Goal: Information Seeking & Learning: Learn about a topic

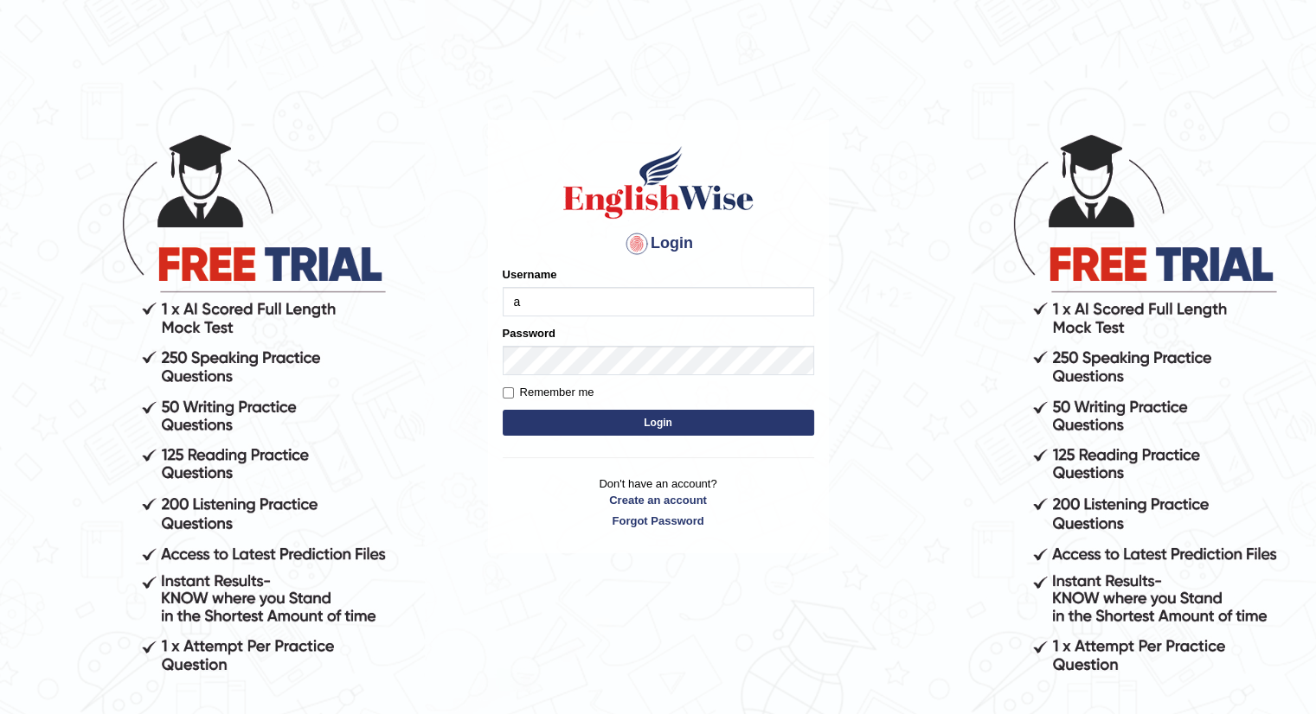
type input "amolchavhan8263"
click at [640, 424] on button "Login" at bounding box center [658, 423] width 311 height 26
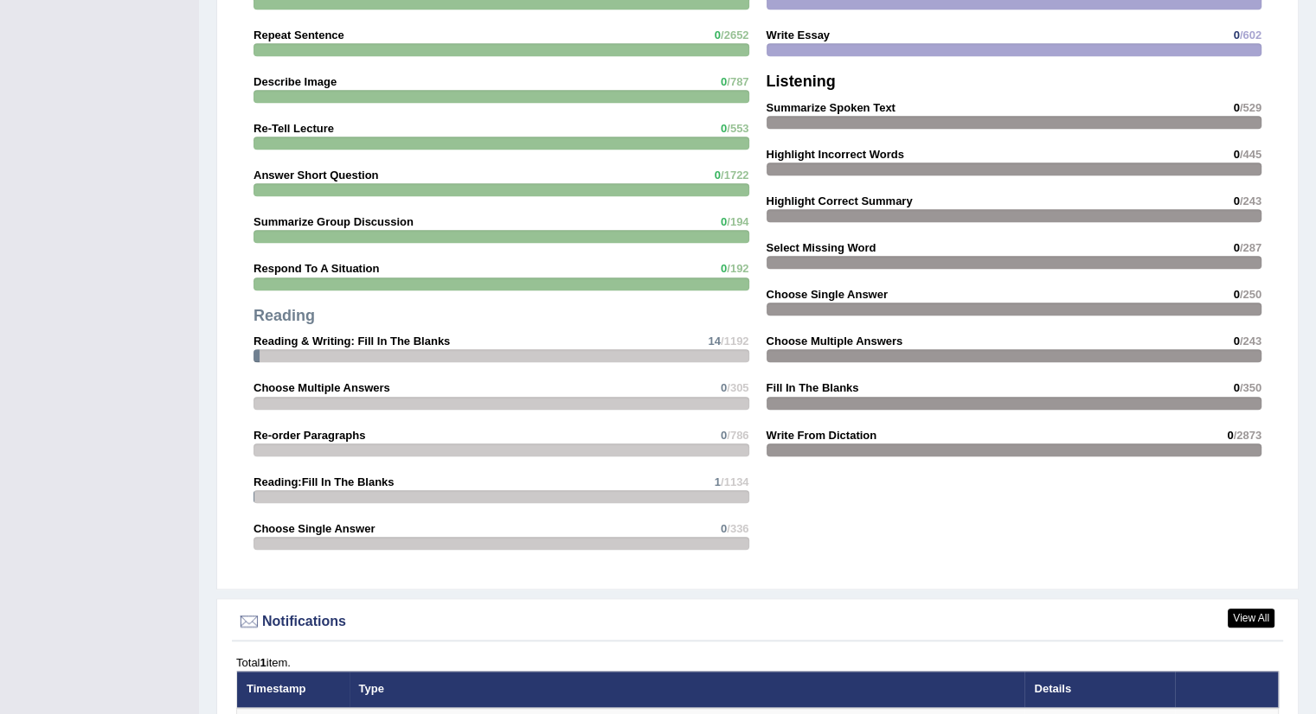
scroll to position [1643, 0]
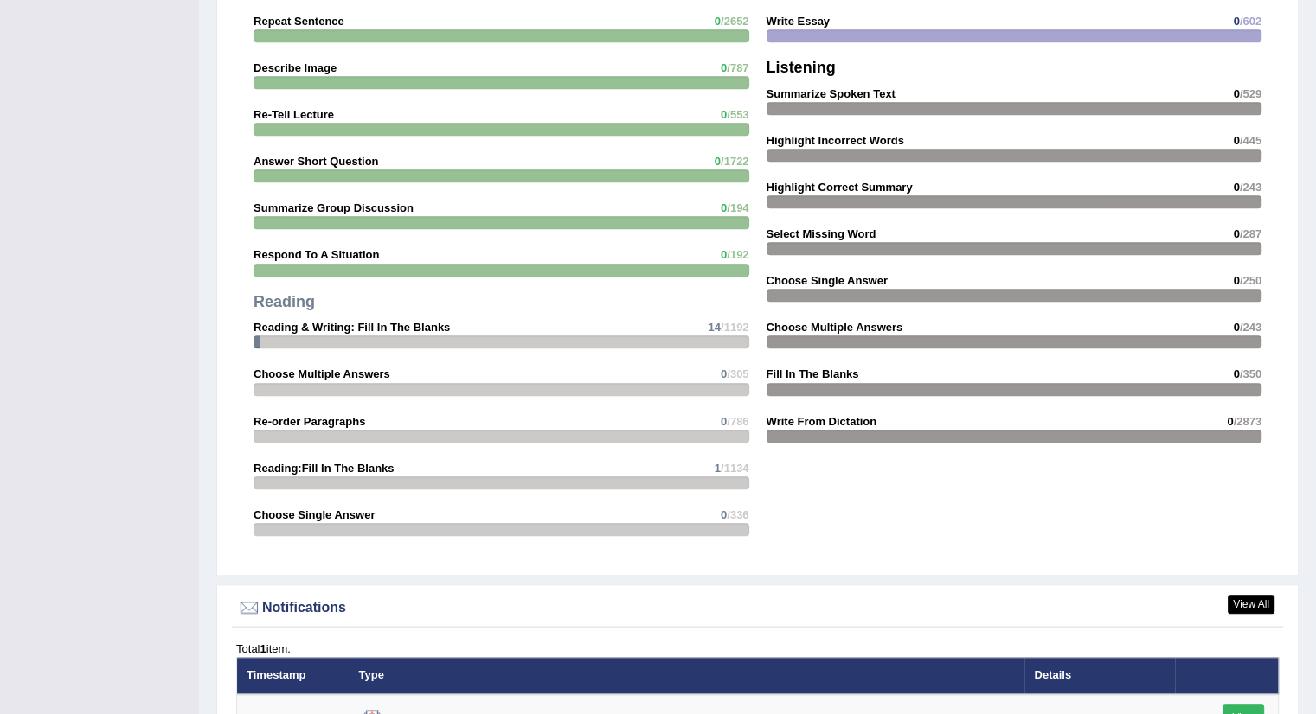
click at [727, 323] on span "/1192" at bounding box center [734, 327] width 29 height 13
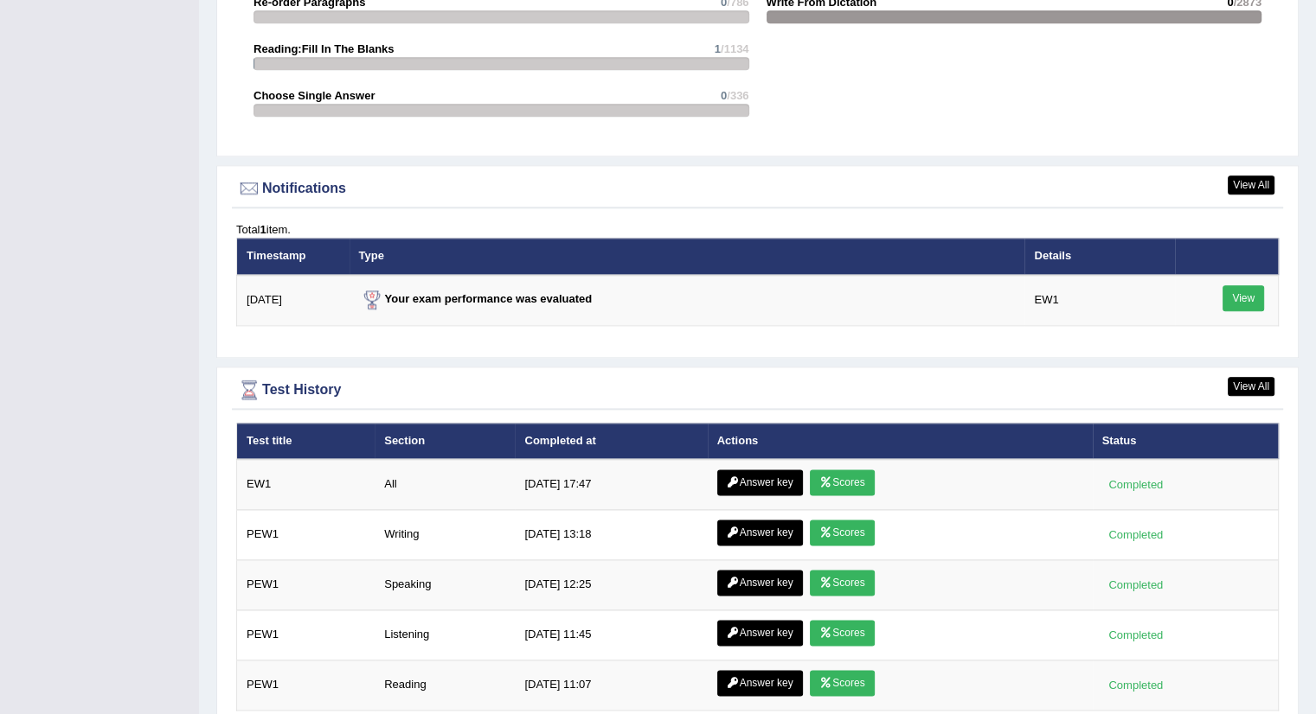
scroll to position [2076, 0]
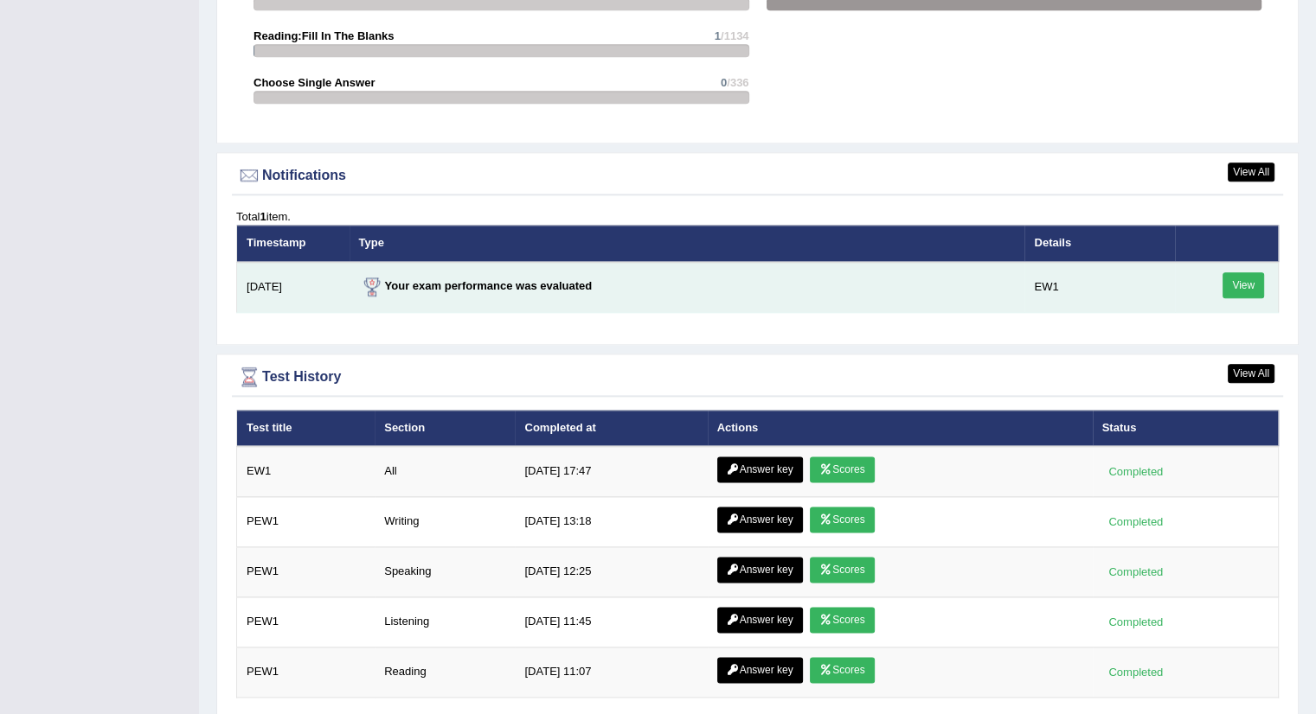
click at [1247, 279] on link "View" at bounding box center [1243, 285] width 42 height 26
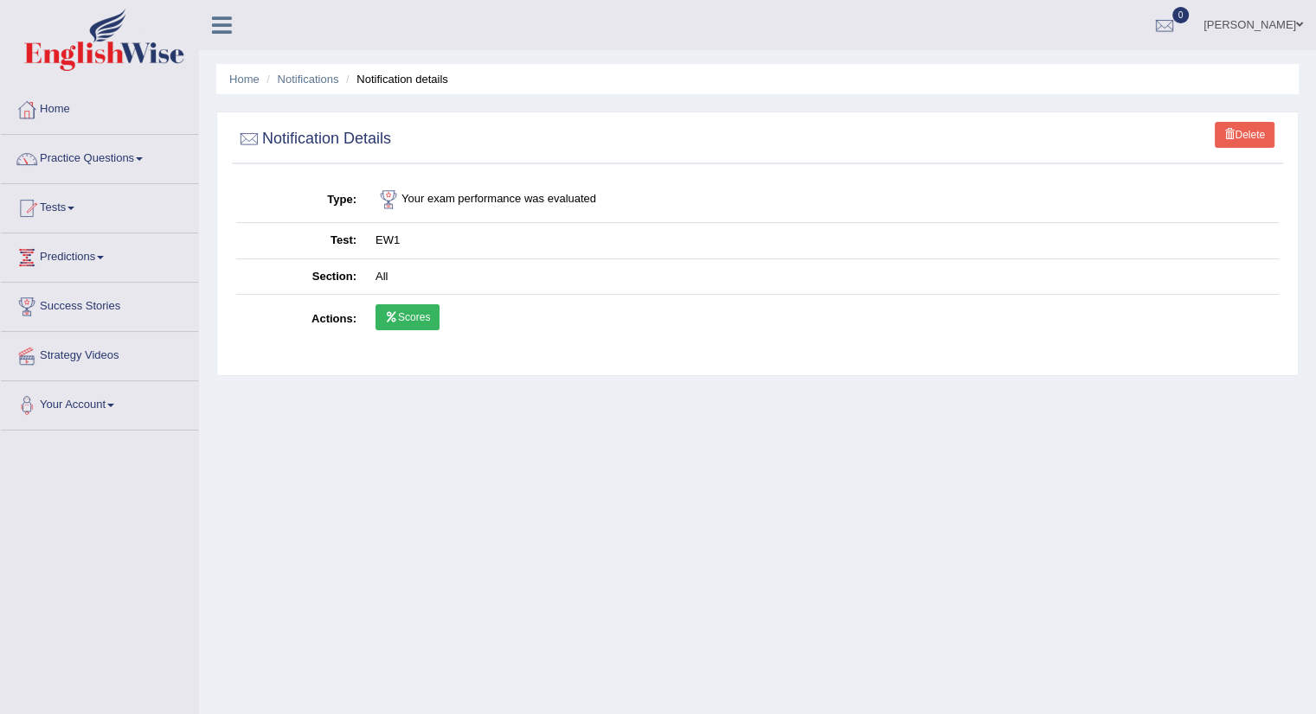
click at [415, 319] on link "Scores" at bounding box center [407, 317] width 64 height 26
click at [56, 106] on link "Home" at bounding box center [99, 107] width 197 height 43
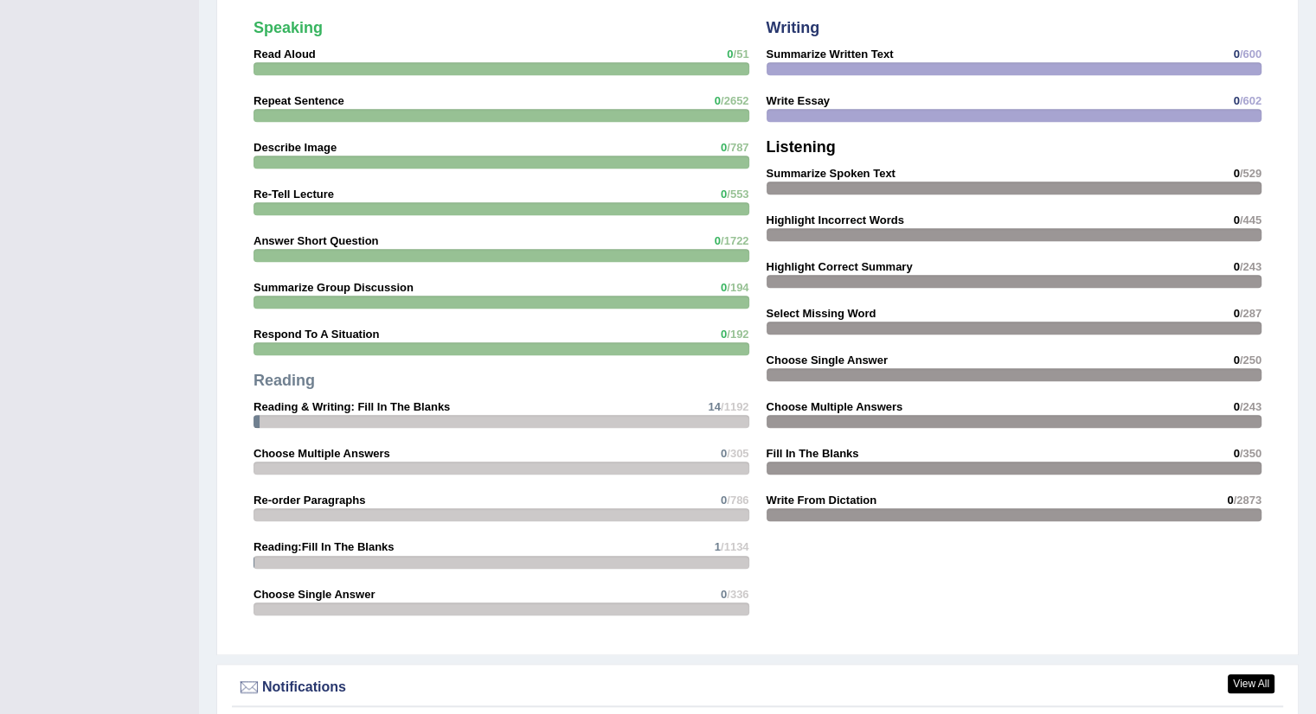
scroll to position [1470, 0]
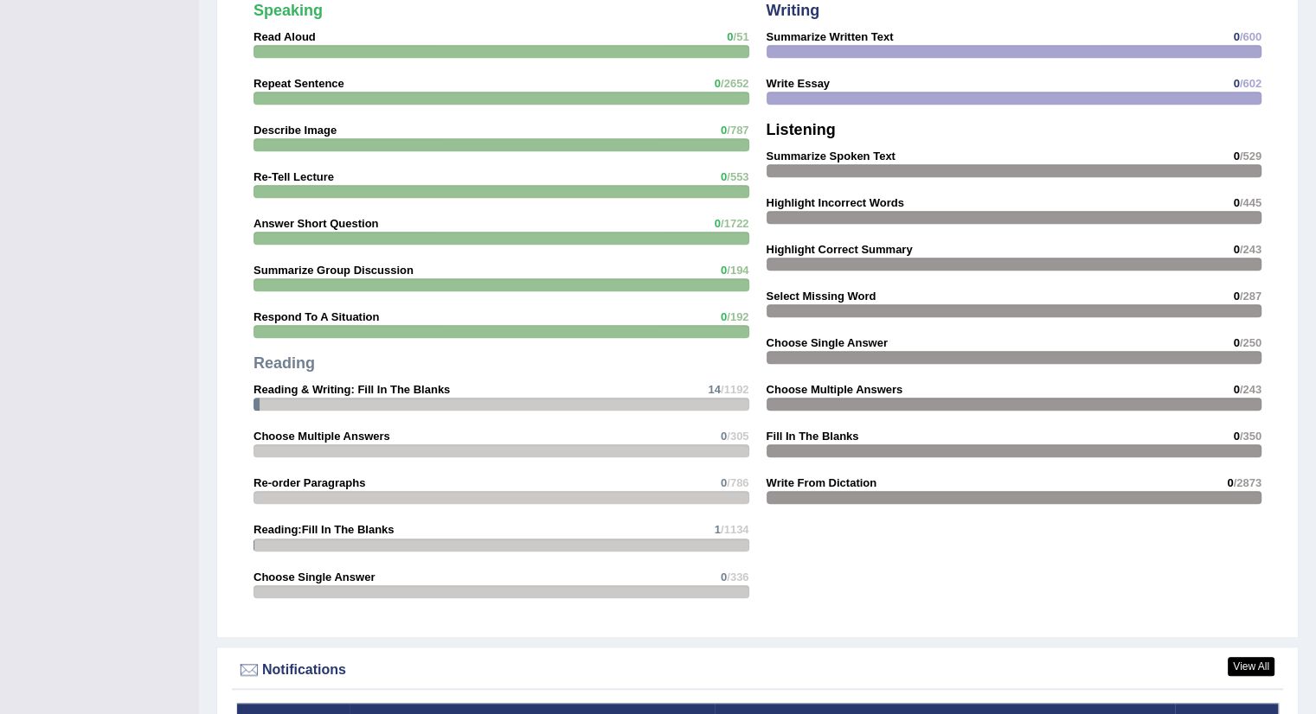
click at [276, 355] on strong "Reading" at bounding box center [283, 363] width 61 height 17
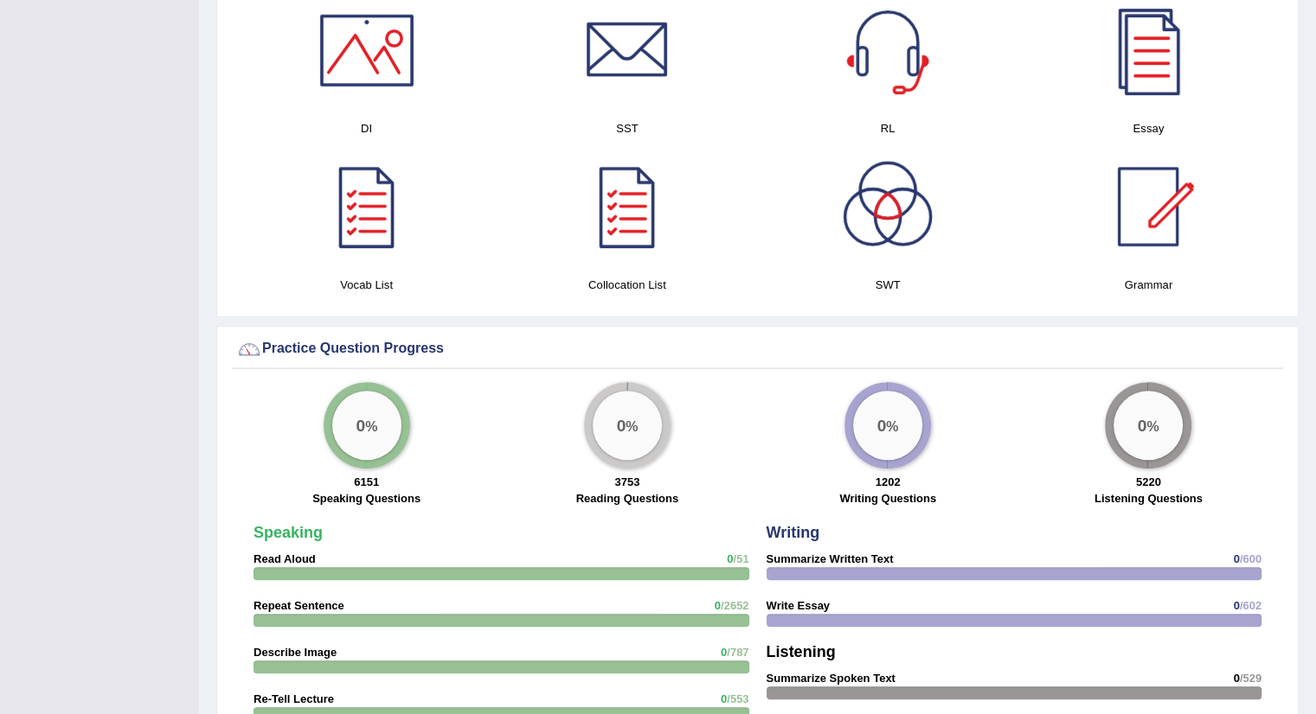
scroll to position [951, 0]
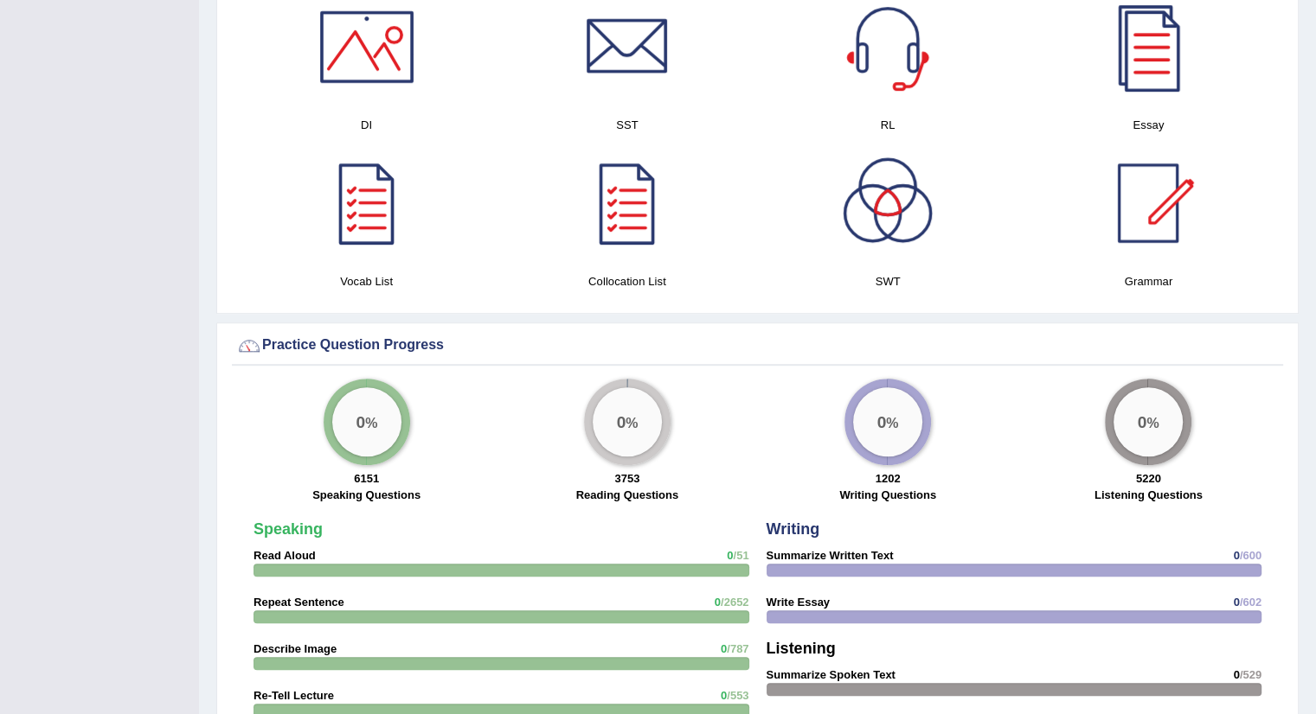
click at [629, 472] on strong "3753" at bounding box center [626, 478] width 25 height 13
click at [621, 423] on big "0" at bounding box center [621, 422] width 10 height 19
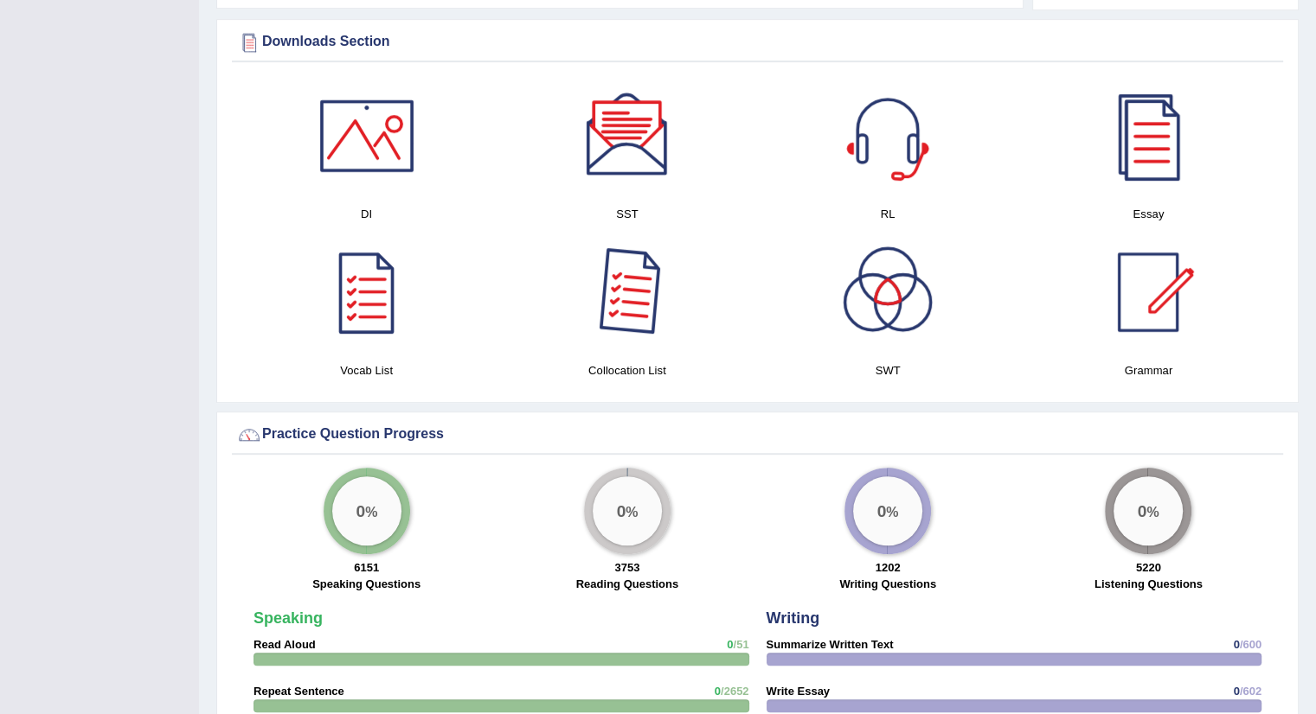
scroll to position [865, 0]
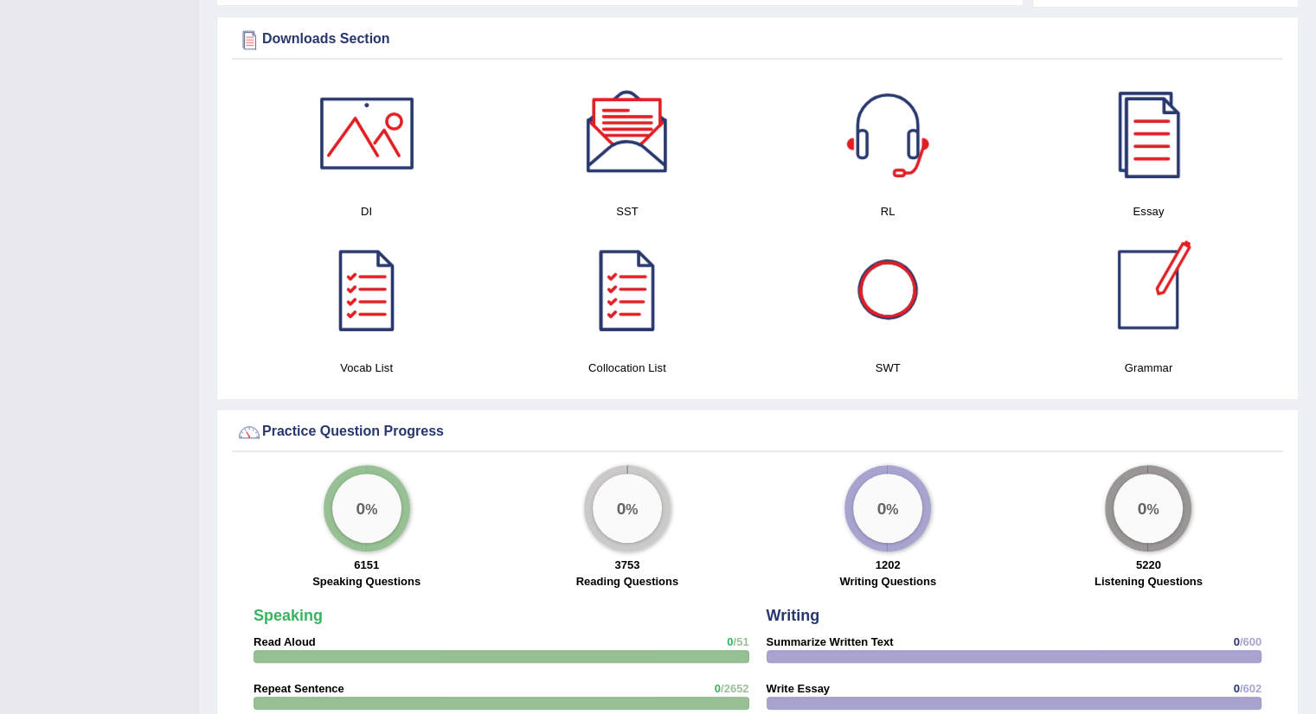
click at [1149, 307] on div at bounding box center [1147, 289] width 121 height 121
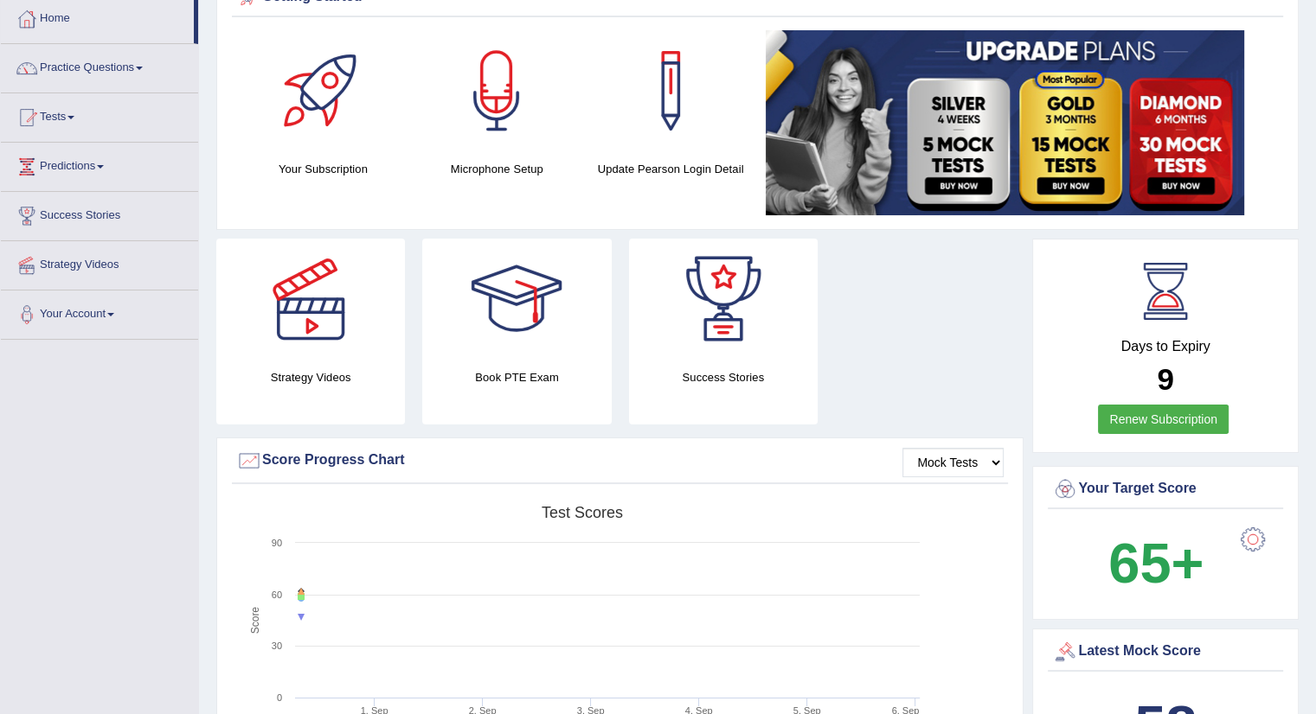
scroll to position [0, 0]
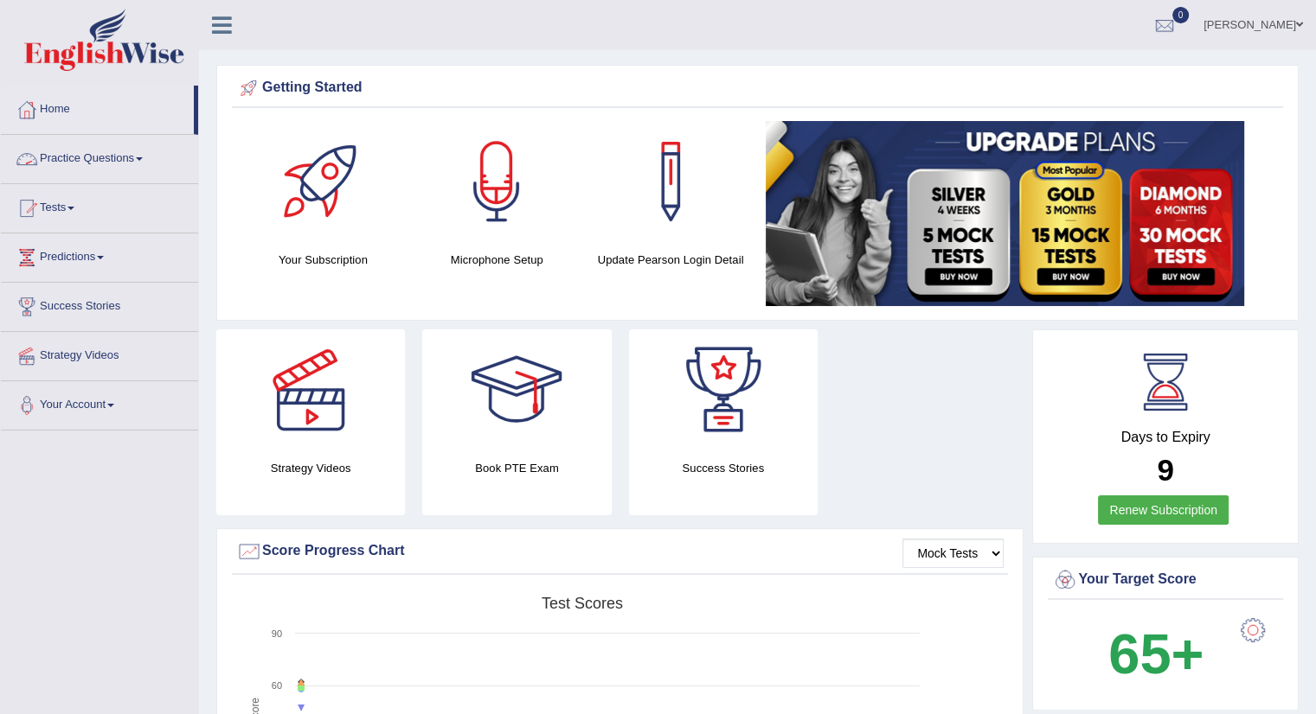
click at [135, 163] on link "Practice Questions" at bounding box center [99, 156] width 197 height 43
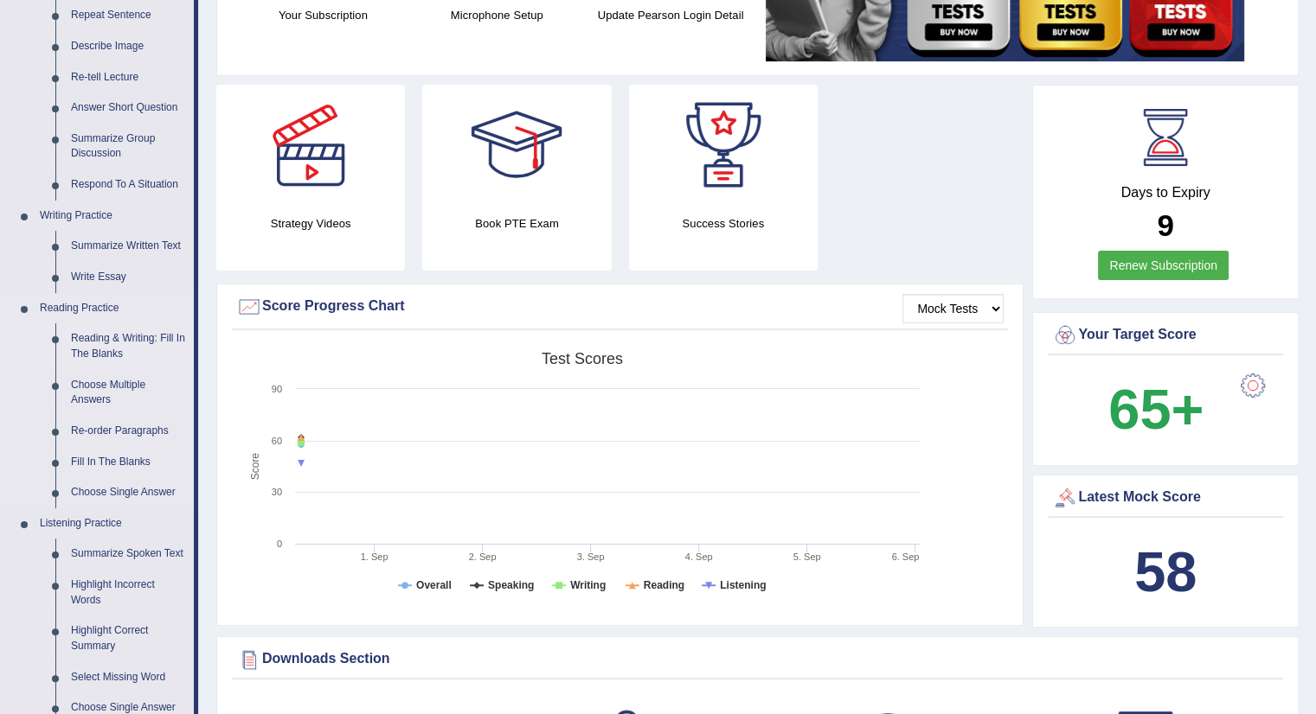
scroll to position [259, 0]
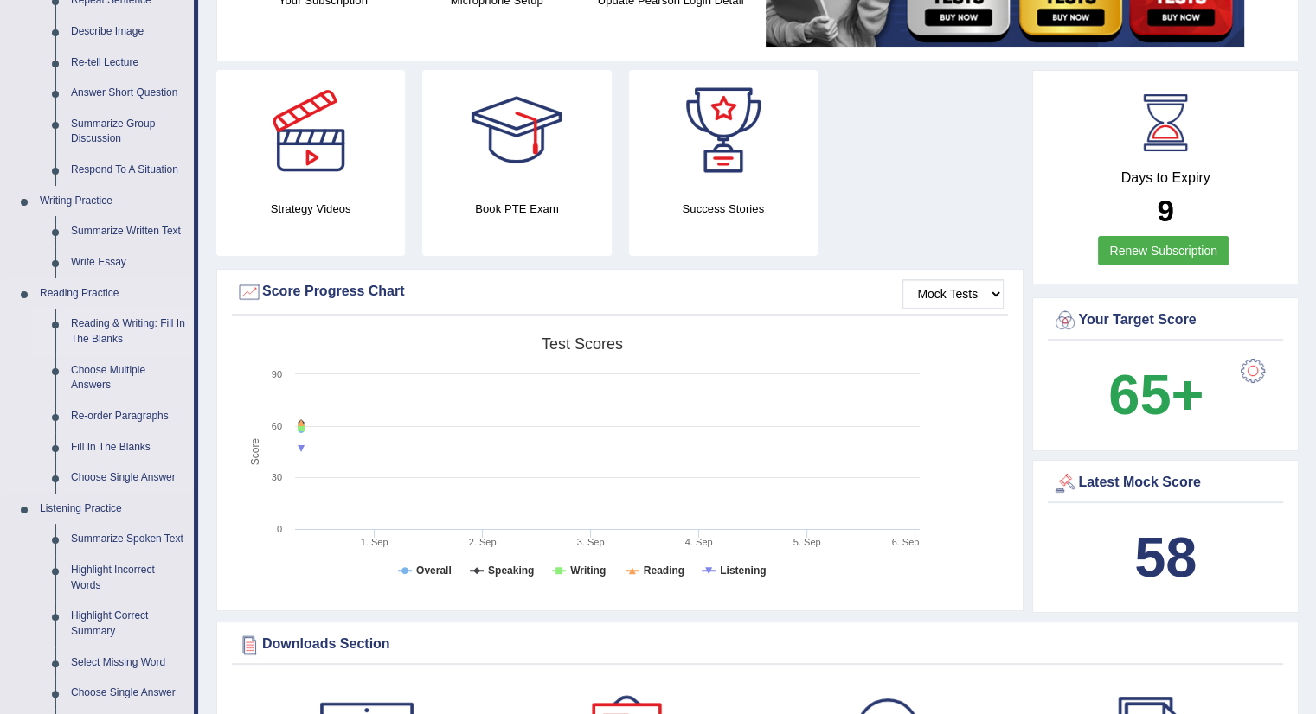
click at [104, 327] on link "Reading & Writing: Fill In The Blanks" at bounding box center [128, 332] width 131 height 46
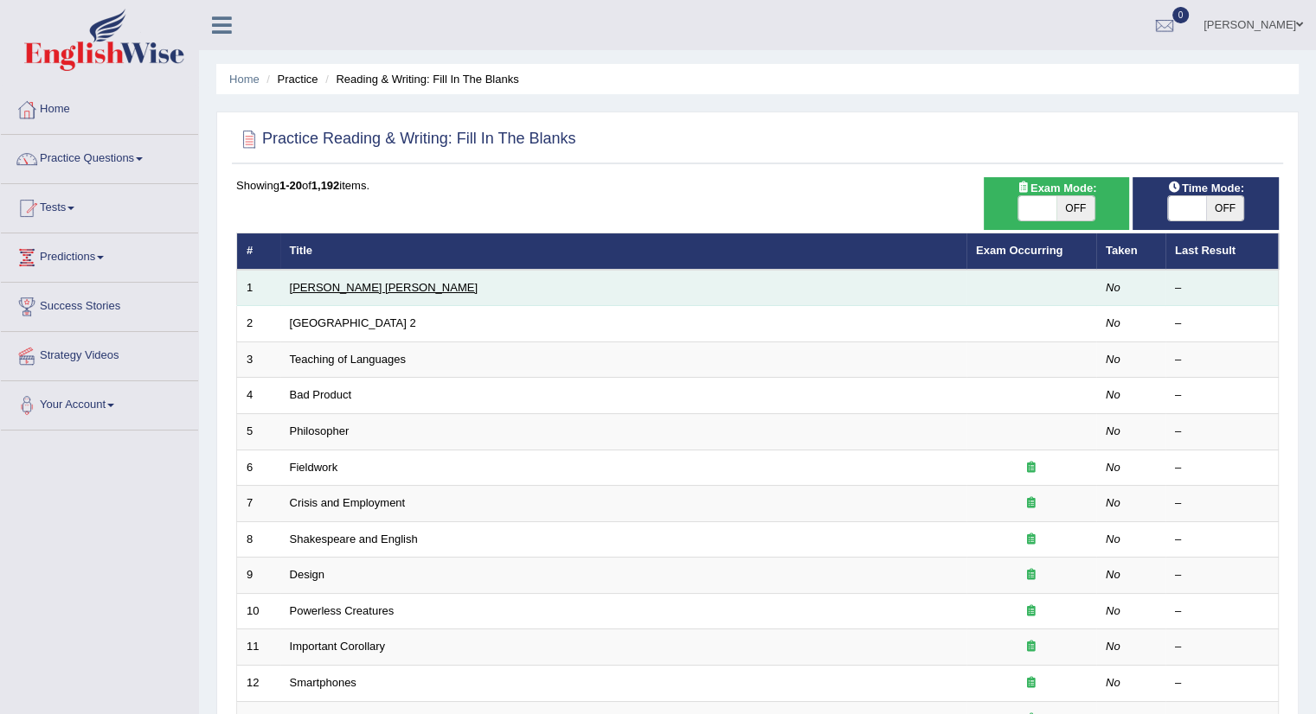
click at [311, 285] on link "[PERSON_NAME] [PERSON_NAME]" at bounding box center [384, 287] width 188 height 13
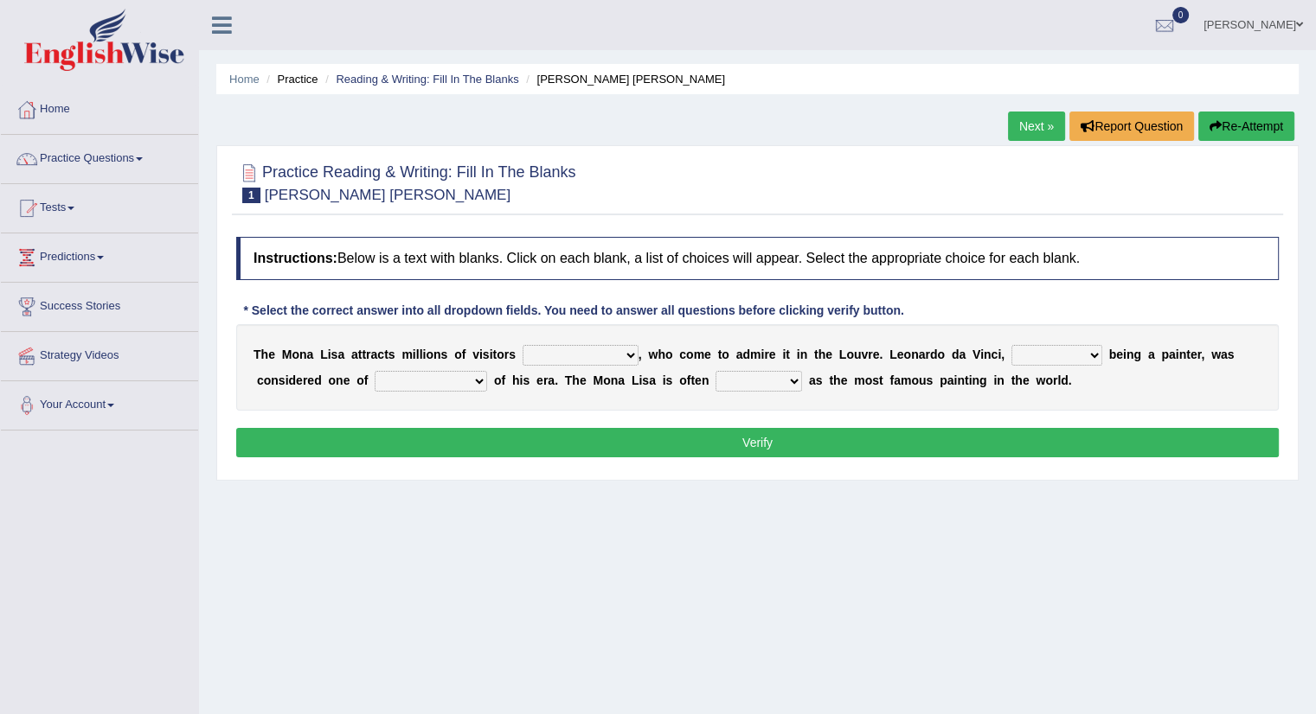
click at [630, 355] on select "around the year the all year all year round per year" at bounding box center [580, 355] width 116 height 21
click at [1090, 345] on select "rather than as much as as well as as long as" at bounding box center [1056, 355] width 91 height 21
select select "rather than"
click at [1011, 345] on select "rather than as much as as well as as long as" at bounding box center [1056, 355] width 91 height 21
click at [485, 372] on select "better artists artist the better artist the best artists" at bounding box center [431, 381] width 112 height 21
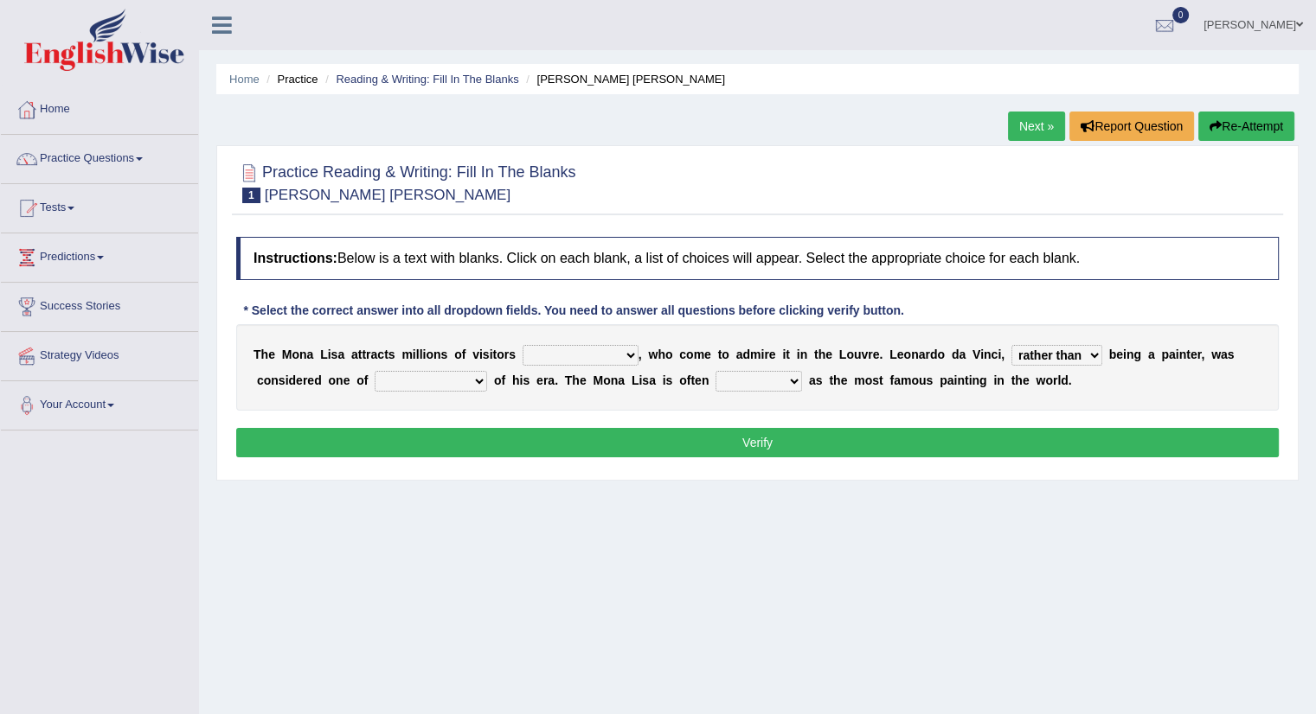
click at [375, 371] on select "better artists artist the better artist the best artists" at bounding box center [431, 381] width 112 height 21
click at [789, 375] on select "classified suggested predicted described" at bounding box center [758, 381] width 86 height 21
click at [477, 374] on select "better artists artist the better artist the best artists" at bounding box center [431, 381] width 112 height 21
select select "the best artists"
click at [375, 371] on select "better artists artist the better artist the best artists" at bounding box center [431, 381] width 112 height 21
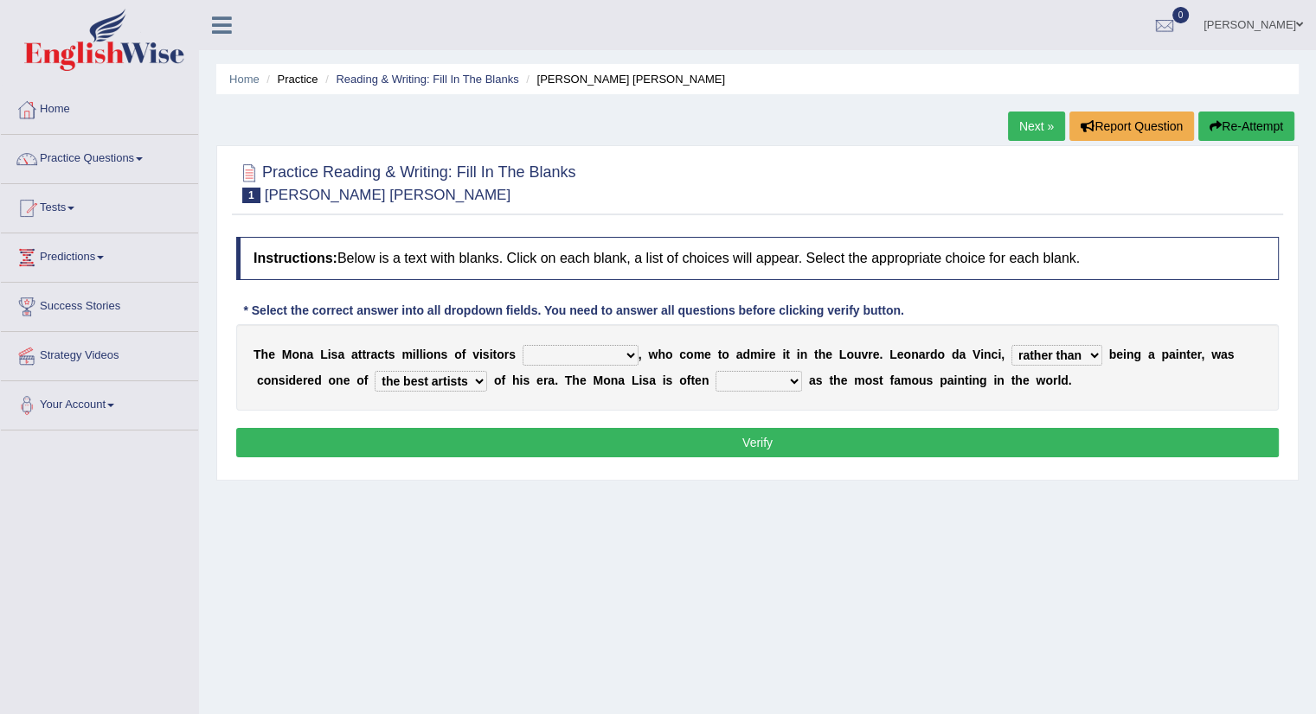
click at [480, 375] on select "better artists artist the better artist the best artists" at bounding box center [431, 381] width 112 height 21
click at [797, 375] on select "classified suggested predicted described" at bounding box center [758, 381] width 86 height 21
click at [629, 349] on select "around the year the all year all year round per year" at bounding box center [580, 355] width 116 height 21
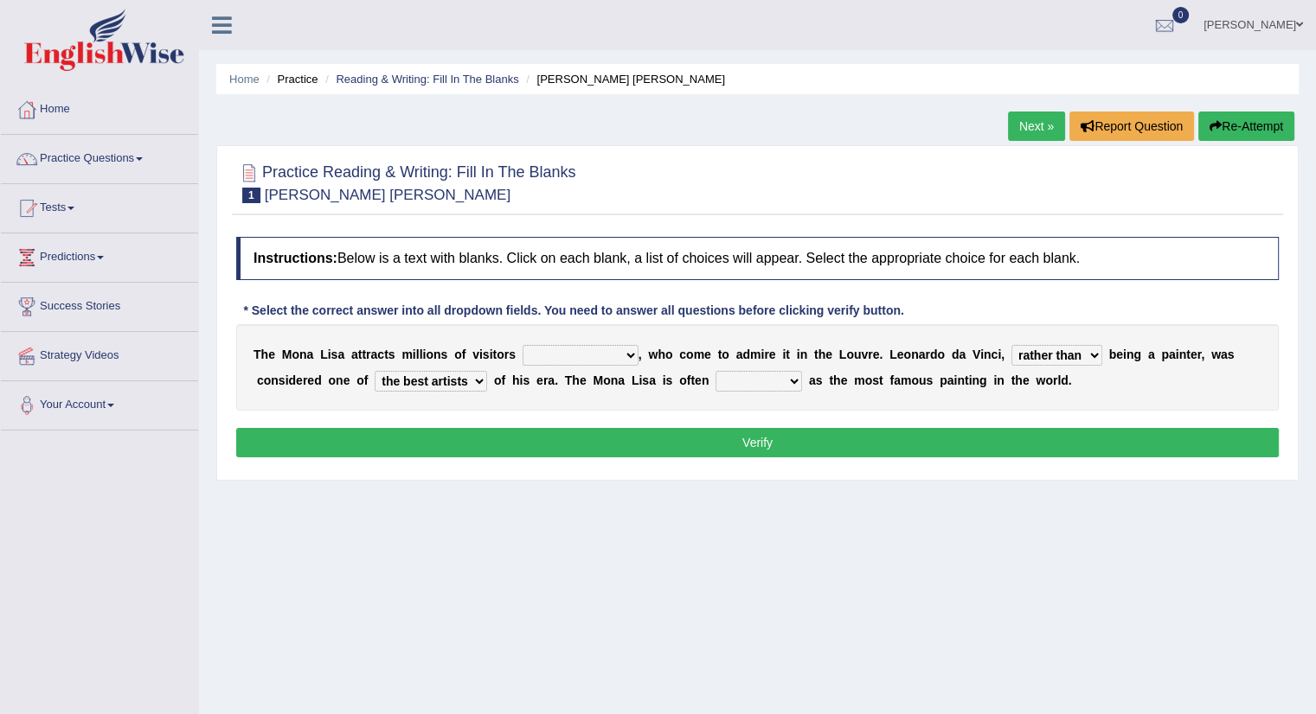
click at [794, 377] on select "classified suggested predicted described" at bounding box center [758, 381] width 86 height 21
select select "described"
click at [715, 371] on select "classified suggested predicted described" at bounding box center [758, 381] width 86 height 21
click at [629, 352] on select "around the year the all year all year round per year" at bounding box center [580, 355] width 116 height 21
select select "per year"
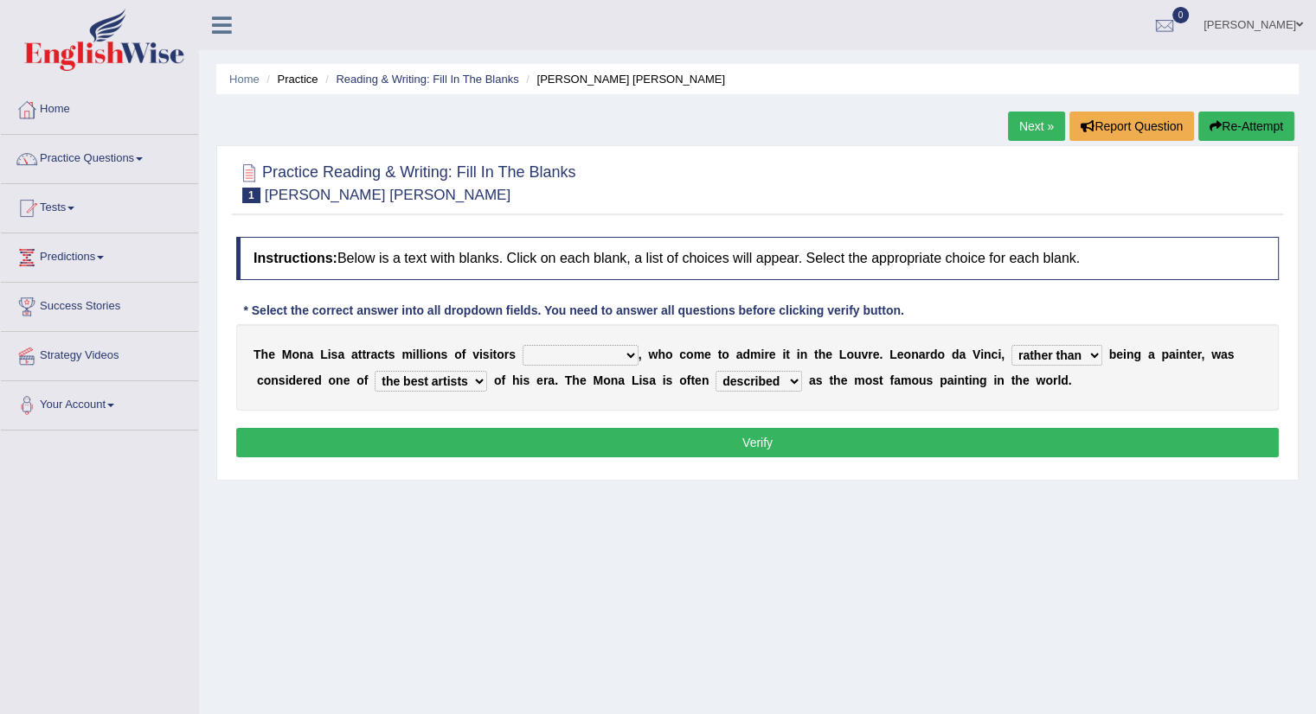
click at [522, 345] on select "around the year the all year all year round per year" at bounding box center [580, 355] width 116 height 21
click at [782, 437] on button "Verify" at bounding box center [757, 442] width 1042 height 29
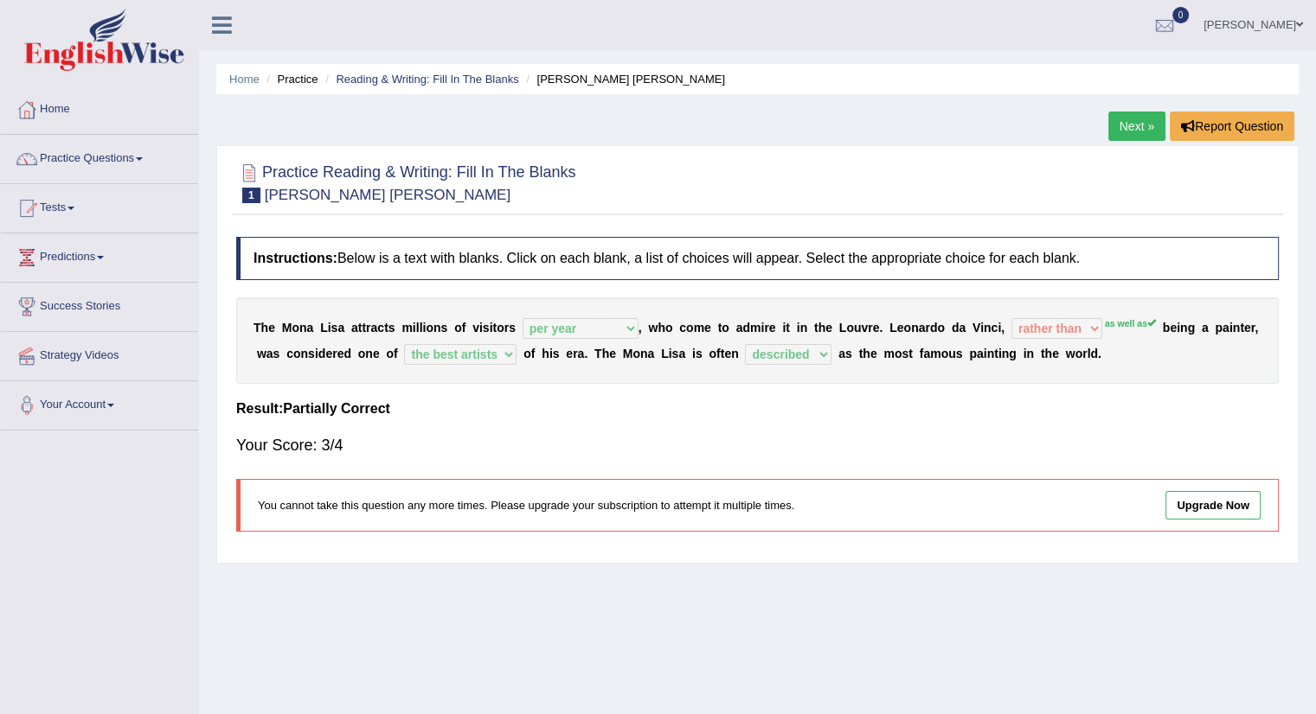
click at [1100, 326] on div "T h e M o n a L i s a a t t r a c t s m i l l i o n s o f v i s i t o r s aroun…" at bounding box center [757, 341] width 1042 height 86
click at [1130, 127] on link "Next »" at bounding box center [1136, 126] width 57 height 29
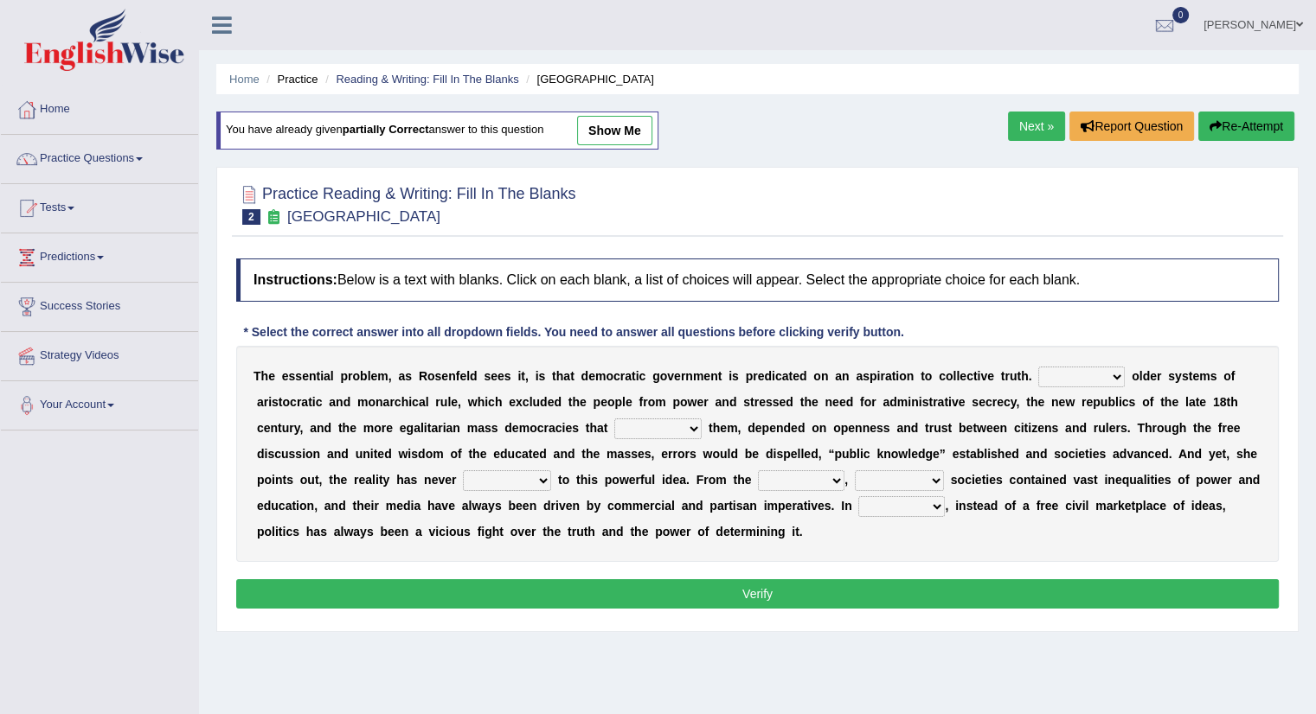
click at [1112, 368] on select "Like Unlike Likely Safely" at bounding box center [1081, 377] width 86 height 21
select select "Like"
click at [1038, 367] on select "Like Unlike Likely Safely" at bounding box center [1081, 377] width 86 height 21
click at [695, 427] on select "readed grated succeeded printed" at bounding box center [657, 429] width 87 height 21
select select "printed"
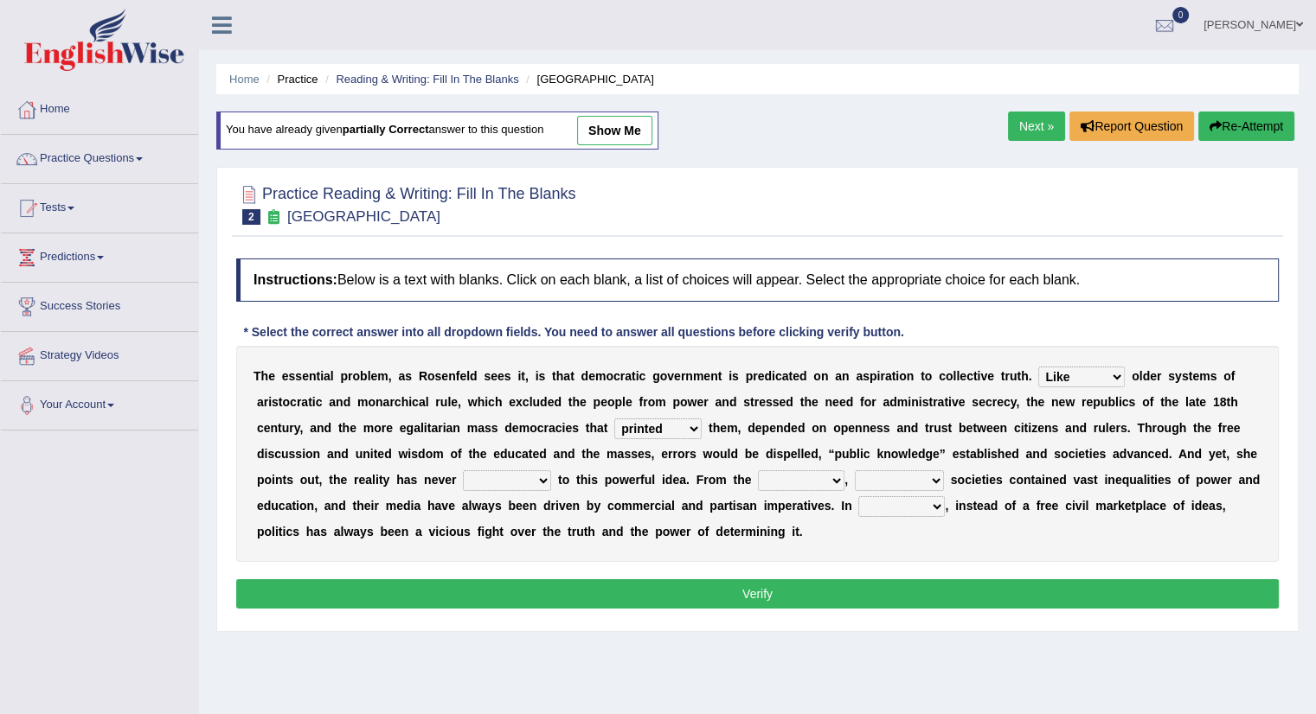
click at [614, 419] on select "readed grated succeeded printed" at bounding box center [657, 429] width 87 height 21
click at [542, 478] on select "saved up stood up brought up lived up" at bounding box center [507, 481] width 88 height 21
select select "brought up"
click at [463, 471] on select "saved up stood up brought up lived up" at bounding box center [507, 481] width 88 height 21
click at [837, 471] on select "outset ranged stood caught" at bounding box center [801, 481] width 86 height 21
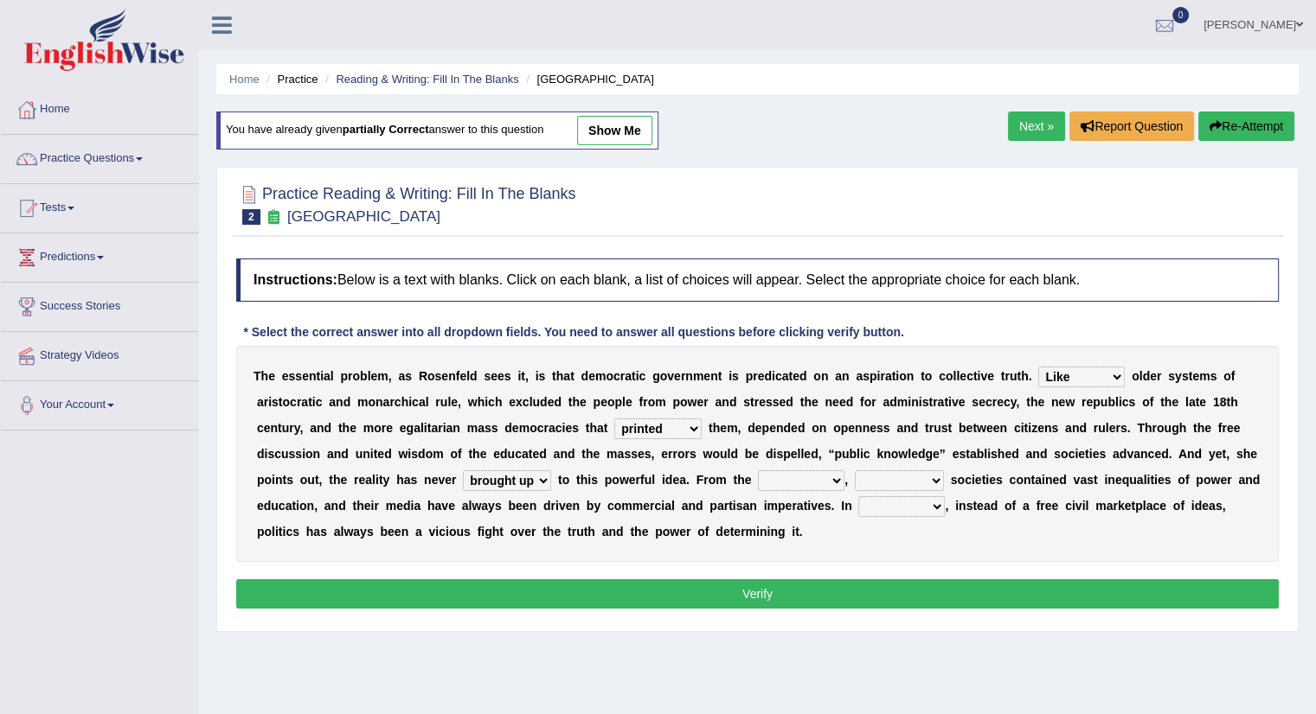
select select "caught"
click at [758, 471] on select "outset ranged stood caught" at bounding box center [801, 481] width 86 height 21
click at [930, 482] on select "freedom democratic media stilled" at bounding box center [899, 481] width 89 height 21
select select "democratic"
click at [855, 471] on select "freedom democratic media stilled" at bounding box center [899, 481] width 89 height 21
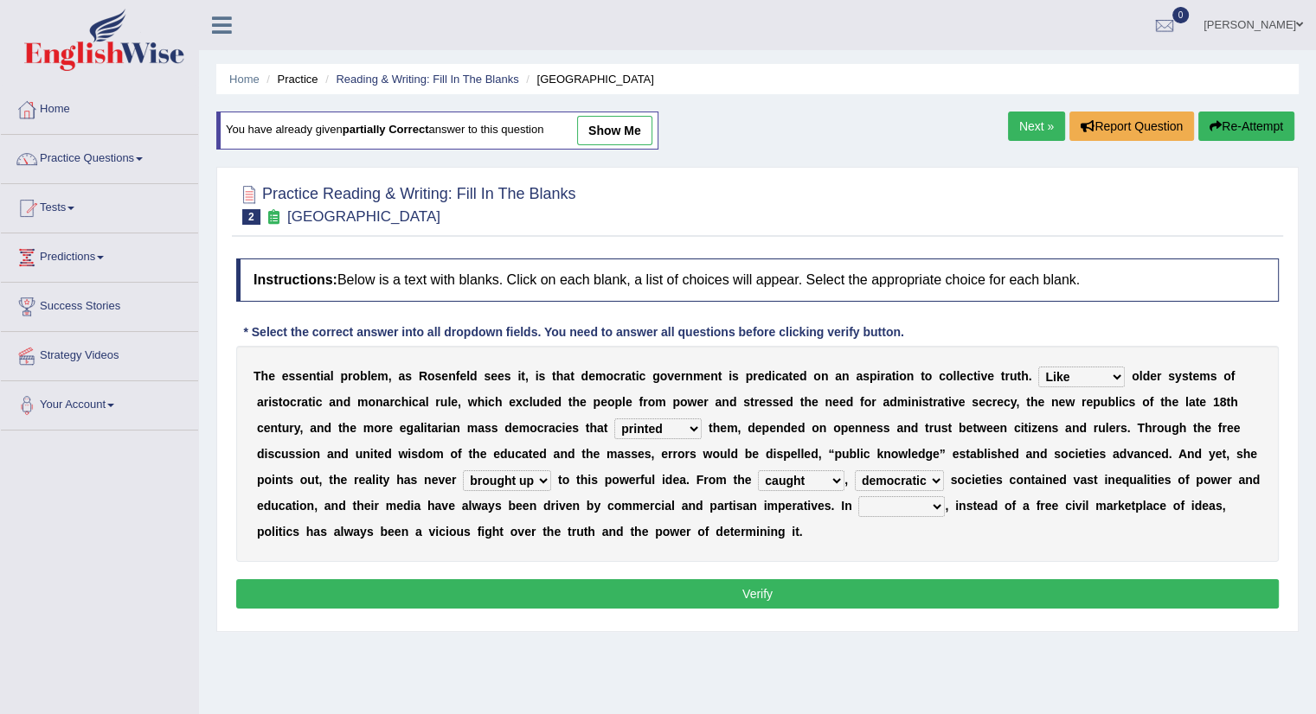
click at [934, 506] on select "power practice ideas fought" at bounding box center [901, 506] width 86 height 21
select select "fought"
click at [858, 496] on select "power practice ideas fought" at bounding box center [901, 506] width 86 height 21
click at [813, 589] on button "Verify" at bounding box center [757, 594] width 1042 height 29
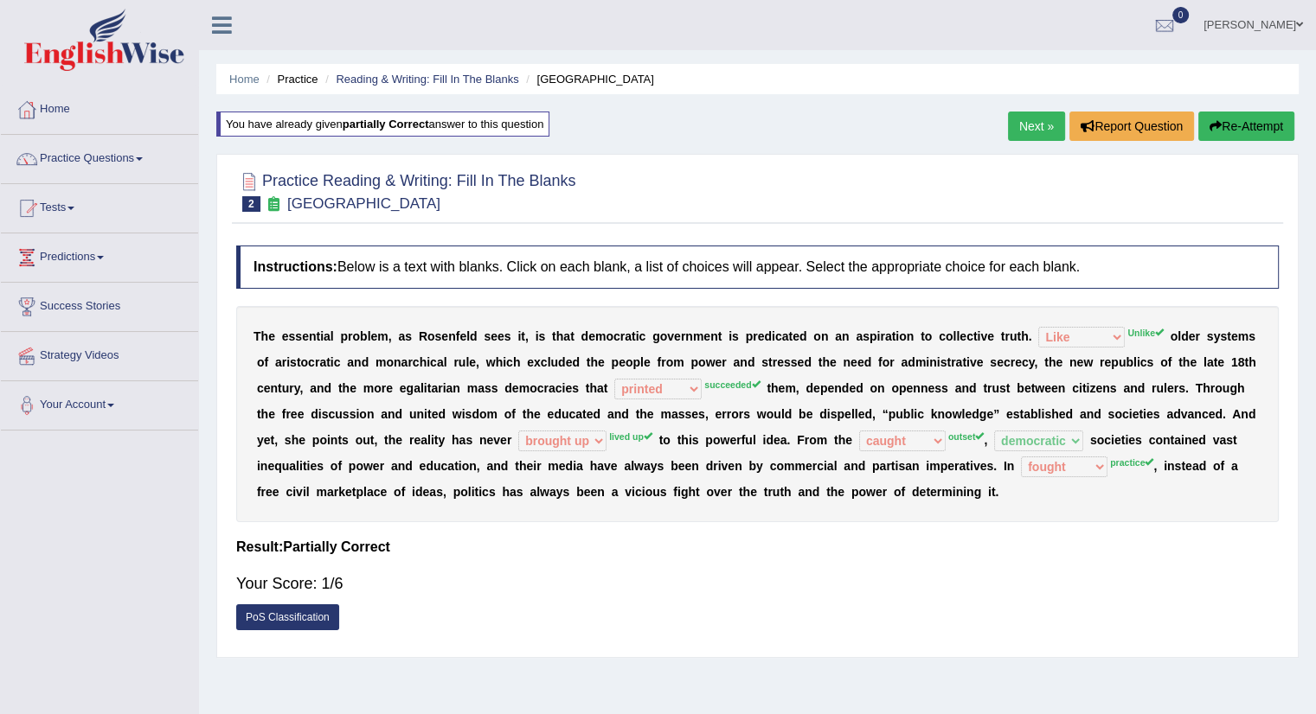
click at [1023, 124] on link "Next »" at bounding box center [1036, 126] width 57 height 29
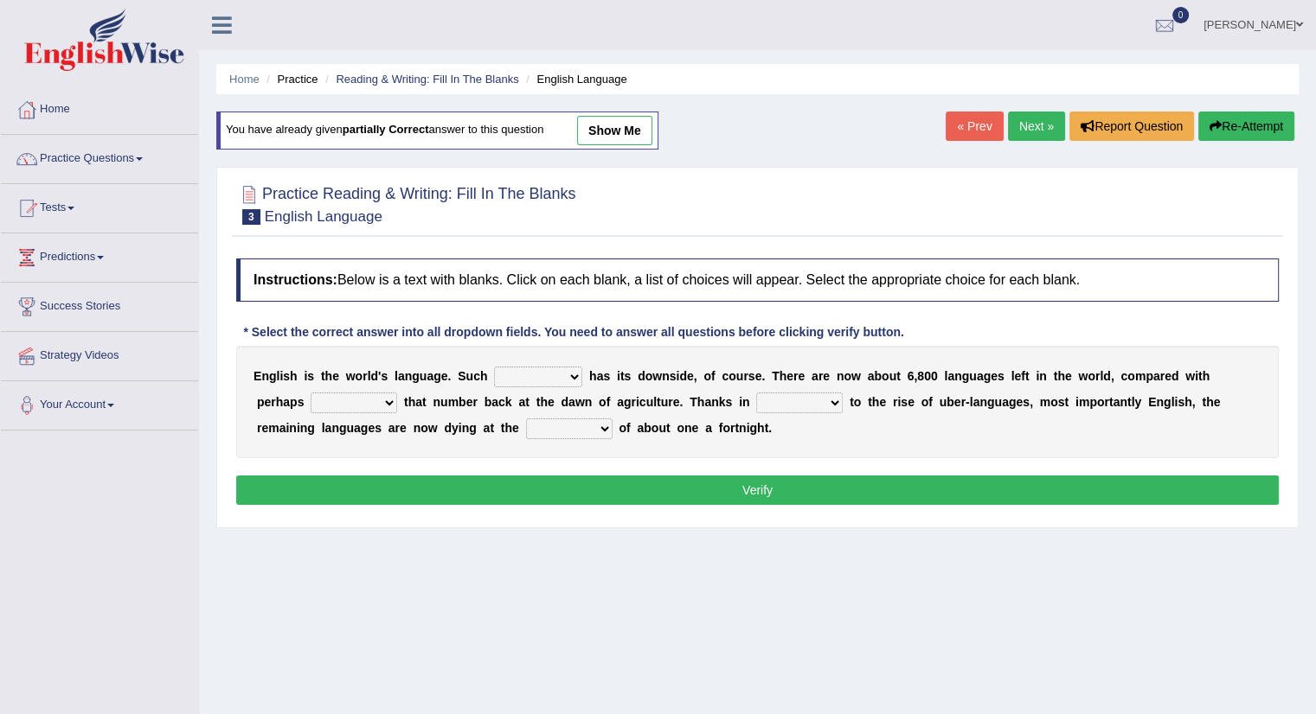
click at [568, 374] on select "power idea subject dominance" at bounding box center [538, 377] width 88 height 21
select select "dominance"
click at [494, 367] on select "power idea subject dominance" at bounding box center [538, 377] width 88 height 21
click at [382, 400] on select "rise twice firstly never" at bounding box center [354, 403] width 86 height 21
click at [311, 393] on select "rise twice firstly never" at bounding box center [354, 403] width 86 height 21
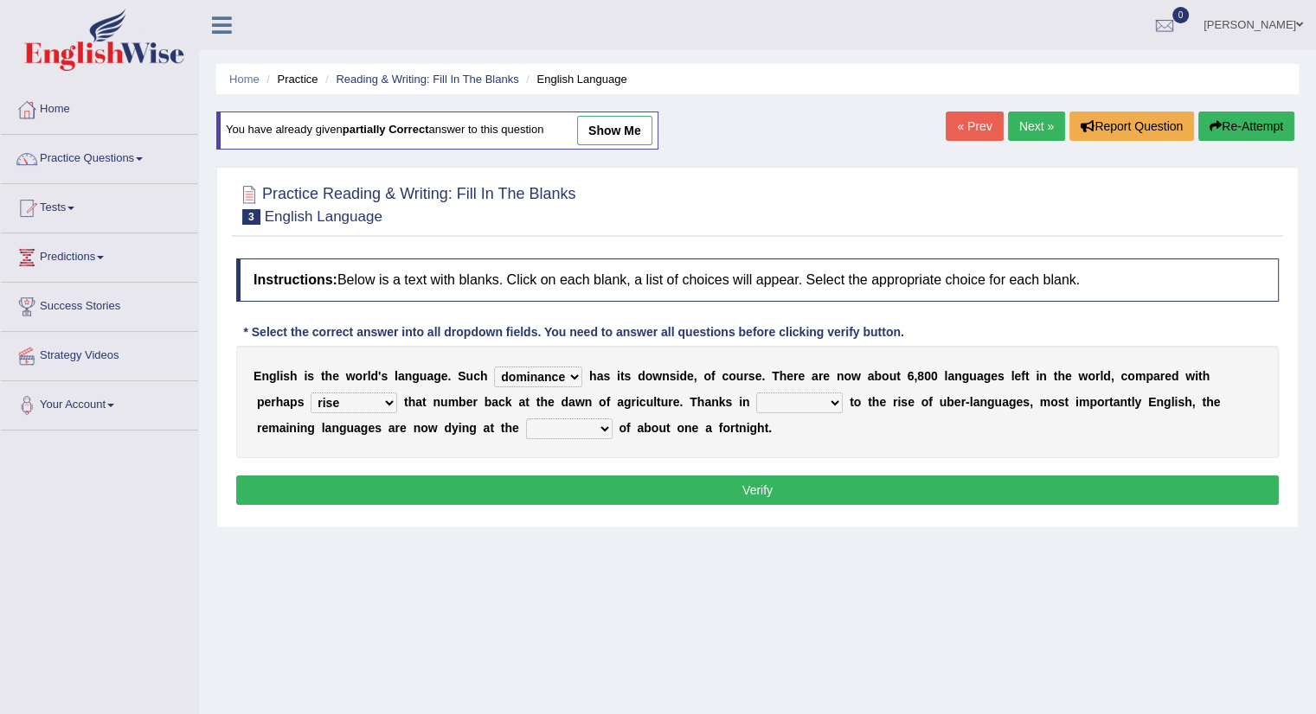
click at [836, 398] on select "rare start part bother" at bounding box center [799, 403] width 86 height 21
click at [387, 399] on select "rise twice firstly never" at bounding box center [354, 403] width 86 height 21
select select "twice"
click at [311, 393] on select "rise twice firstly never" at bounding box center [354, 403] width 86 height 21
click at [835, 400] on select "rare start part bother" at bounding box center [799, 403] width 86 height 21
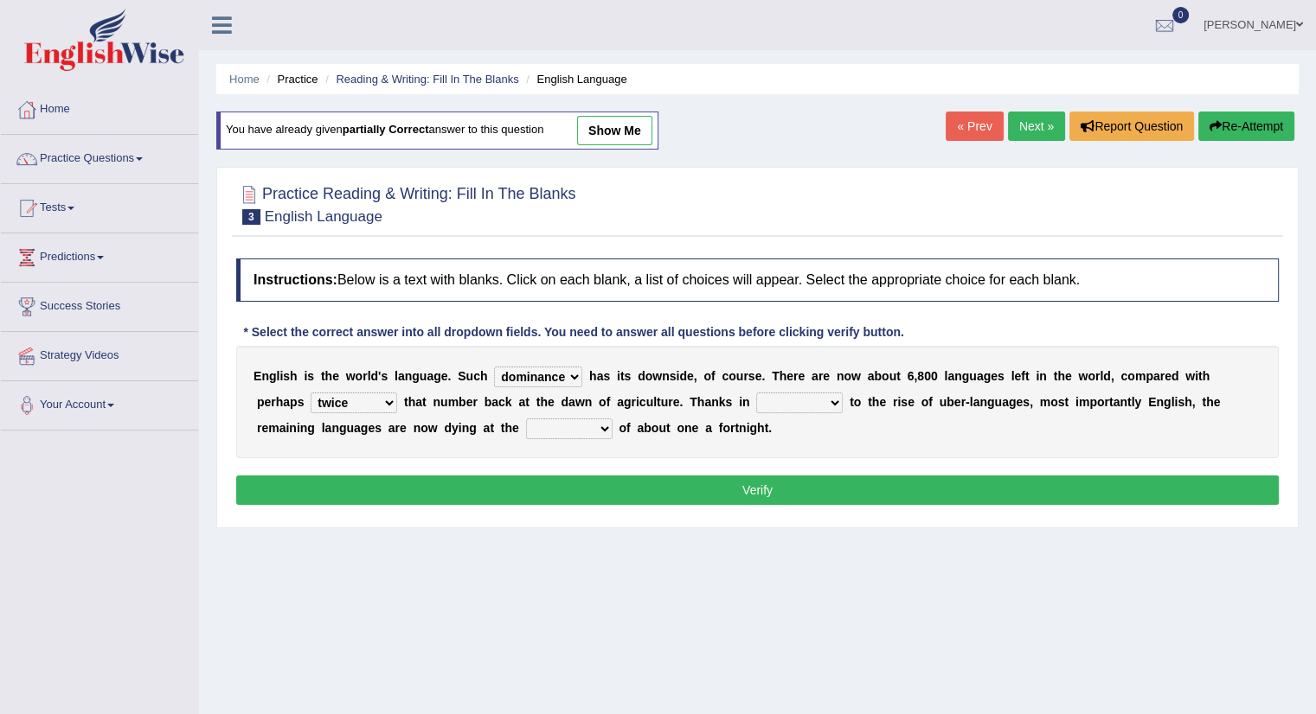
select select "start"
click at [756, 393] on select "rare start part bother" at bounding box center [799, 403] width 86 height 21
click at [601, 429] on select "state rate wait great" at bounding box center [569, 429] width 86 height 21
select select "rate"
click at [526, 419] on select "state rate wait great" at bounding box center [569, 429] width 86 height 21
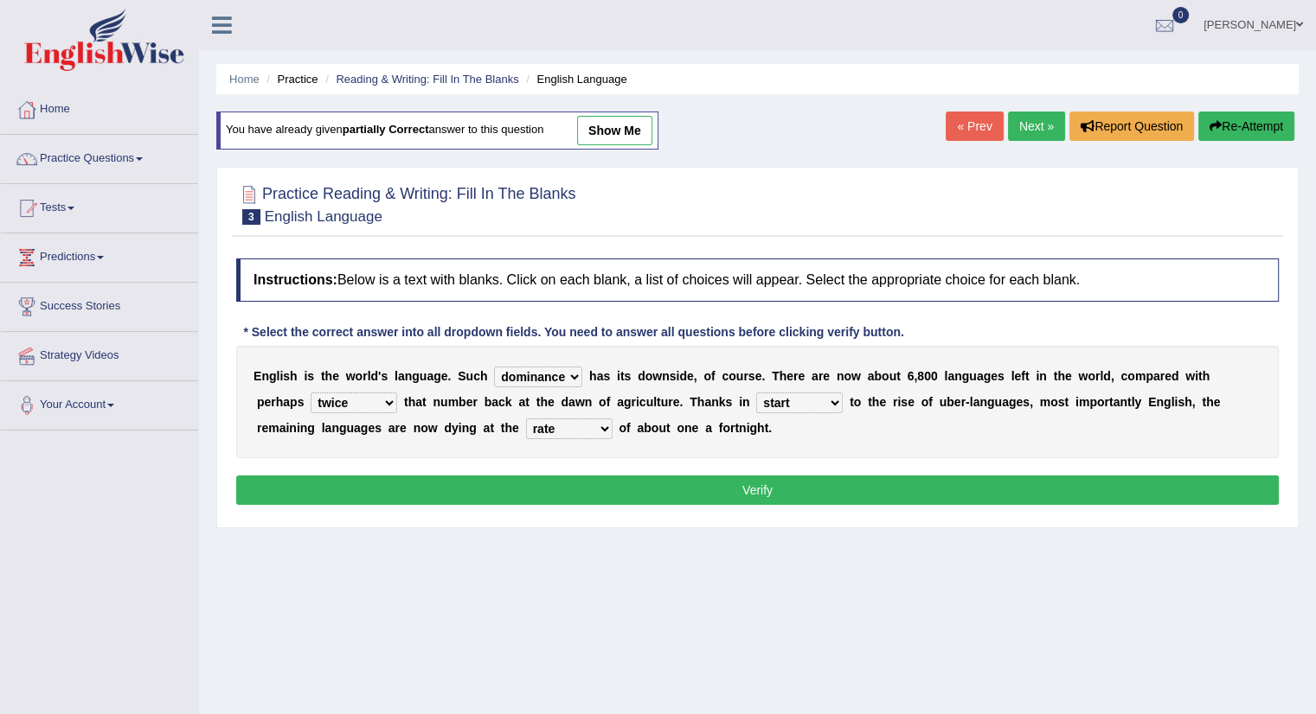
click at [741, 482] on button "Verify" at bounding box center [757, 490] width 1042 height 29
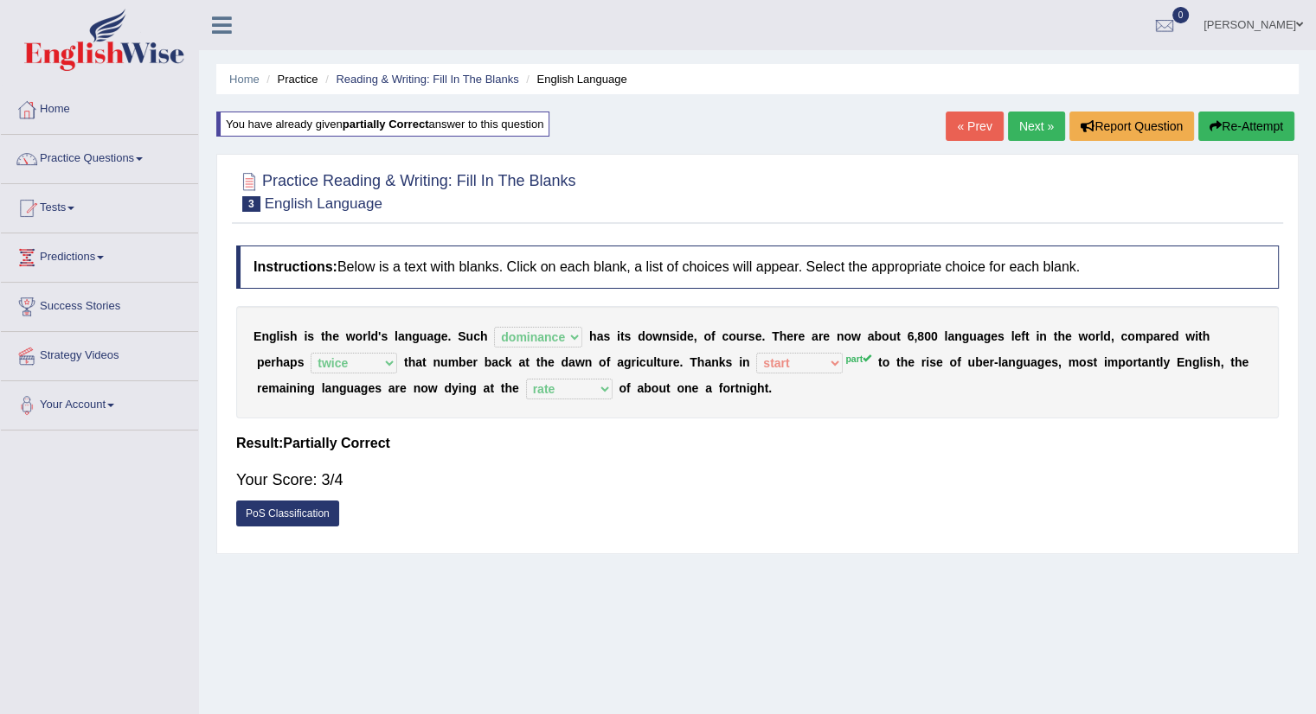
click at [1033, 118] on link "Next »" at bounding box center [1036, 126] width 57 height 29
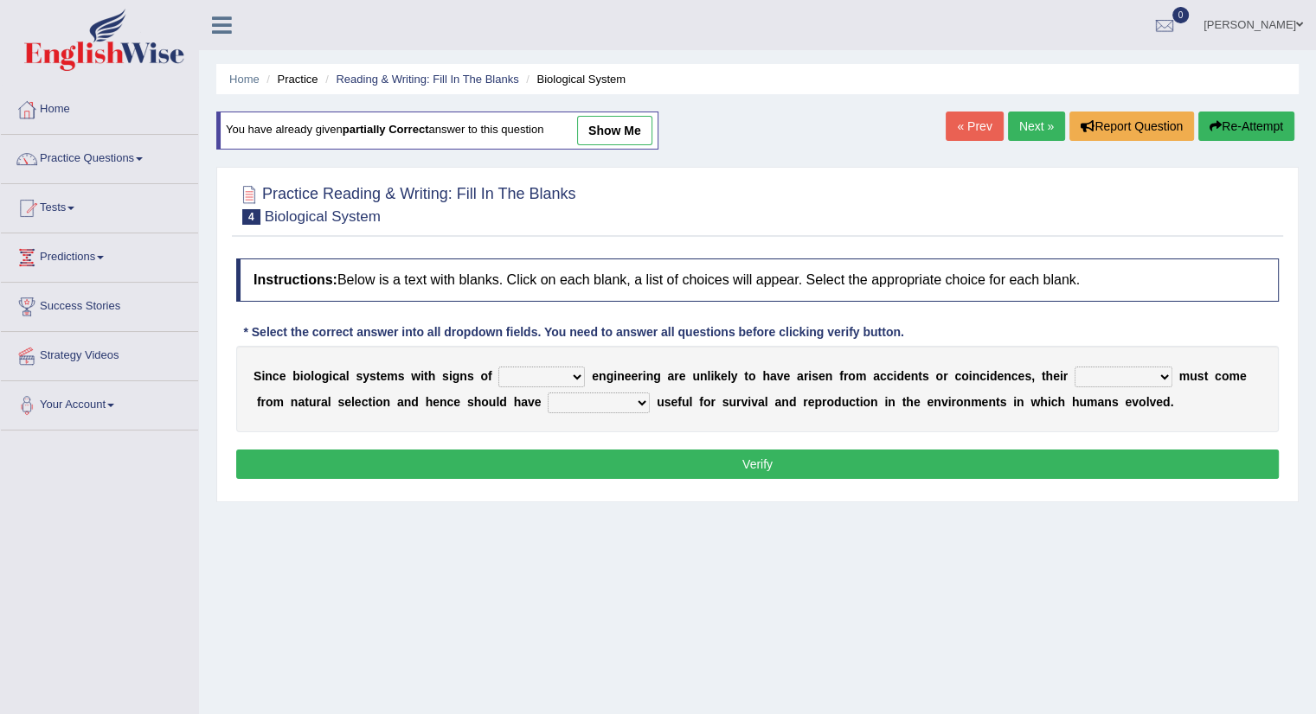
click at [579, 369] on select "system national extra complex" at bounding box center [541, 377] width 86 height 21
select select "complex"
click at [498, 367] on select "system national extra complex" at bounding box center [541, 377] width 86 height 21
click at [1156, 374] on select "presence organisation registration structures" at bounding box center [1123, 377] width 98 height 21
select select "organisation"
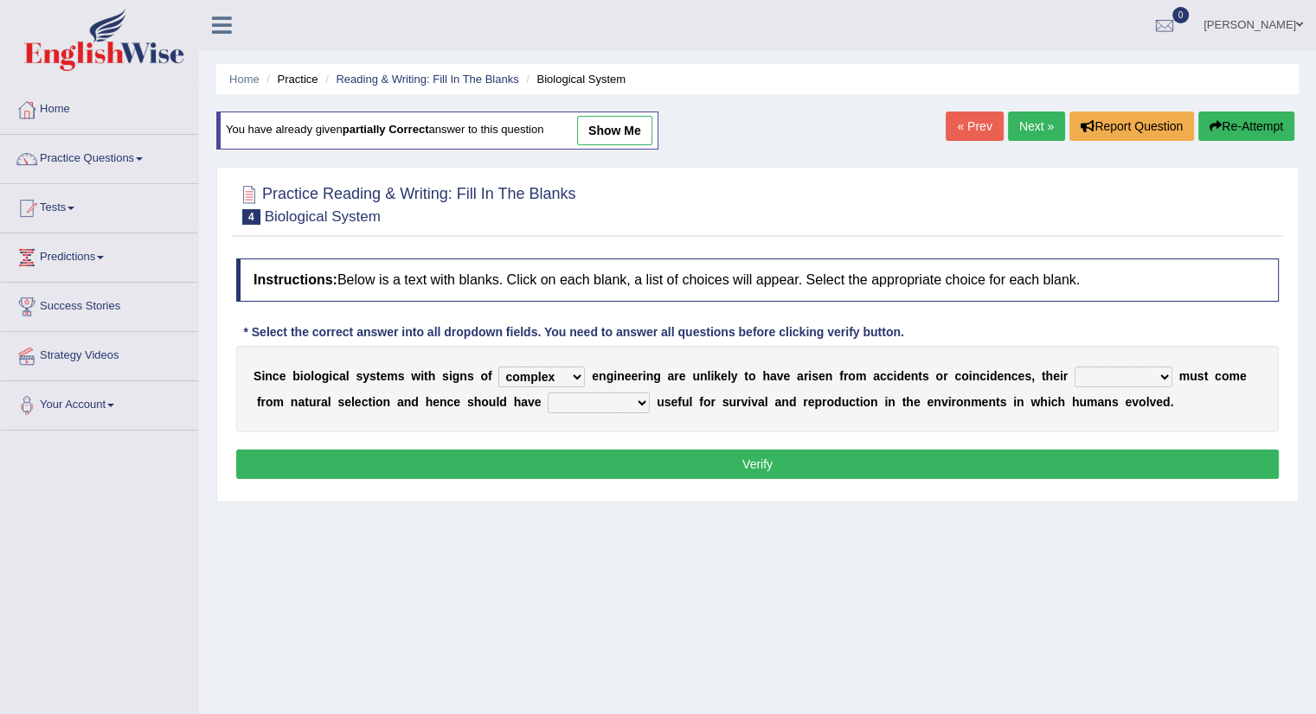
click at [1074, 367] on select "presence organisation registration structures" at bounding box center [1123, 377] width 98 height 21
click at [640, 400] on select "functions cultures samples introductions" at bounding box center [599, 403] width 102 height 21
select select "cultures"
click at [548, 393] on select "functions cultures samples introductions" at bounding box center [599, 403] width 102 height 21
click at [722, 462] on button "Verify" at bounding box center [757, 464] width 1042 height 29
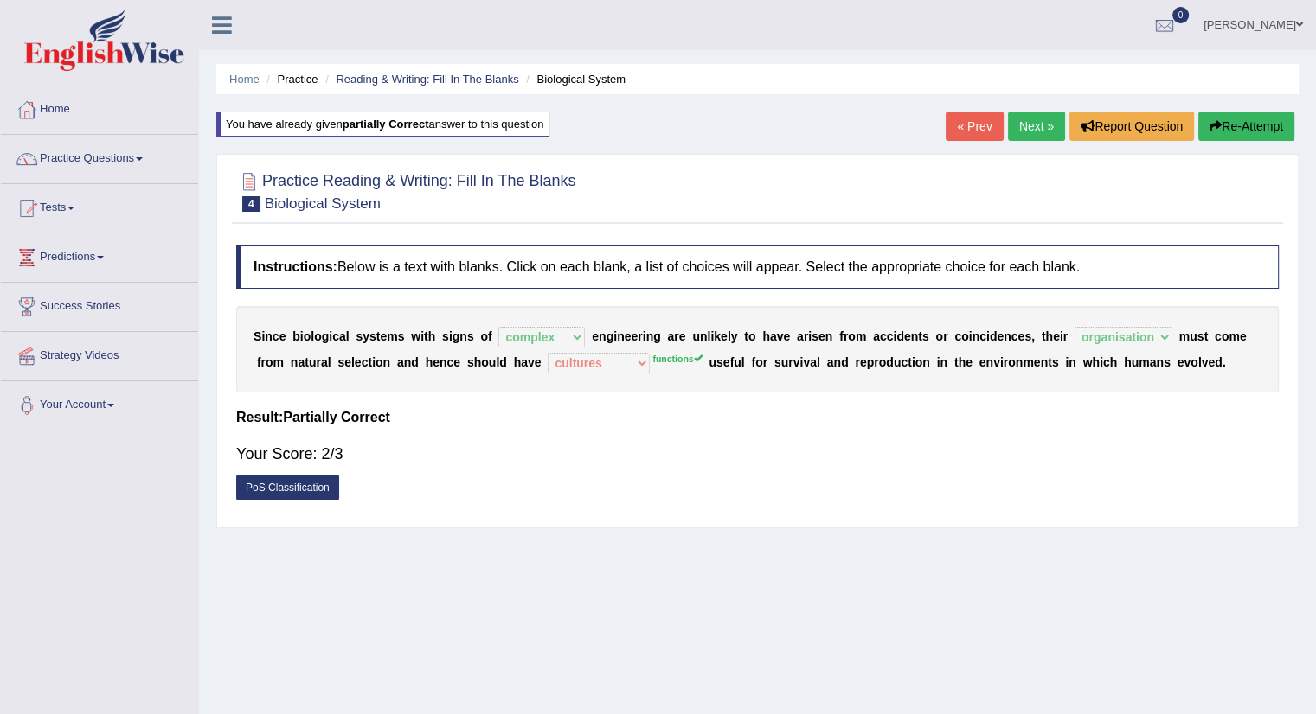
click at [1020, 122] on link "Next »" at bounding box center [1036, 126] width 57 height 29
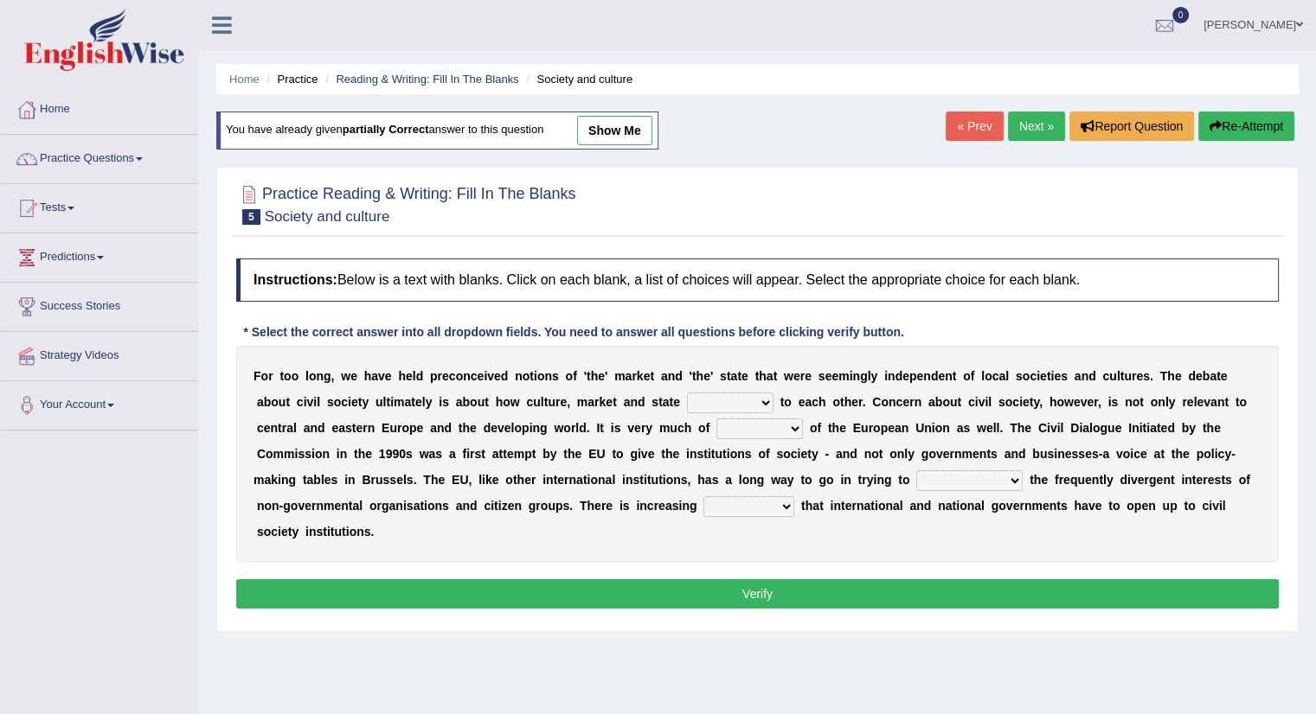
click at [761, 402] on select "stay relate bring telling" at bounding box center [730, 403] width 86 height 21
select select "relate"
click at [687, 393] on select "stay relate bring telling" at bounding box center [730, 403] width 86 height 21
click at [791, 421] on select "interest brought shown suspect" at bounding box center [759, 429] width 86 height 21
select select "interest"
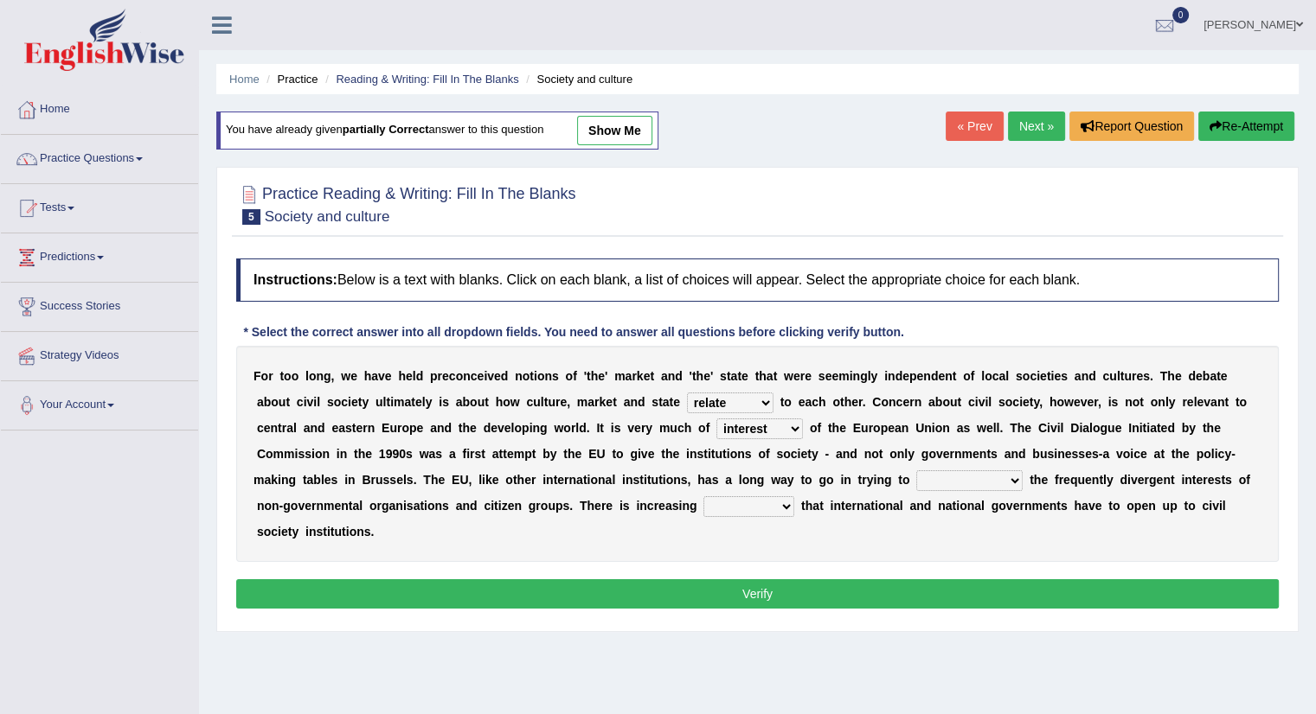
click at [716, 419] on select "interest brought shown suspect" at bounding box center [759, 429] width 86 height 21
click at [1009, 471] on select "indulge express supreme accommodate" at bounding box center [969, 481] width 106 height 21
select select "accommodate"
click at [916, 471] on select "indulge express supreme accommodate" at bounding box center [969, 481] width 106 height 21
click at [780, 503] on select "tolerance expression recognition sample" at bounding box center [748, 506] width 91 height 21
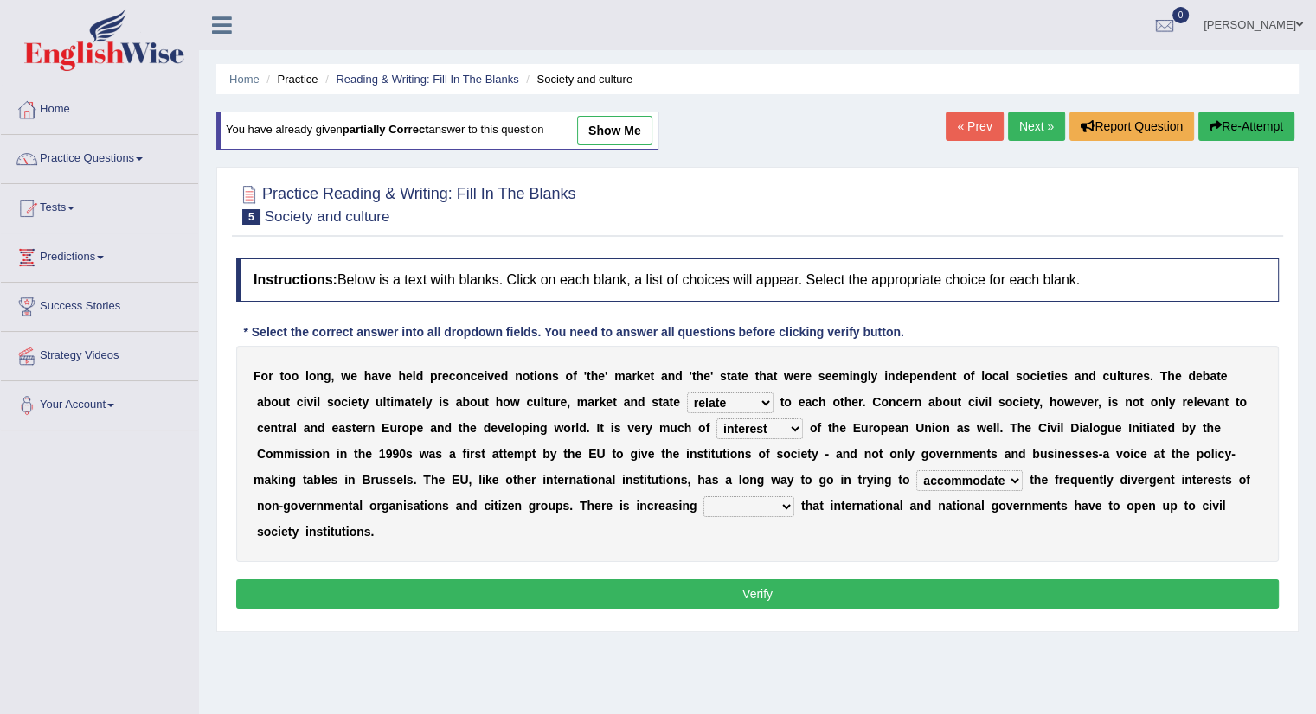
select select "recognition"
click at [703, 496] on select "tolerance expression recognition sample" at bounding box center [748, 506] width 91 height 21
click at [774, 590] on button "Verify" at bounding box center [757, 594] width 1042 height 29
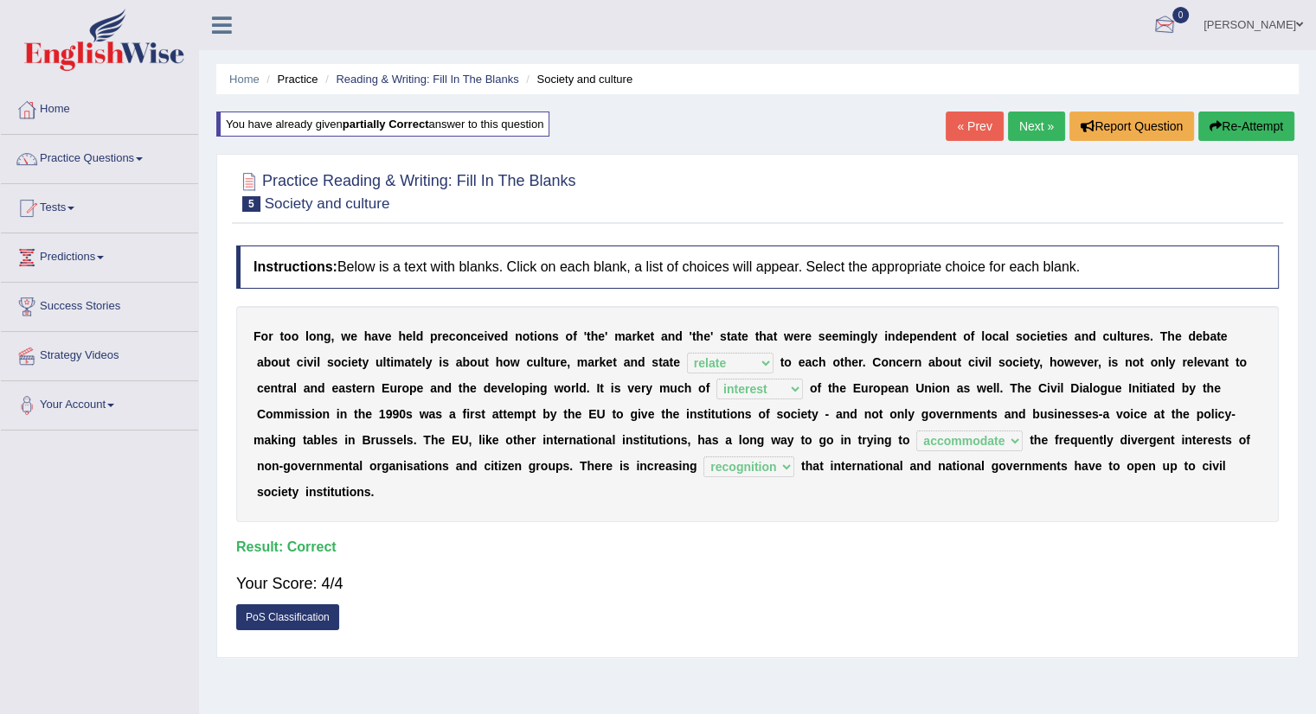
click at [1028, 128] on link "Next »" at bounding box center [1036, 126] width 57 height 29
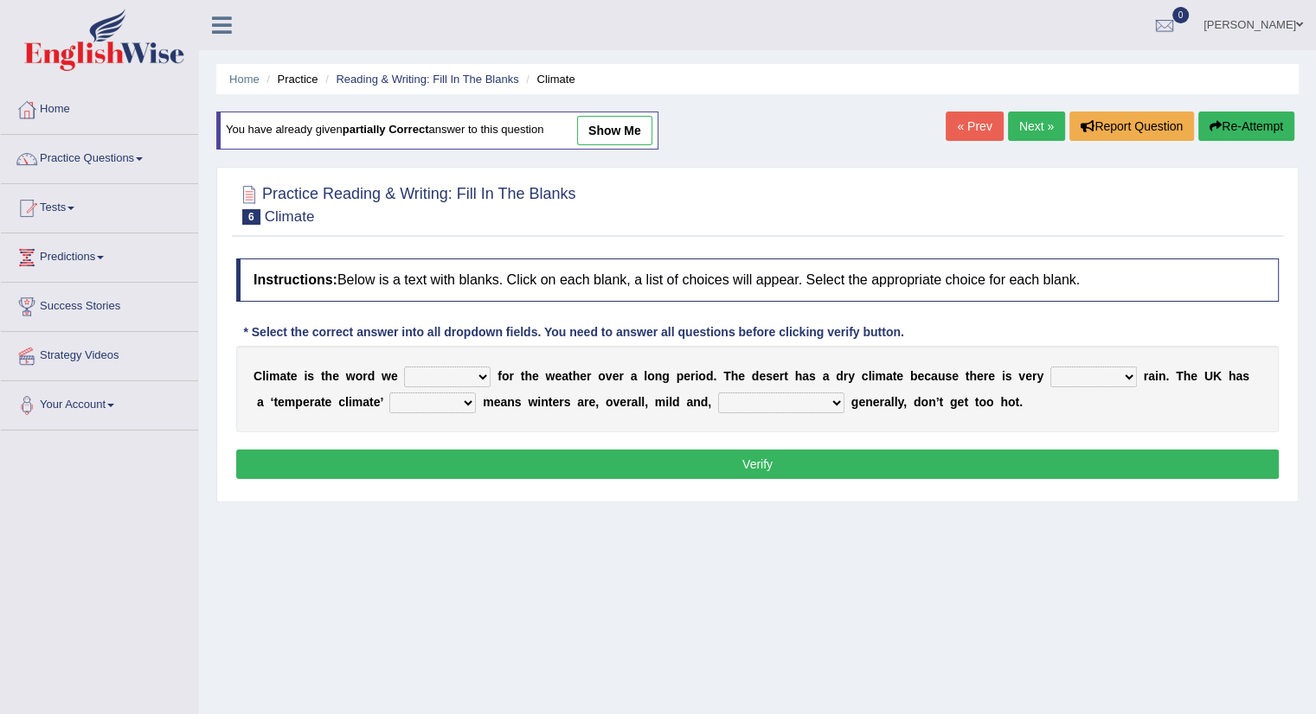
click at [481, 372] on select "give take use throw" at bounding box center [447, 377] width 86 height 21
select select "use"
click at [404, 367] on select "give take use throw" at bounding box center [447, 377] width 86 height 21
click at [481, 374] on select "give take use throw" at bounding box center [447, 377] width 86 height 21
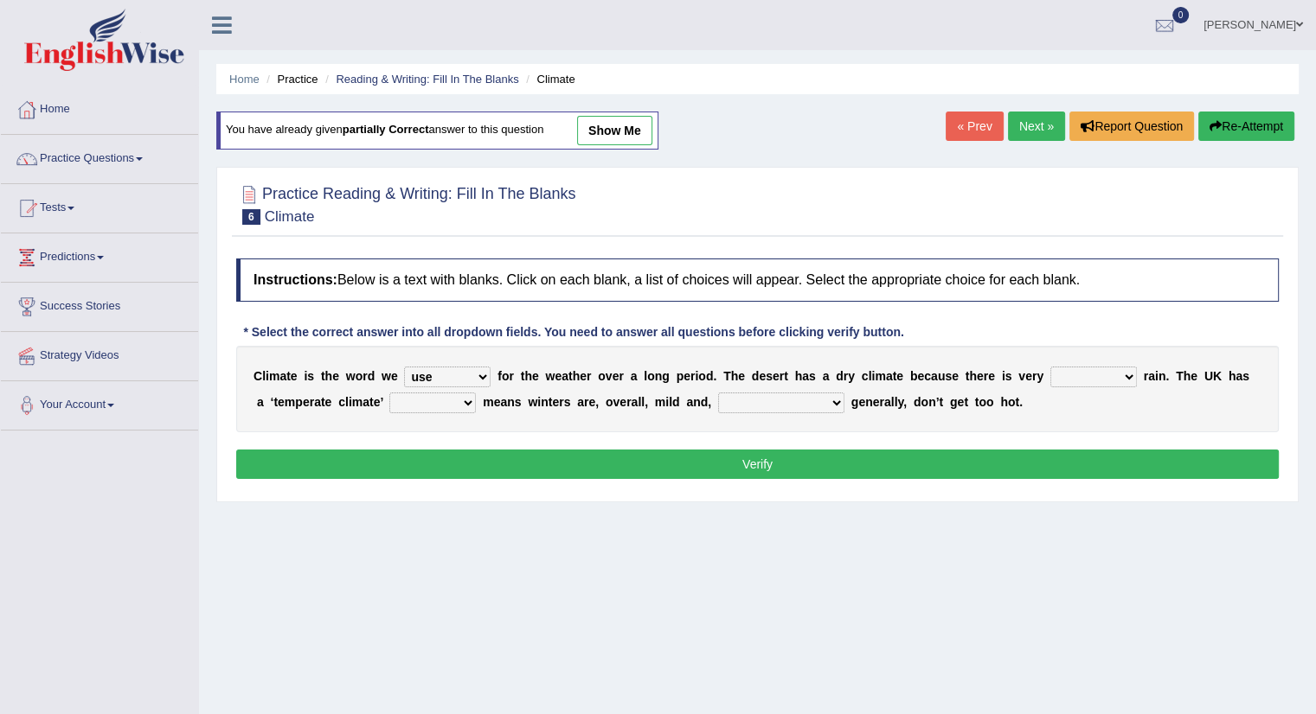
click at [1128, 369] on select "much little least less" at bounding box center [1093, 377] width 86 height 21
select select "least"
click at [1050, 367] on select "much little least less" at bounding box center [1093, 377] width 86 height 21
drag, startPoint x: 477, startPoint y: 397, endPoint x: 467, endPoint y: 397, distance: 9.5
click at [473, 397] on div "C l i m a t e i s t h e w o r d w e give take use throw f o r t h e w e a t h e…" at bounding box center [757, 389] width 1042 height 86
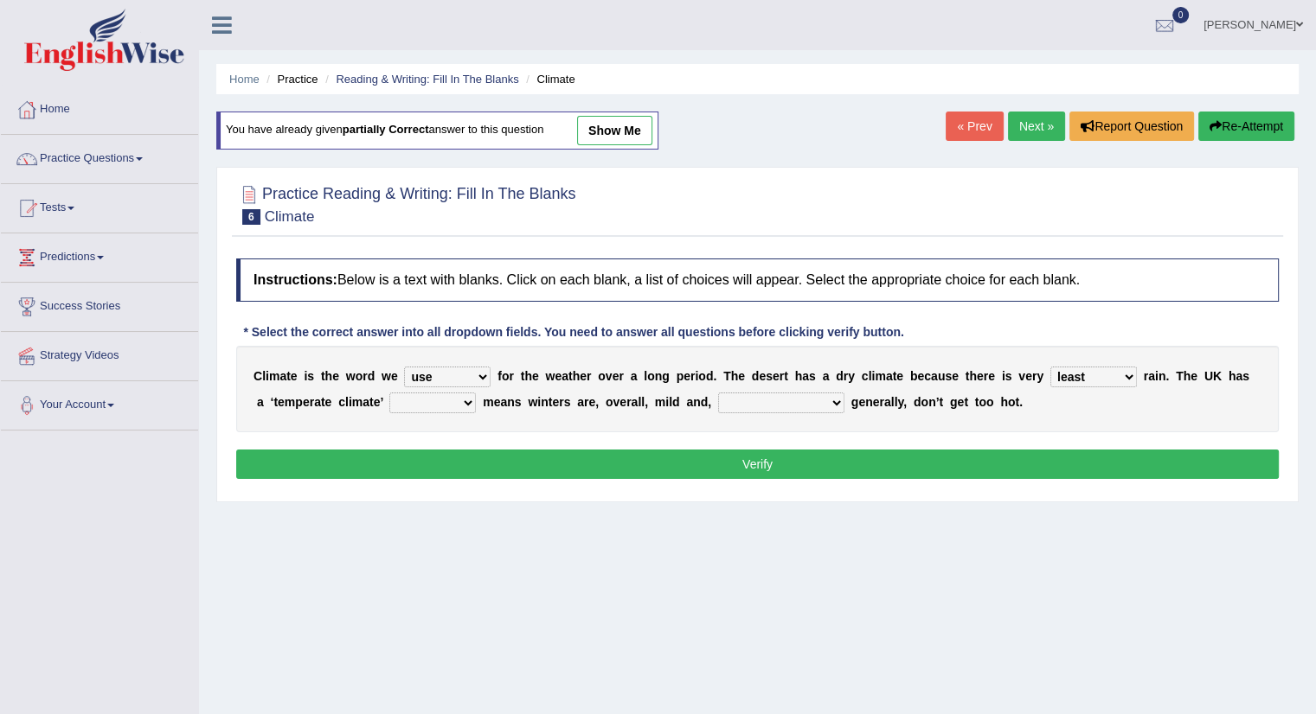
click at [467, 401] on select "when where which where" at bounding box center [432, 403] width 86 height 21
select select "which"
click at [389, 393] on select "when where which where" at bounding box center [432, 403] width 86 height 21
click at [796, 397] on select "weather winters summers warmer" at bounding box center [781, 403] width 126 height 21
select select "warmer"
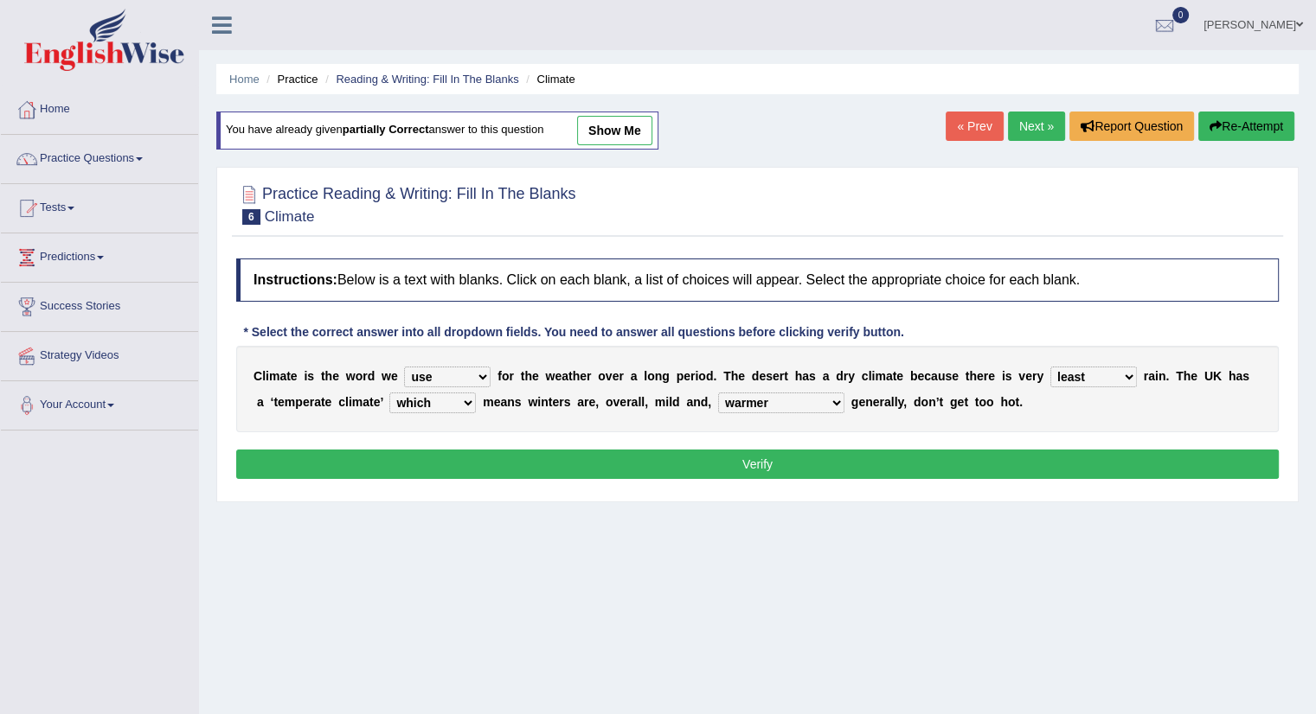
click at [718, 393] on select "weather winters summers warmer" at bounding box center [781, 403] width 126 height 21
click at [793, 406] on select "weather winters summers warmer" at bounding box center [781, 403] width 126 height 21
click at [739, 464] on button "Verify" at bounding box center [757, 464] width 1042 height 29
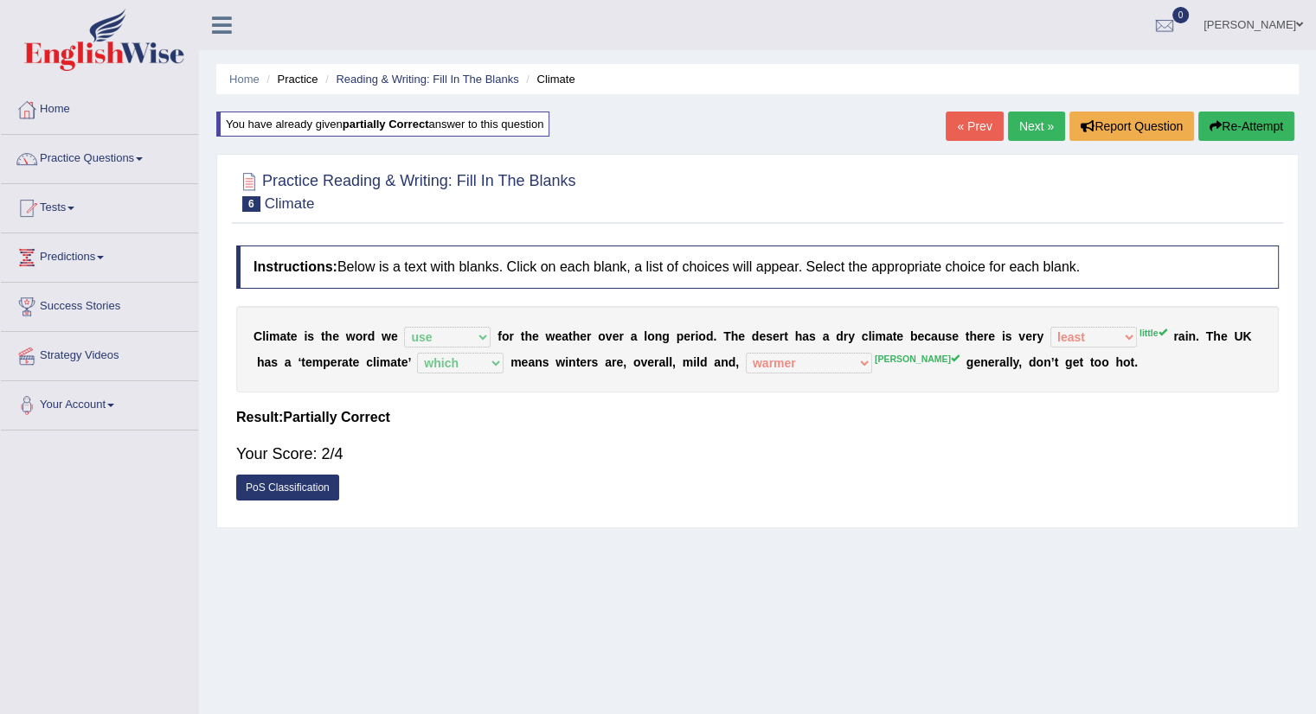
click at [1034, 122] on link "Next »" at bounding box center [1036, 126] width 57 height 29
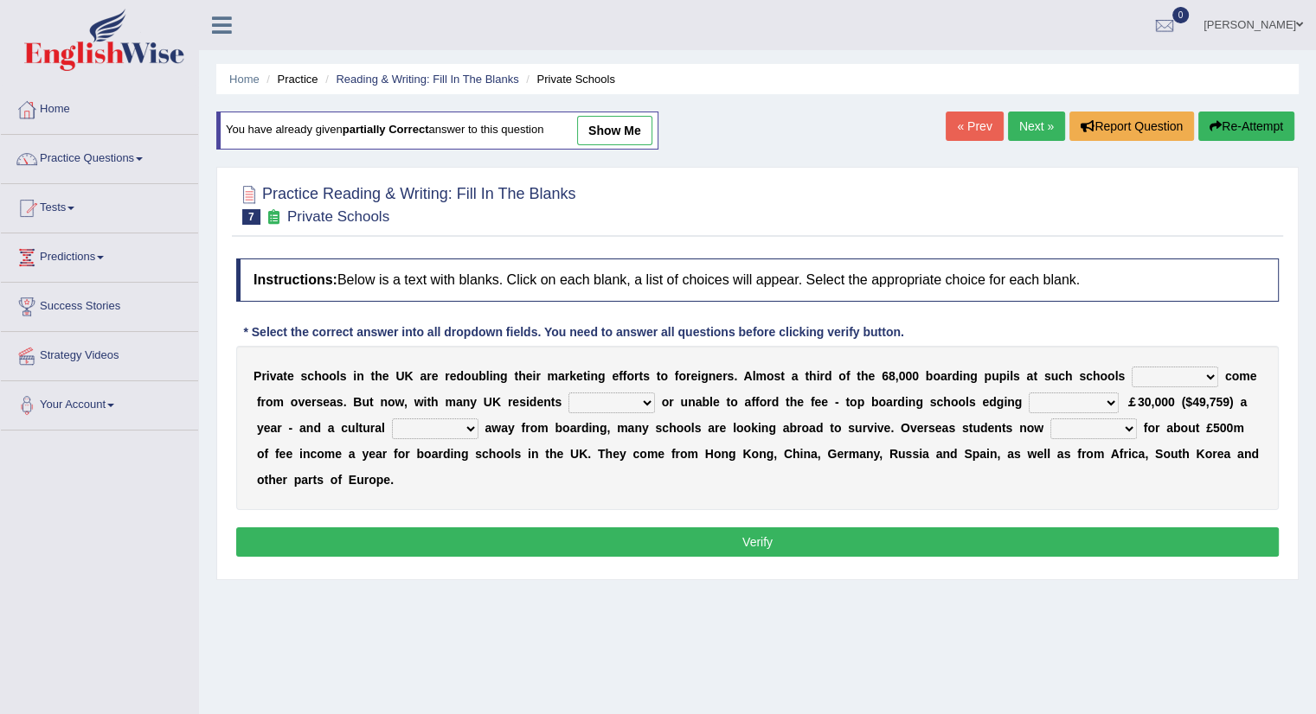
click at [1209, 371] on select "all set already great news" at bounding box center [1174, 377] width 86 height 21
select select "already"
click at [1131, 367] on select "all set already great news" at bounding box center [1174, 377] width 86 height 21
click at [650, 402] on select "answering unwilling realising storing" at bounding box center [611, 403] width 86 height 21
select select "unwilling"
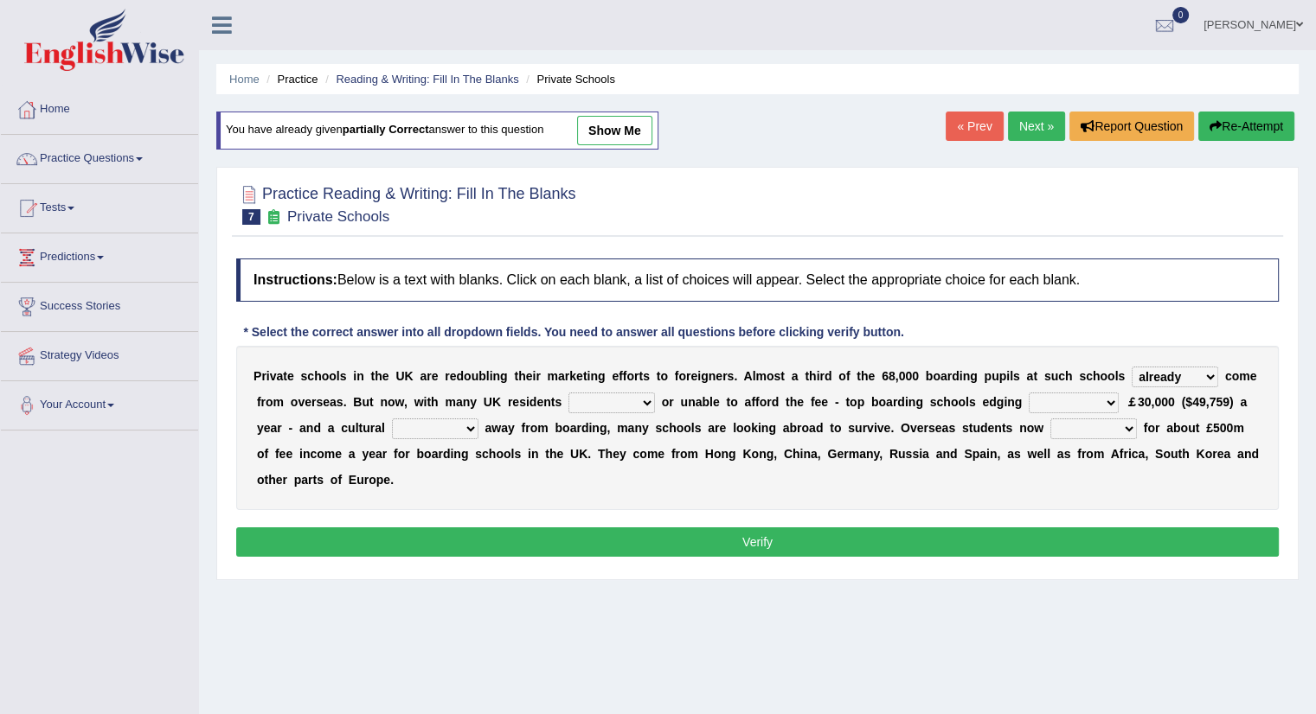
click at [568, 393] on select "answering unwilling realising storing" at bounding box center [611, 403] width 86 height 21
click at [1106, 397] on select "rewards towards notification amounting" at bounding box center [1073, 403] width 90 height 21
select select "towards"
click at [1028, 393] on select "rewards towards notification amounting" at bounding box center [1073, 403] width 90 height 21
click at [470, 422] on select "go rattle shatter shift" at bounding box center [435, 429] width 86 height 21
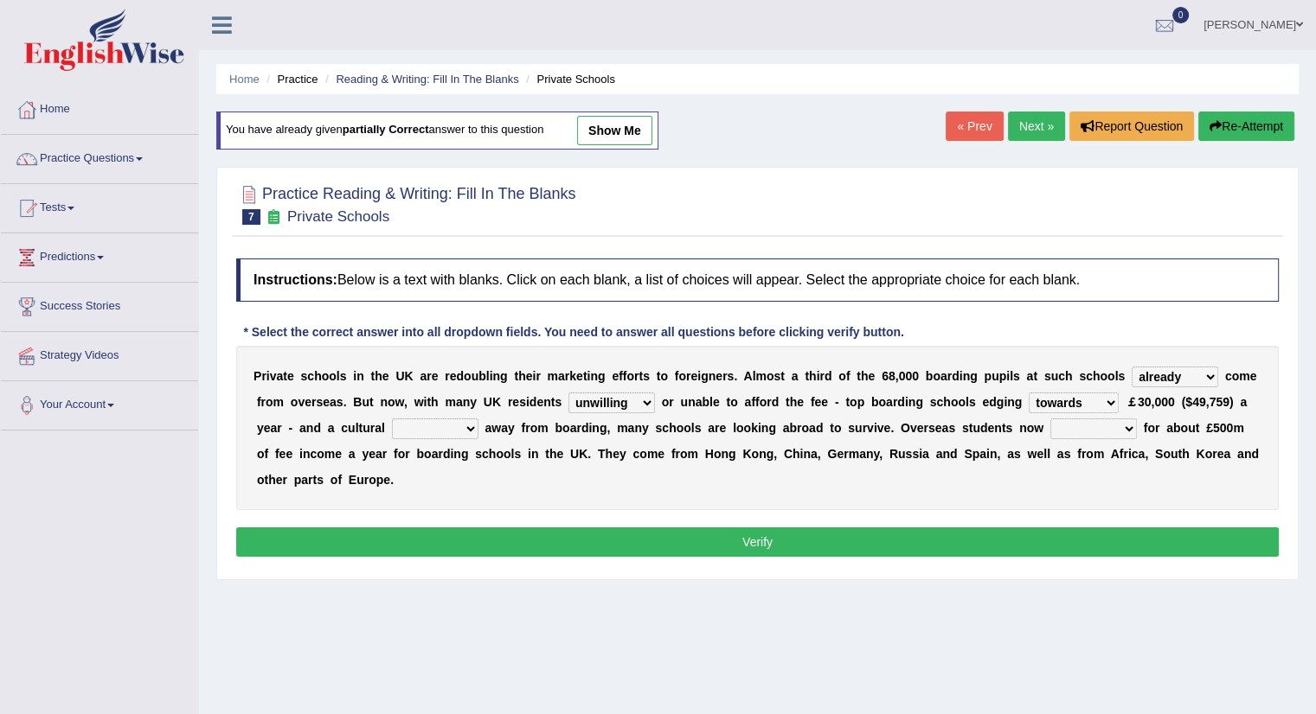
select select "rattle"
click at [392, 419] on select "go rattle shatter shift" at bounding box center [435, 429] width 86 height 21
click at [1130, 427] on select "hold think account say" at bounding box center [1093, 429] width 86 height 21
select select "say"
click at [1050, 419] on select "hold think account say" at bounding box center [1093, 429] width 86 height 21
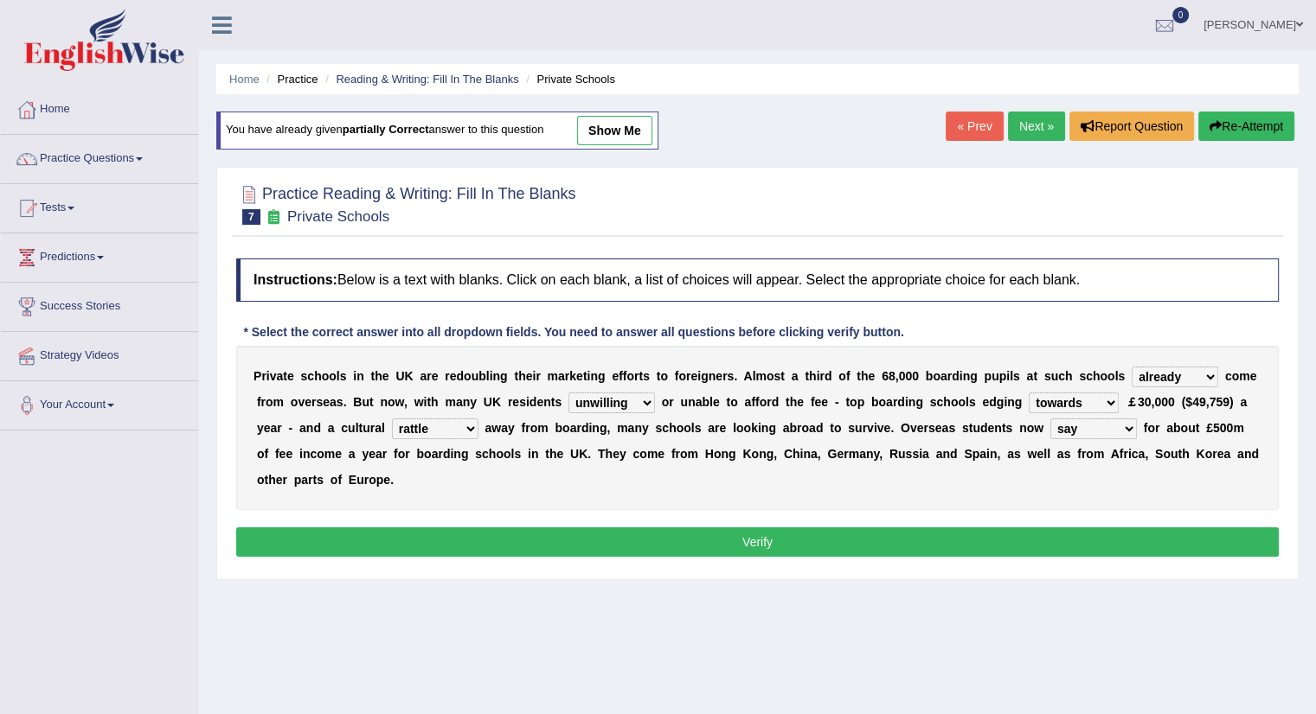
click at [712, 537] on button "Verify" at bounding box center [757, 542] width 1042 height 29
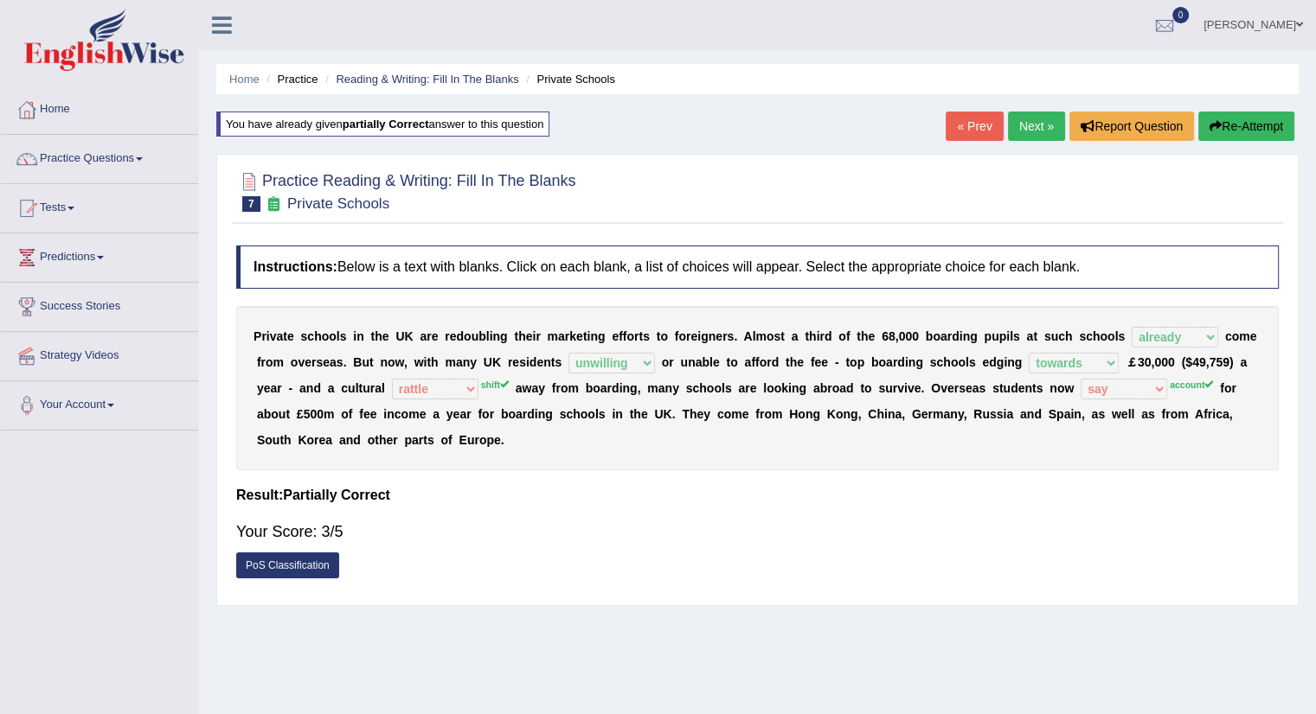
click at [1023, 122] on link "Next »" at bounding box center [1036, 126] width 57 height 29
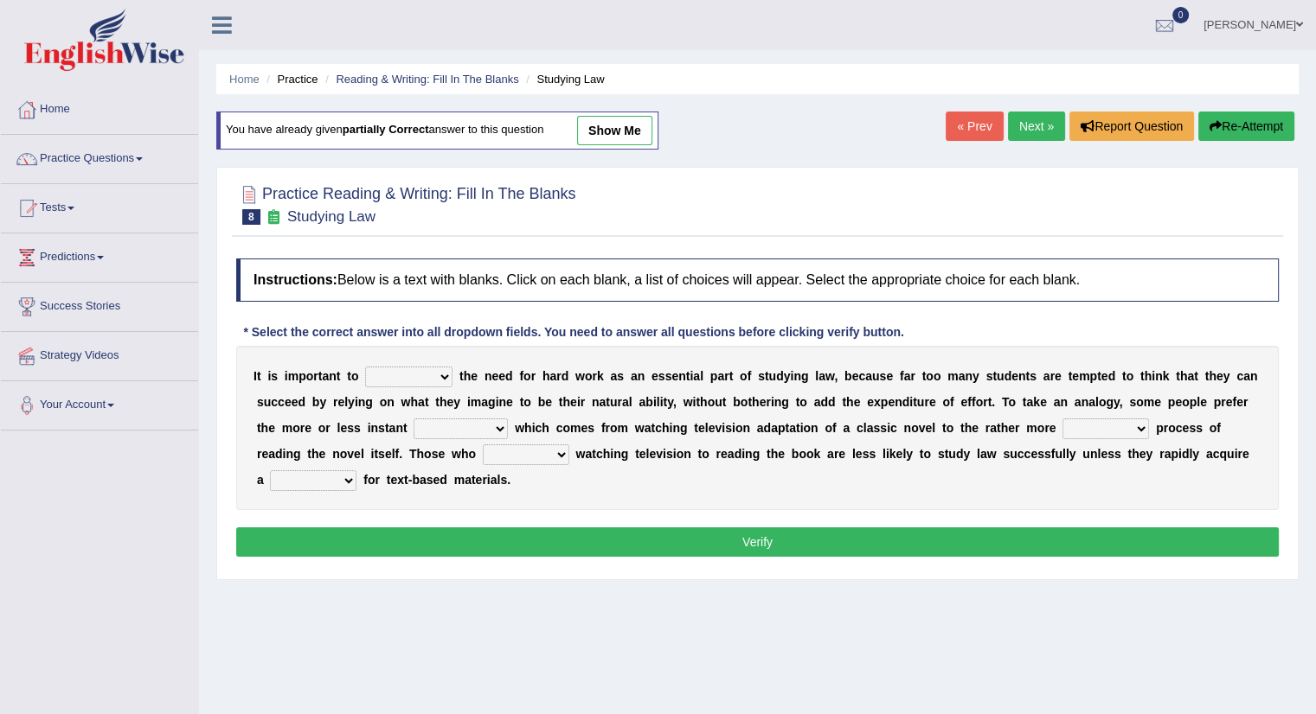
click at [441, 374] on select "emphasise criticise adjust replicate" at bounding box center [408, 377] width 87 height 21
select select "emphasise"
click at [365, 367] on select "emphasise criticise adjust replicate" at bounding box center [408, 377] width 87 height 21
click at [500, 424] on select "satisfaction reaction gratification adjusted" at bounding box center [460, 429] width 94 height 21
select select "reaction"
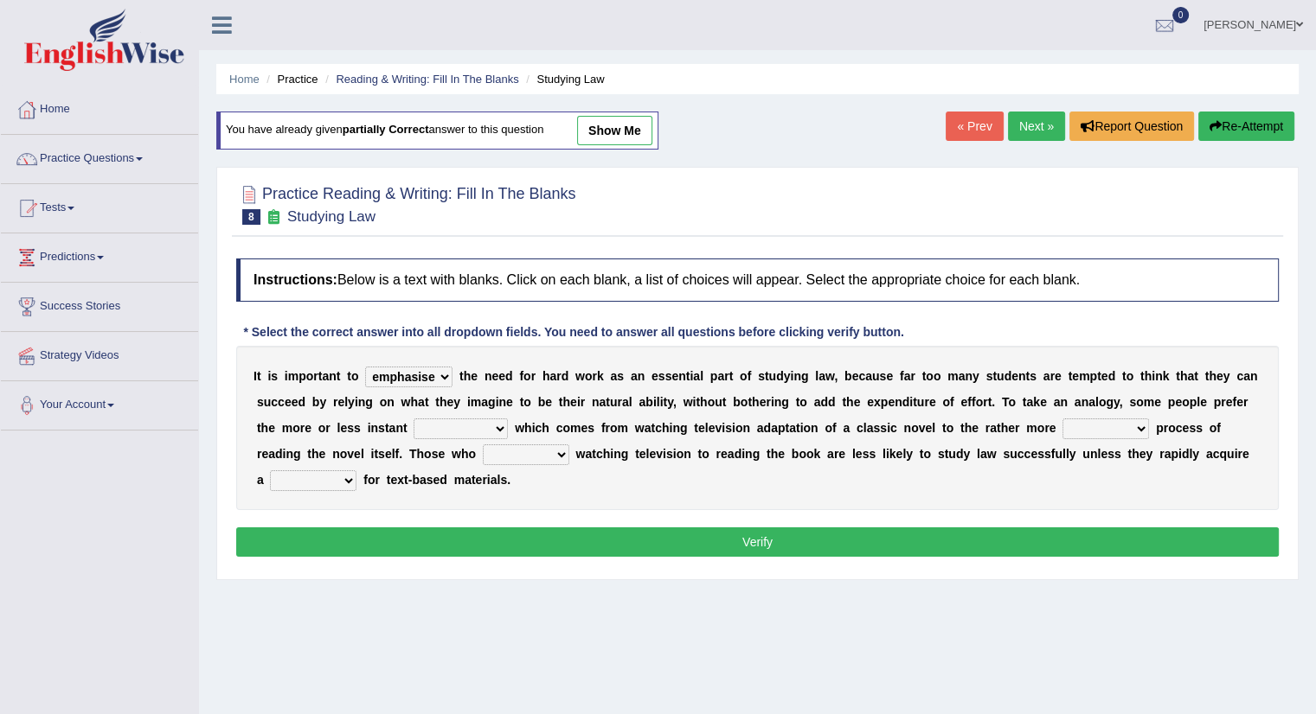
click at [413, 419] on select "satisfaction reaction gratification adjusted" at bounding box center [460, 429] width 94 height 21
click at [496, 421] on select "satisfaction reaction gratification adjusted" at bounding box center [460, 429] width 94 height 21
click at [1146, 427] on select "fulfilling laborious acquire broken" at bounding box center [1105, 429] width 86 height 21
click at [1062, 419] on select "fulfilling laborious acquire broken" at bounding box center [1105, 429] width 86 height 21
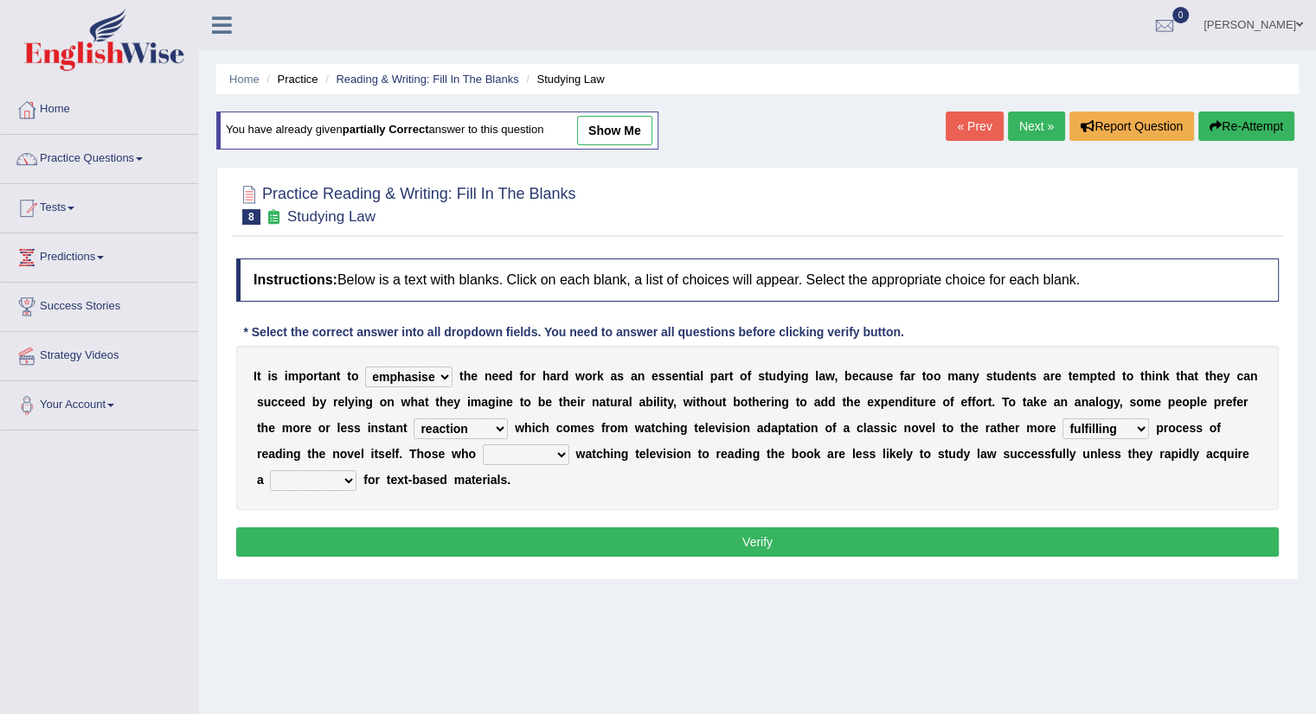
click at [1143, 421] on select "fulfilling laborious acquire broken" at bounding box center [1105, 429] width 86 height 21
select select "laborious"
click at [1062, 419] on select "fulfilling laborious acquire broken" at bounding box center [1105, 429] width 86 height 21
click at [569, 447] on b at bounding box center [572, 454] width 7 height 14
click at [559, 453] on select "refer prefer stuff knot" at bounding box center [526, 455] width 86 height 21
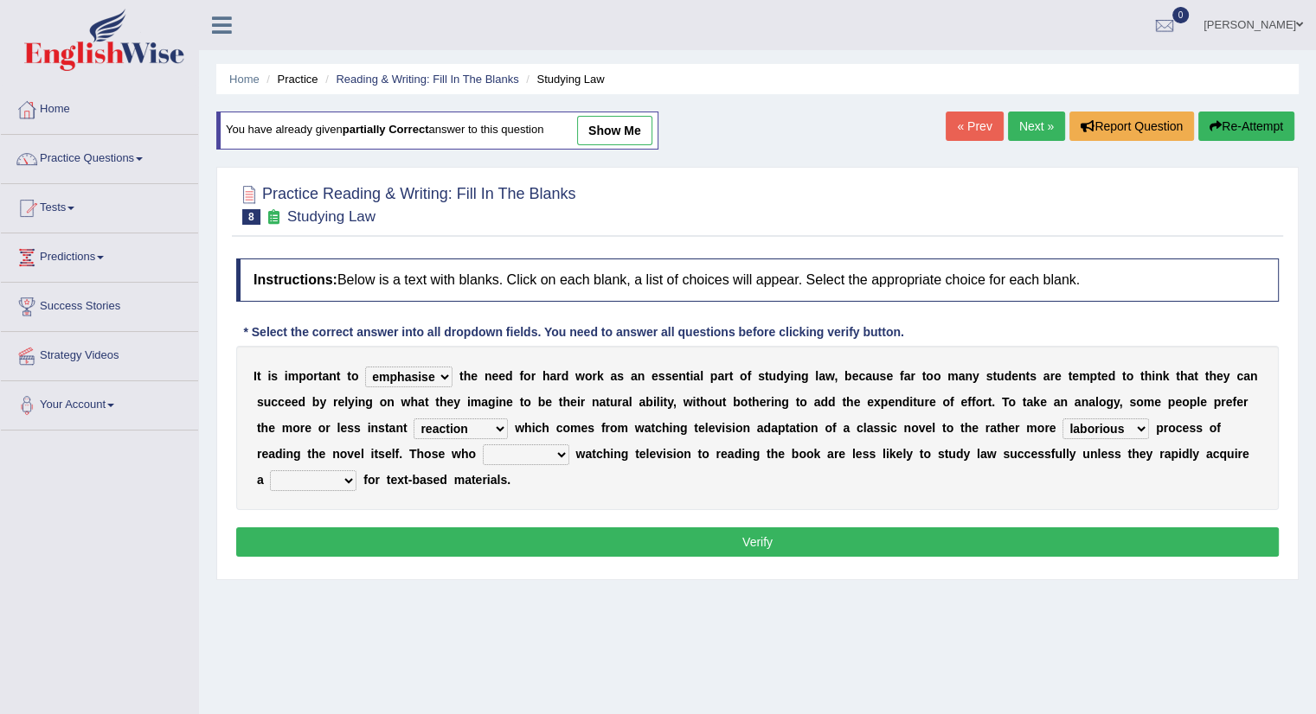
select select "prefer"
click at [483, 445] on select "refer prefer stuff knot" at bounding box center [526, 455] width 86 height 21
click at [352, 479] on select "judgement waste taste set" at bounding box center [313, 481] width 86 height 21
select select "judgement"
click at [270, 471] on select "judgement waste taste set" at bounding box center [313, 481] width 86 height 21
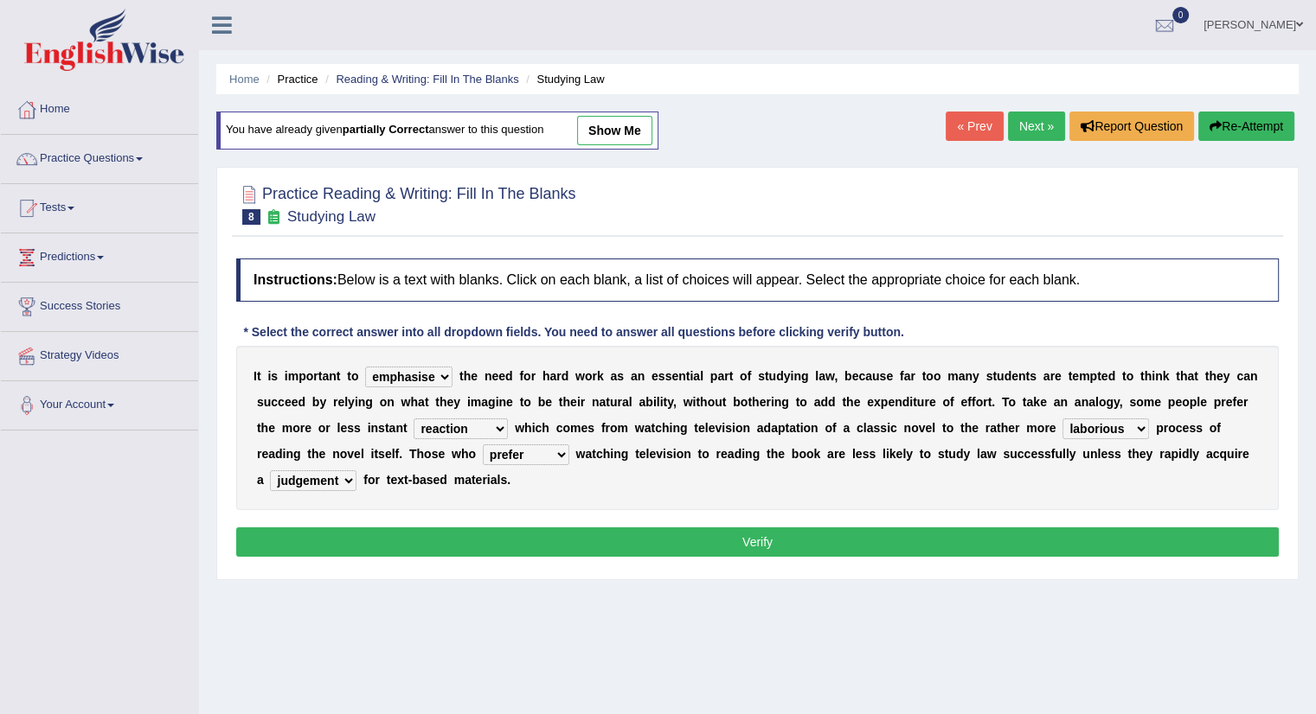
click at [756, 541] on button "Verify" at bounding box center [757, 542] width 1042 height 29
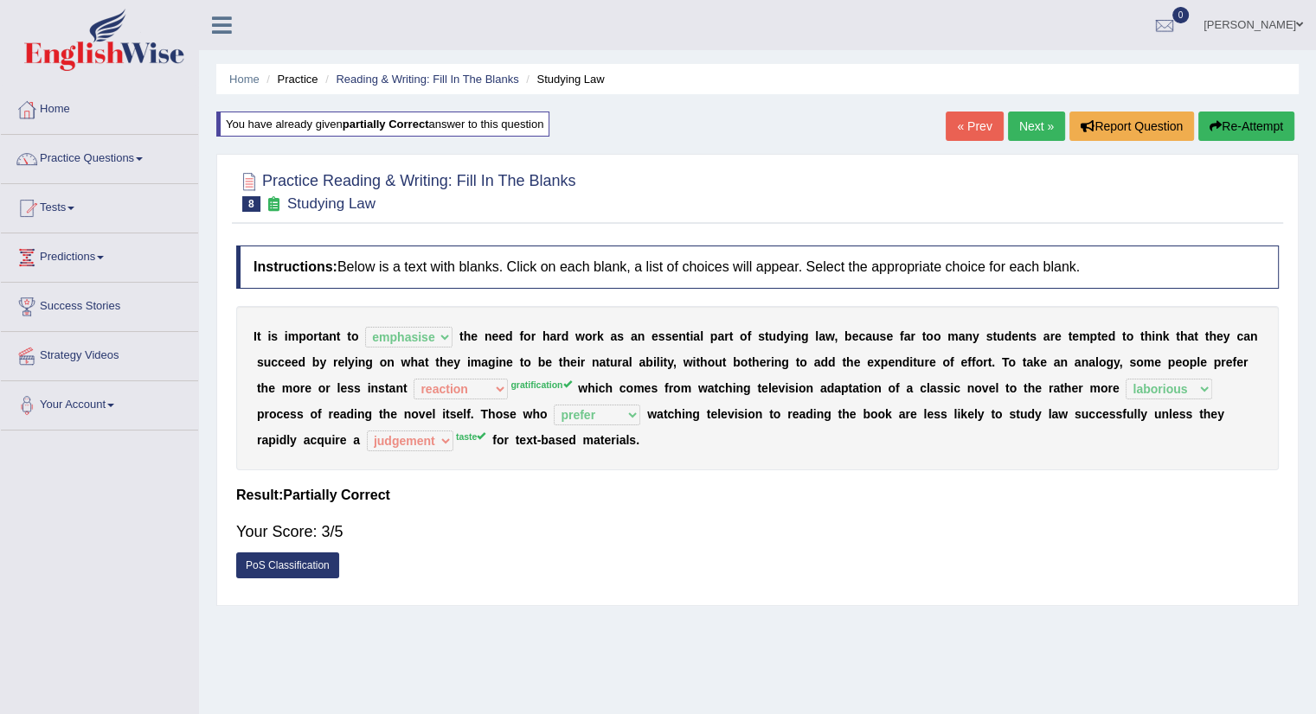
click at [1034, 121] on link "Next »" at bounding box center [1036, 126] width 57 height 29
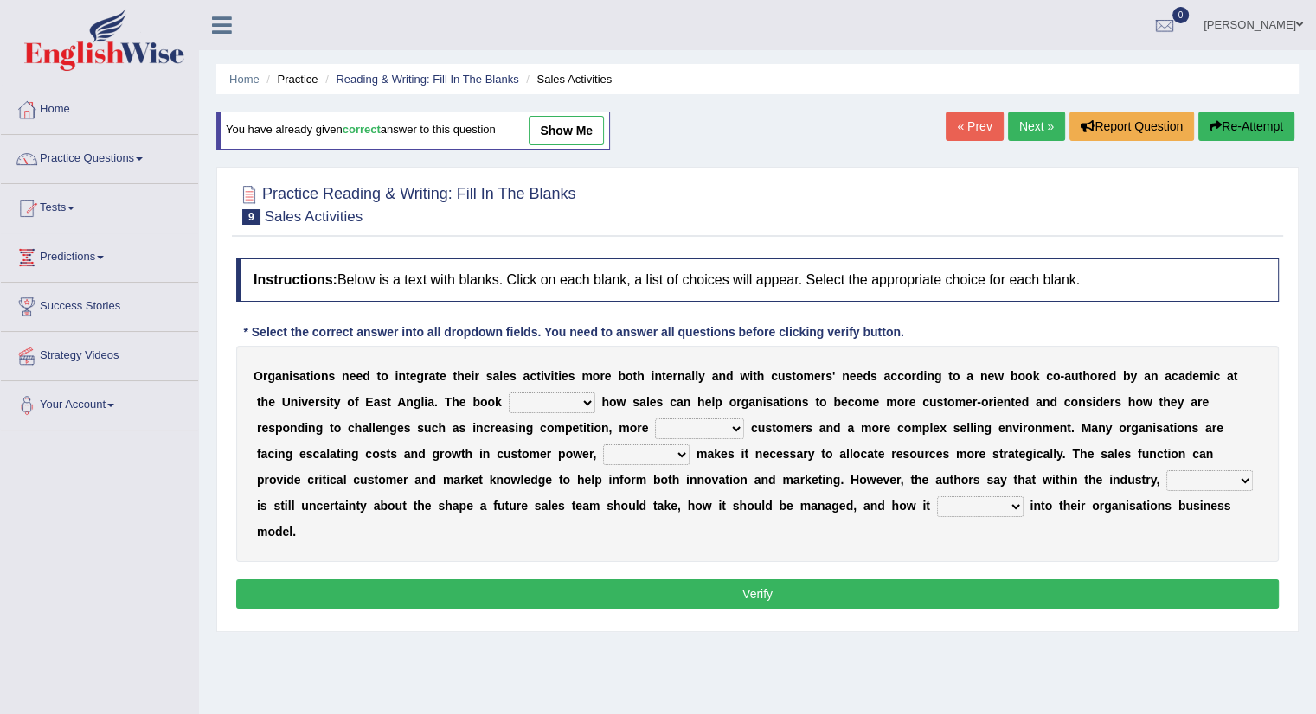
click at [589, 397] on select "expresses addresses injects inspires" at bounding box center [552, 403] width 86 height 21
select select "addresses"
click at [509, 393] on select "expresses addresses injects inspires" at bounding box center [552, 403] width 86 height 21
click at [733, 425] on select "greater valued increased demanding" at bounding box center [699, 429] width 89 height 21
select select "demanding"
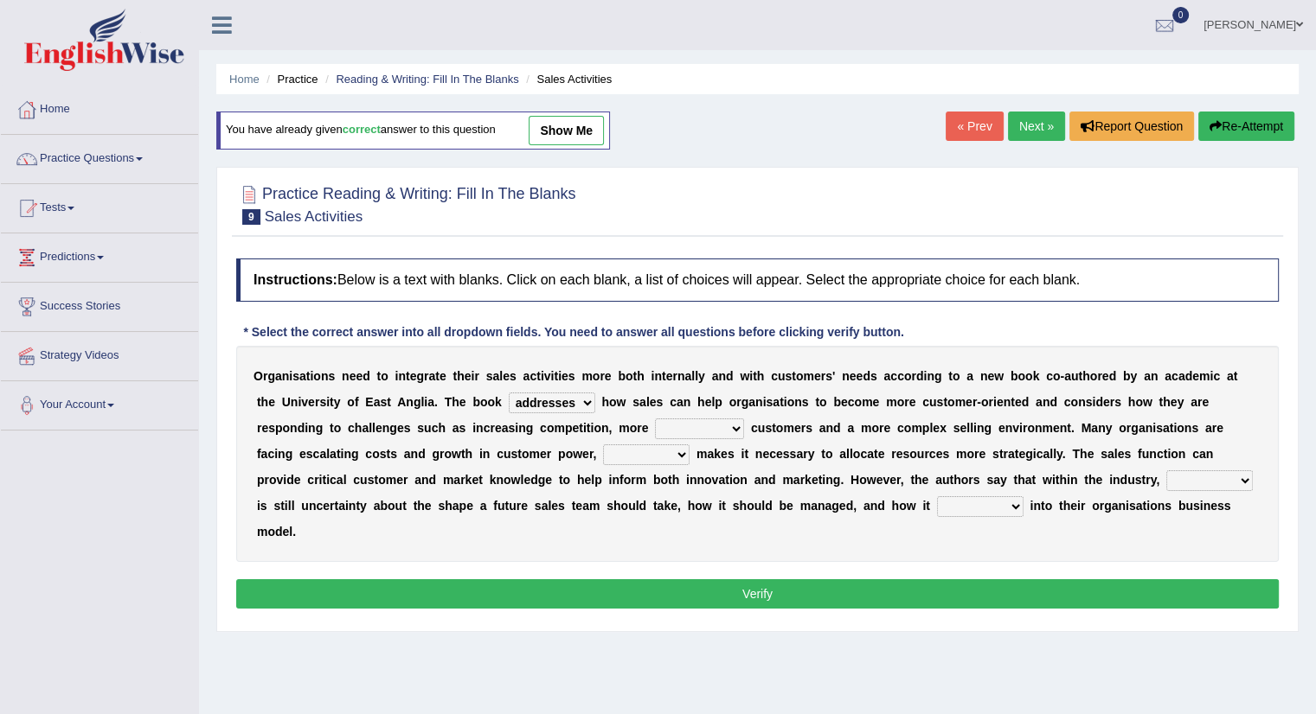
click at [655, 419] on select "greater valued increased demanding" at bounding box center [699, 429] width 89 height 21
click at [685, 451] on select "when where which what" at bounding box center [646, 455] width 86 height 21
select select "which"
click at [603, 445] on select "when where which what" at bounding box center [646, 455] width 86 height 21
click at [682, 451] on select "when where which what" at bounding box center [646, 455] width 86 height 21
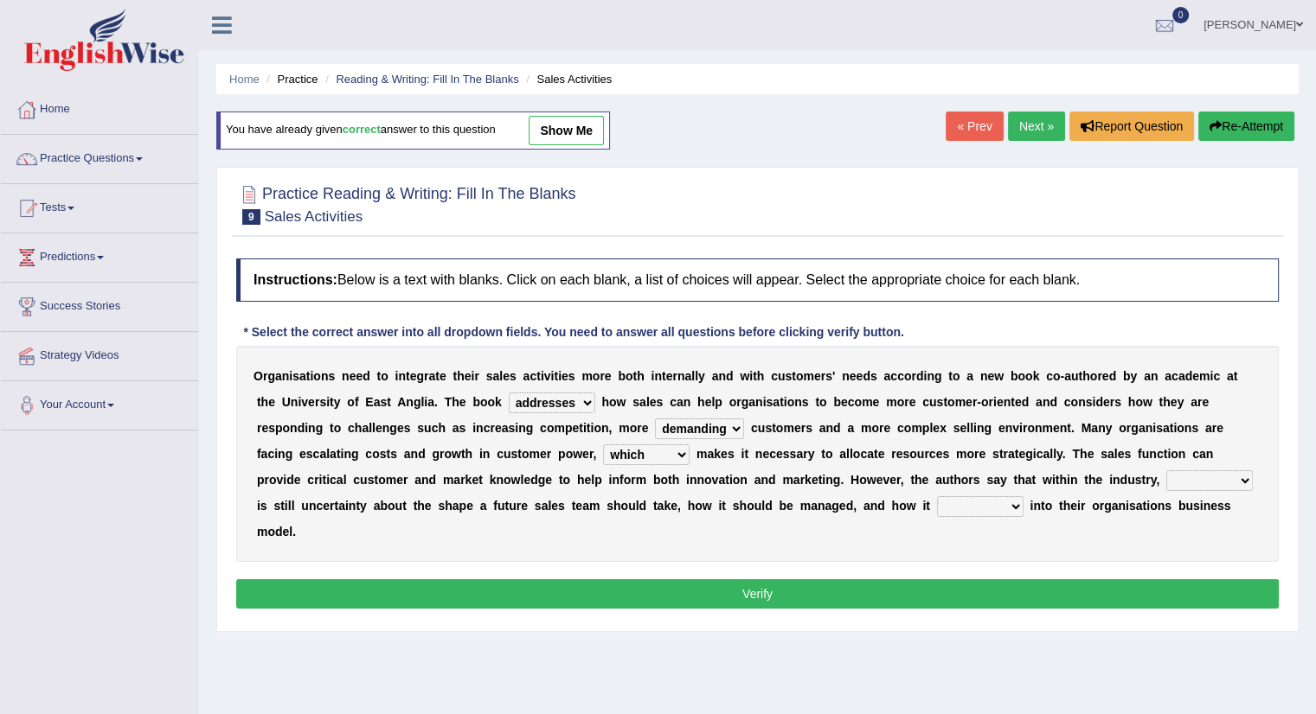
click at [682, 451] on select "when where which what" at bounding box center [646, 455] width 86 height 21
click at [1243, 477] on select "there their this that" at bounding box center [1209, 481] width 86 height 21
select select "there"
click at [1166, 471] on select "there their this that" at bounding box center [1209, 481] width 86 height 21
click at [1023, 499] on b at bounding box center [1026, 506] width 7 height 14
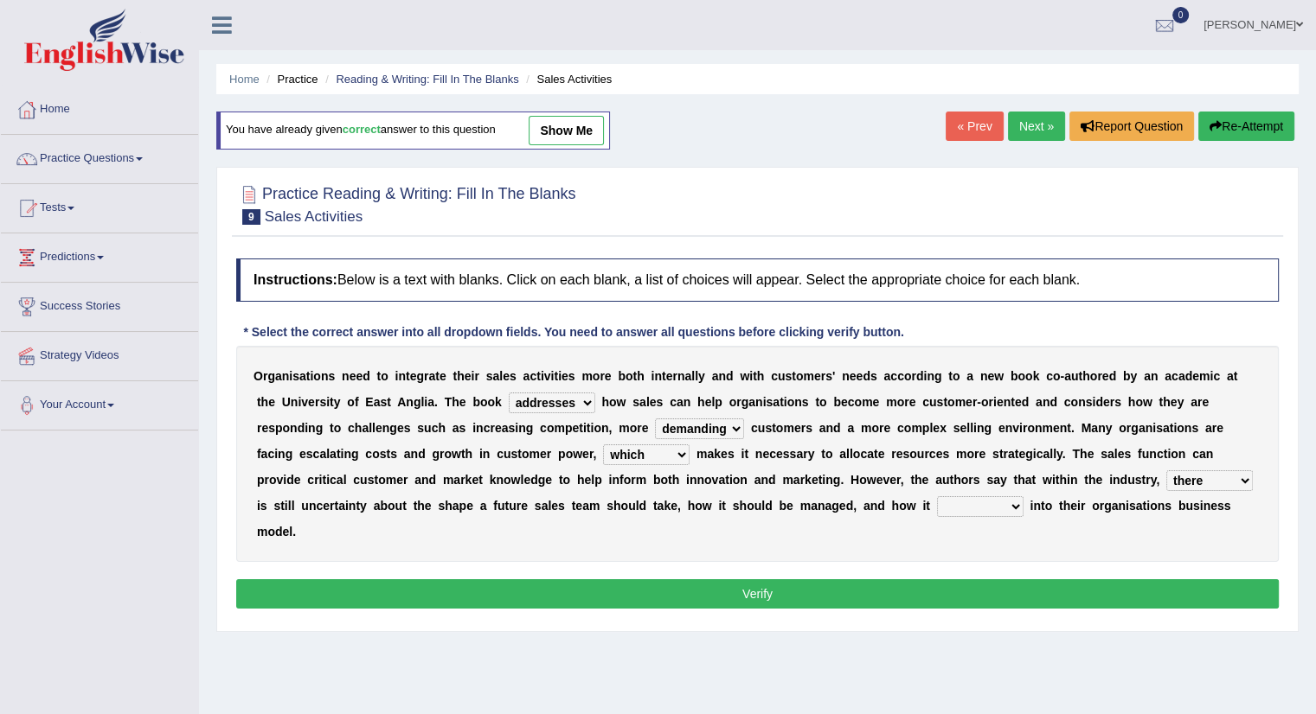
click at [1020, 499] on select "forges fills fits forgets" at bounding box center [980, 506] width 86 height 21
select select "fits"
click at [937, 496] on select "forges fills fits forgets" at bounding box center [980, 506] width 86 height 21
click at [744, 592] on button "Verify" at bounding box center [757, 594] width 1042 height 29
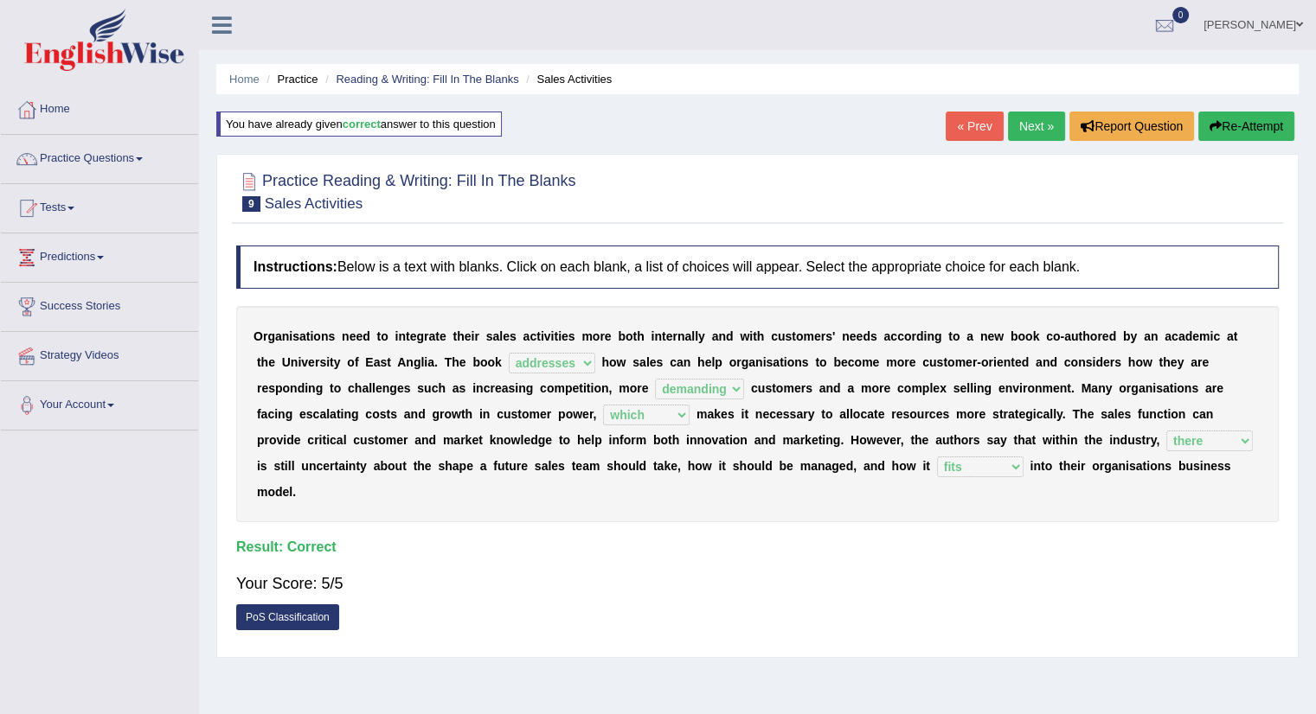
click at [1028, 128] on link "Next »" at bounding box center [1036, 126] width 57 height 29
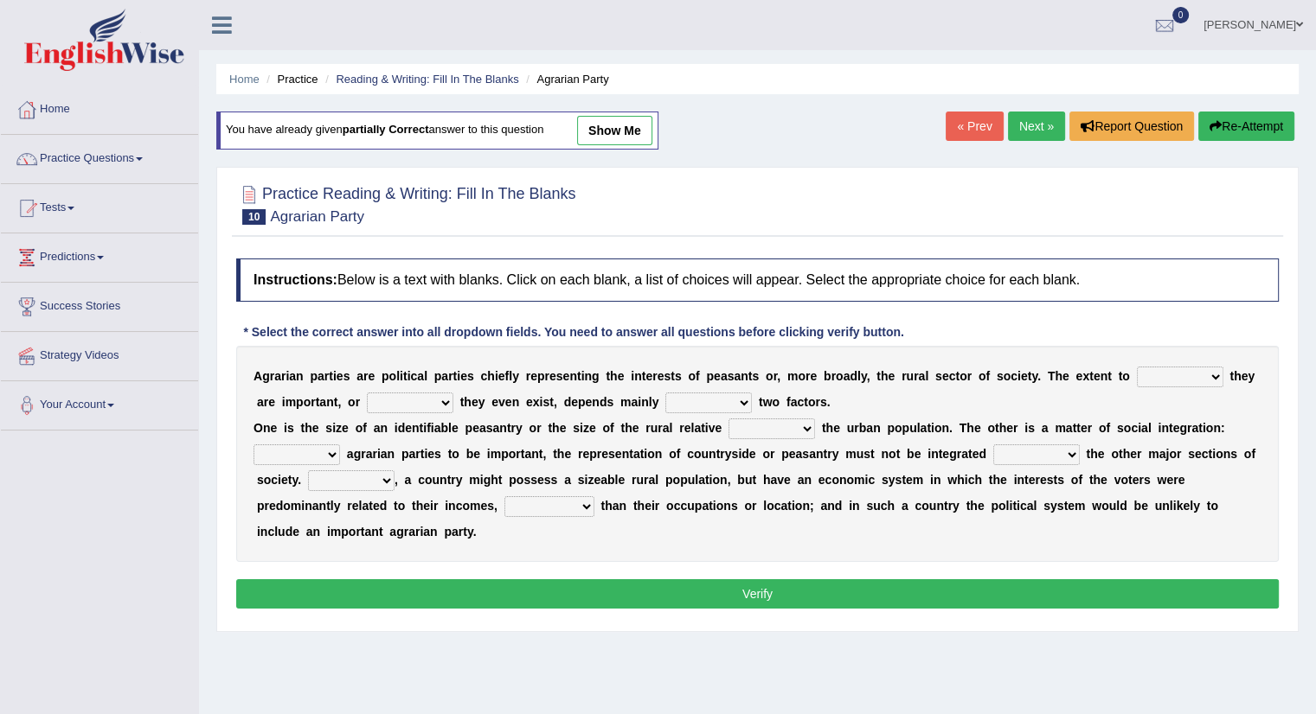
click at [1209, 367] on select "where which when were" at bounding box center [1180, 377] width 86 height 21
click at [1137, 367] on select "where which when were" at bounding box center [1180, 377] width 86 height 21
click at [445, 403] on select "other neither either whether" at bounding box center [410, 403] width 86 height 21
click at [1213, 369] on select "where which when were" at bounding box center [1180, 377] width 86 height 21
click at [1137, 367] on select "where which when were" at bounding box center [1180, 377] width 86 height 21
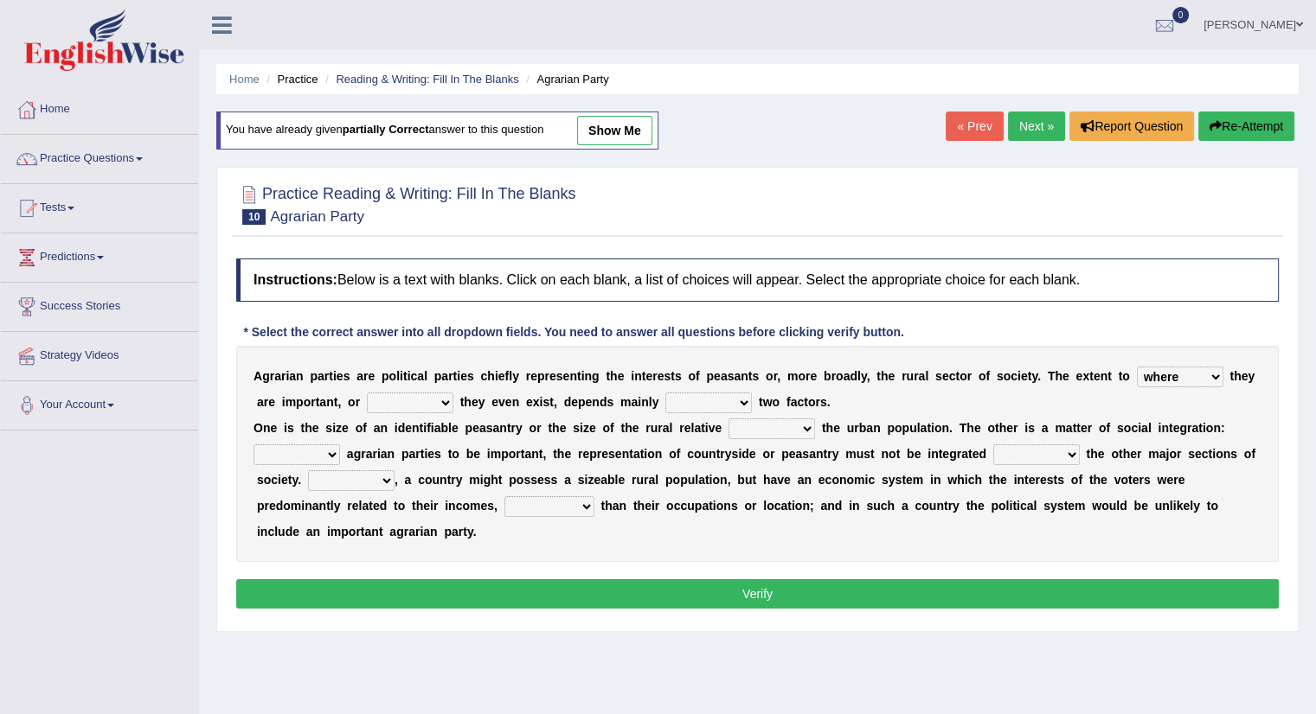
click at [1211, 371] on select "where which when were" at bounding box center [1180, 377] width 86 height 21
select select "when"
click at [1137, 367] on select "where which when were" at bounding box center [1180, 377] width 86 height 21
click at [446, 393] on select "other neither either whether" at bounding box center [410, 403] width 86 height 21
click at [367, 393] on select "other neither either whether" at bounding box center [410, 403] width 86 height 21
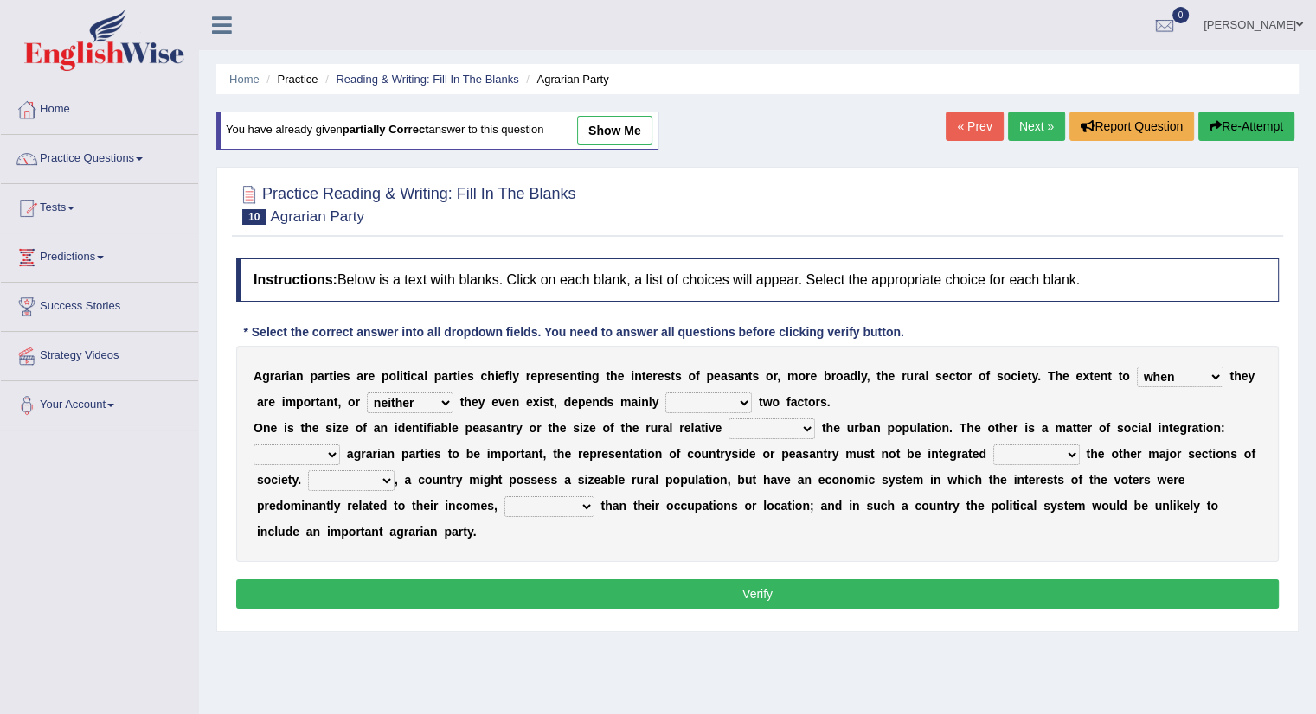
click at [443, 397] on select "other neither either whether" at bounding box center [410, 403] width 86 height 21
select select "either"
click at [367, 393] on select "other neither either whether" at bounding box center [410, 403] width 86 height 21
click at [752, 391] on div "A g r a r i a n p a r t i e s a r e p o l i t i c a l p a r t i e s c h i e f l…" at bounding box center [757, 454] width 1042 height 216
click at [740, 400] on select "in on is the" at bounding box center [708, 403] width 86 height 21
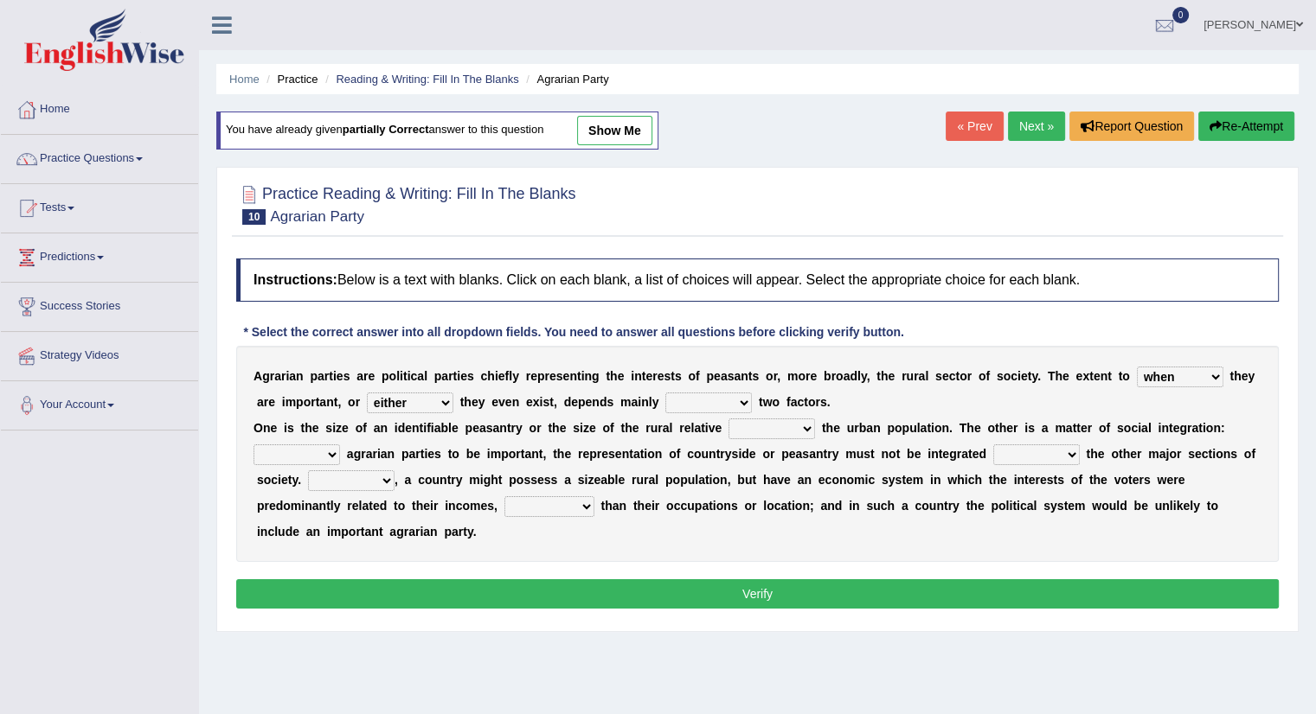
select select "on"
click at [665, 393] on select "in on is the" at bounding box center [708, 403] width 86 height 21
click at [801, 426] on select "is to the was" at bounding box center [771, 429] width 86 height 21
select select "to"
click at [728, 419] on select "is to the was" at bounding box center [771, 429] width 86 height 21
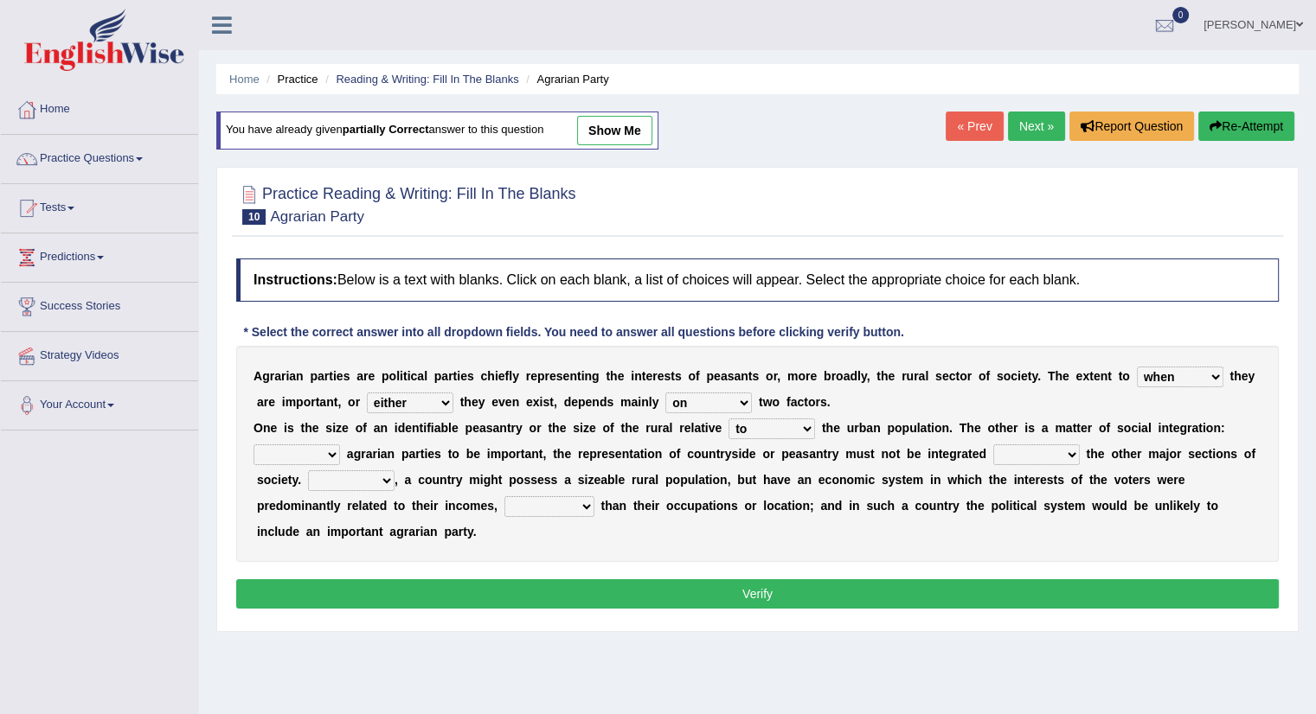
click at [335, 452] on select "From For First Fair" at bounding box center [296, 455] width 86 height 21
select select "First"
click at [253, 445] on select "From For First Fair" at bounding box center [296, 455] width 86 height 21
click at [1073, 450] on select "will when were with" at bounding box center [1036, 455] width 86 height 21
select select "when"
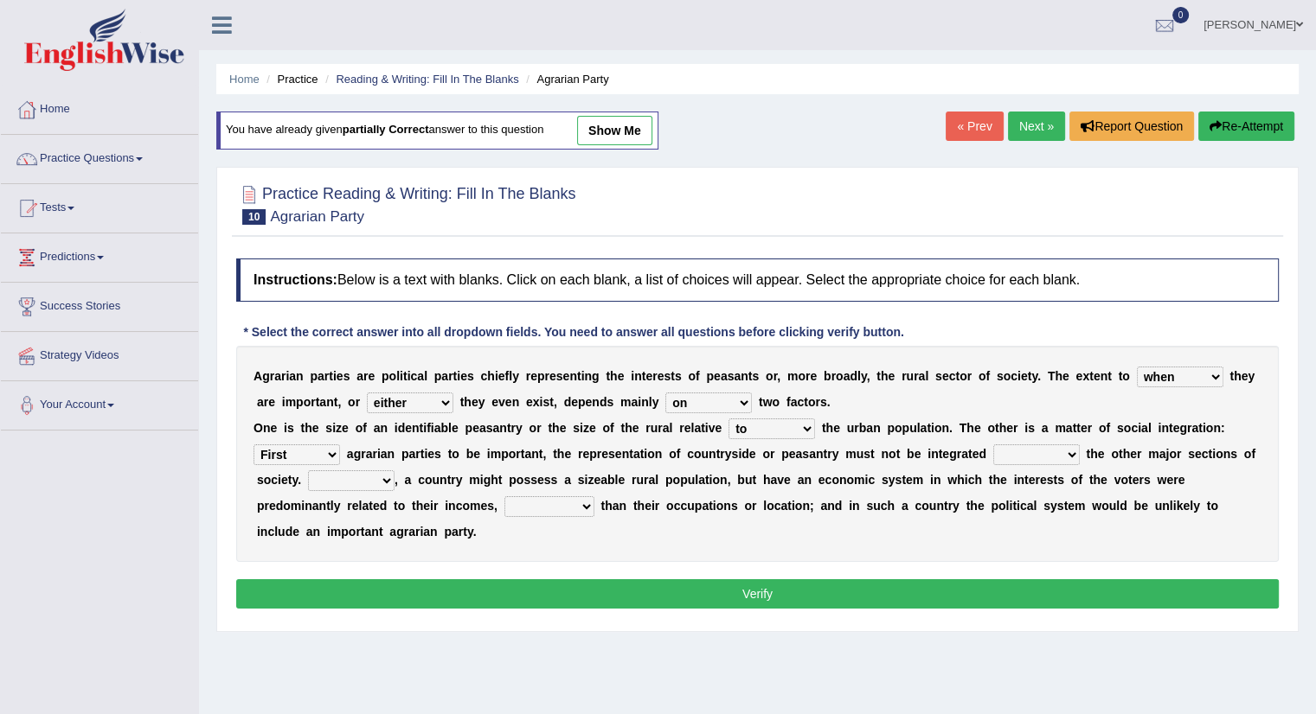
click at [993, 445] on select "will when were with" at bounding box center [1036, 455] width 86 height 21
click at [385, 476] on select "Then There Thus Their" at bounding box center [351, 481] width 86 height 21
select select "There"
click at [308, 471] on select "Then There Thus Their" at bounding box center [351, 481] width 86 height 21
click at [585, 501] on select "whether rather greater many other" at bounding box center [549, 506] width 90 height 21
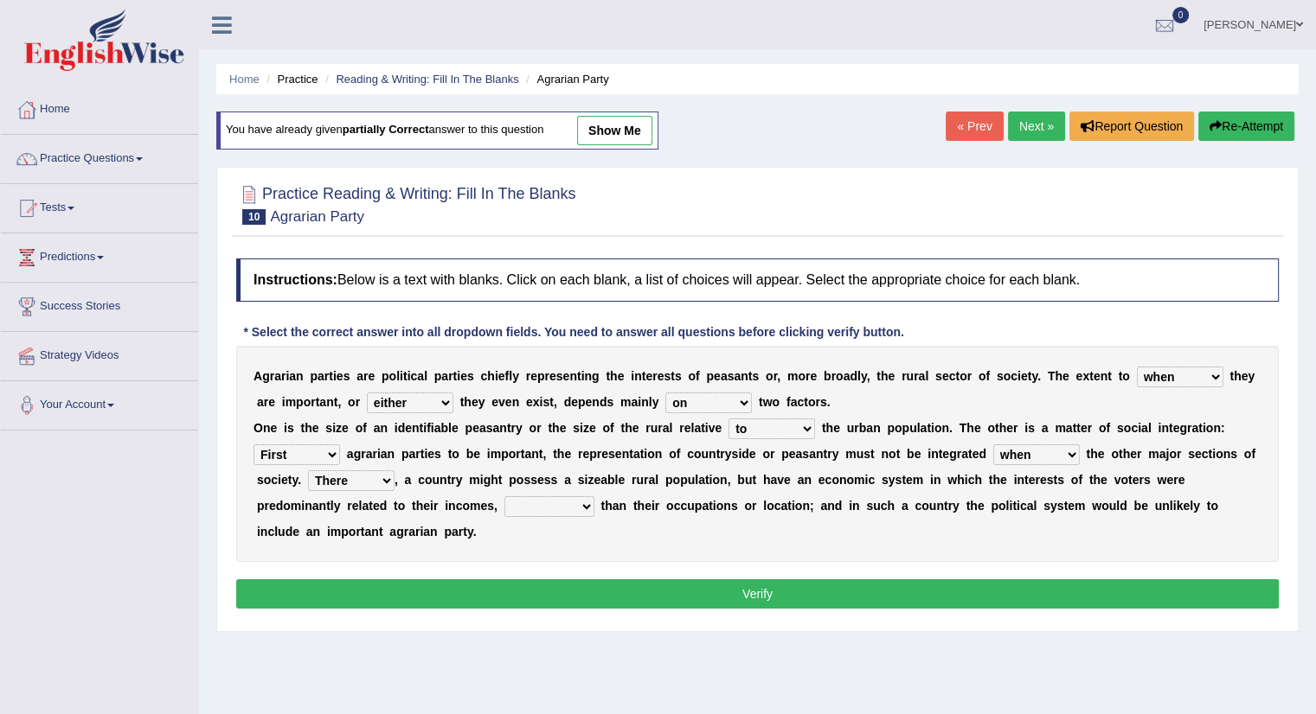
select select "rather"
click at [504, 496] on select "whether rather greater many other" at bounding box center [549, 506] width 90 height 21
click at [814, 590] on button "Verify" at bounding box center [757, 594] width 1042 height 29
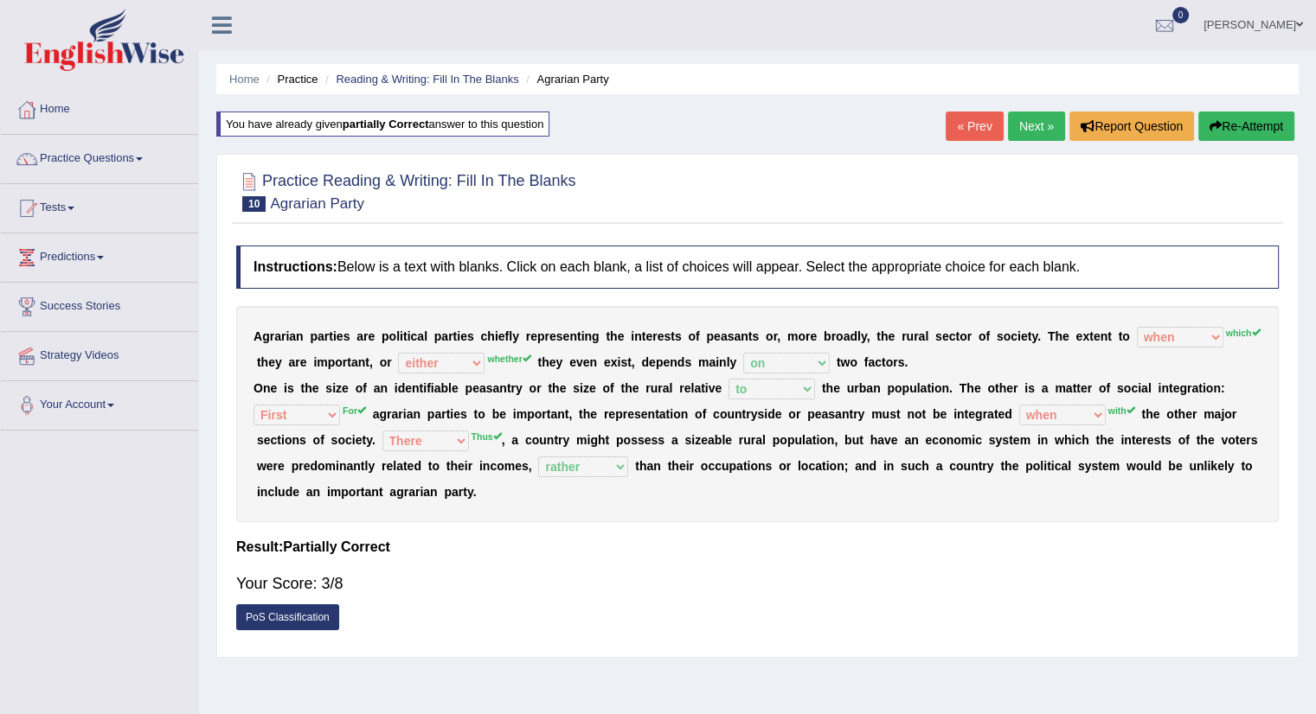
click at [1024, 129] on link "Next »" at bounding box center [1036, 126] width 57 height 29
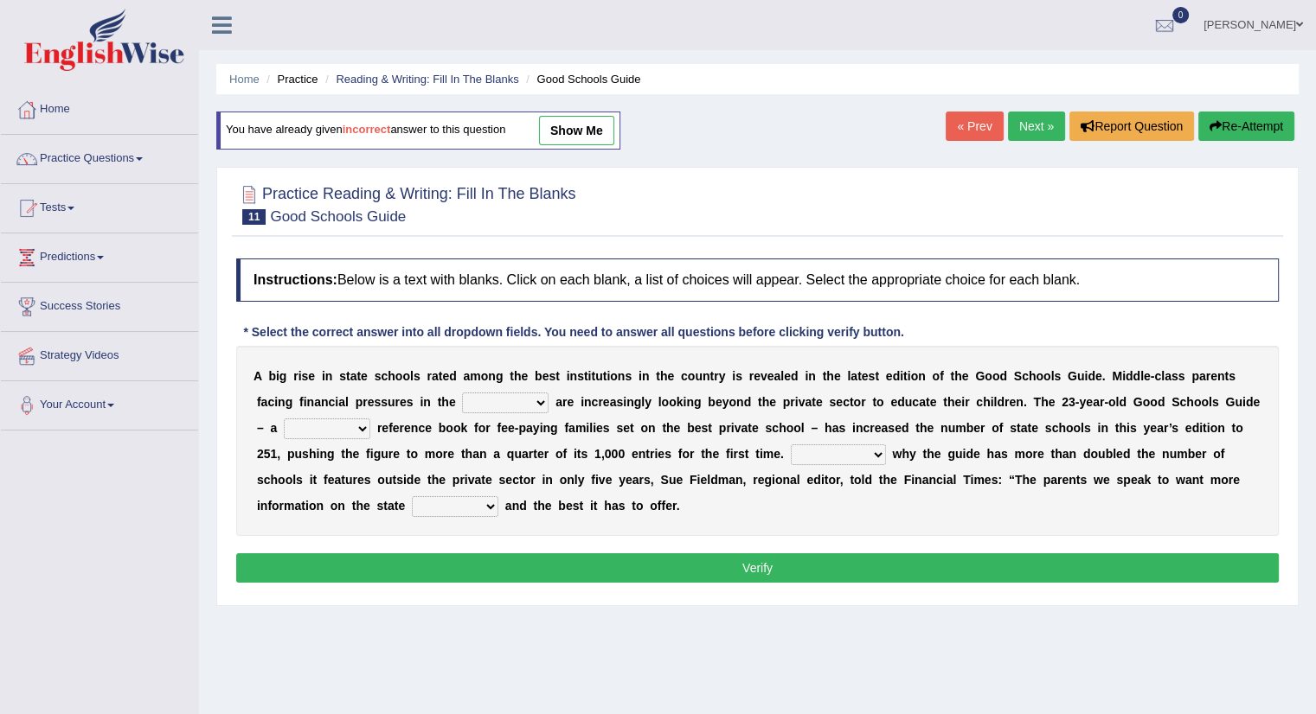
click at [535, 398] on select "downturn inturn external subjective" at bounding box center [505, 403] width 86 height 21
select select "downturn"
click at [462, 393] on select "downturn inturn external subjective" at bounding box center [505, 403] width 86 height 21
click at [366, 426] on select "nicee kind allure popular" at bounding box center [327, 429] width 86 height 21
select select "popular"
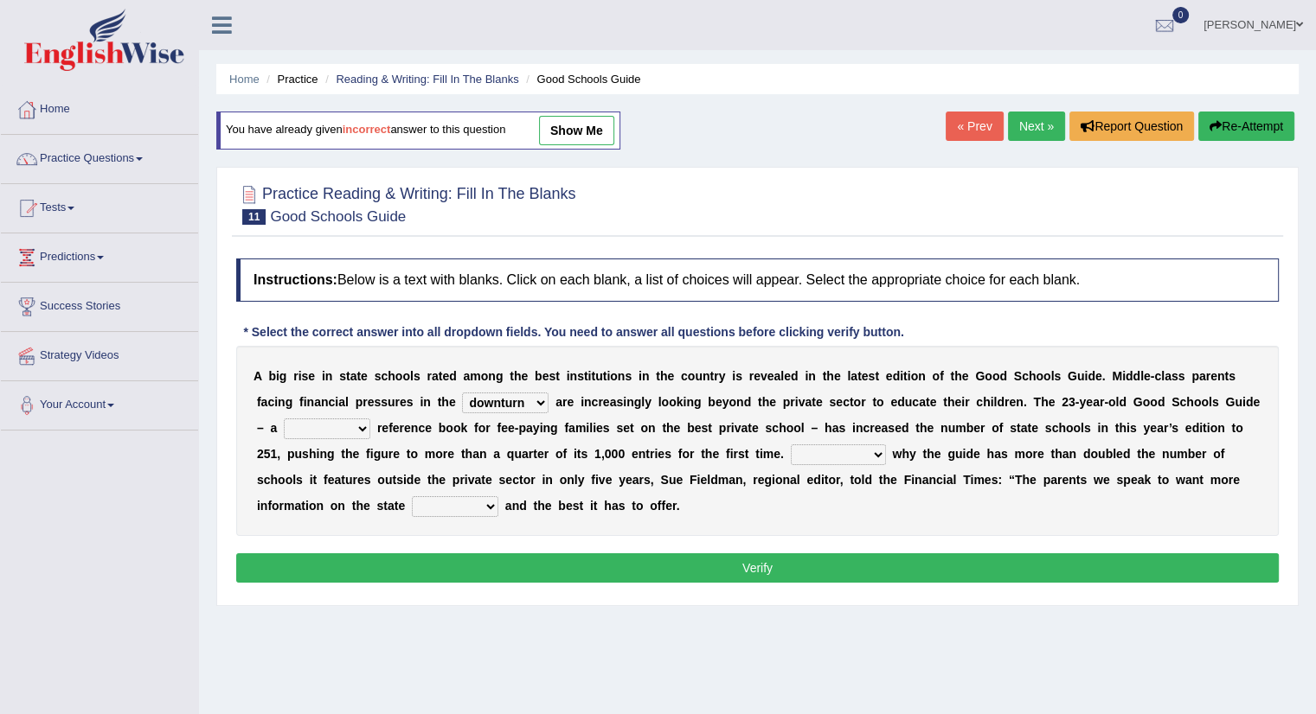
click at [284, 419] on select "nicee kind allure popular" at bounding box center [327, 429] width 86 height 21
click at [877, 451] on select "Entertaining Exploring Explaining Exorting" at bounding box center [838, 455] width 95 height 21
select select "Exploring"
click at [791, 445] on select "Entertaining Exploring Explaining Exorting" at bounding box center [838, 455] width 95 height 21
click at [490, 500] on select "factor sector vector collector" at bounding box center [455, 506] width 86 height 21
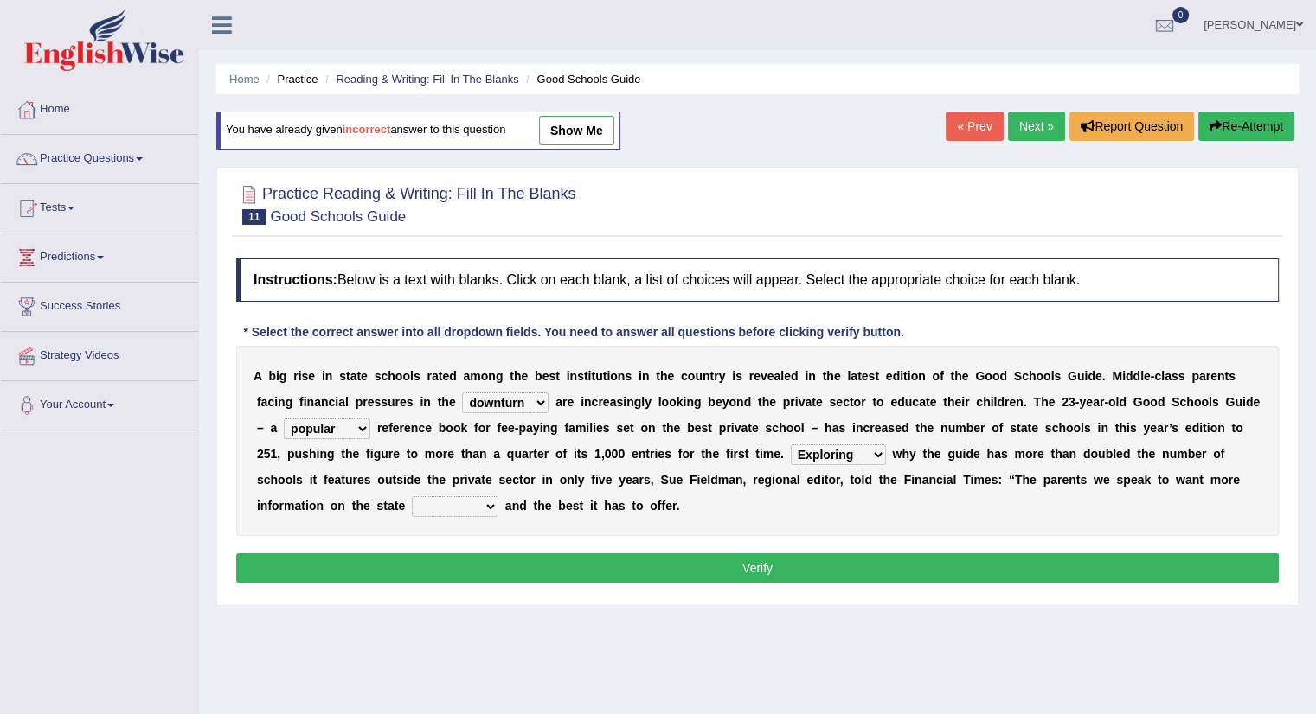
select select "sector"
click at [412, 496] on select "factor sector vector collector" at bounding box center [455, 506] width 86 height 21
click at [734, 566] on button "Verify" at bounding box center [757, 568] width 1042 height 29
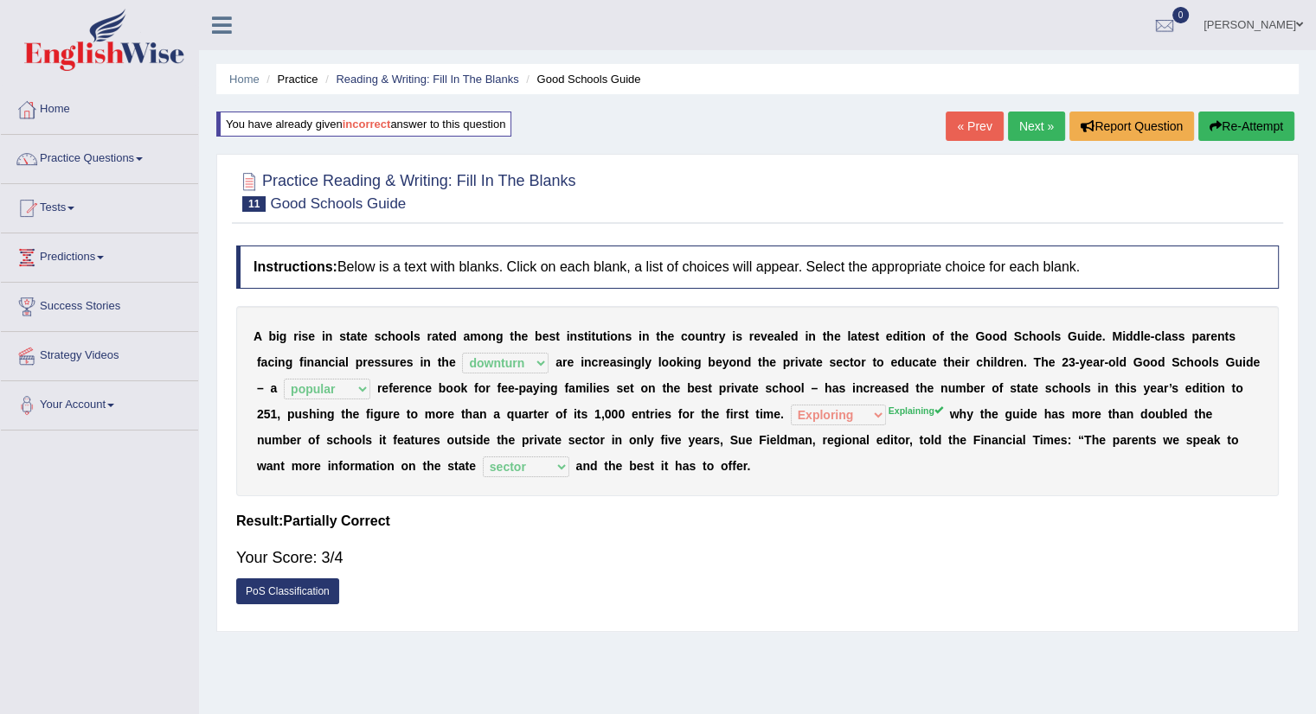
click at [1033, 122] on link "Next »" at bounding box center [1036, 126] width 57 height 29
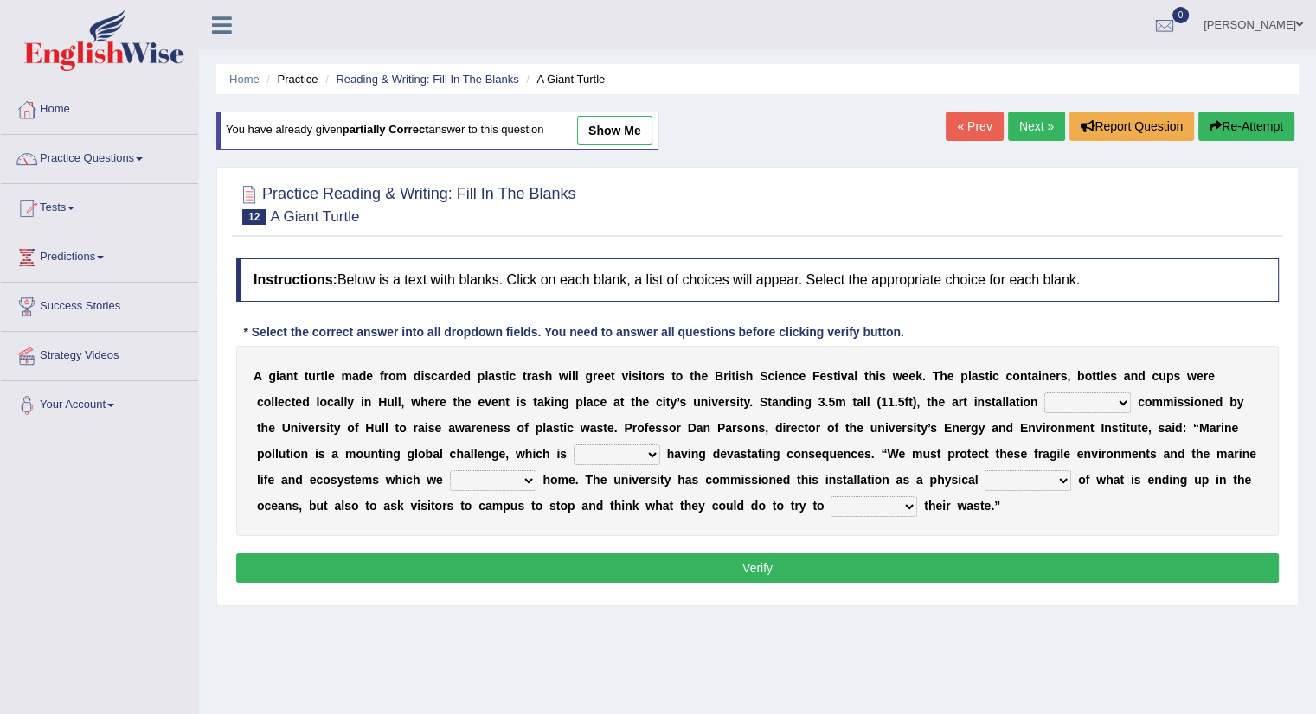
click at [1111, 404] on select "was the when were" at bounding box center [1087, 403] width 86 height 21
select select "was"
click at [1044, 393] on select "was the when were" at bounding box center [1087, 403] width 86 height 21
click at [1125, 393] on select "was the when were" at bounding box center [1087, 403] width 86 height 21
click at [1125, 394] on select "was the when were" at bounding box center [1087, 403] width 86 height 21
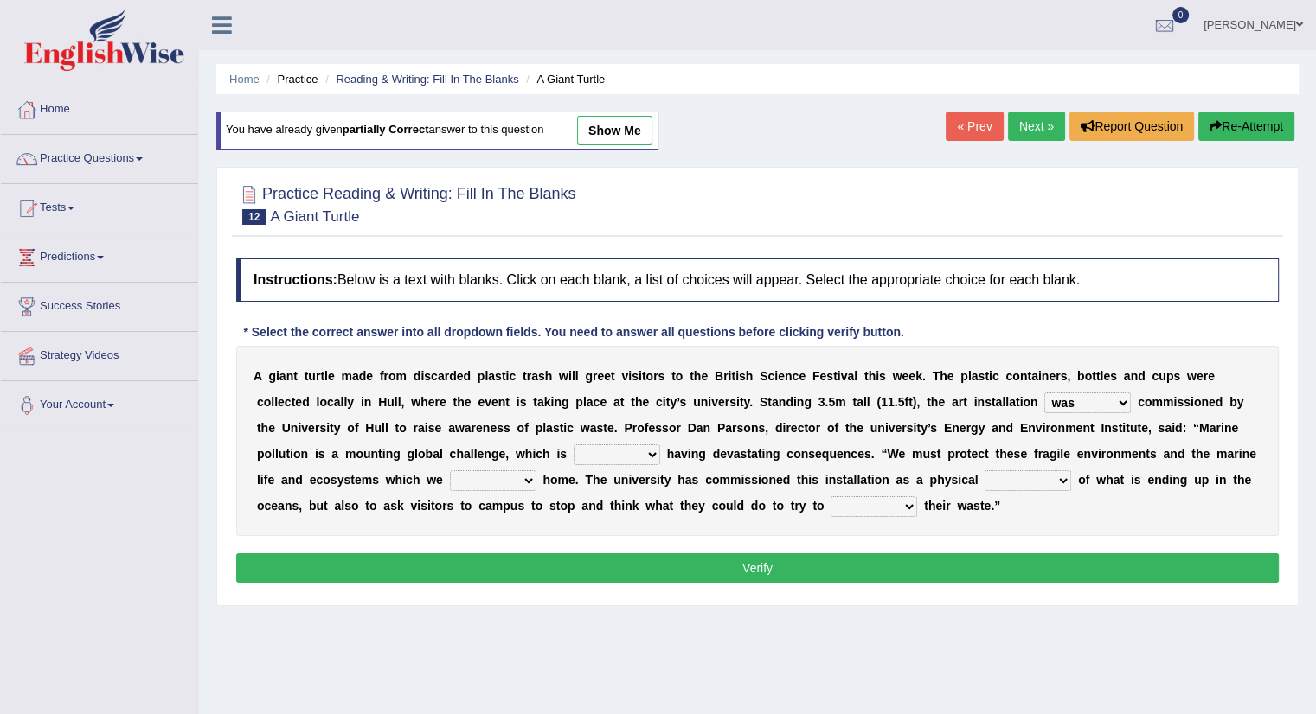
click at [1124, 395] on select "was the when were" at bounding box center [1087, 403] width 86 height 21
click at [1124, 396] on select "was the when were" at bounding box center [1087, 403] width 86 height 21
click at [654, 447] on select "ready already steady eveready" at bounding box center [616, 455] width 86 height 21
select select "already"
click at [573, 445] on select "ready already steady eveready" at bounding box center [616, 455] width 86 height 21
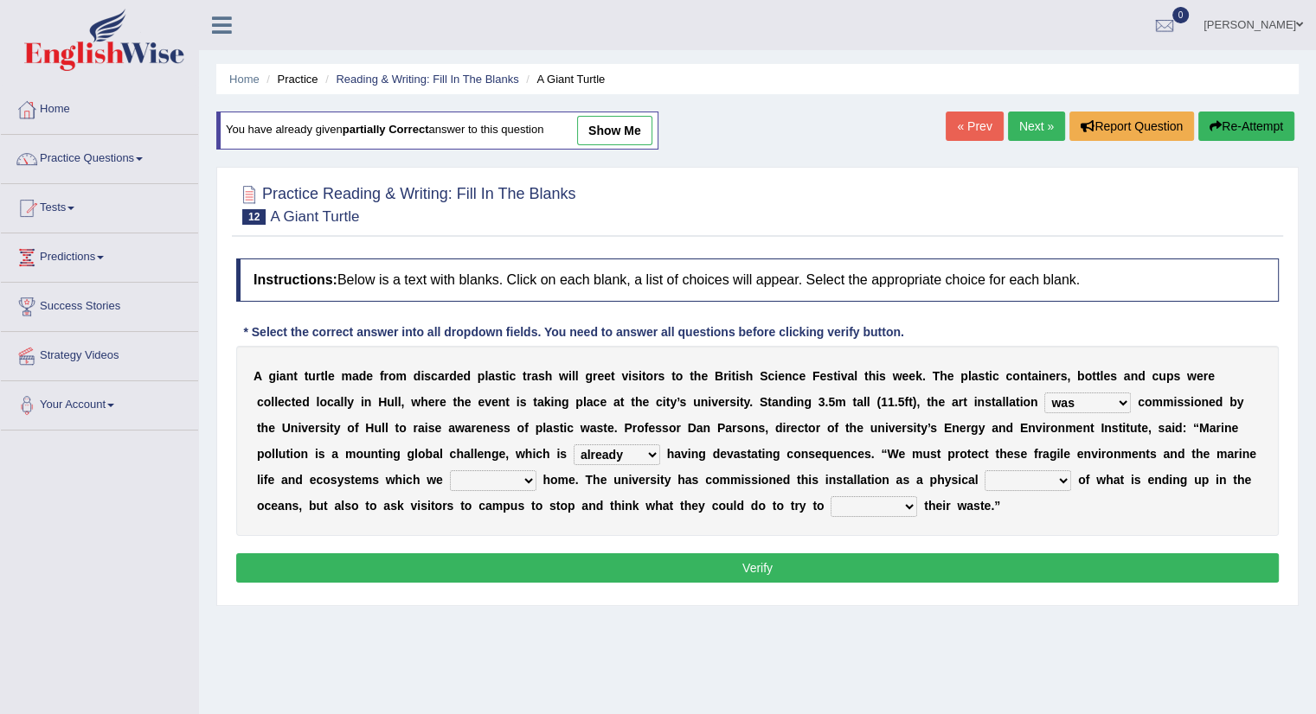
click at [525, 478] on select "get stay pay call" at bounding box center [493, 481] width 86 height 21
click at [654, 451] on select "ready already steady eveready" at bounding box center [616, 455] width 86 height 21
click at [533, 471] on div "A g i a n t t u r t l e m a d e f r o m d i s c a r d e d p l a s t i c t r a s…" at bounding box center [757, 441] width 1042 height 190
click at [528, 483] on select "get stay pay call" at bounding box center [493, 481] width 86 height 21
select select "call"
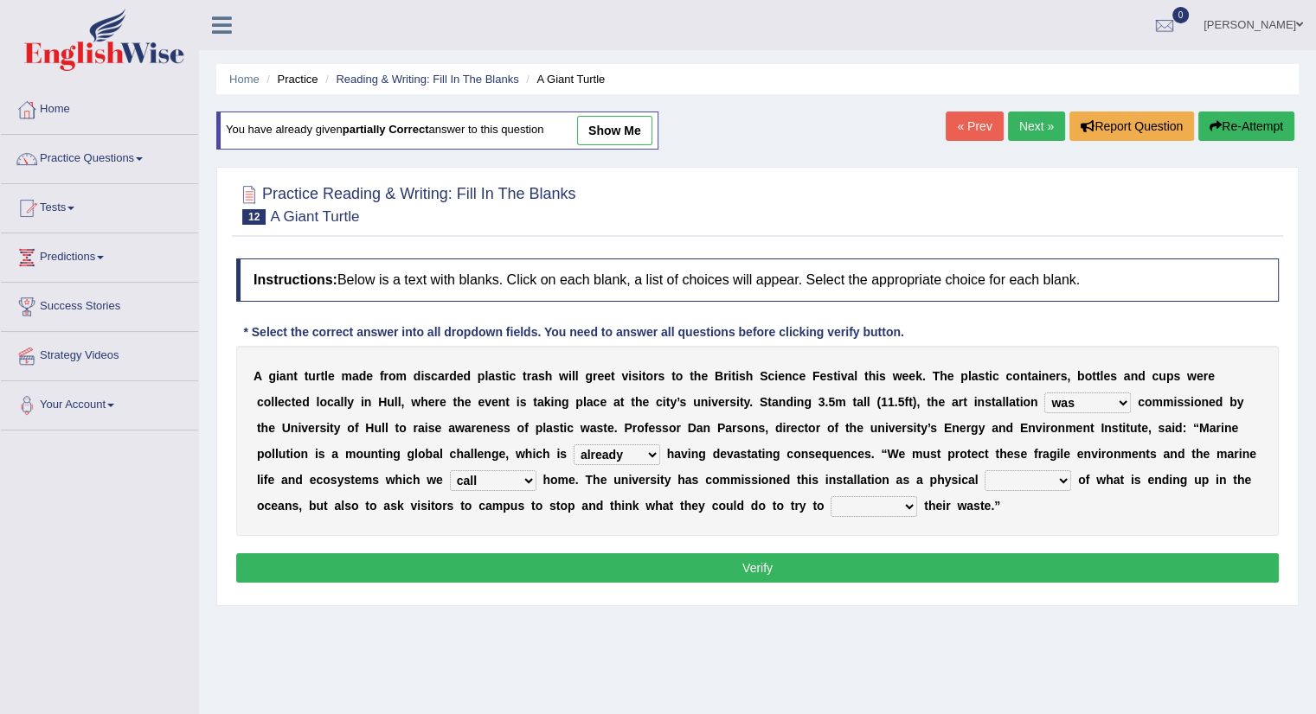
click at [450, 471] on select "get stay pay call" at bounding box center [493, 481] width 86 height 21
click at [1062, 477] on select "slider reminder divider grinder" at bounding box center [1027, 481] width 86 height 21
select select "reminder"
click at [984, 471] on select "slider reminder divider grinder" at bounding box center [1027, 481] width 86 height 21
click at [911, 500] on select "allure suit route reduce" at bounding box center [873, 506] width 86 height 21
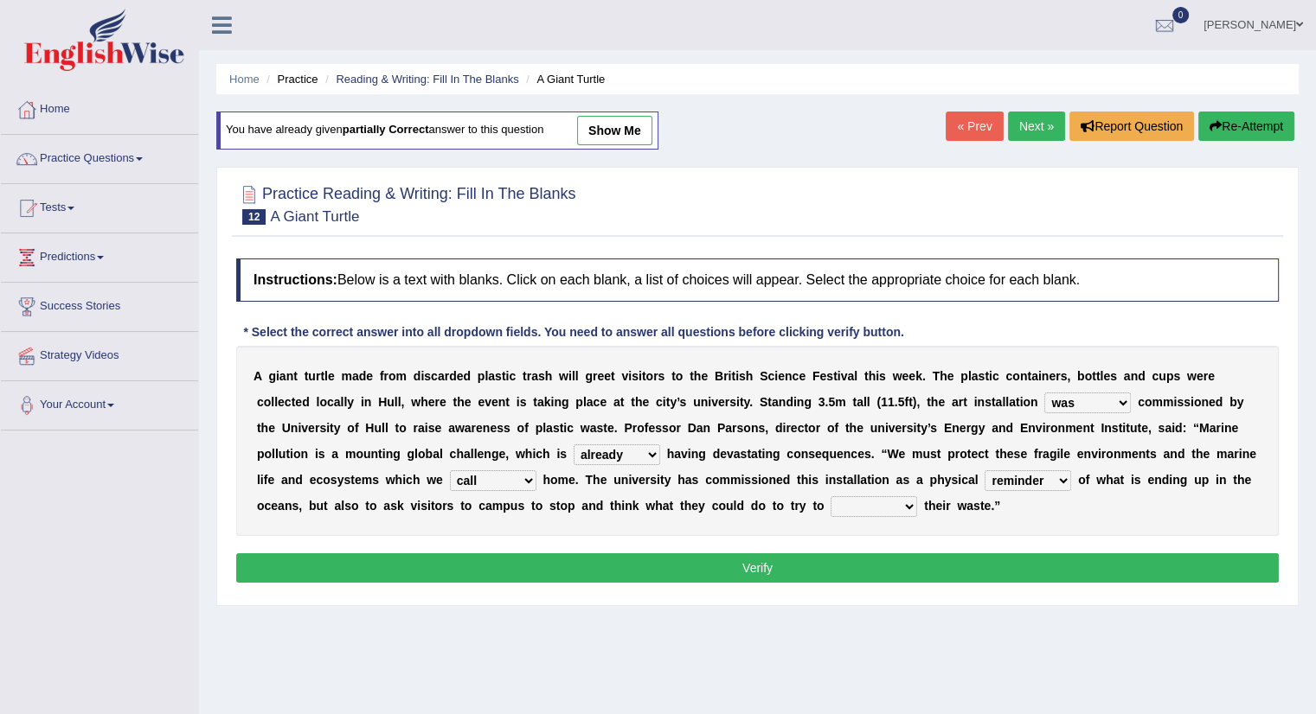
select select "reduce"
click at [830, 496] on select "allure suit route reduce" at bounding box center [873, 506] width 86 height 21
click at [846, 565] on button "Verify" at bounding box center [757, 568] width 1042 height 29
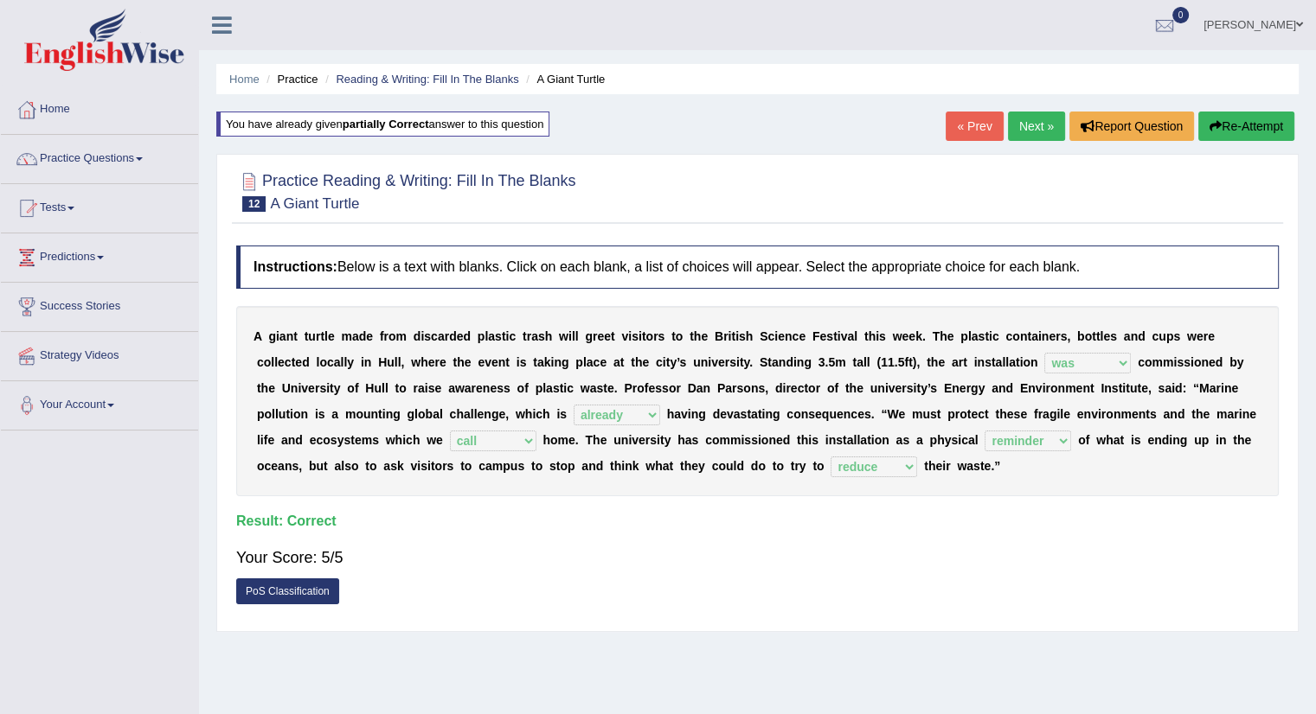
click at [1031, 126] on link "Next »" at bounding box center [1036, 126] width 57 height 29
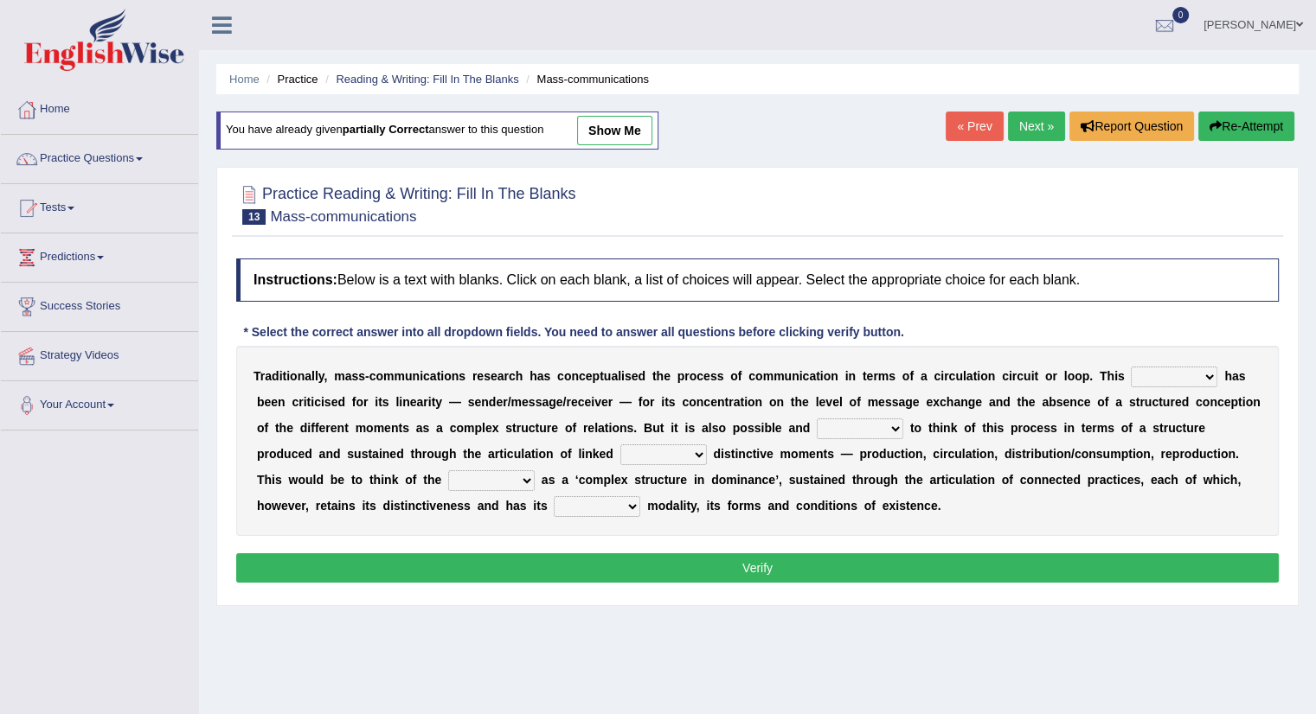
click at [1213, 374] on select "odd added model creature" at bounding box center [1173, 377] width 86 height 21
select select "model"
click at [1130, 367] on select "odd added model creature" at bounding box center [1173, 377] width 86 height 21
click at [889, 425] on select "careful useful helpful hopeful" at bounding box center [859, 429] width 86 height 21
select select "helpful"
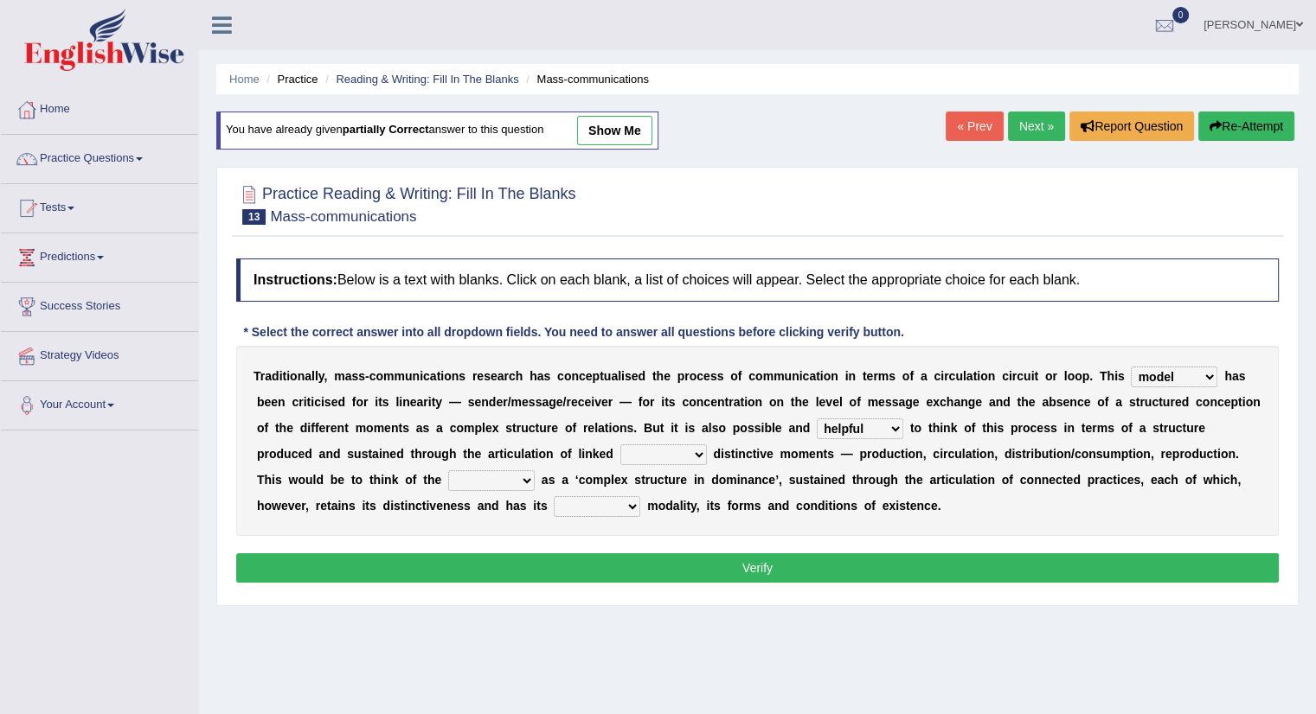
click at [816, 419] on select "careful useful helpful hopeful" at bounding box center [859, 429] width 86 height 21
click at [693, 448] on select "and but here more" at bounding box center [663, 455] width 86 height 21
select select "here"
click at [620, 445] on select "and but here more" at bounding box center [663, 455] width 86 height 21
click at [528, 476] on select "process reccess access stress" at bounding box center [491, 481] width 86 height 21
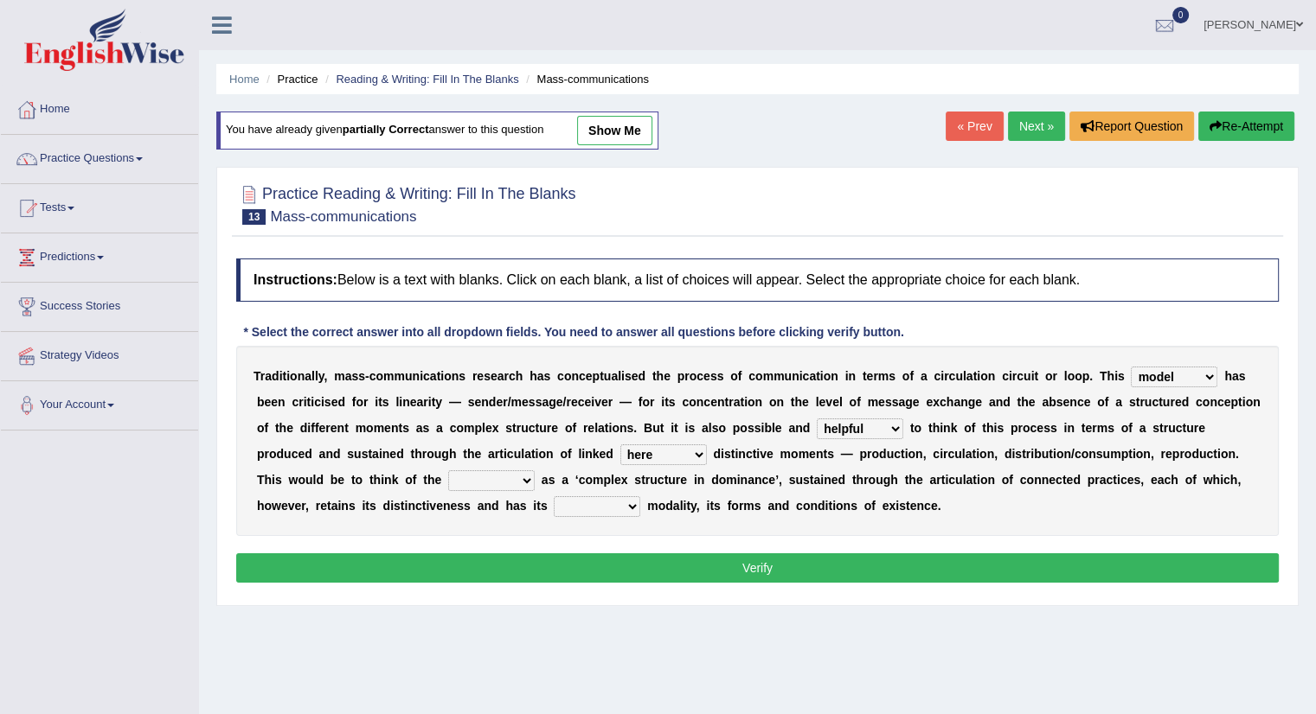
select select "stress"
click at [448, 471] on select "process reccess access stress" at bounding box center [491, 481] width 86 height 21
click at [622, 503] on select "real calm specific adheric" at bounding box center [597, 506] width 86 height 21
select select "specific"
click at [554, 496] on select "real calm specific adheric" at bounding box center [597, 506] width 86 height 21
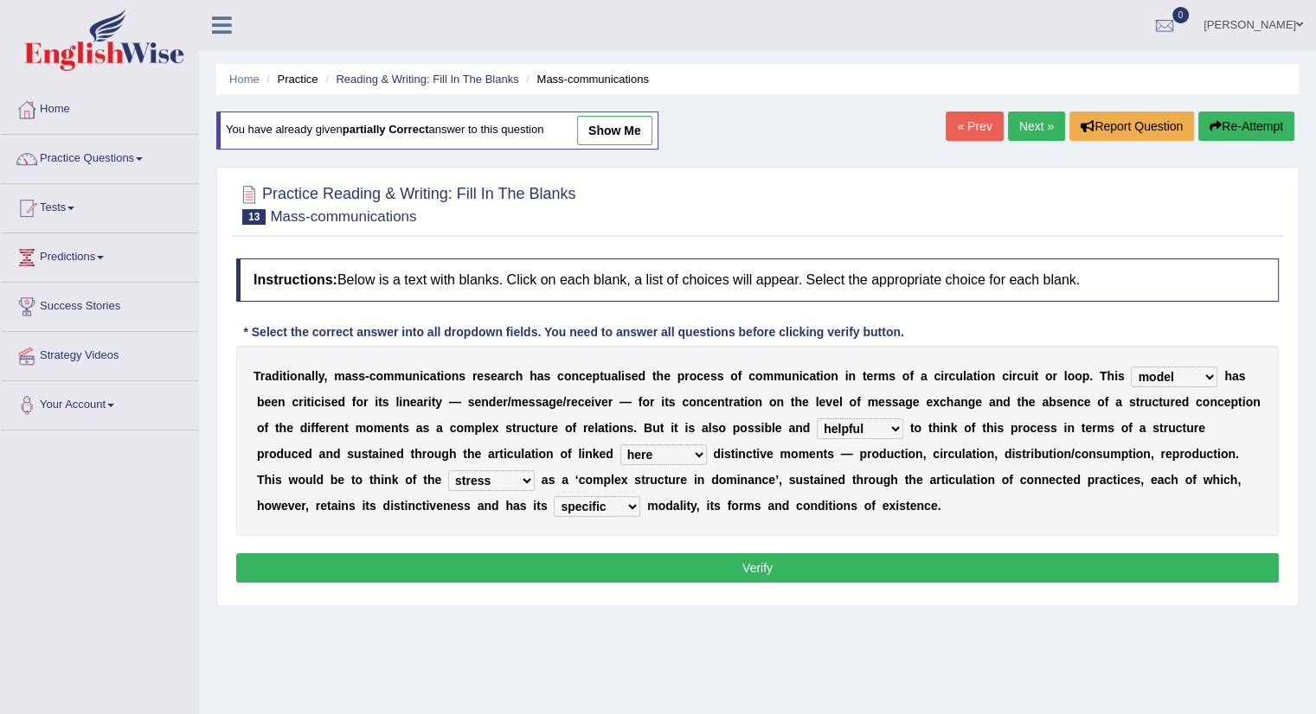
click at [713, 568] on button "Verify" at bounding box center [757, 568] width 1042 height 29
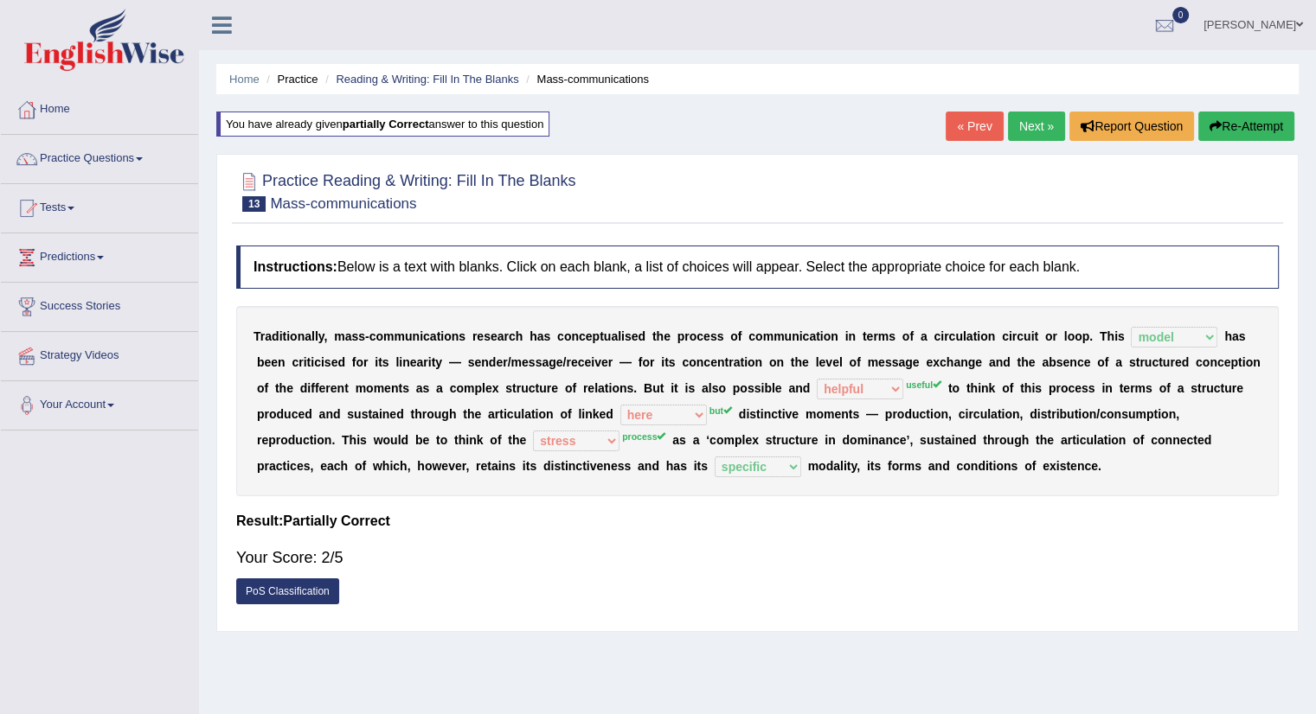
click at [945, 129] on link "« Prev" at bounding box center [973, 126] width 57 height 29
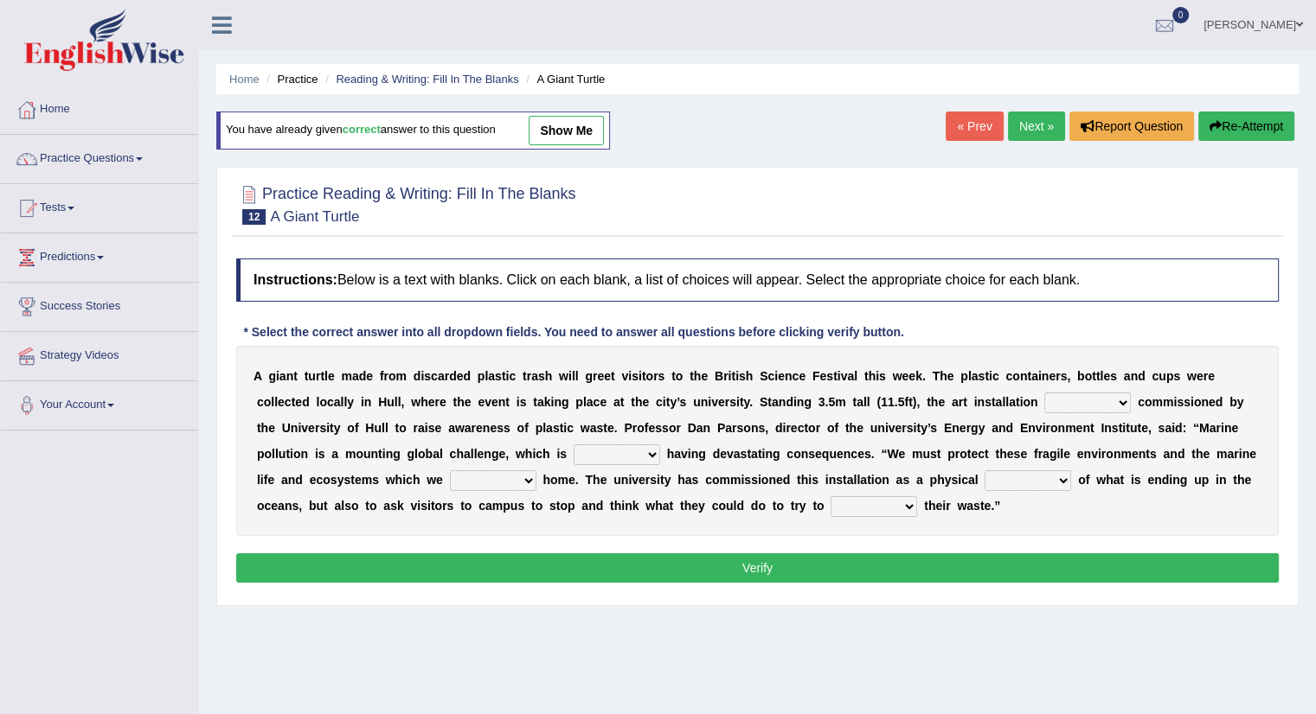
click at [1023, 129] on link "Next »" at bounding box center [1036, 126] width 57 height 29
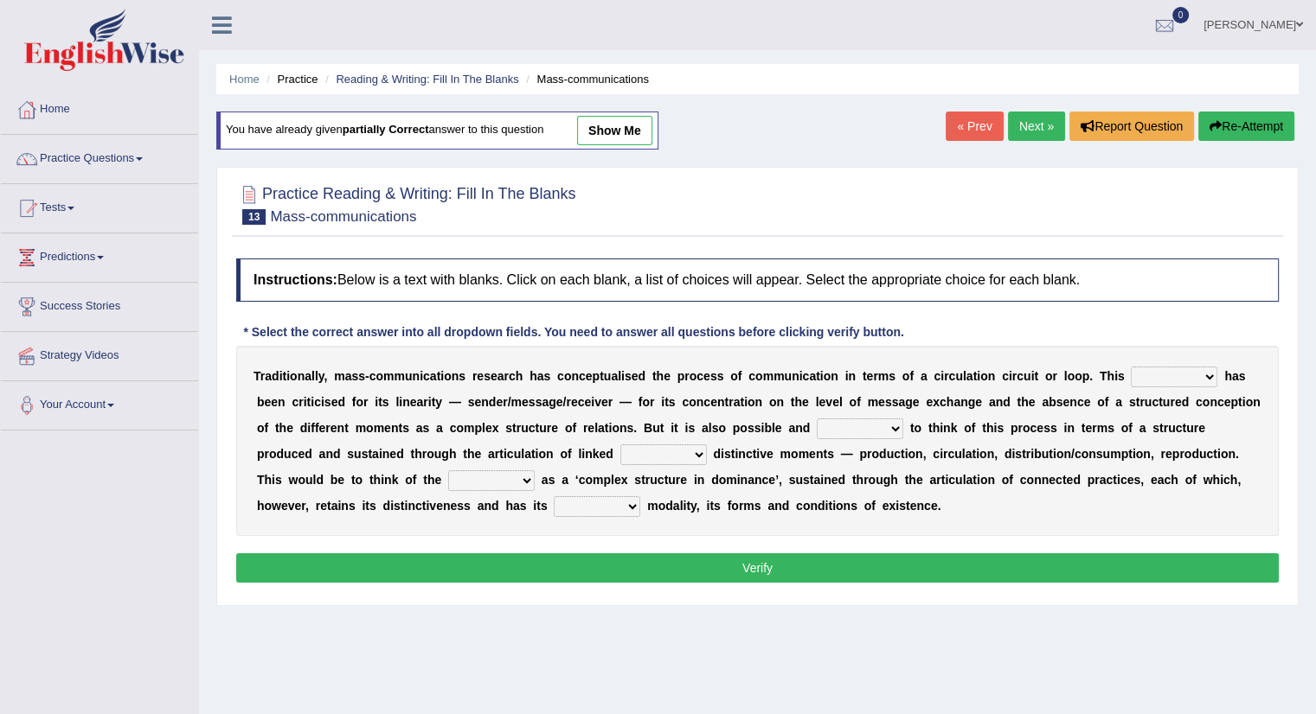
click at [1210, 376] on select "odd added model creature" at bounding box center [1173, 377] width 86 height 21
select select "model"
click at [1130, 367] on select "odd added model creature" at bounding box center [1173, 377] width 86 height 21
click at [895, 419] on select "careful useful helpful hopeful" at bounding box center [859, 429] width 86 height 21
select select "useful"
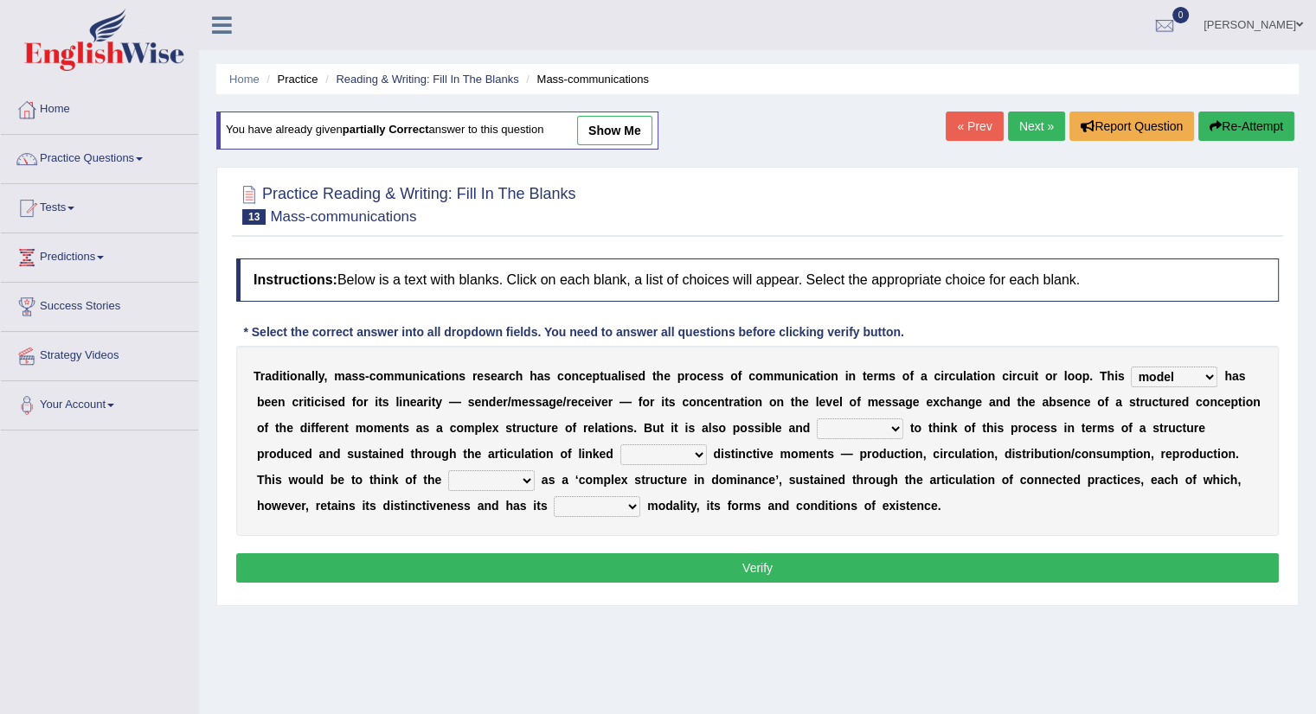
click at [816, 419] on select "careful useful helpful hopeful" at bounding box center [859, 429] width 86 height 21
click at [699, 451] on select "and but here more" at bounding box center [663, 455] width 86 height 21
select select "but"
click at [620, 445] on select "and but here more" at bounding box center [663, 455] width 86 height 21
click at [526, 477] on select "process reccess access stress" at bounding box center [491, 481] width 86 height 21
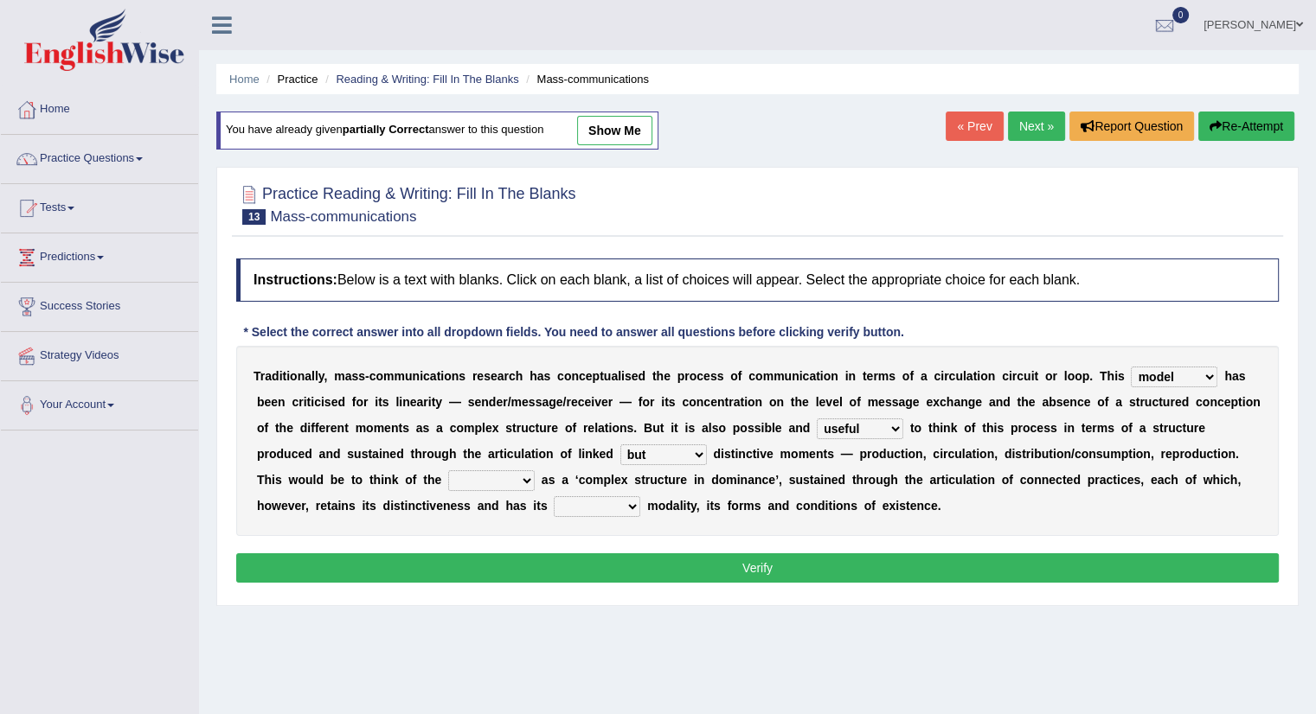
select select "process"
click at [448, 471] on select "process reccess access stress" at bounding box center [491, 481] width 86 height 21
click at [631, 503] on select "real calm specific adheric" at bounding box center [597, 506] width 86 height 21
select select "specific"
click at [554, 496] on select "real calm specific adheric" at bounding box center [597, 506] width 86 height 21
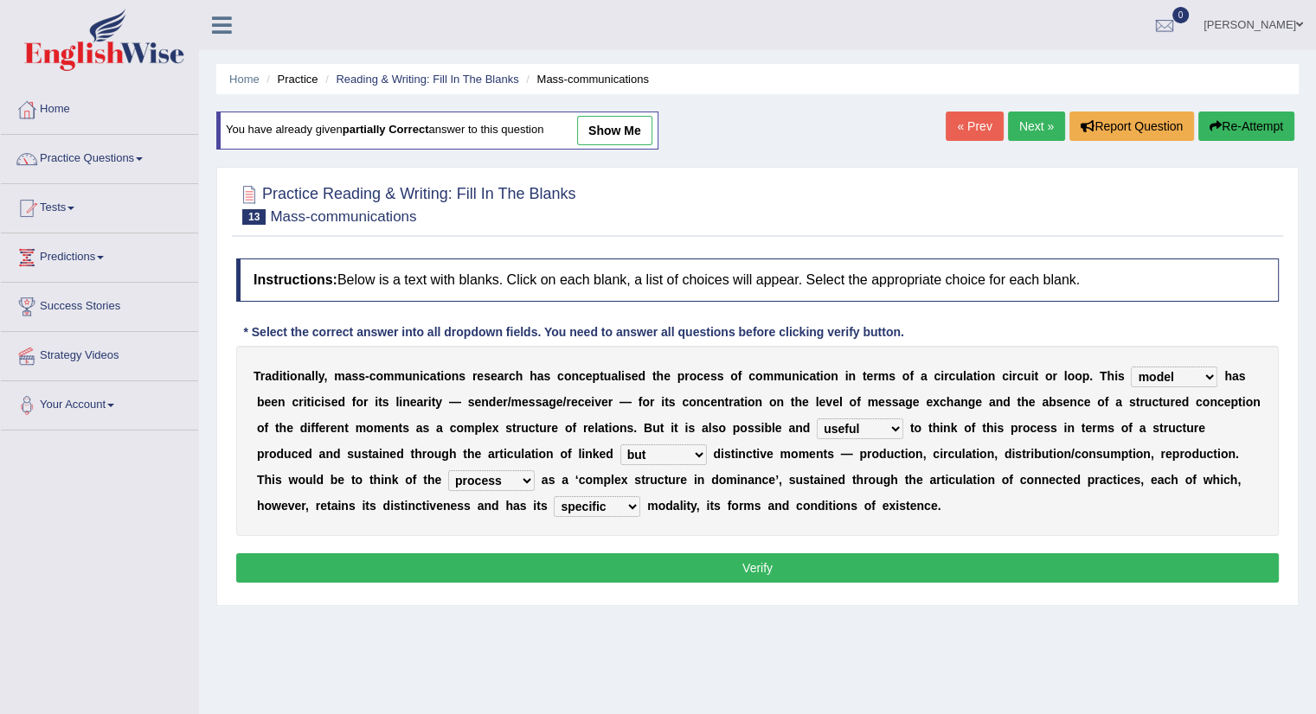
click at [713, 564] on button "Verify" at bounding box center [757, 568] width 1042 height 29
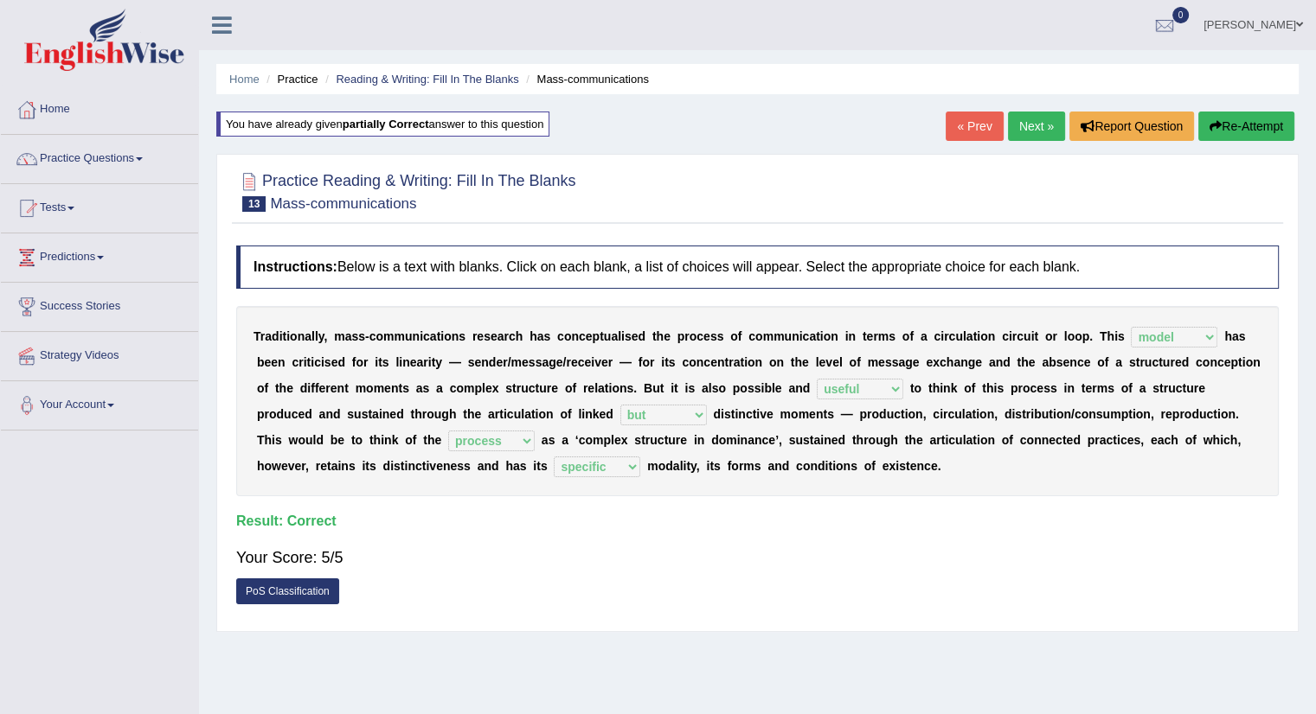
click at [1030, 119] on link "Next »" at bounding box center [1036, 126] width 57 height 29
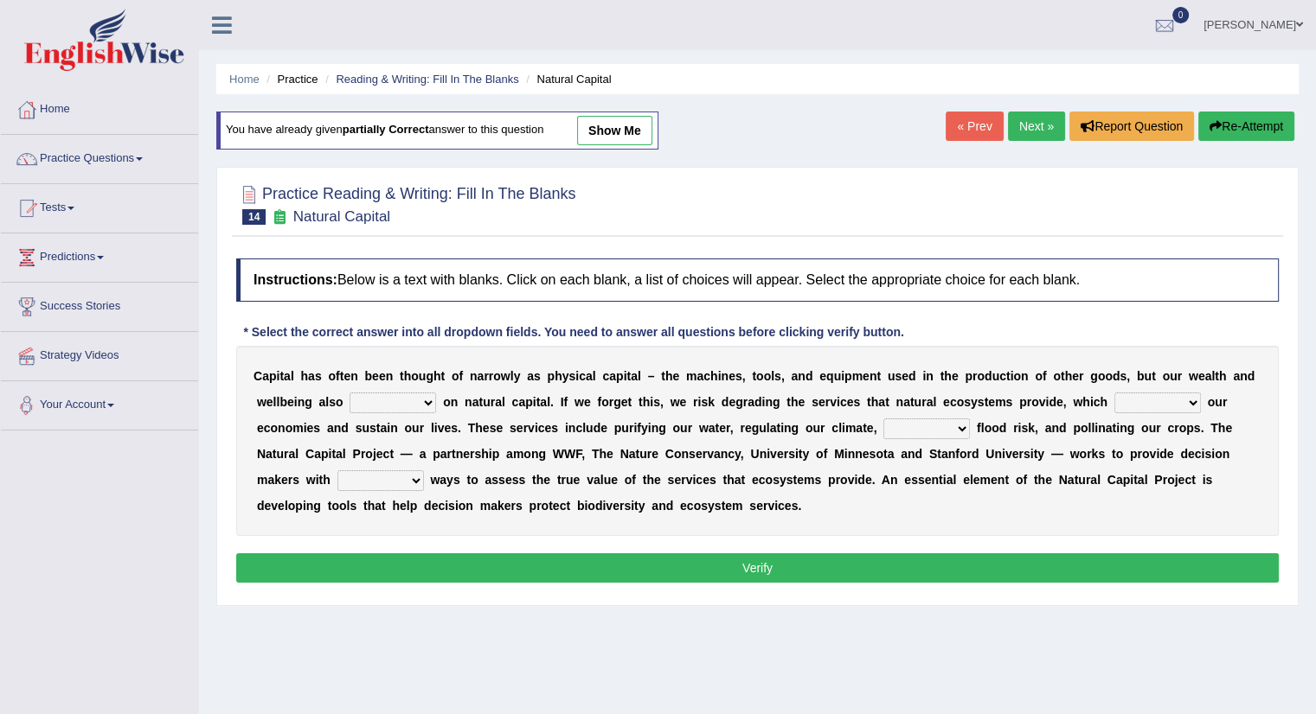
click at [422, 399] on select "rely reply supply apply" at bounding box center [392, 403] width 86 height 21
select select "rely"
click at [349, 393] on select "rely reply supply apply" at bounding box center [392, 403] width 86 height 21
click at [1207, 390] on div "C a p i t a l h a s o f t e n b e e n t h o u g h t o f n a r r o w l y a s p h…" at bounding box center [757, 441] width 1042 height 190
click at [1191, 399] on select "import report support export" at bounding box center [1157, 403] width 86 height 21
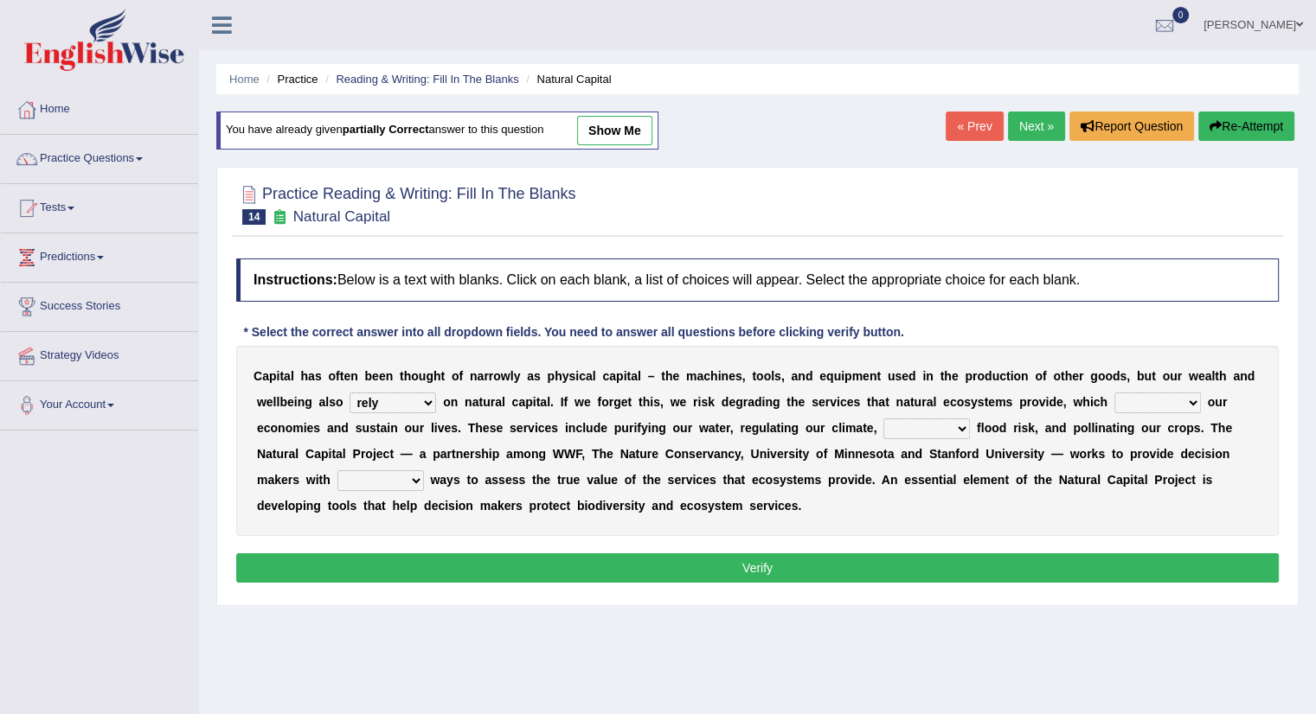
select select "support"
click at [1114, 393] on select "import report support export" at bounding box center [1157, 403] width 86 height 21
click at [958, 426] on select "bringing lacking staggering reducing" at bounding box center [926, 429] width 86 height 21
select select "reducing"
click at [883, 419] on select "bringing lacking staggering reducing" at bounding box center [926, 429] width 86 height 21
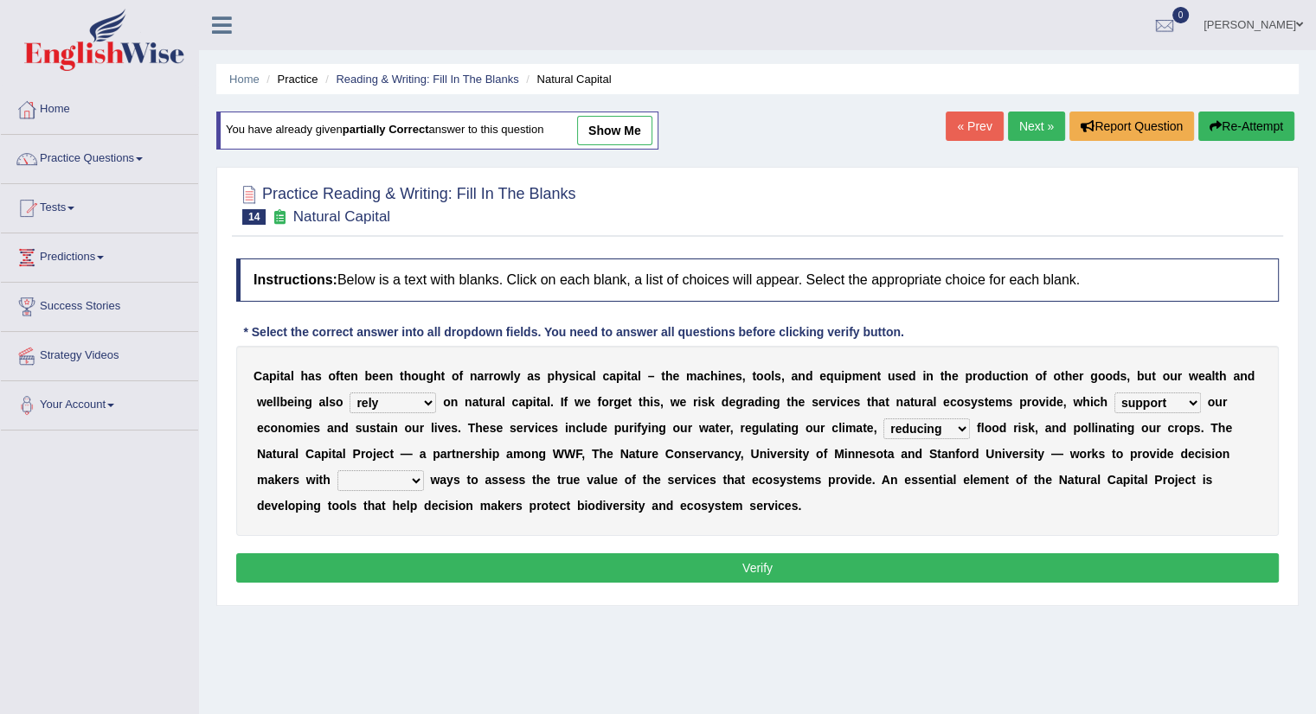
click at [418, 481] on select "liable powerful strong reliable" at bounding box center [380, 481] width 86 height 21
select select "liable"
click at [337, 471] on select "liable powerful strong reliable" at bounding box center [380, 481] width 86 height 21
click at [772, 567] on button "Verify" at bounding box center [757, 568] width 1042 height 29
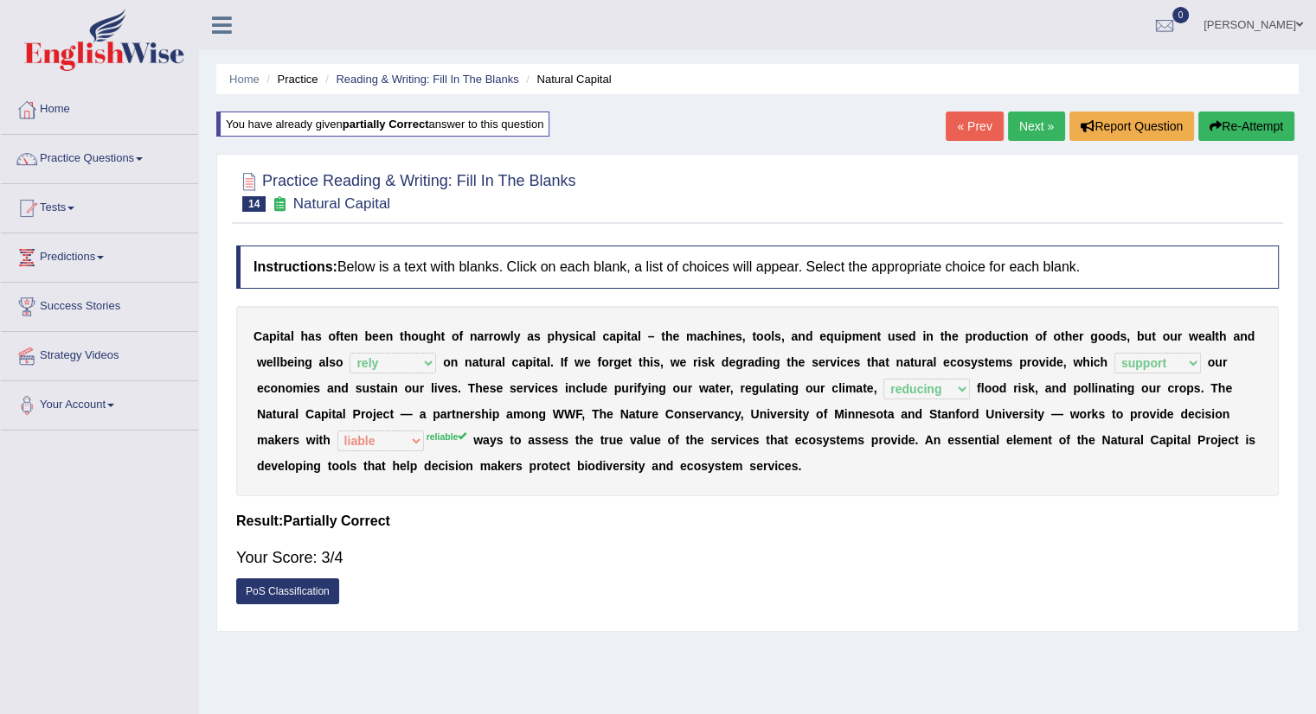
click at [1031, 127] on link "Next »" at bounding box center [1036, 126] width 57 height 29
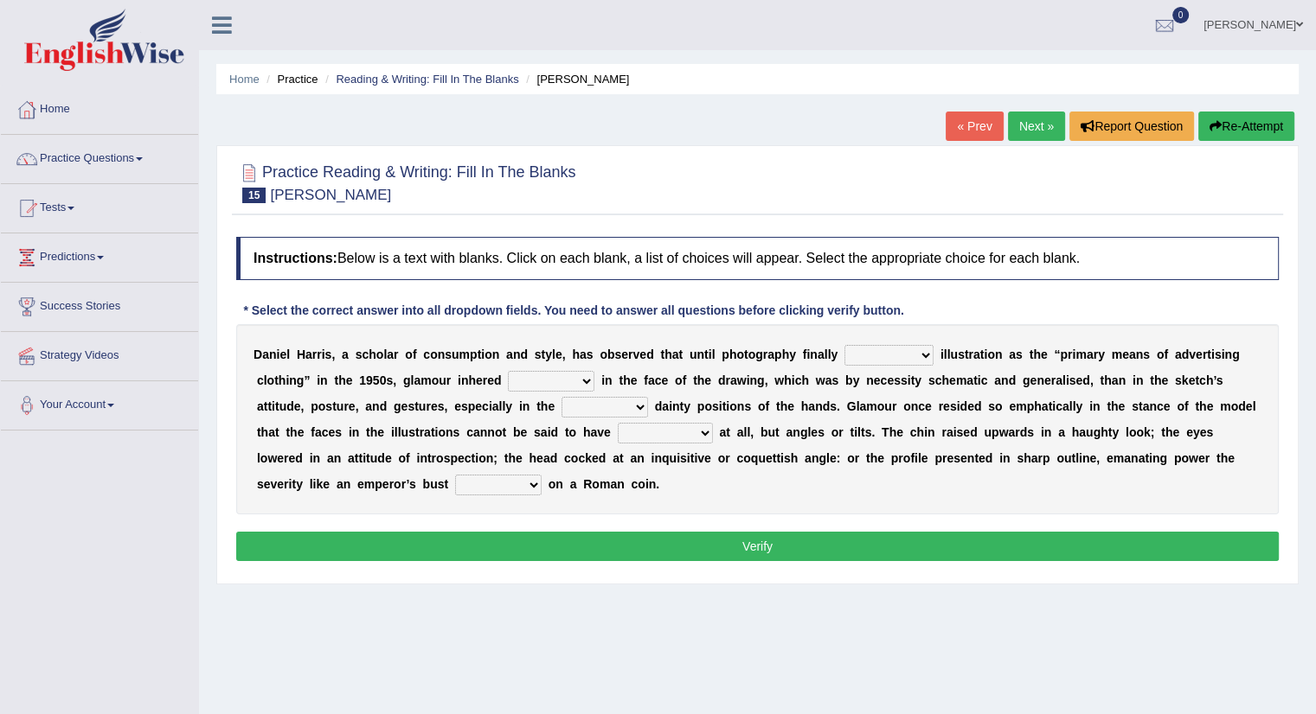
drag, startPoint x: 932, startPoint y: 351, endPoint x: 923, endPoint y: 352, distance: 8.7
click at [933, 350] on b at bounding box center [936, 355] width 7 height 14
click at [923, 350] on select "supplanted removed supplied assorted" at bounding box center [888, 355] width 89 height 21
select select "supplied"
click at [844, 345] on select "supplanted removed supplied assorted" at bounding box center [888, 355] width 89 height 21
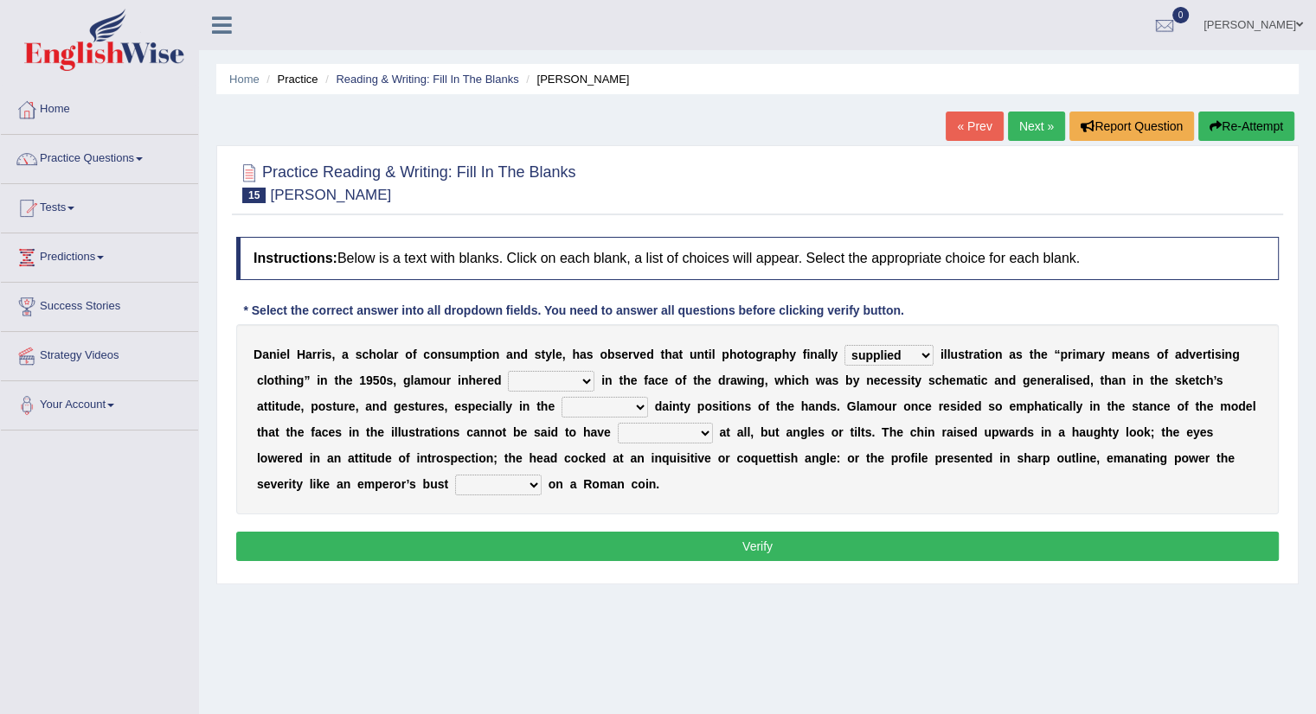
click at [587, 372] on select "more many lack less" at bounding box center [551, 381] width 86 height 21
select select "many"
click at [508, 371] on select "more many lack less" at bounding box center [551, 381] width 86 height 21
click at [636, 405] on select "full exact strangely effective" at bounding box center [604, 407] width 86 height 21
click at [585, 375] on select "more many lack less" at bounding box center [551, 381] width 86 height 21
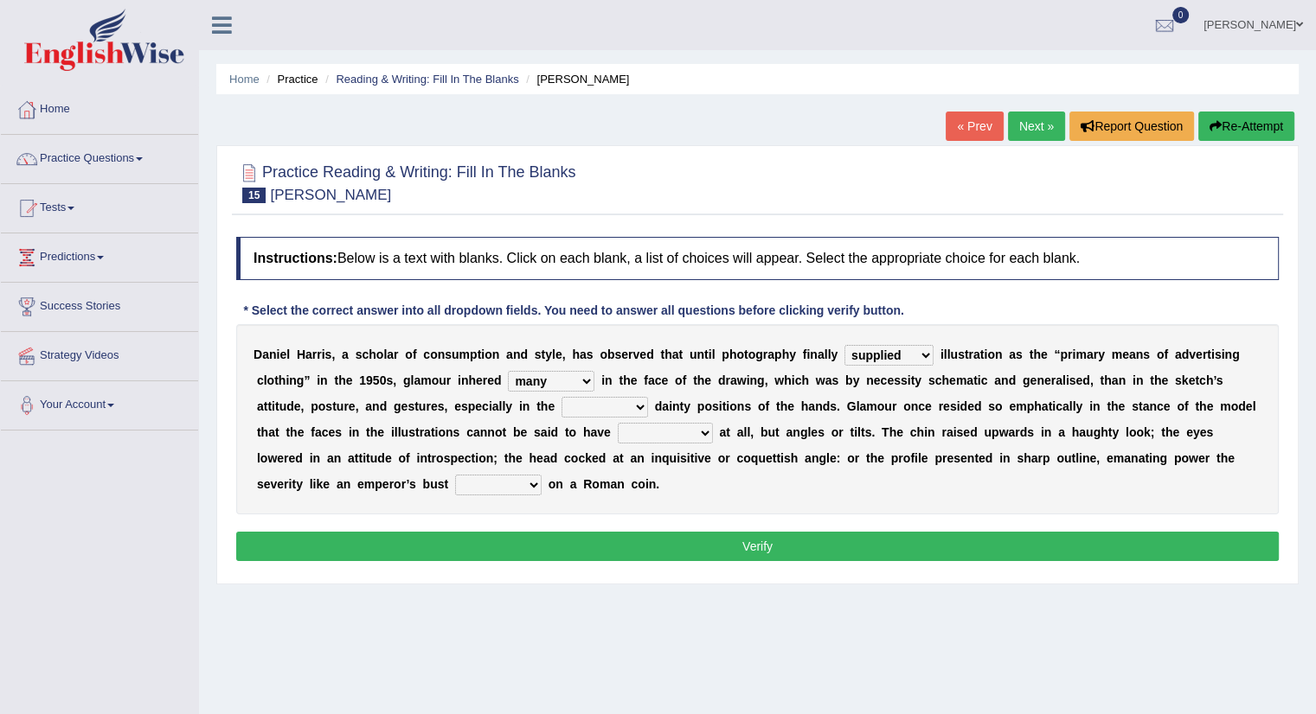
click at [585, 375] on select "more many lack less" at bounding box center [551, 381] width 86 height 21
click at [640, 404] on select "full exact strangely effective" at bounding box center [604, 407] width 86 height 21
select select "exact"
click at [561, 397] on select "full exact strangely effective" at bounding box center [604, 407] width 86 height 21
click at [703, 430] on select "impressed dubbing expressions extensions" at bounding box center [665, 433] width 95 height 21
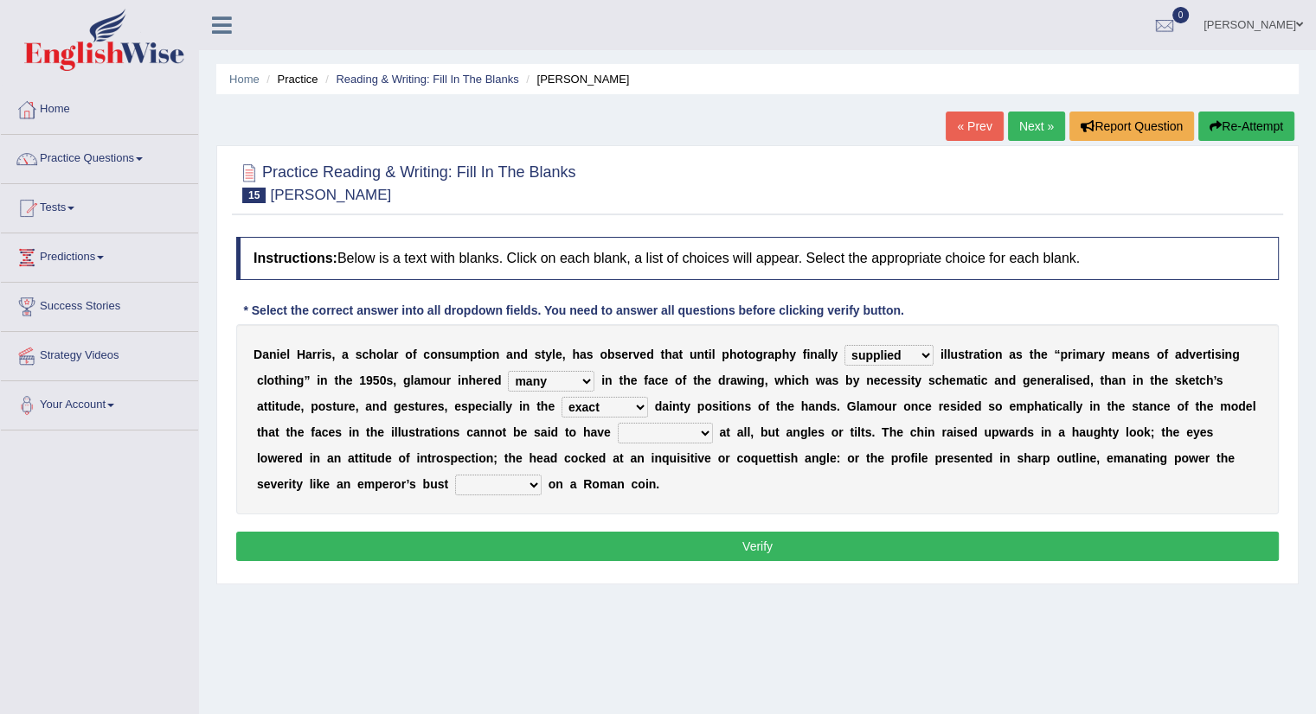
select select "impressed"
click at [618, 423] on select "impressed dubbing expressions extensions" at bounding box center [665, 433] width 95 height 21
click at [528, 478] on select "bossed legalized rebell embossed" at bounding box center [498, 485] width 86 height 21
select select "legalized"
click at [455, 475] on select "bossed legalized rebell embossed" at bounding box center [498, 485] width 86 height 21
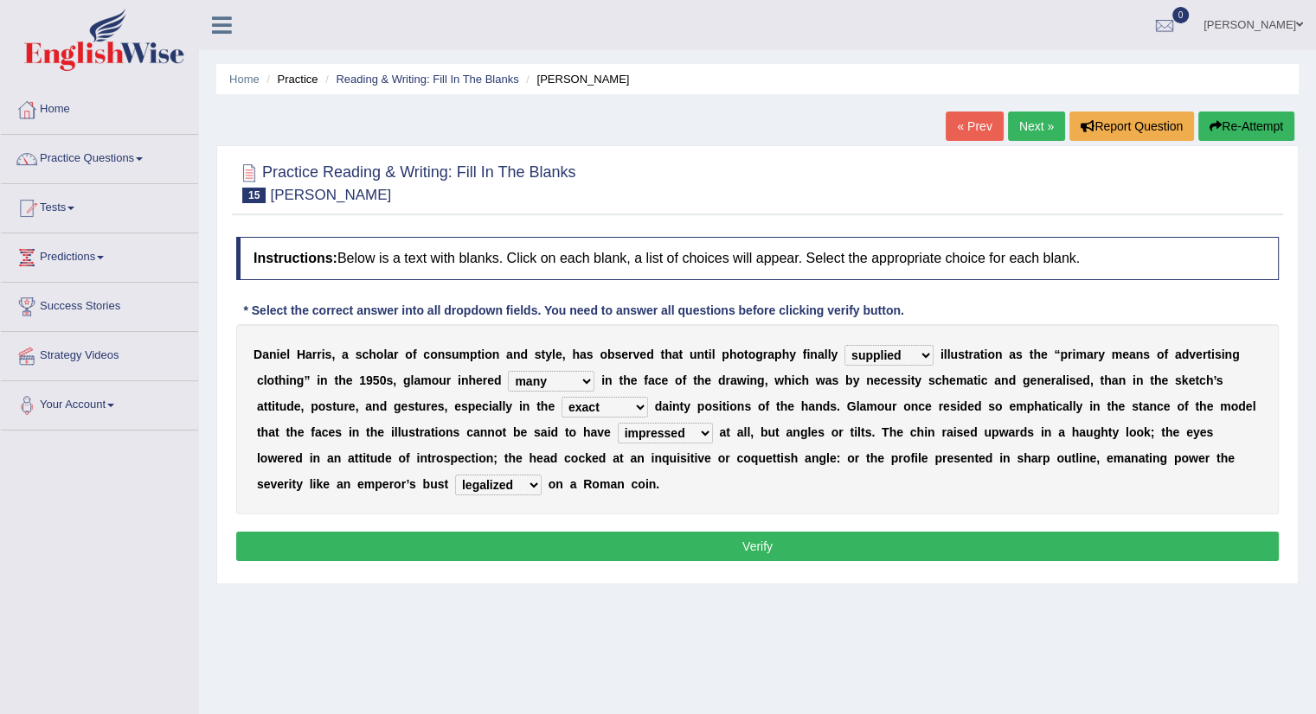
click at [762, 544] on button "Verify" at bounding box center [757, 546] width 1042 height 29
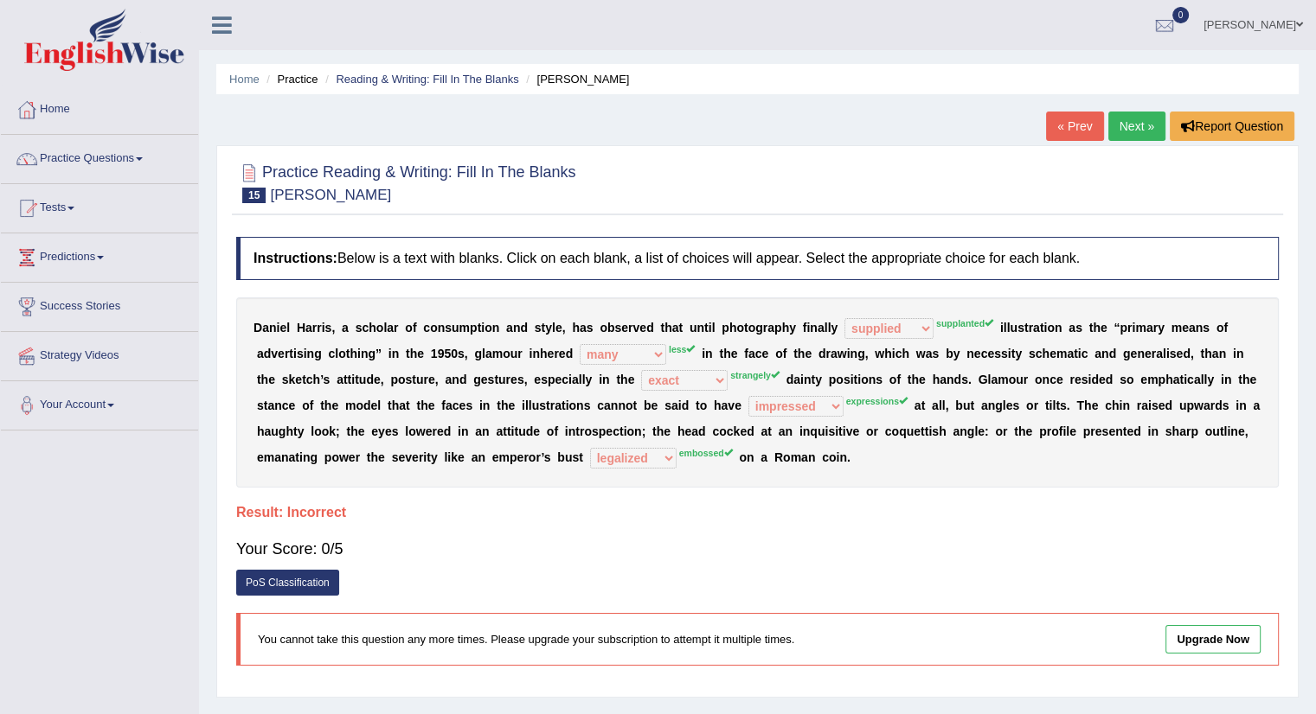
click at [981, 132] on div "Home Practice Reading & Writing: Fill In The Blanks Daniel Harris « Prev Next »…" at bounding box center [757, 432] width 1117 height 865
click at [1085, 125] on link "« Prev" at bounding box center [1074, 126] width 57 height 29
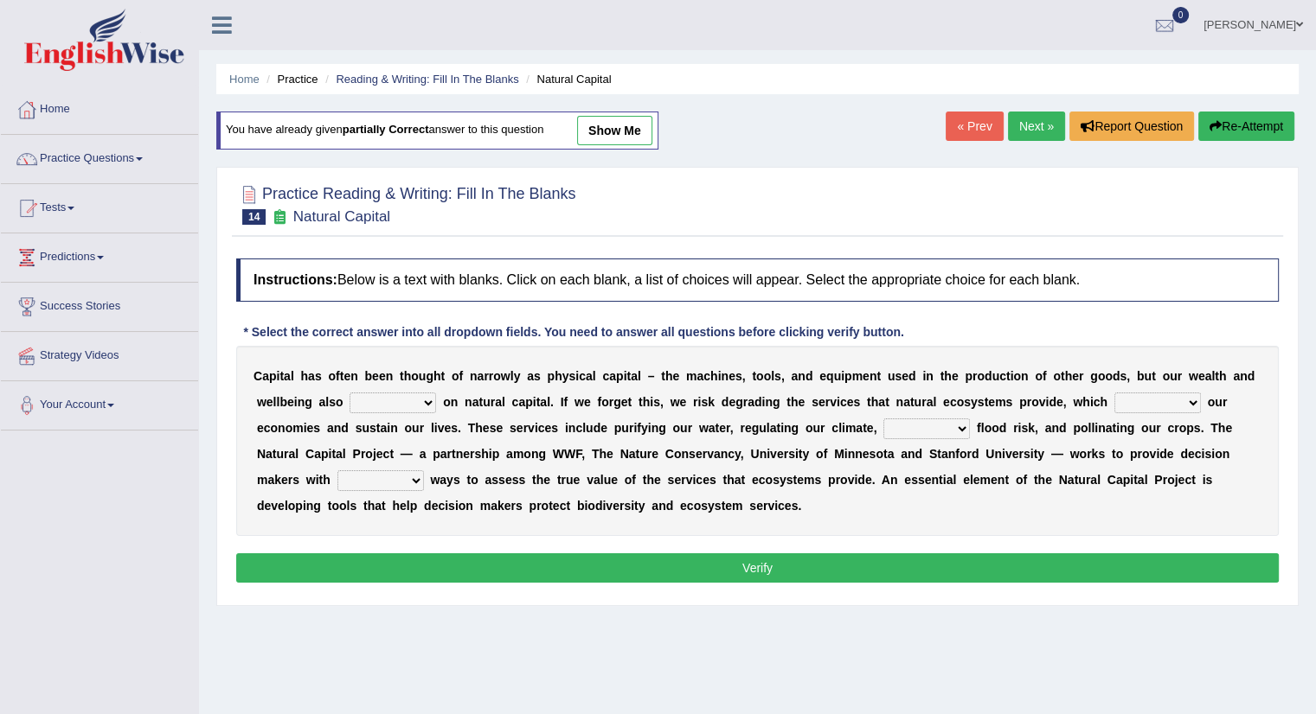
click at [1019, 118] on link "Next »" at bounding box center [1036, 126] width 57 height 29
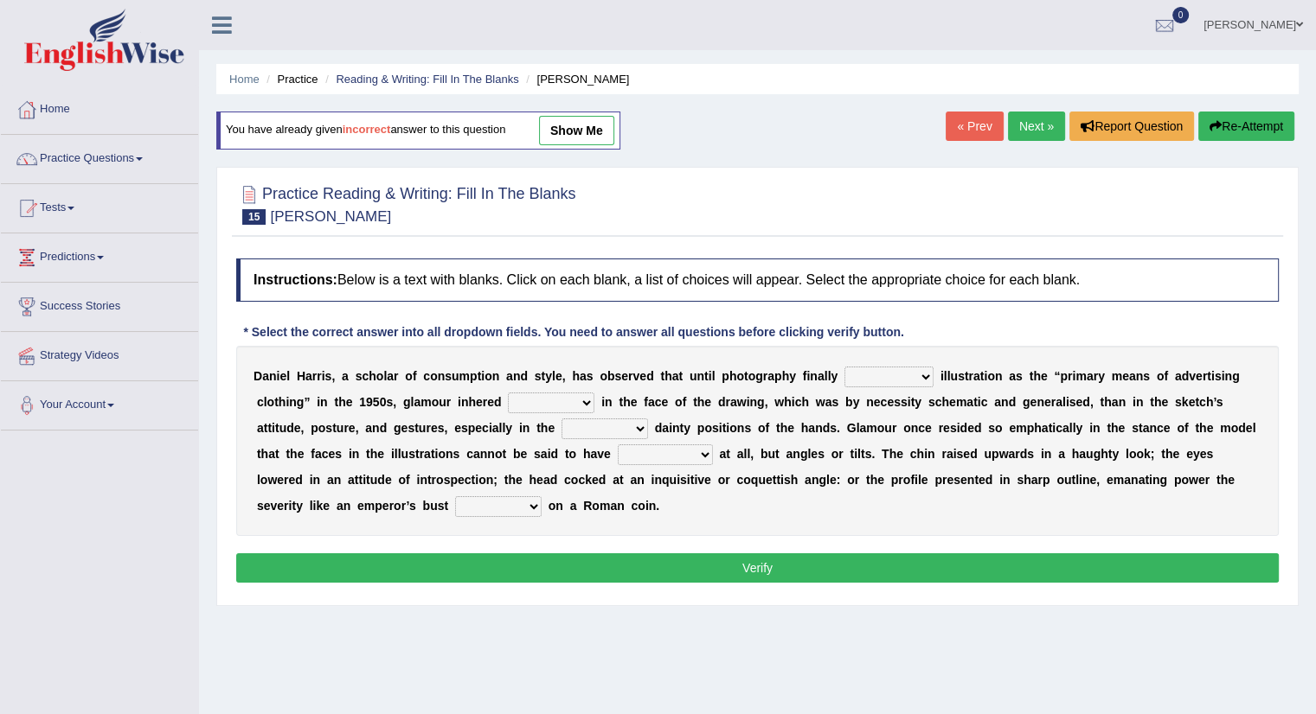
click at [925, 373] on select "supplanted removed supplied assorted" at bounding box center [888, 377] width 89 height 21
select select "supplanted"
click at [844, 367] on select "supplanted removed supplied assorted" at bounding box center [888, 377] width 89 height 21
click at [584, 394] on select "more many lack less" at bounding box center [551, 403] width 86 height 21
select select "less"
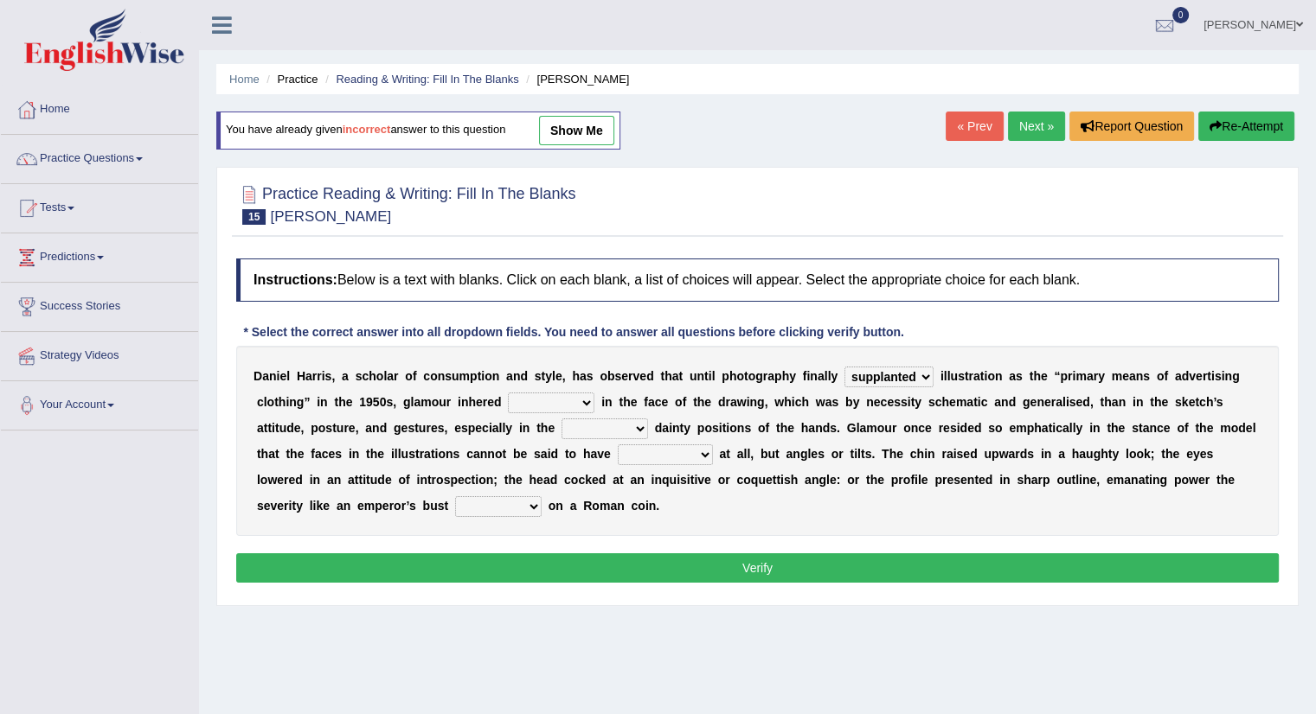
click at [508, 393] on select "more many lack less" at bounding box center [551, 403] width 86 height 21
click at [640, 419] on select "full exact strangely effective" at bounding box center [604, 429] width 86 height 21
select select "strangely"
click at [561, 419] on select "full exact strangely effective" at bounding box center [604, 429] width 86 height 21
click at [704, 452] on select "impressed dubbing expressions extensions" at bounding box center [665, 455] width 95 height 21
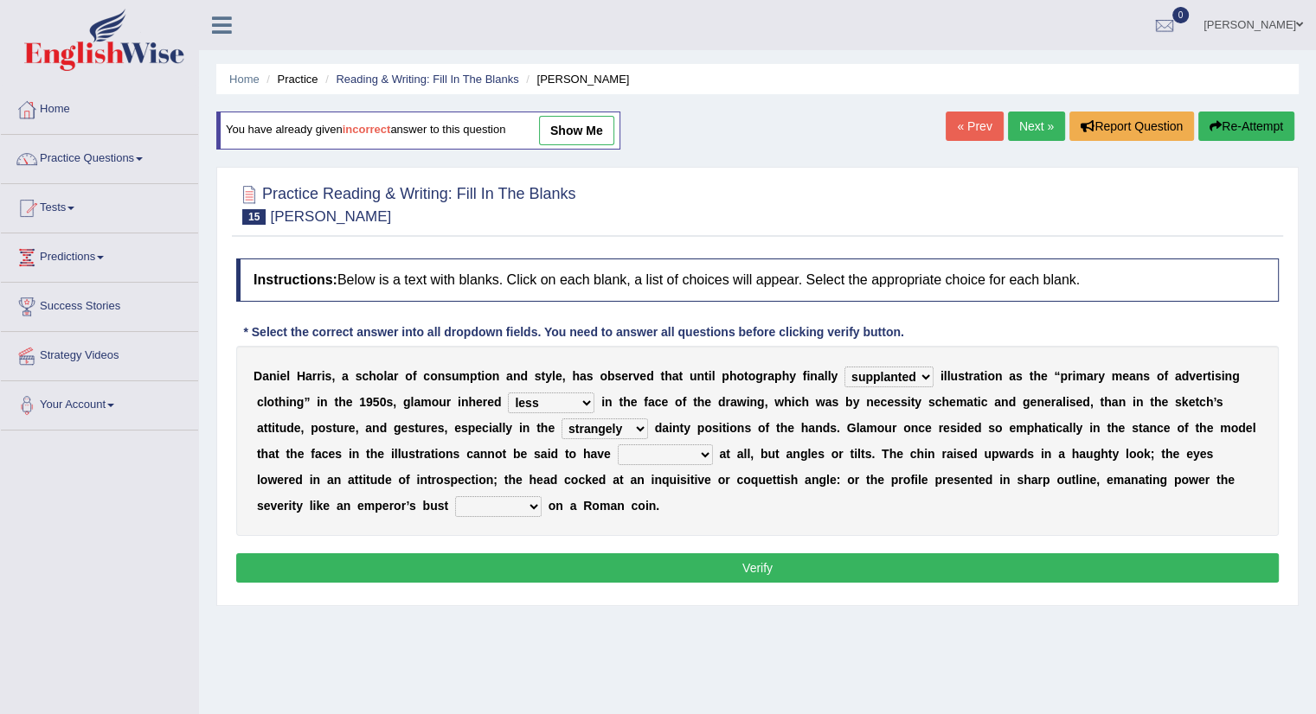
select select "expressions"
click at [618, 445] on select "impressed dubbing expressions extensions" at bounding box center [665, 455] width 95 height 21
click at [533, 503] on select "bossed legalized rebell embossed" at bounding box center [498, 506] width 86 height 21
select select "embossed"
click at [455, 496] on select "bossed legalized rebell embossed" at bounding box center [498, 506] width 86 height 21
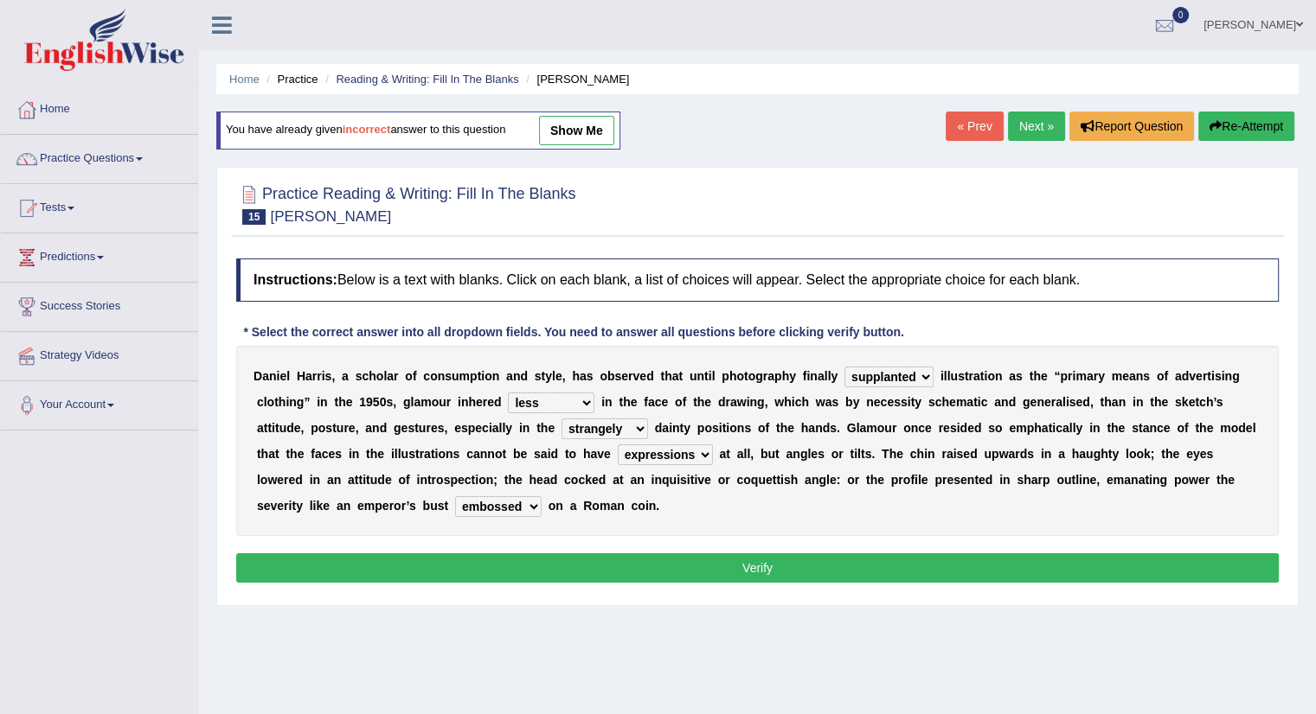
click at [708, 571] on button "Verify" at bounding box center [757, 568] width 1042 height 29
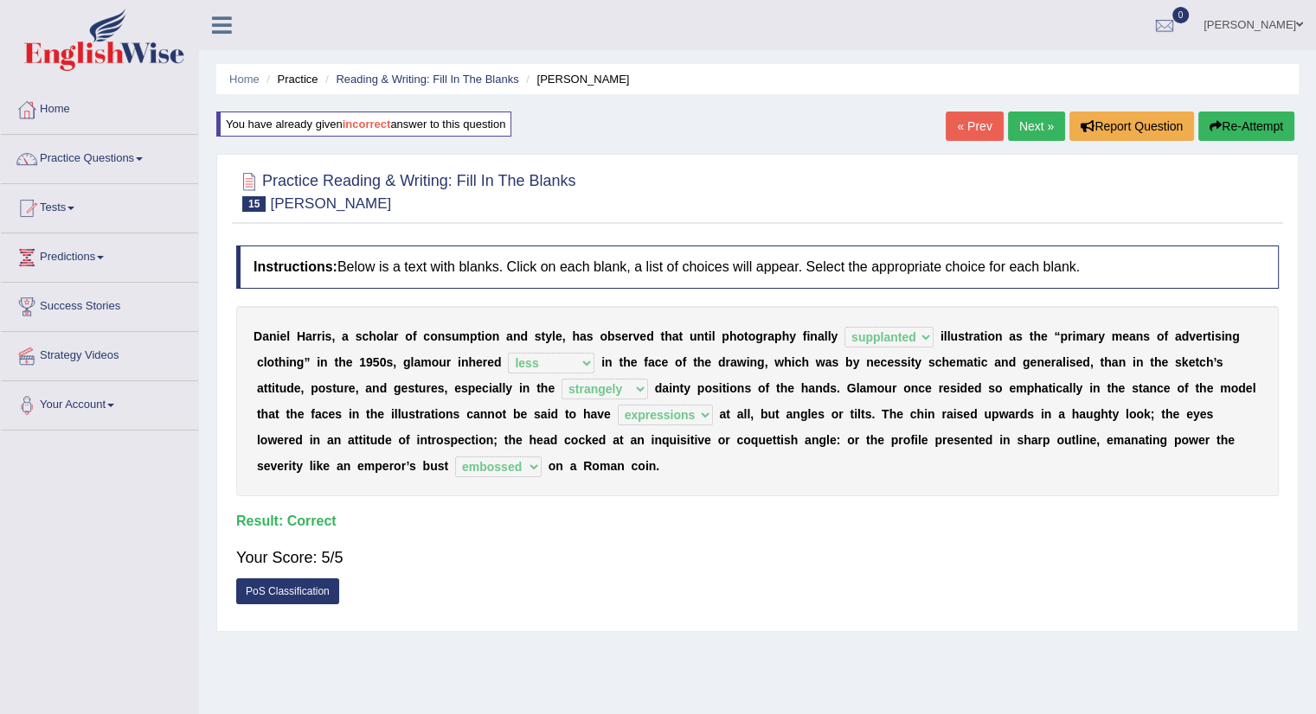
click at [1041, 125] on link "Next »" at bounding box center [1036, 126] width 57 height 29
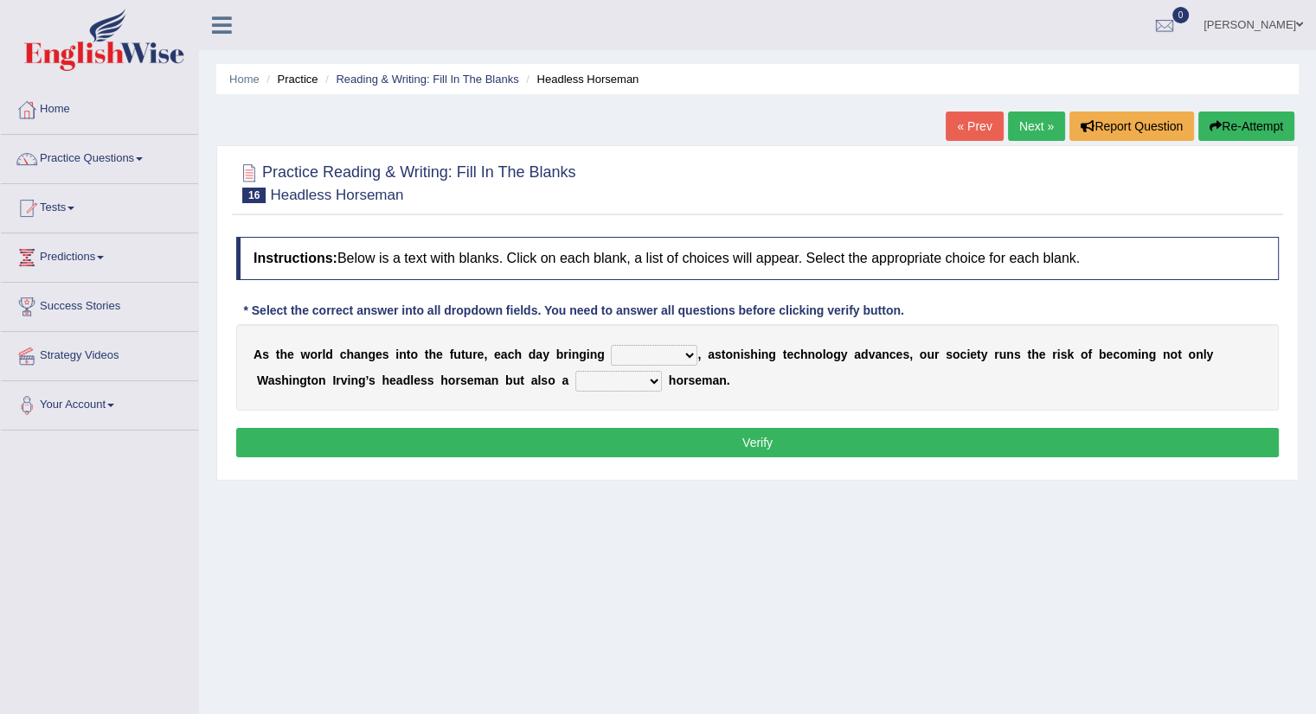
click at [685, 350] on select "back new front extra" at bounding box center [654, 355] width 86 height 21
select select "new"
click at [611, 345] on select "back new front extra" at bounding box center [654, 355] width 86 height 21
click at [656, 378] on select "heartless rude nice kind" at bounding box center [618, 381] width 86 height 21
select select "heartless"
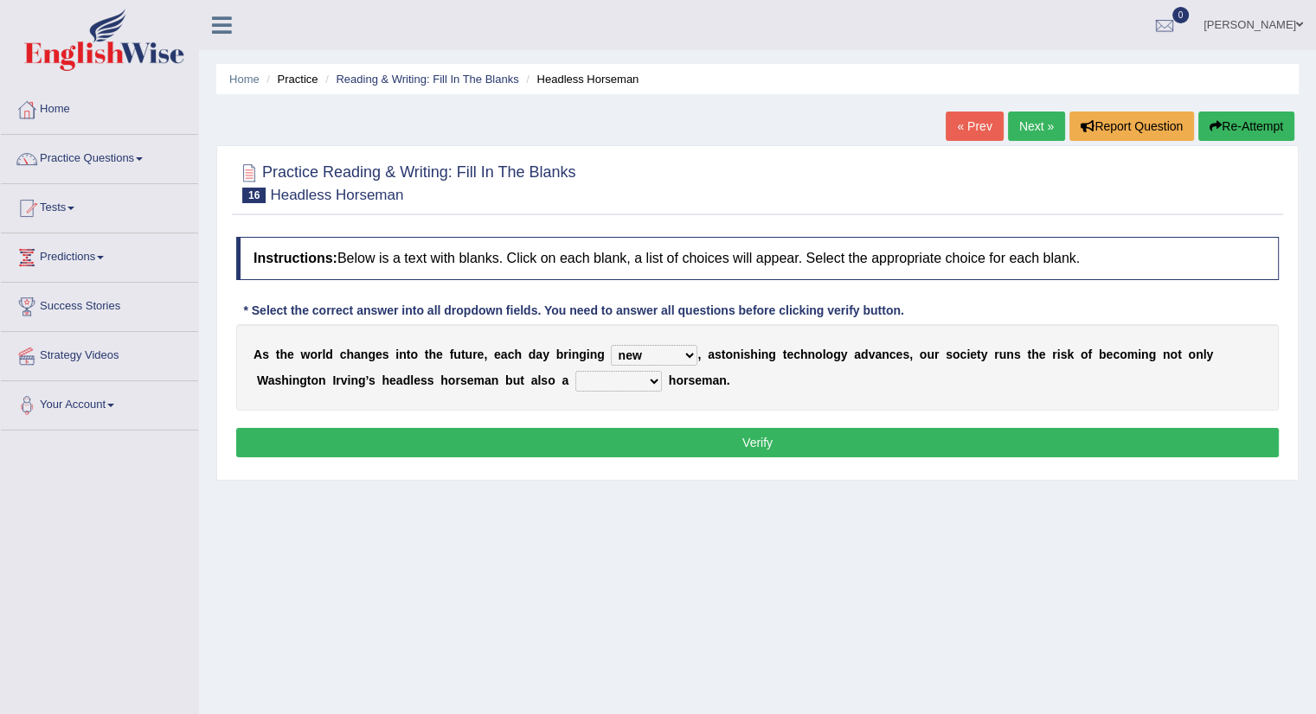
click at [575, 371] on select "heartless rude nice kind" at bounding box center [618, 381] width 86 height 21
click at [774, 435] on button "Verify" at bounding box center [757, 442] width 1042 height 29
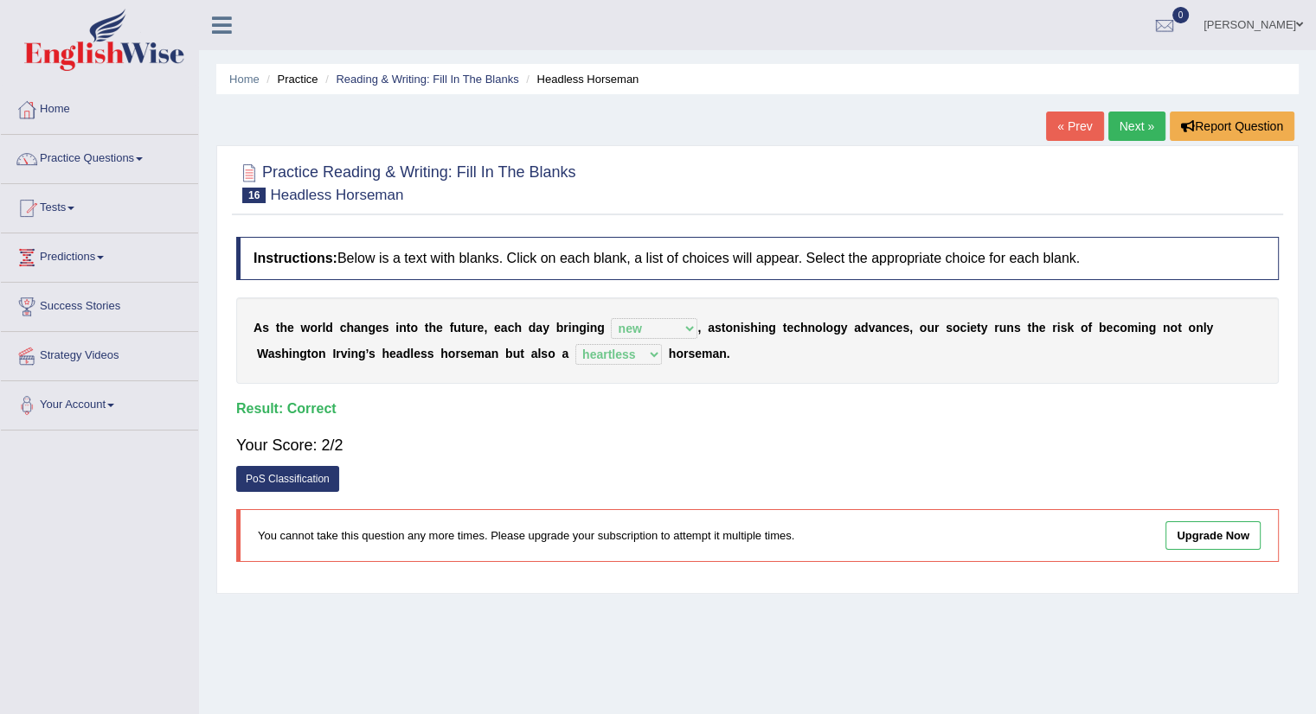
click at [1132, 122] on link "Next »" at bounding box center [1136, 126] width 57 height 29
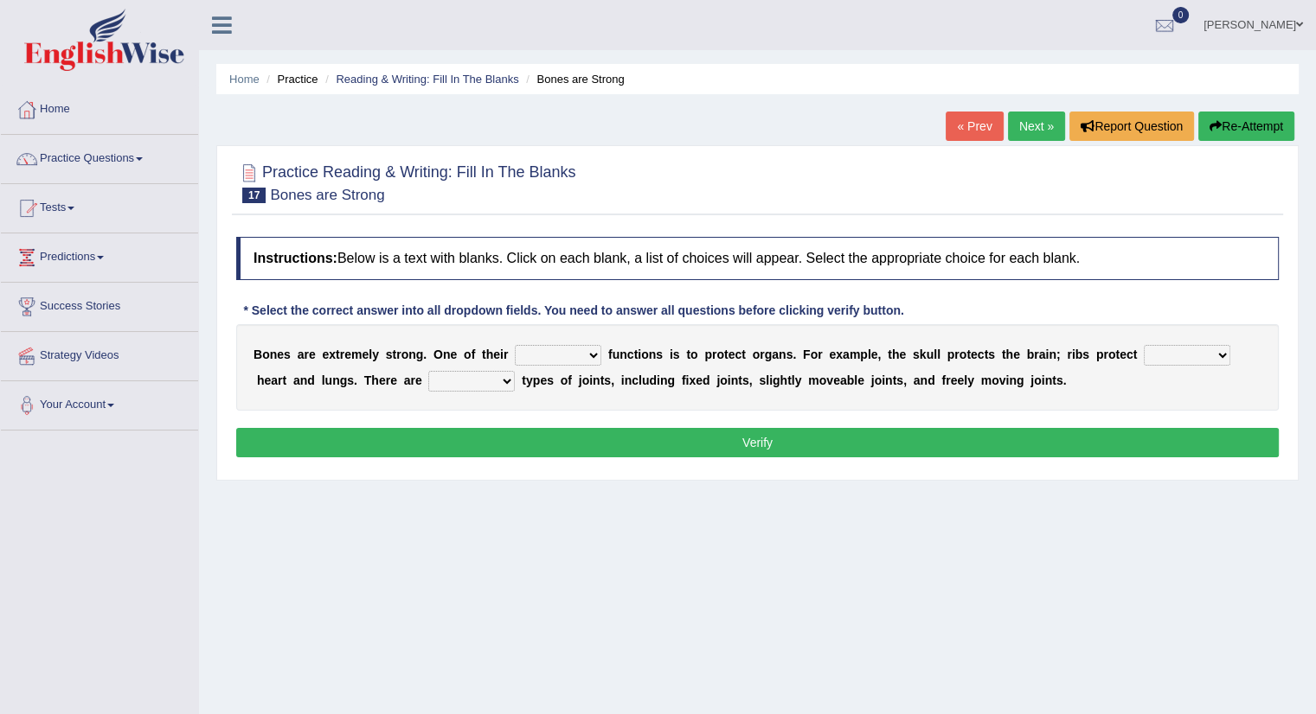
click at [588, 350] on select "first main stable important" at bounding box center [558, 355] width 86 height 21
select select "important"
click at [515, 345] on select "first main stable important" at bounding box center [558, 355] width 86 height 21
click at [1226, 349] on select "then there this the" at bounding box center [1186, 355] width 86 height 21
select select "there"
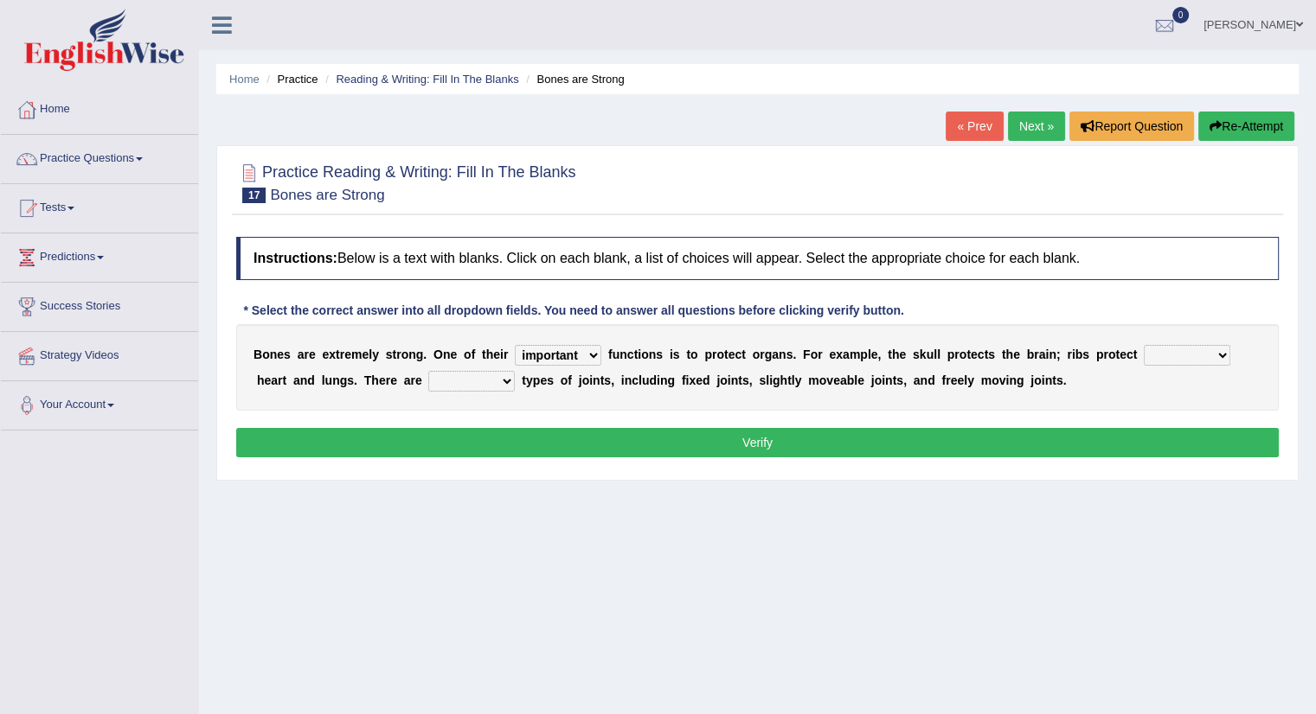
click at [1143, 345] on select "then there this the" at bounding box center [1186, 355] width 86 height 21
click at [503, 376] on select "several many three seperate" at bounding box center [471, 381] width 86 height 21
select select "three"
click at [428, 371] on select "several many three seperate" at bounding box center [471, 381] width 86 height 21
click at [664, 440] on button "Verify" at bounding box center [757, 442] width 1042 height 29
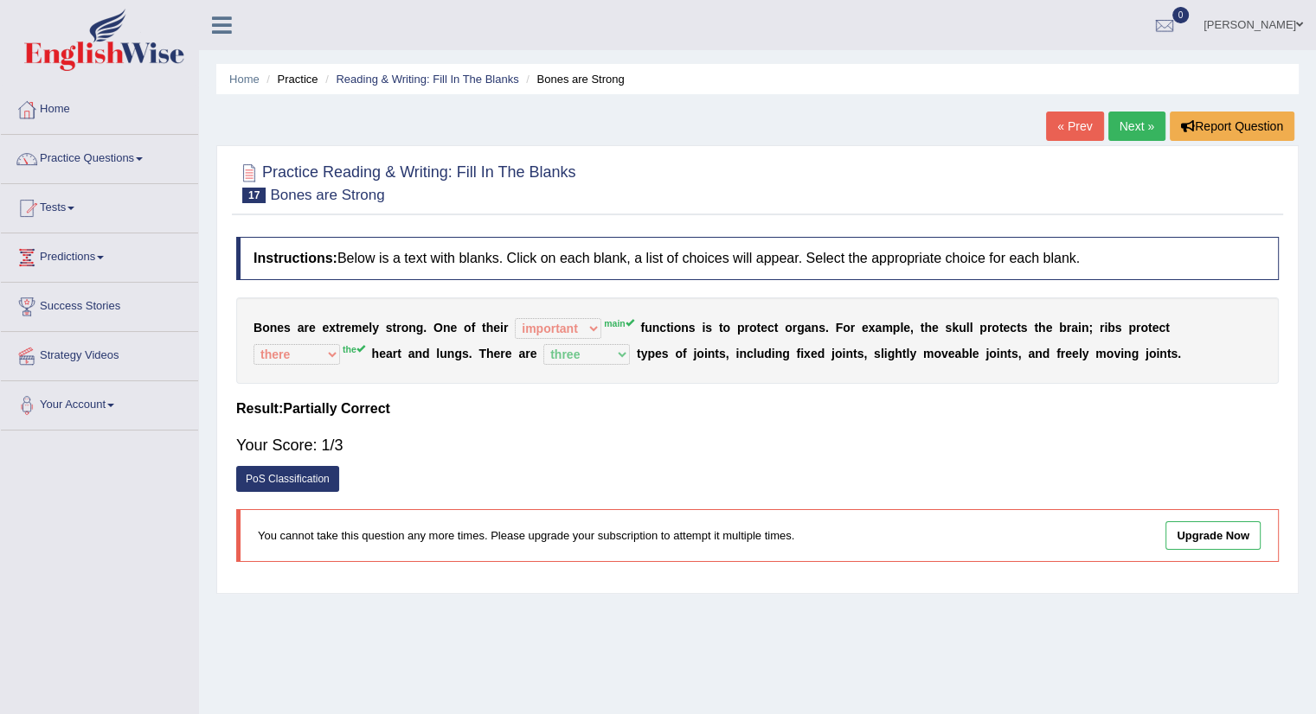
click at [1073, 127] on link "« Prev" at bounding box center [1074, 126] width 57 height 29
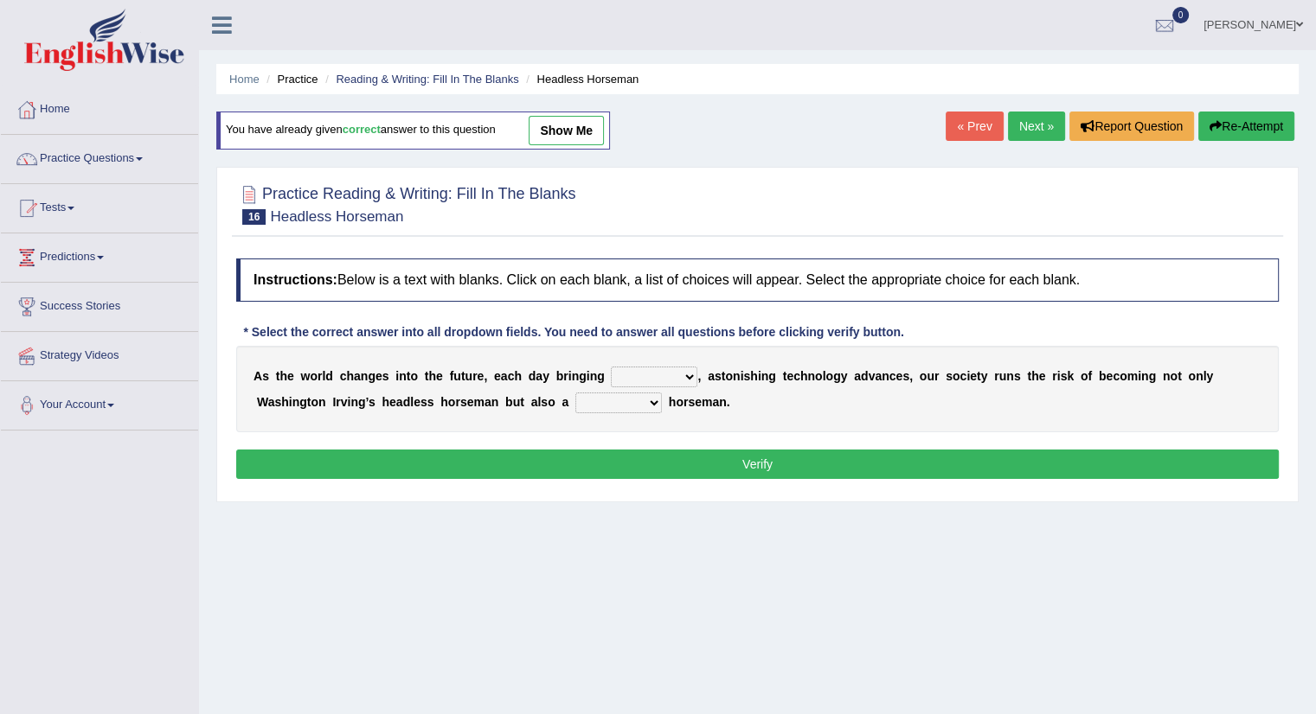
click at [1040, 124] on link "Next »" at bounding box center [1036, 126] width 57 height 29
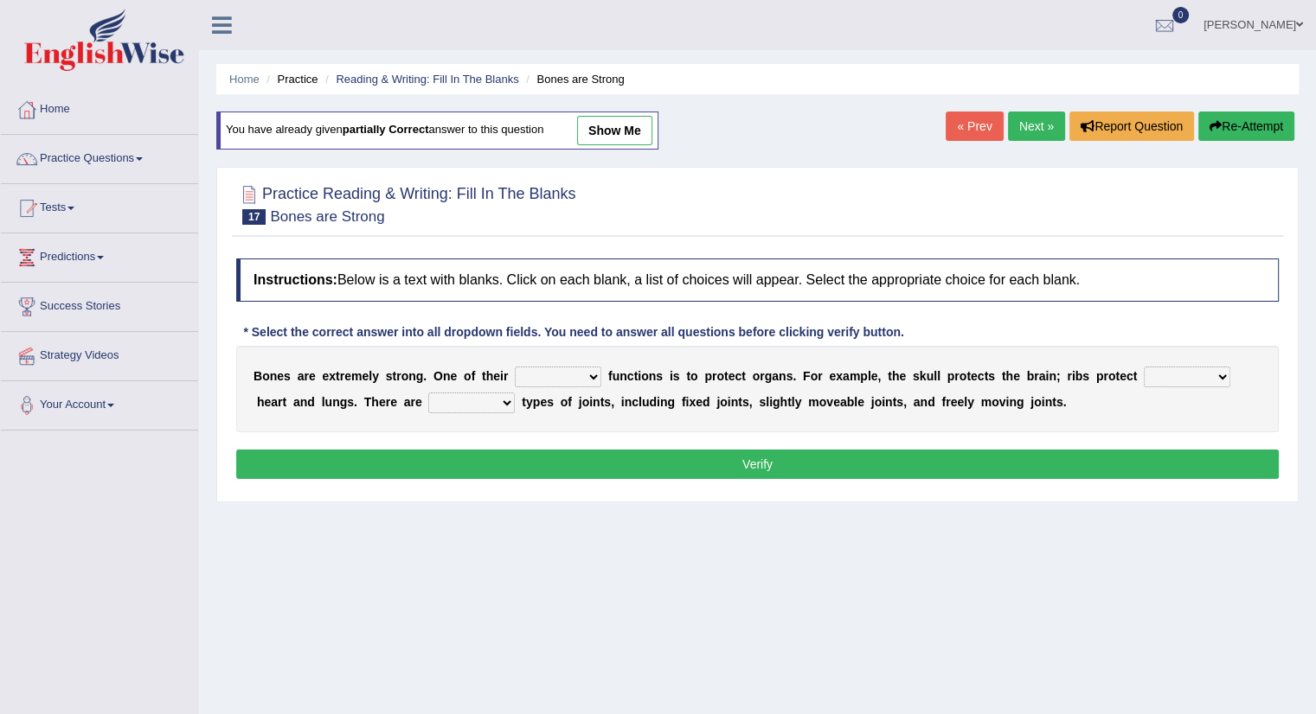
click at [594, 371] on select "first main stable important" at bounding box center [558, 377] width 86 height 21
select select "main"
click at [515, 367] on select "first main stable important" at bounding box center [558, 377] width 86 height 21
click at [1226, 375] on select "then there this the" at bounding box center [1186, 377] width 86 height 21
select select "the"
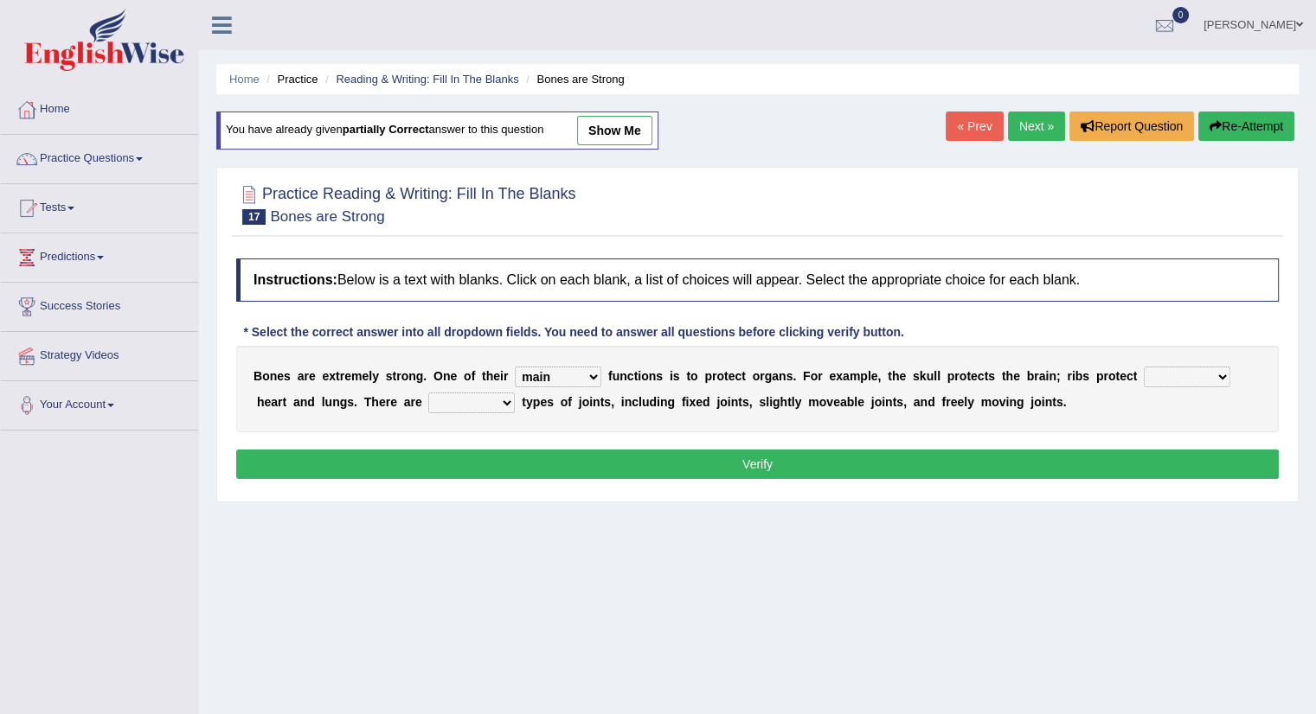
click at [1143, 367] on select "then there this the" at bounding box center [1186, 377] width 86 height 21
click at [503, 399] on select "several many three seperate" at bounding box center [471, 403] width 86 height 21
select select "three"
click at [428, 393] on select "several many three seperate" at bounding box center [471, 403] width 86 height 21
click at [653, 470] on button "Verify" at bounding box center [757, 464] width 1042 height 29
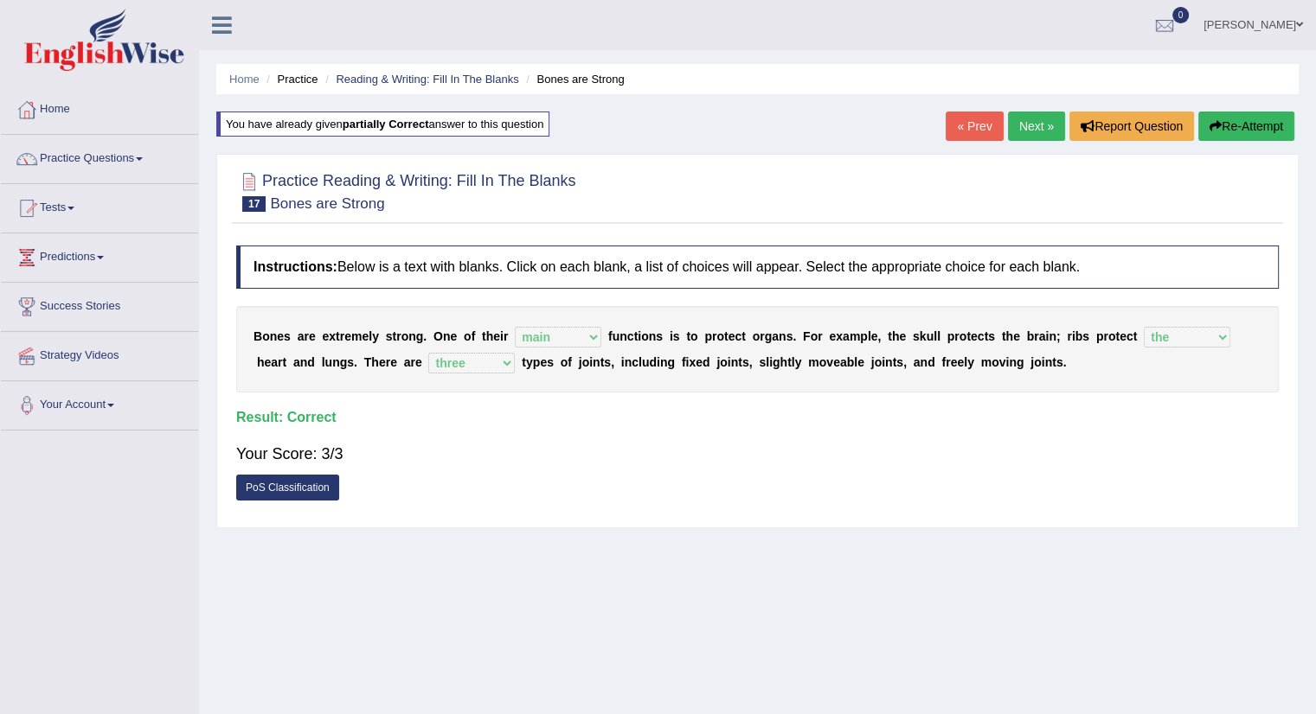
click at [1039, 125] on link "Next »" at bounding box center [1036, 126] width 57 height 29
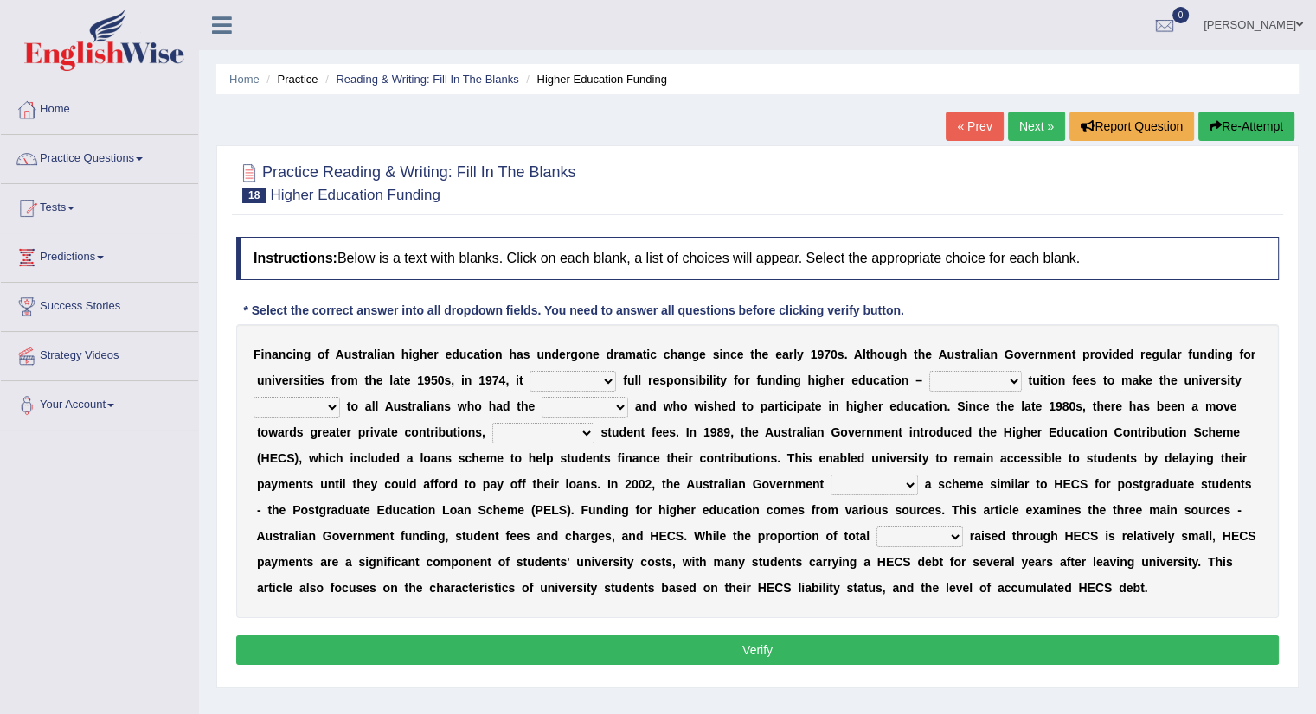
click at [604, 379] on select "affirmed assumed allured attacked" at bounding box center [572, 381] width 86 height 21
select select "assumed"
click at [529, 371] on select "affirmed assumed allured attacked" at bounding box center [572, 381] width 86 height 21
click at [1009, 375] on select "polishing astonishing ravishing abolishing" at bounding box center [975, 381] width 93 height 21
select select "polishing"
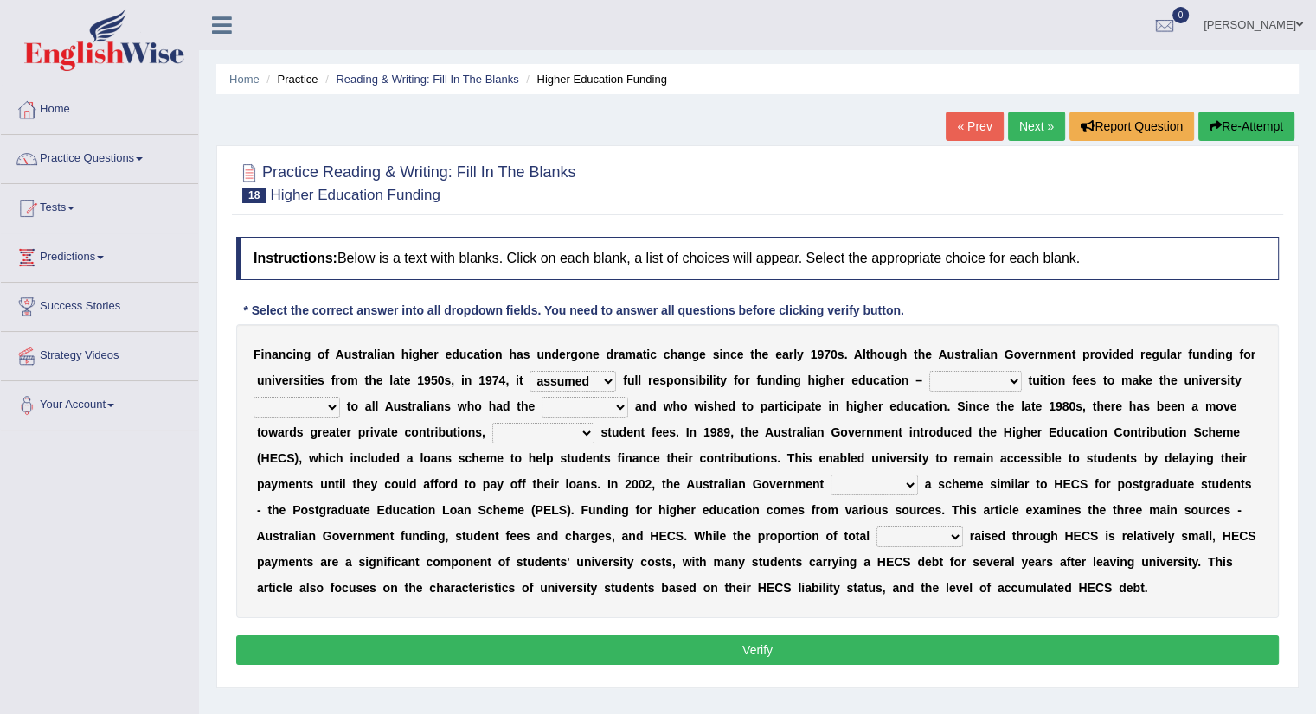
click at [929, 371] on select "polishing astonishing ravishing abolishing" at bounding box center [975, 381] width 93 height 21
click at [329, 403] on select "accessible excessed accessed recessible" at bounding box center [296, 407] width 86 height 21
select select "accessed"
click at [253, 397] on select "accessible excessed accessed recessible" at bounding box center [296, 407] width 86 height 21
click at [620, 405] on select "credit added ability steaded" at bounding box center [584, 407] width 86 height 21
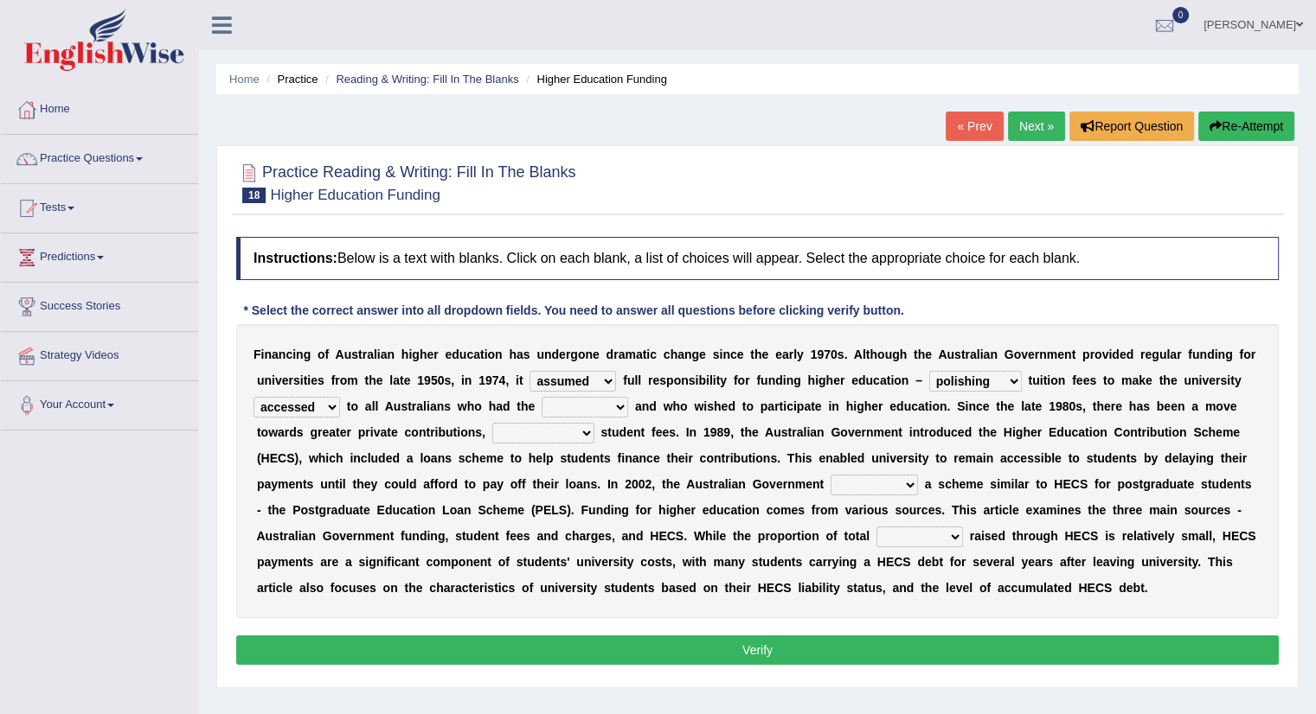
select select "ability"
click at [541, 397] on select "credit added ability steaded" at bounding box center [584, 407] width 86 height 21
click at [585, 438] on select "ridiculously particularly sustainability accessibility" at bounding box center [543, 433] width 102 height 21
click at [492, 423] on select "ridiculously particularly sustainability accessibility" at bounding box center [543, 433] width 102 height 21
click at [584, 432] on select "ridiculously particularly sustainability accessibility" at bounding box center [543, 433] width 102 height 21
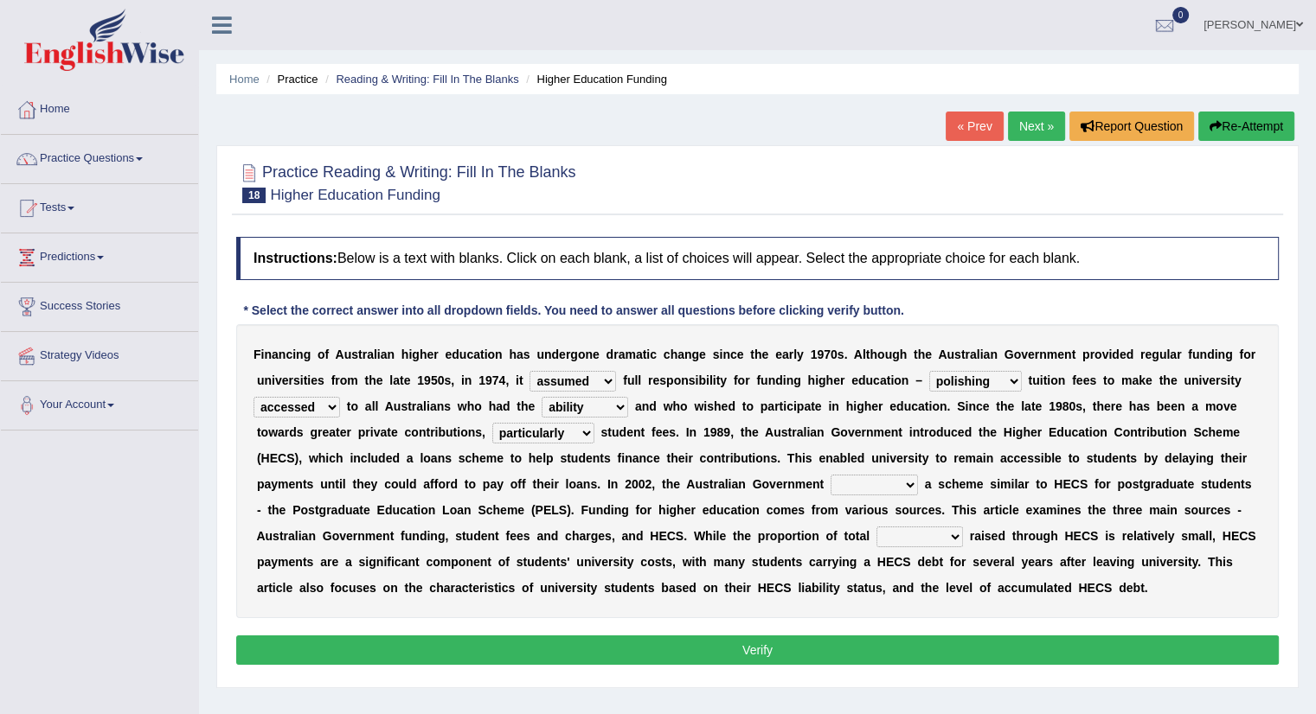
click at [492, 423] on select "ridiculously particularly sustainability accessibility" at bounding box center [543, 433] width 102 height 21
click at [586, 433] on select "ridiculously particularly sustainability accessibility" at bounding box center [543, 433] width 102 height 21
select select "particularly"
click at [492, 423] on select "ridiculously particularly sustainability accessibility" at bounding box center [543, 433] width 102 height 21
click at [913, 485] on select "reduced affused refused introduced" at bounding box center [873, 485] width 87 height 21
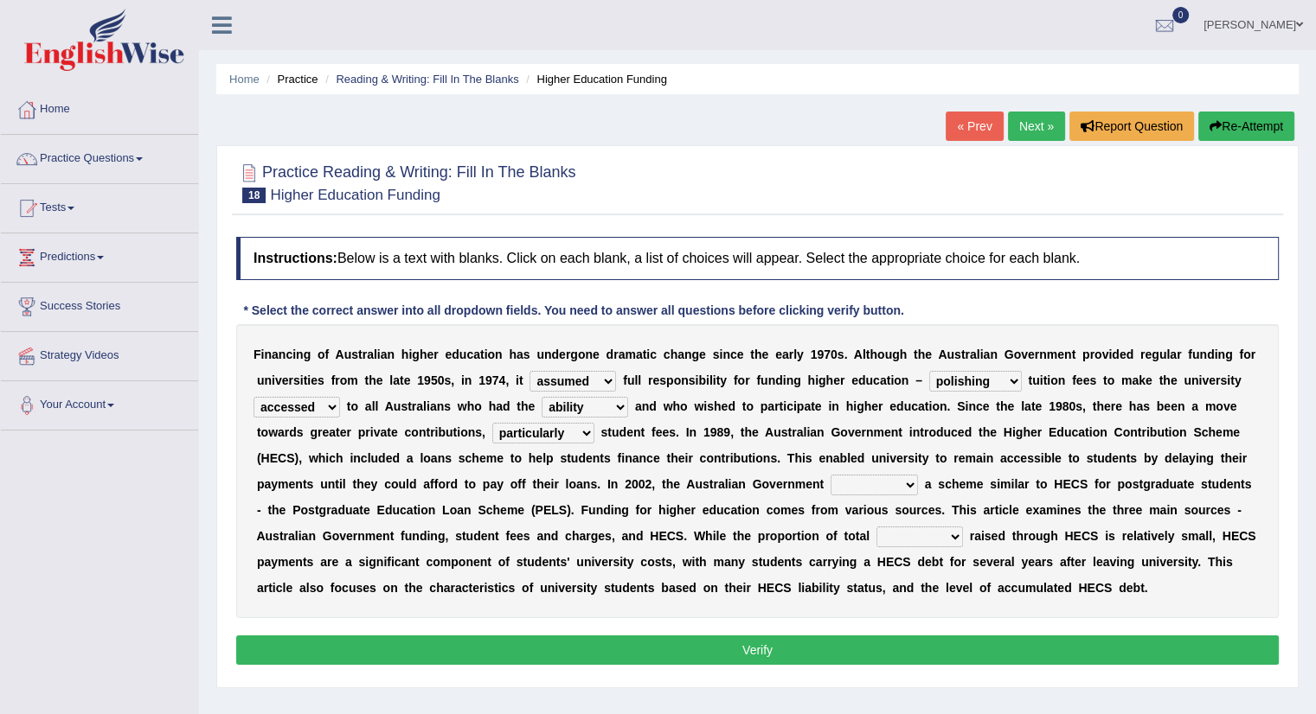
select select "introduced"
click at [830, 475] on select "reduced affused refused introduced" at bounding box center [873, 485] width 87 height 21
click at [951, 538] on select "money revenue losses funds" at bounding box center [919, 537] width 86 height 21
click at [876, 527] on select "money revenue losses funds" at bounding box center [919, 537] width 86 height 21
click at [955, 532] on select "money revenue losses funds" at bounding box center [919, 537] width 86 height 21
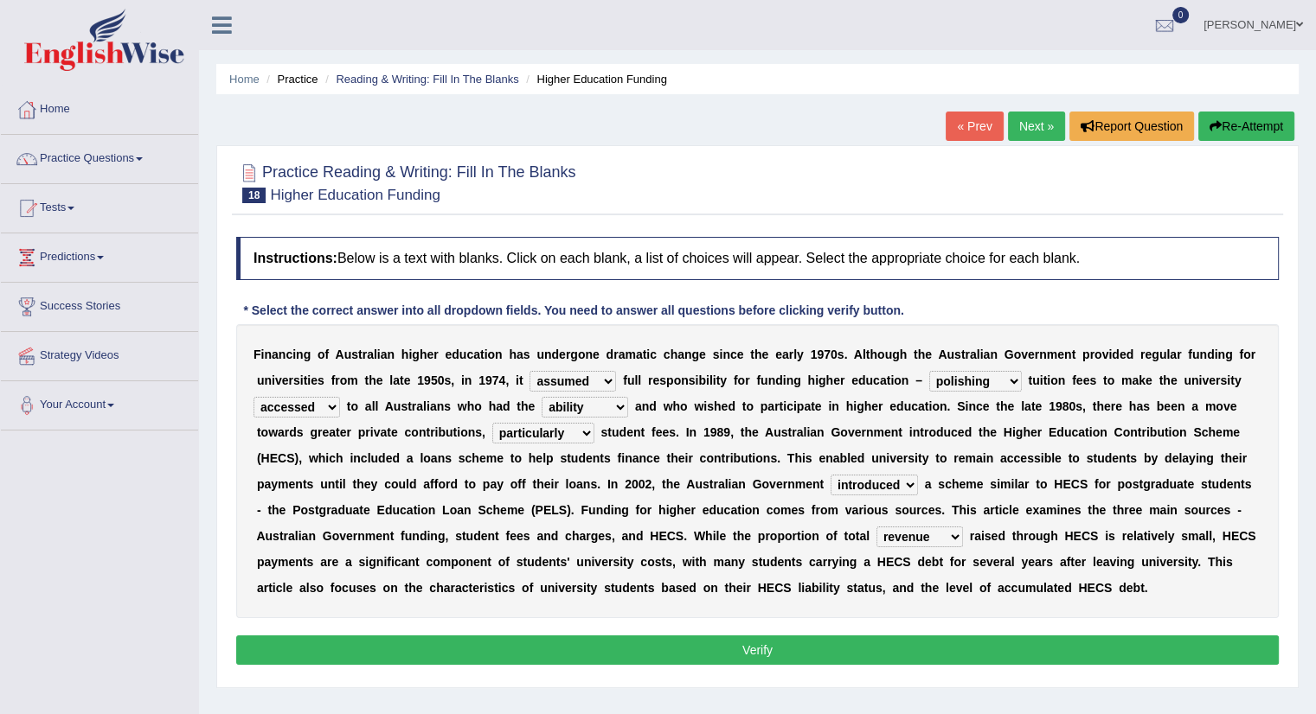
select select "losses"
click at [876, 527] on select "money revenue losses funds" at bounding box center [919, 537] width 86 height 21
click at [789, 644] on button "Verify" at bounding box center [757, 650] width 1042 height 29
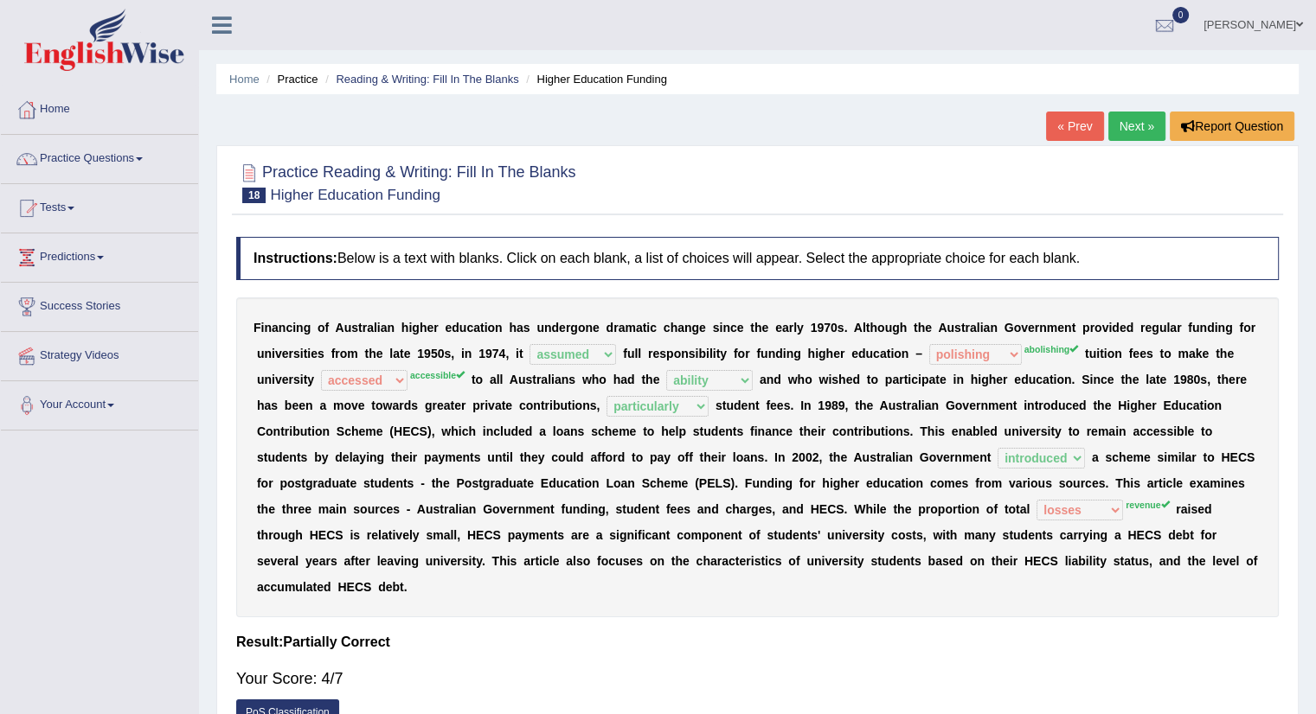
click at [1075, 133] on link "« Prev" at bounding box center [1074, 126] width 57 height 29
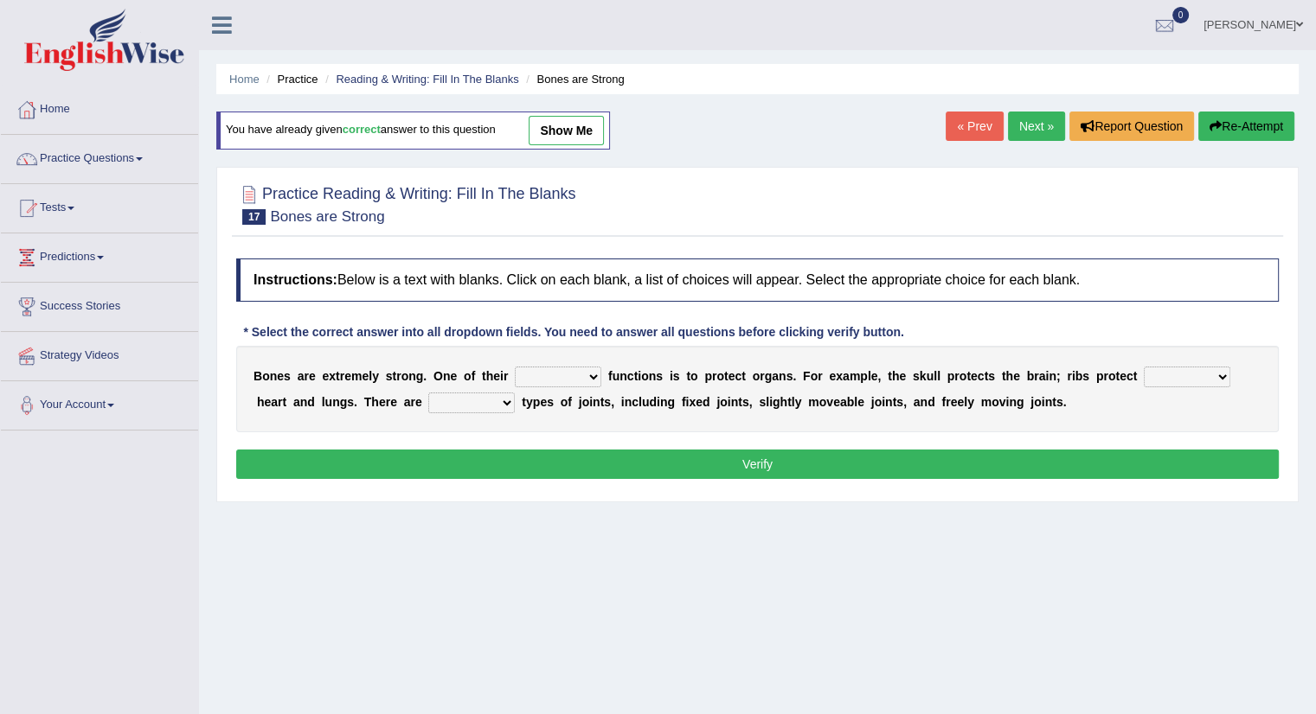
click at [1028, 132] on link "Next »" at bounding box center [1036, 126] width 57 height 29
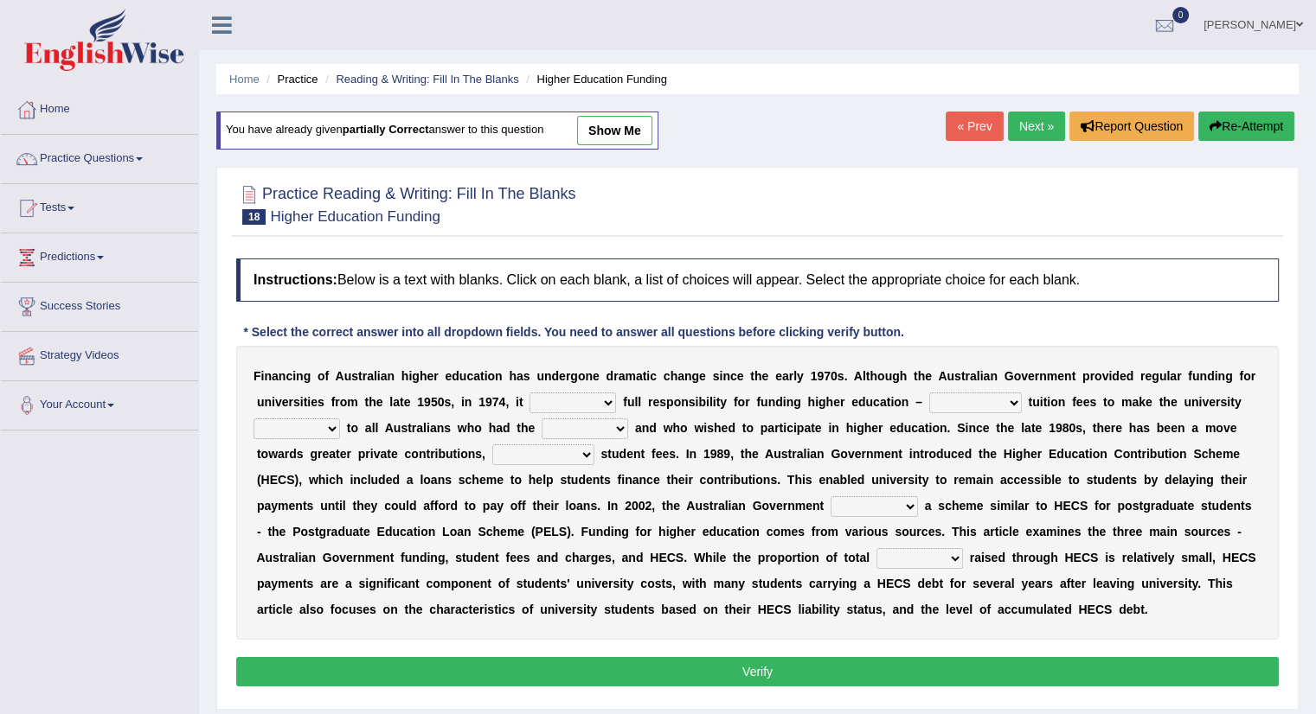
click at [605, 402] on select "affirmed assumed allured attacked" at bounding box center [572, 403] width 86 height 21
select select "assumed"
click at [529, 393] on select "affirmed assumed allured attacked" at bounding box center [572, 403] width 86 height 21
click at [1014, 400] on select "polishing astonishing ravishing abolishing" at bounding box center [975, 403] width 93 height 21
select select "abolishing"
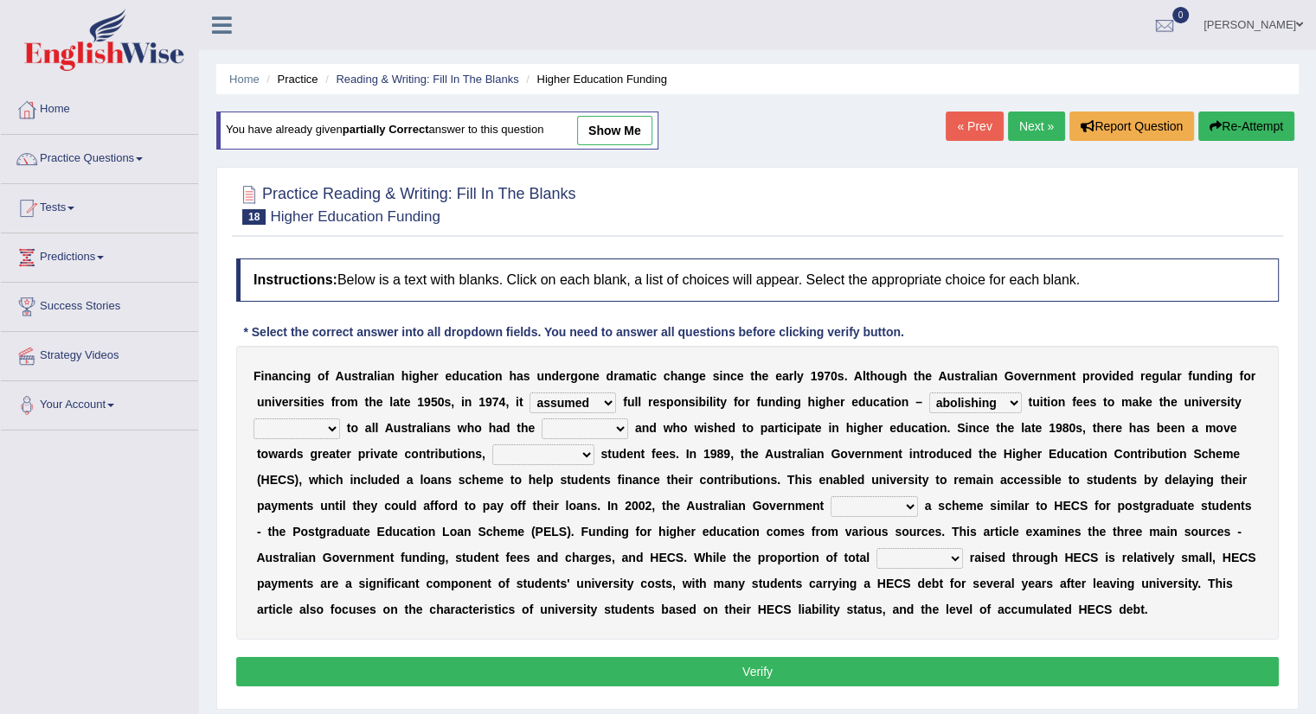
click at [929, 393] on select "polishing astonishing ravishing abolishing" at bounding box center [975, 403] width 93 height 21
click at [332, 426] on select "accessible excessed accessed recessible" at bounding box center [296, 429] width 86 height 21
select select "accessible"
click at [253, 419] on select "accessible excessed accessed recessible" at bounding box center [296, 429] width 86 height 21
click at [623, 423] on select "credit added ability steaded" at bounding box center [584, 429] width 86 height 21
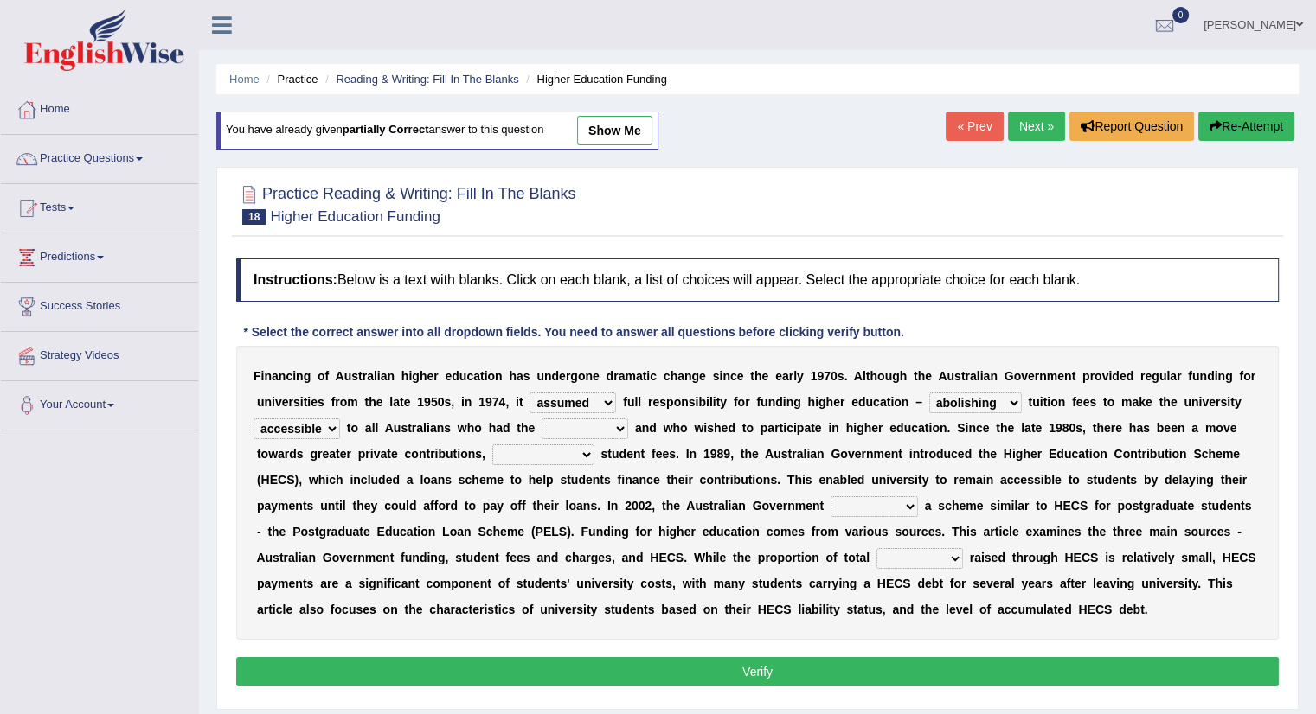
select select "ability"
click at [541, 419] on select "credit added ability steaded" at bounding box center [584, 429] width 86 height 21
click at [587, 451] on select "ridiculously particularly sustainability accessibility" at bounding box center [543, 455] width 102 height 21
select select "particularly"
click at [492, 445] on select "ridiculously particularly sustainability accessibility" at bounding box center [543, 455] width 102 height 21
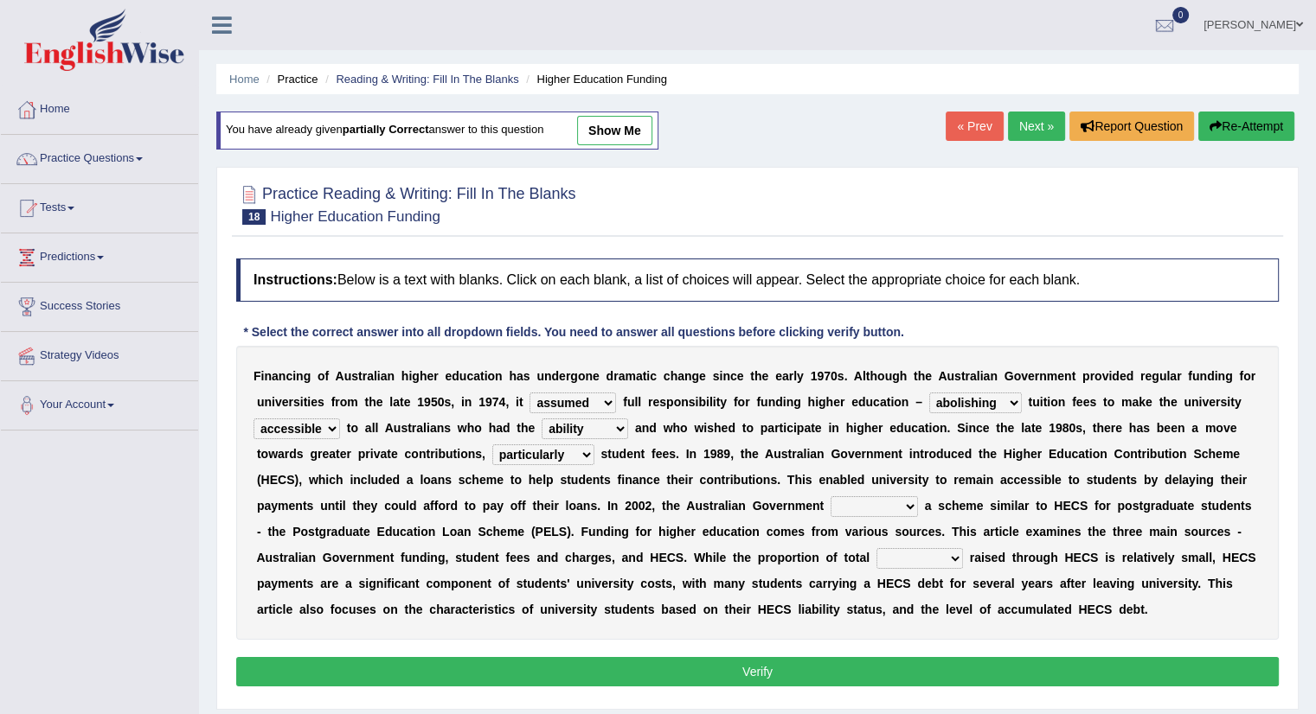
click at [910, 506] on select "reduced affused refused introduced" at bounding box center [873, 506] width 87 height 21
select select "introduced"
click at [830, 496] on select "reduced affused refused introduced" at bounding box center [873, 506] width 87 height 21
click at [945, 560] on select "money revenue losses funds" at bounding box center [919, 558] width 86 height 21
select select "revenue"
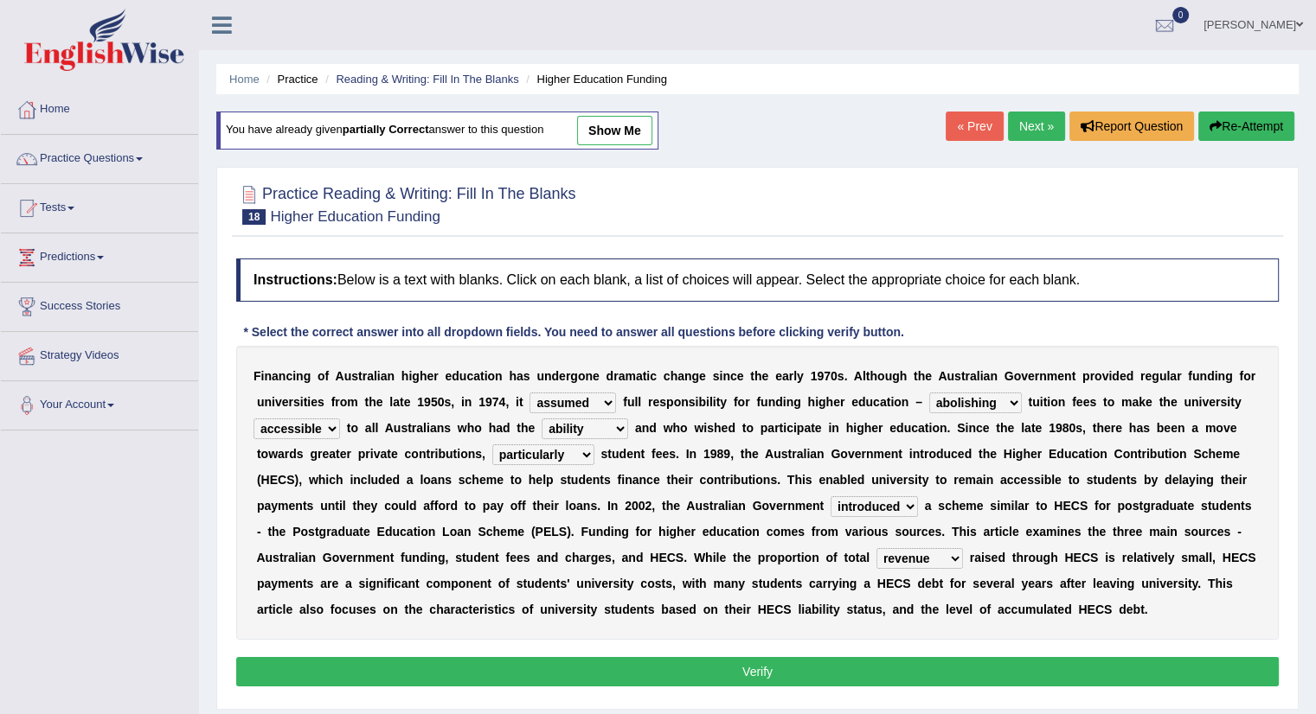
click at [876, 548] on select "money revenue losses funds" at bounding box center [919, 558] width 86 height 21
click at [758, 665] on button "Verify" at bounding box center [757, 671] width 1042 height 29
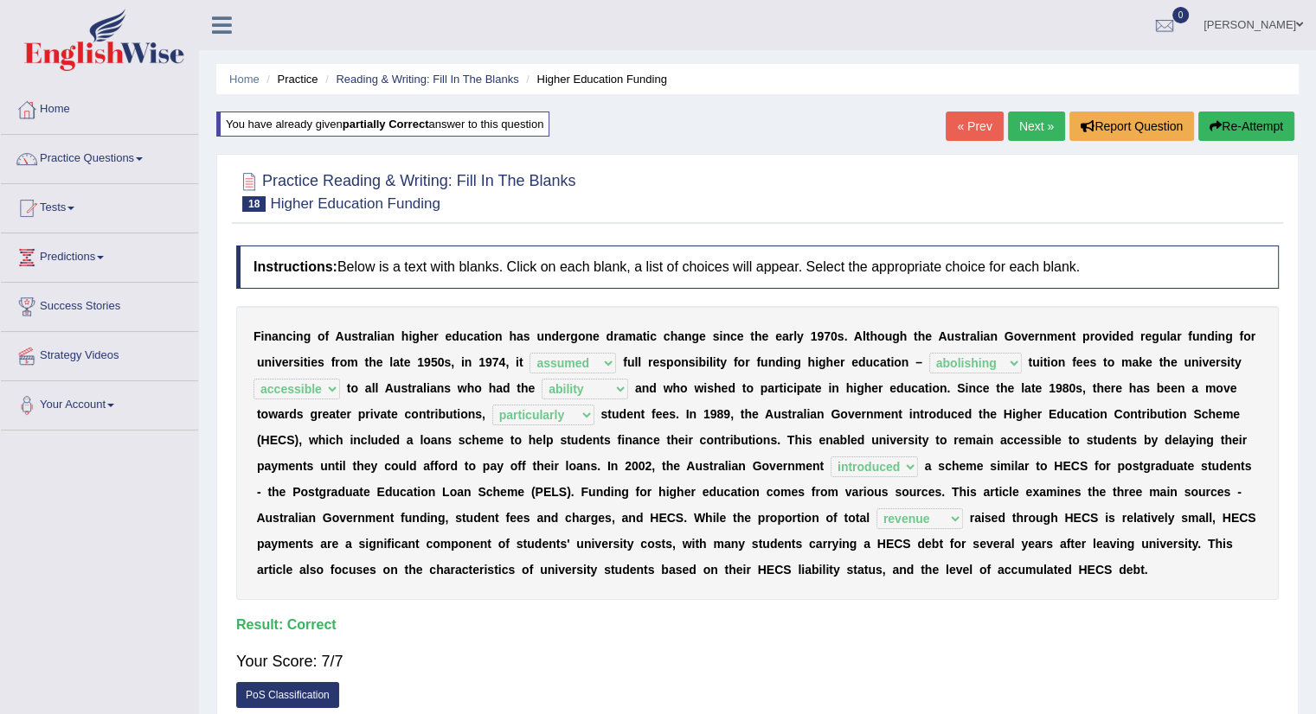
click at [1017, 132] on link "Next »" at bounding box center [1036, 126] width 57 height 29
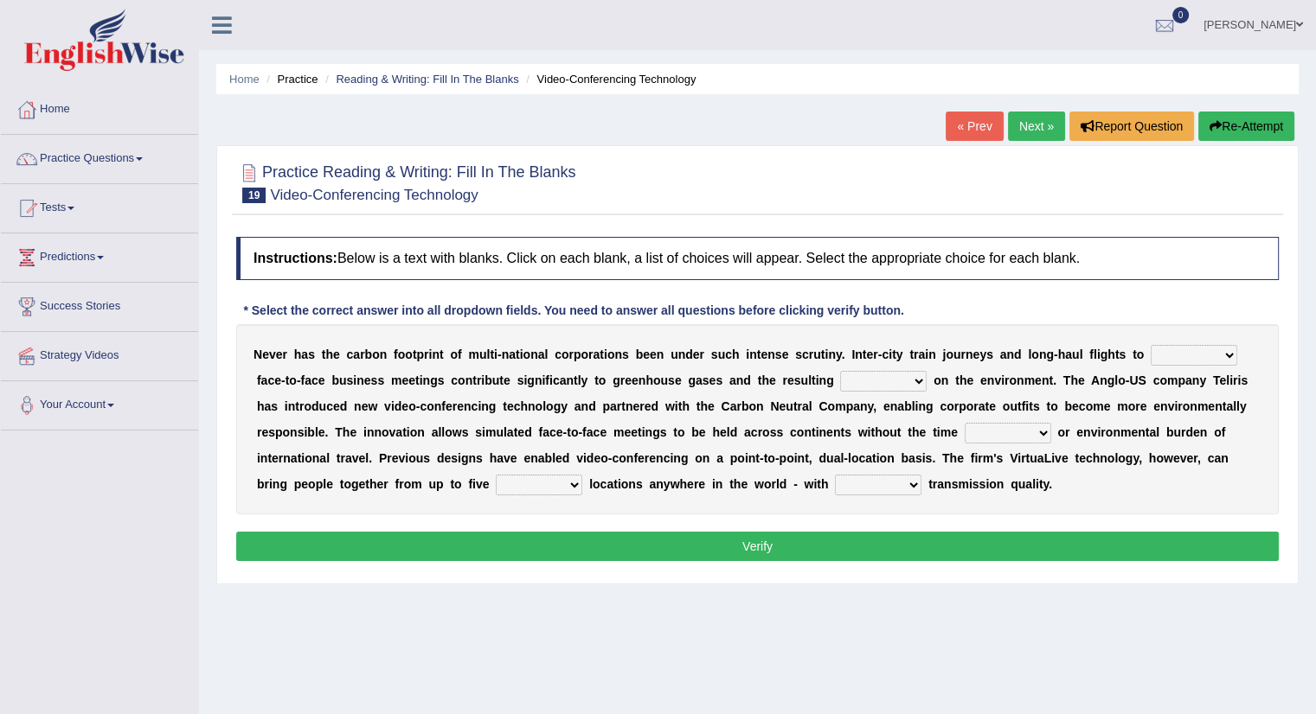
click at [1227, 350] on select "take show conduct extend" at bounding box center [1193, 355] width 86 height 21
select select "conduct"
click at [1150, 345] on select "take show conduct extend" at bounding box center [1193, 355] width 86 height 21
click at [915, 381] on select "stress pain rest strain" at bounding box center [883, 381] width 86 height 21
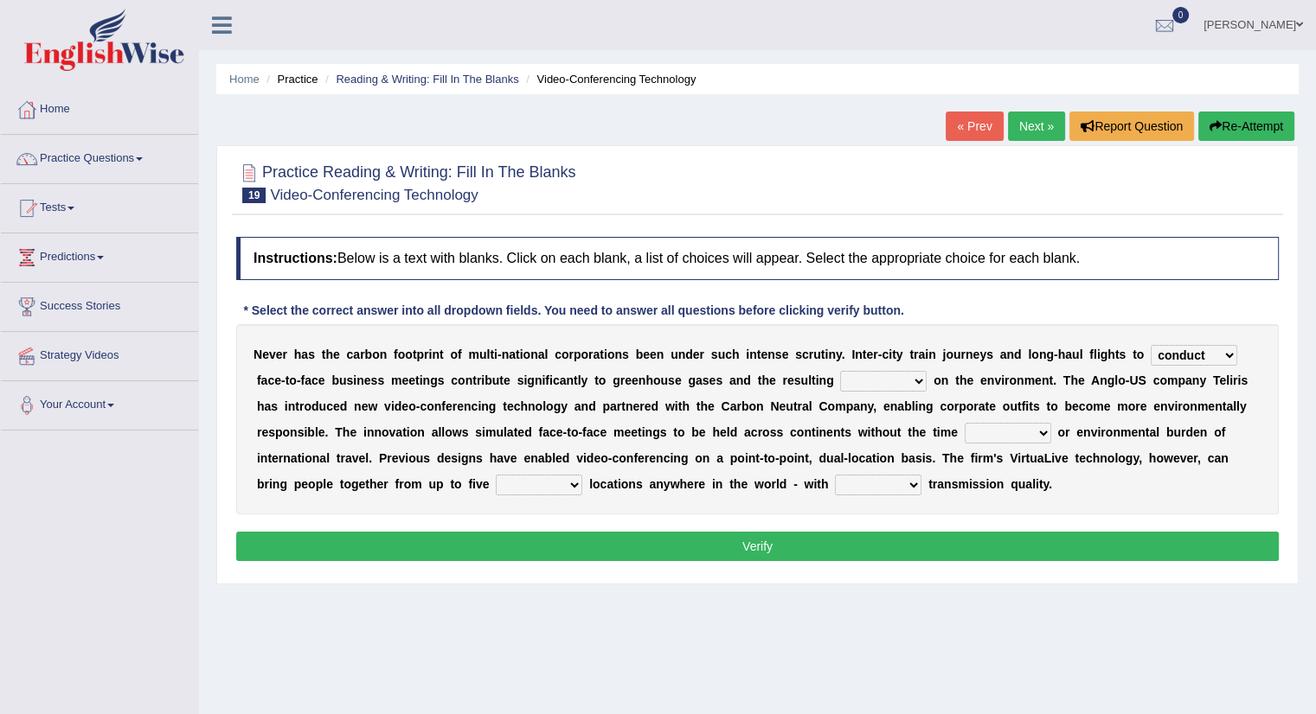
click at [1041, 429] on select "pressure leisure stable measure" at bounding box center [1007, 433] width 86 height 21
click at [917, 375] on select "stress pain rest strain" at bounding box center [883, 381] width 86 height 21
select select "rest"
click at [840, 371] on select "stress pain rest strain" at bounding box center [883, 381] width 86 height 21
click at [1040, 426] on select "pressure leisure stable measure" at bounding box center [1007, 433] width 86 height 21
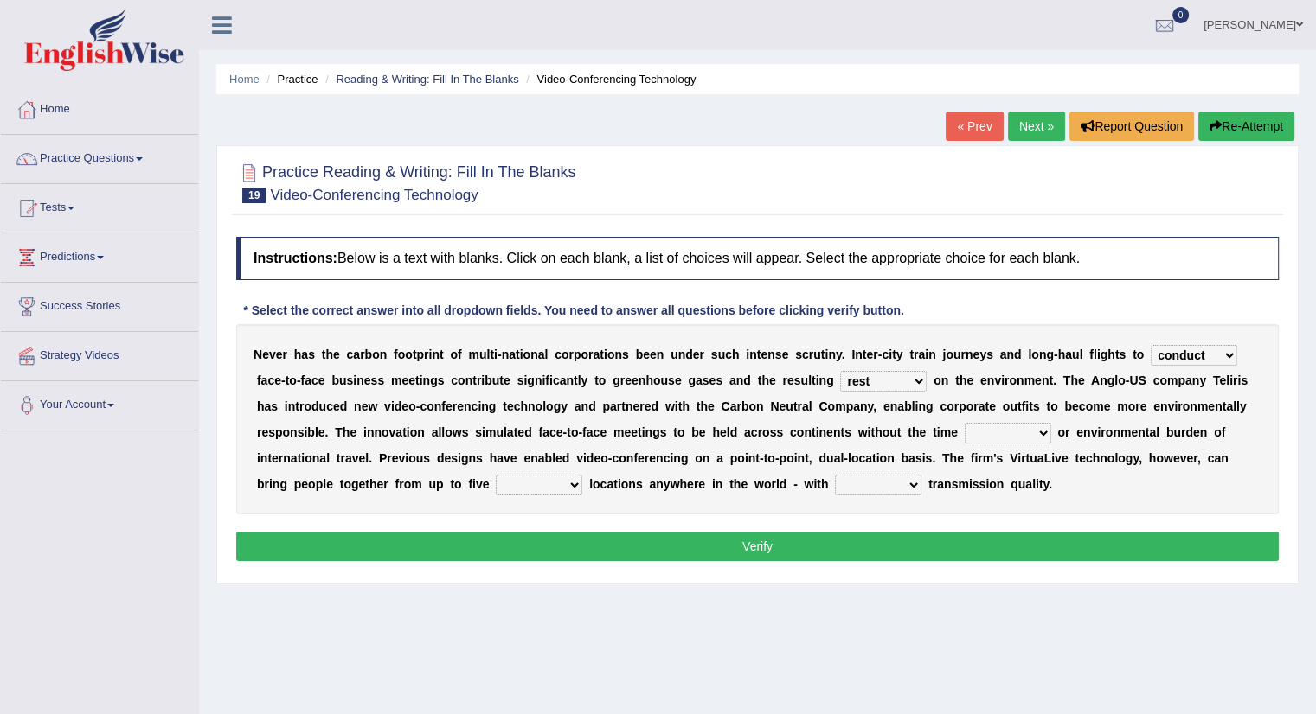
select select "pressure"
click at [964, 423] on select "pressure leisure stable measure" at bounding box center [1007, 433] width 86 height 21
click at [571, 477] on select "different great separate suspect" at bounding box center [539, 485] width 86 height 21
select select "different"
click at [496, 475] on select "different great separate suspect" at bounding box center [539, 485] width 86 height 21
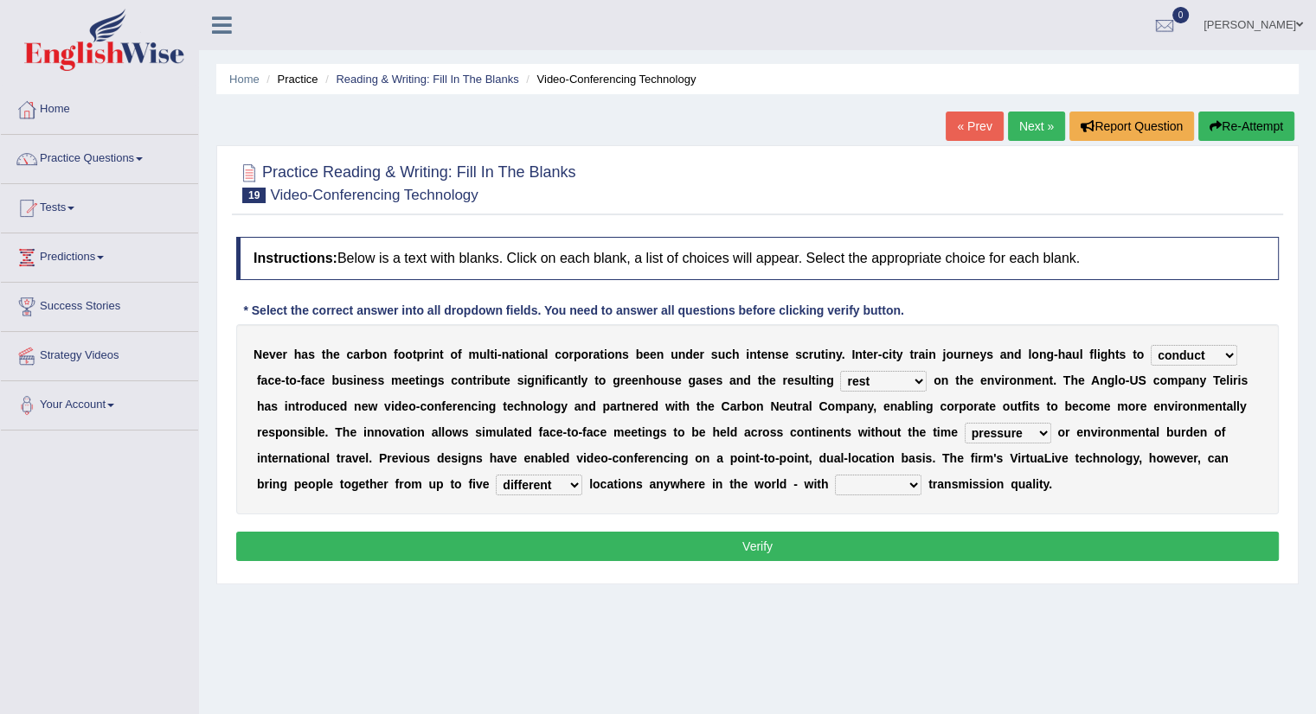
click at [906, 476] on select "called suspected unrivalled tribled" at bounding box center [878, 485] width 86 height 21
select select "unrivalled"
click at [835, 475] on select "called suspected unrivalled tribled" at bounding box center [878, 485] width 86 height 21
click at [789, 539] on button "Verify" at bounding box center [757, 546] width 1042 height 29
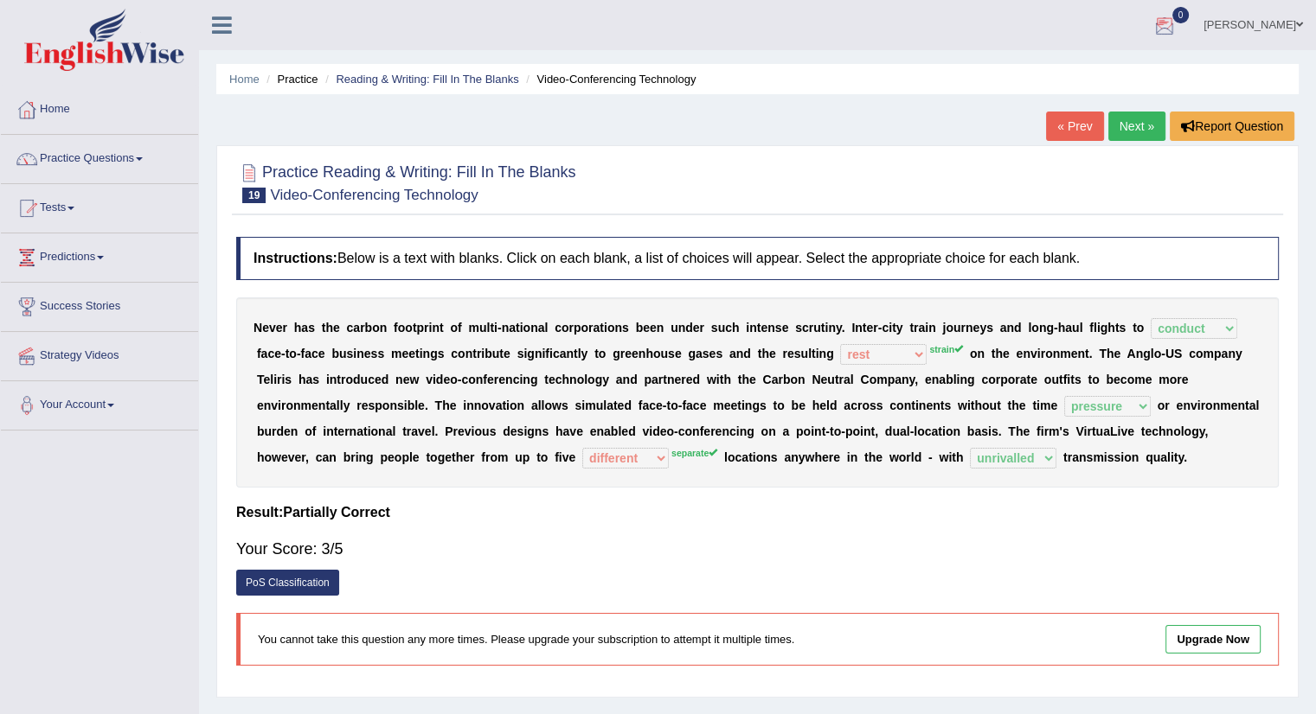
click at [1125, 118] on link "Next »" at bounding box center [1136, 126] width 57 height 29
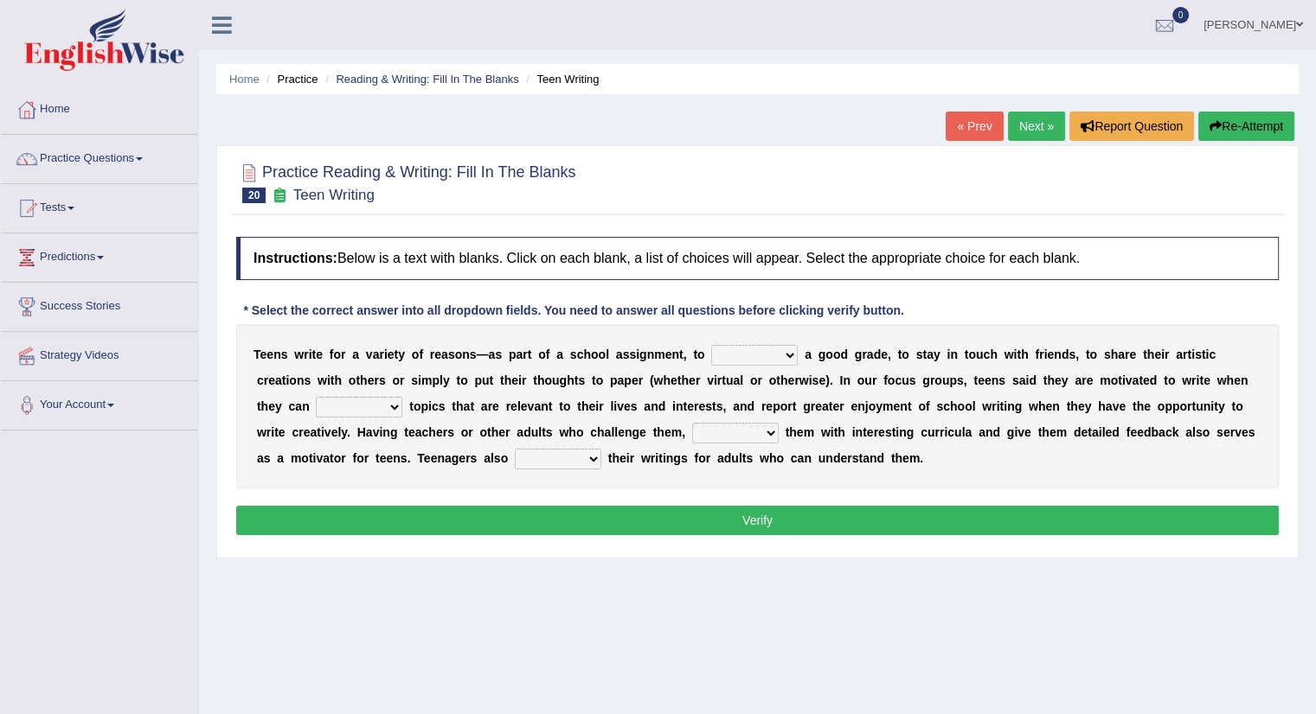
click at [790, 350] on select "take get give held" at bounding box center [754, 355] width 86 height 21
select select "get"
click at [711, 345] on select "take get give held" at bounding box center [754, 355] width 86 height 21
click at [789, 354] on select "take get give held" at bounding box center [754, 355] width 86 height 21
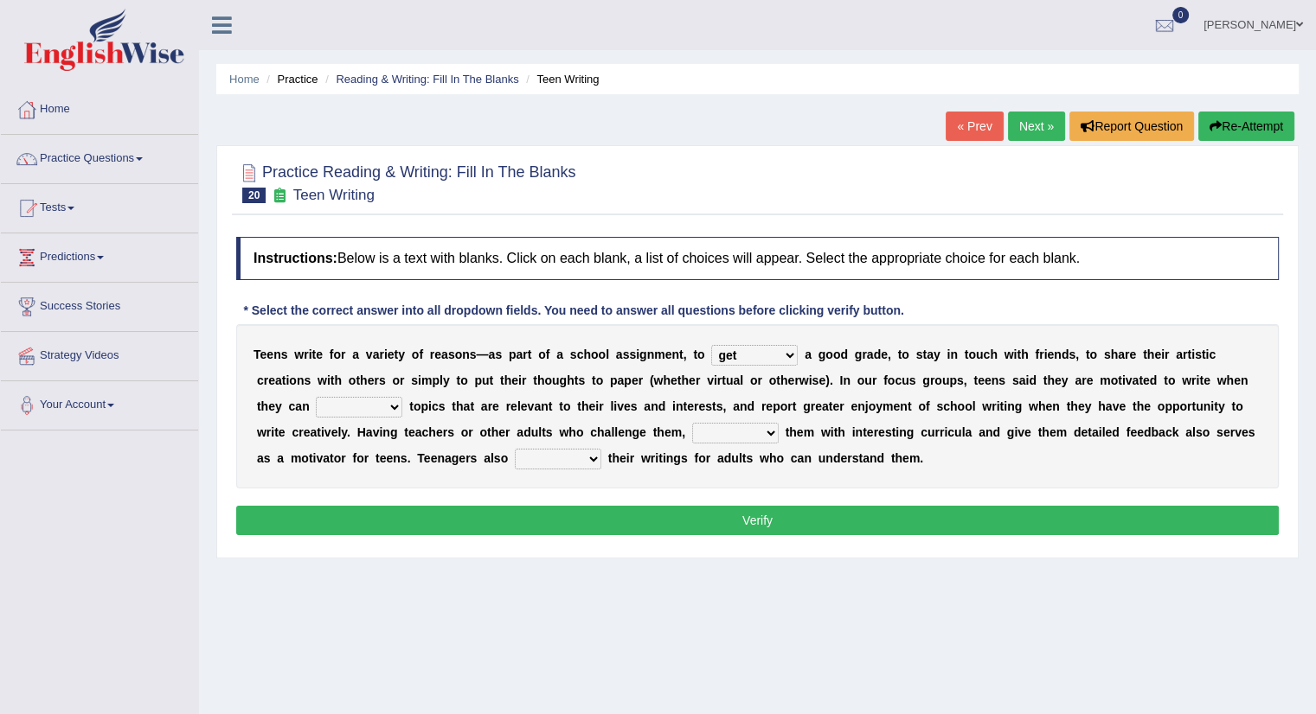
click at [398, 401] on select "show handle subscribe select" at bounding box center [359, 407] width 86 height 21
select select "select"
click at [316, 397] on select "show handle subscribe select" at bounding box center [359, 407] width 86 height 21
click at [772, 434] on select "shower present exempt fill" at bounding box center [735, 433] width 86 height 21
select select "present"
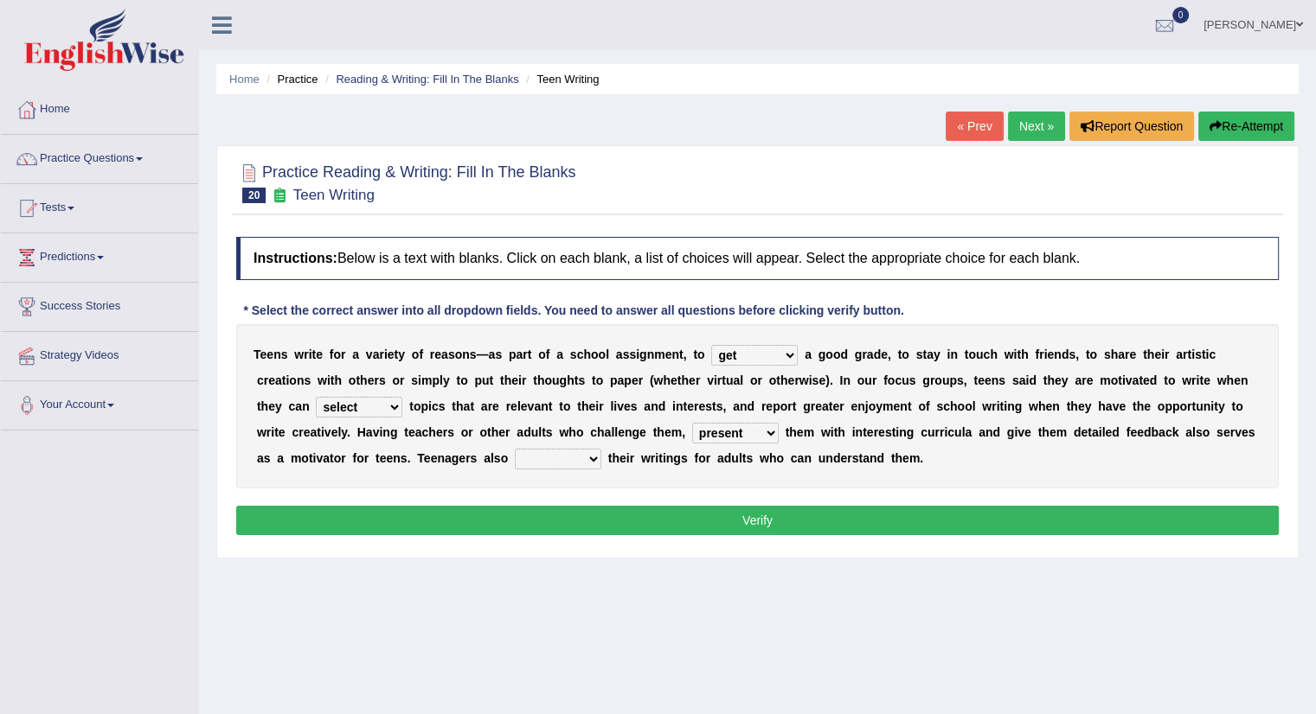
click at [692, 423] on select "shower present exempt fill" at bounding box center [735, 433] width 86 height 21
click at [585, 455] on select "compose recite show serve" at bounding box center [558, 459] width 86 height 21
select select "show"
click at [515, 449] on select "compose recite show serve" at bounding box center [558, 459] width 86 height 21
click at [651, 511] on button "Verify" at bounding box center [757, 520] width 1042 height 29
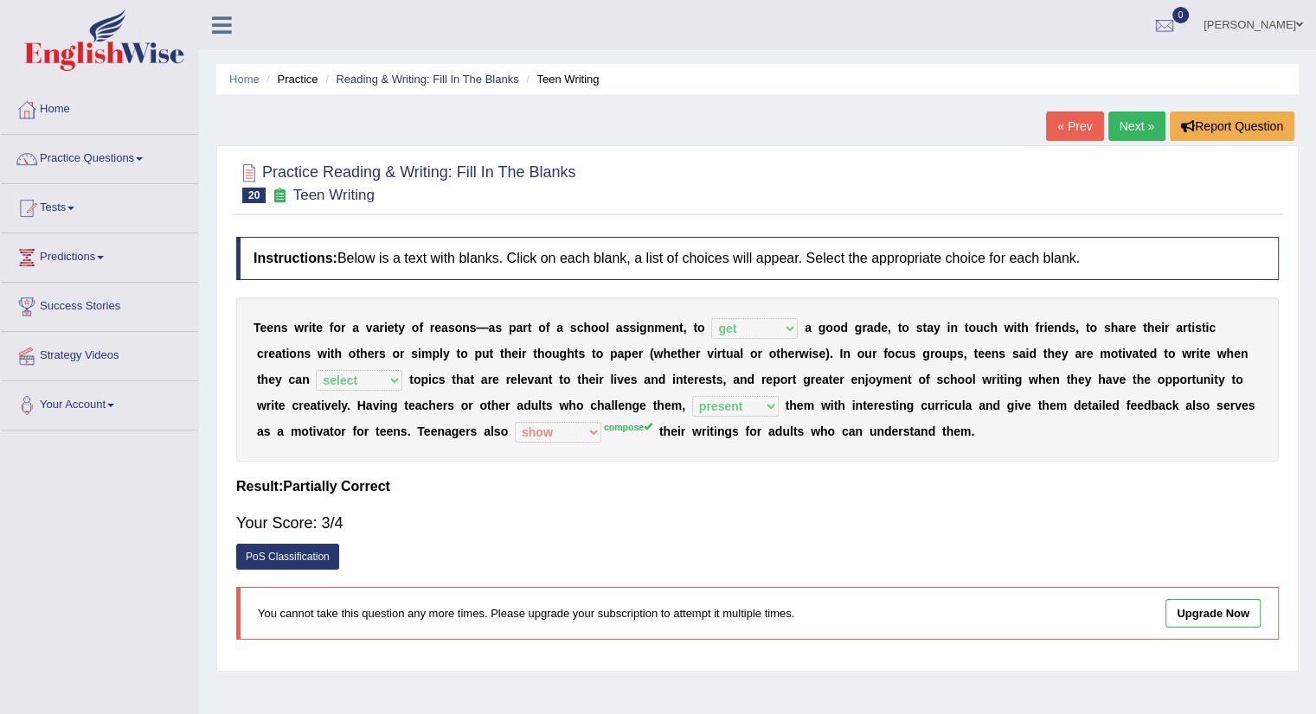
click at [1140, 122] on link "Next »" at bounding box center [1136, 126] width 57 height 29
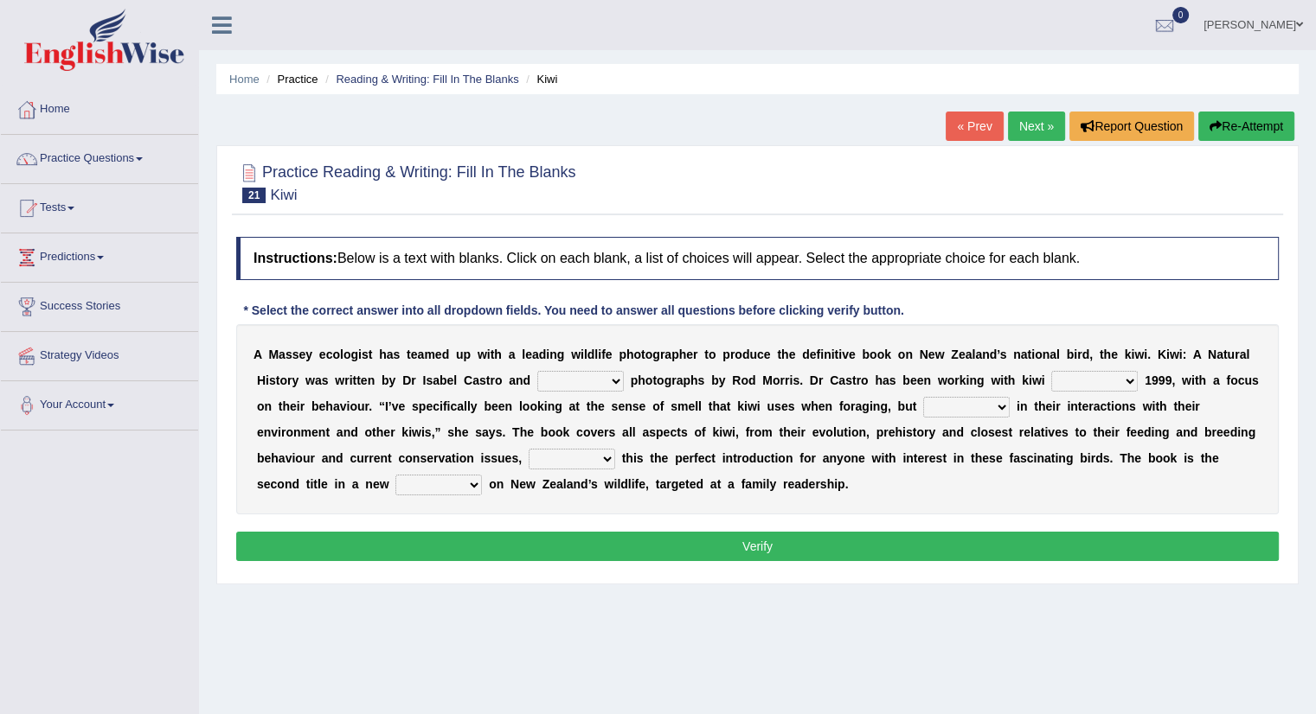
click at [620, 382] on select "taken brought featured crept" at bounding box center [580, 381] width 86 height 21
select select "taken"
click at [537, 371] on select "taken brought featured crept" at bounding box center [580, 381] width 86 height 21
click at [1131, 379] on select "at with before since" at bounding box center [1094, 381] width 86 height 21
select select "since"
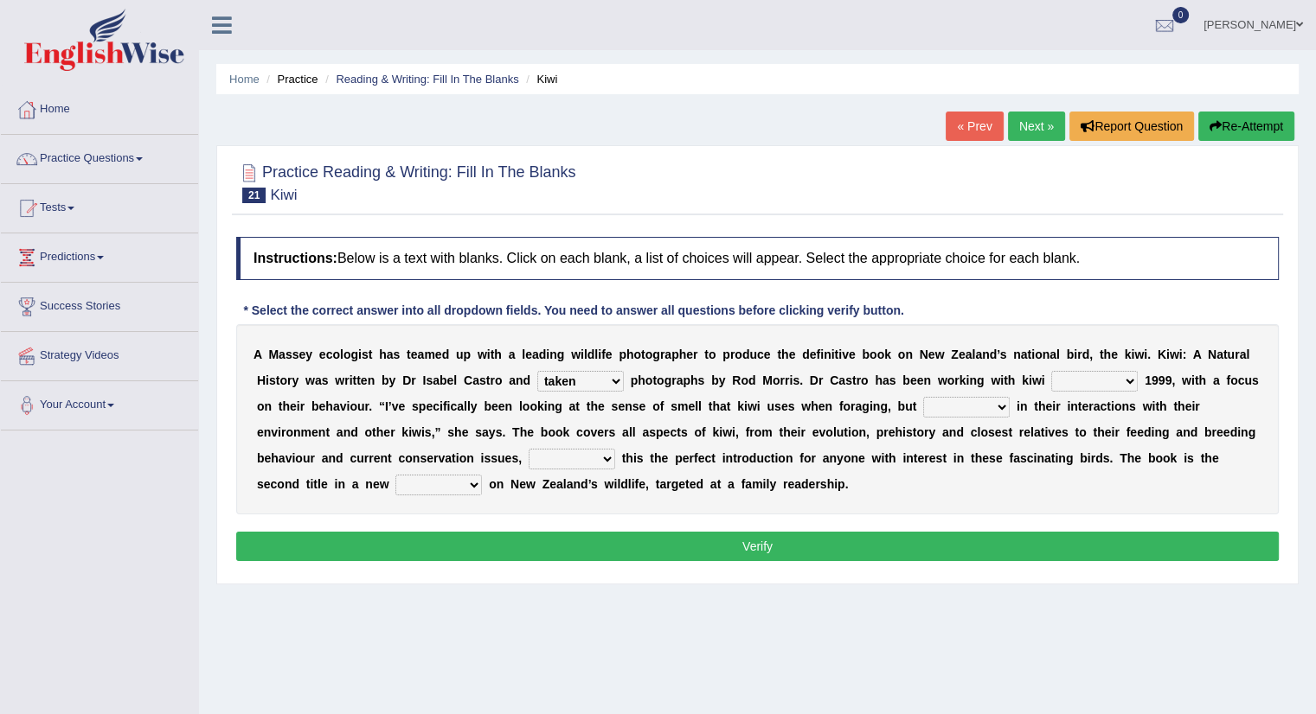
click at [1051, 371] on select "at with before since" at bounding box center [1094, 381] width 86 height 21
click at [990, 403] on select "also and hence therefore" at bounding box center [966, 407] width 86 height 21
select select "also"
click at [923, 397] on select "also and hence therefore" at bounding box center [966, 407] width 86 height 21
click at [604, 453] on select "taking thinking making calling" at bounding box center [571, 459] width 86 height 21
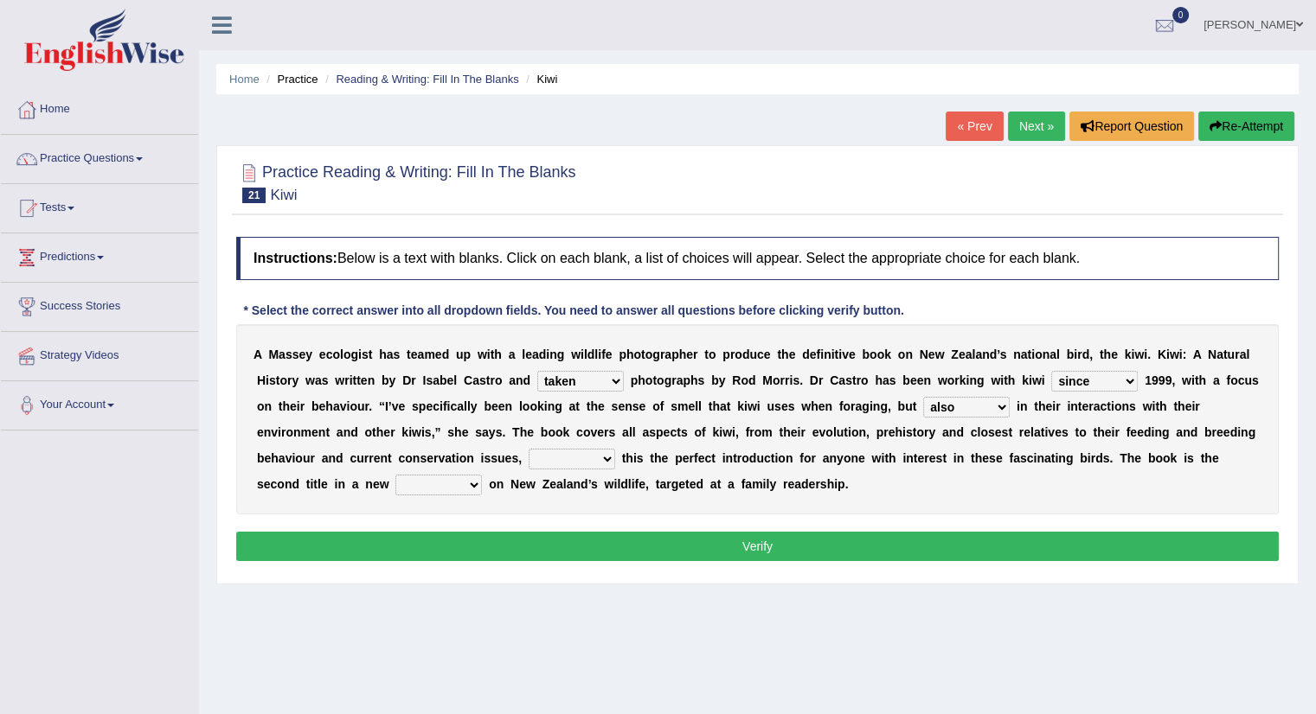
select select "thinking"
click at [528, 449] on select "taking thinking making calling" at bounding box center [571, 459] width 86 height 21
click at [472, 475] on select "wedge series tokens groups" at bounding box center [438, 485] width 86 height 21
select select "groups"
click at [395, 475] on select "wedge series tokens groups" at bounding box center [438, 485] width 86 height 21
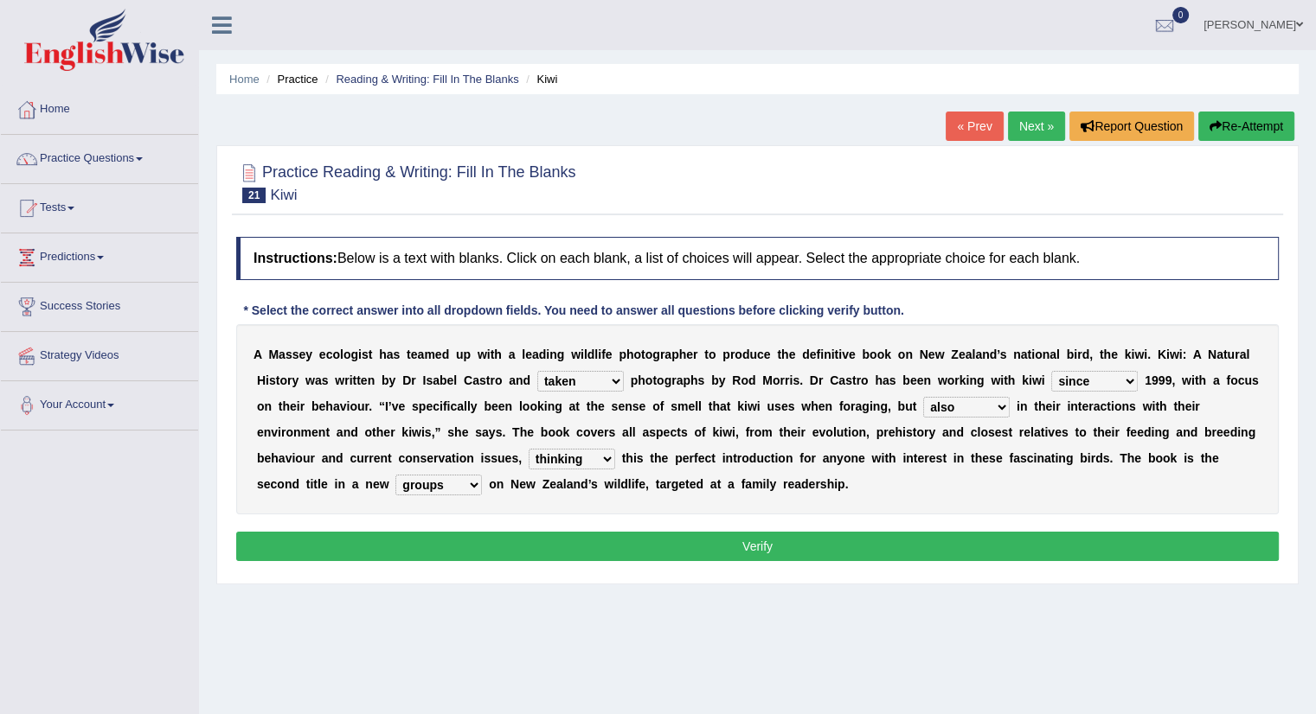
click at [789, 542] on button "Verify" at bounding box center [757, 546] width 1042 height 29
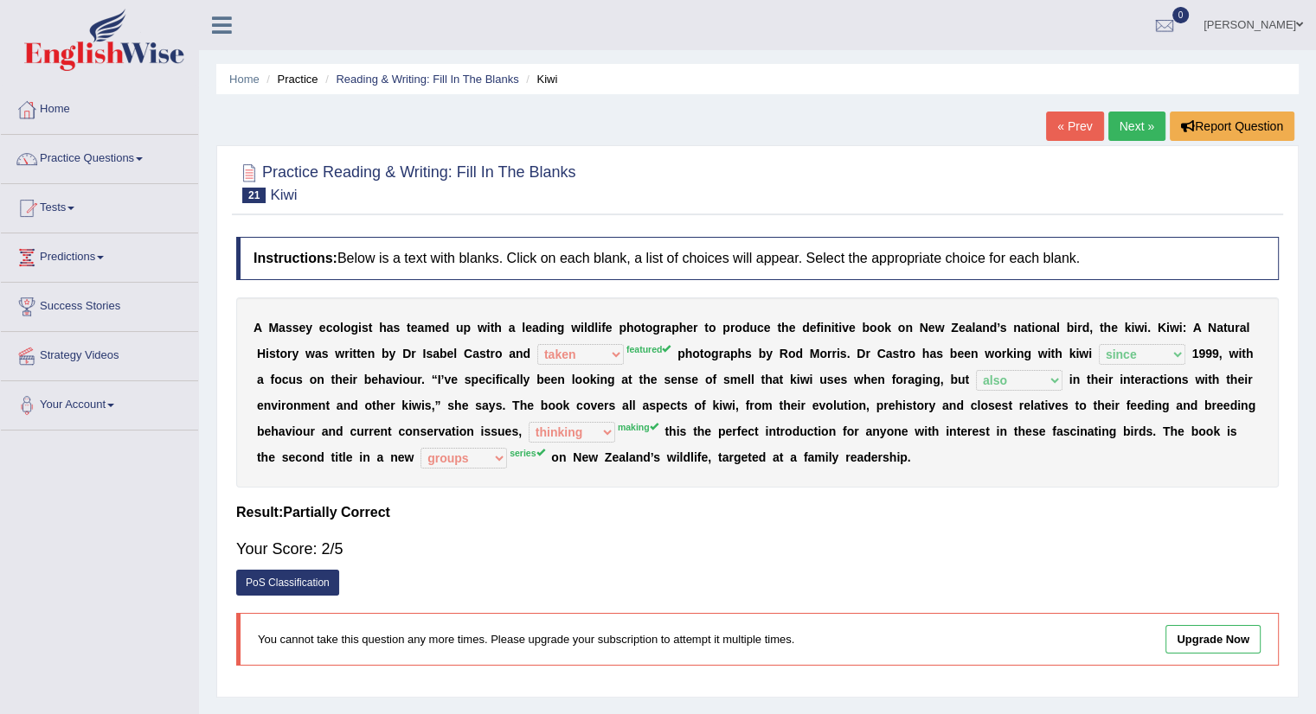
click at [1058, 127] on link "« Prev" at bounding box center [1074, 126] width 57 height 29
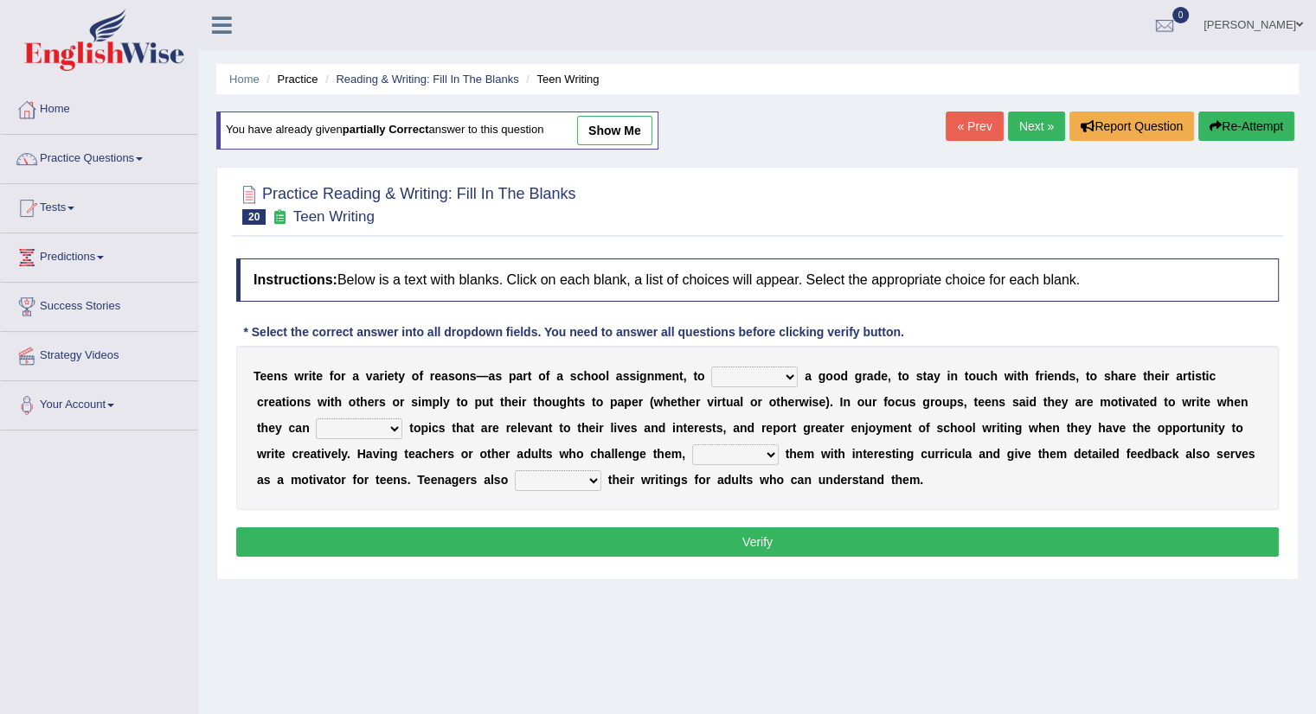
click at [1028, 125] on link "Next »" at bounding box center [1036, 126] width 57 height 29
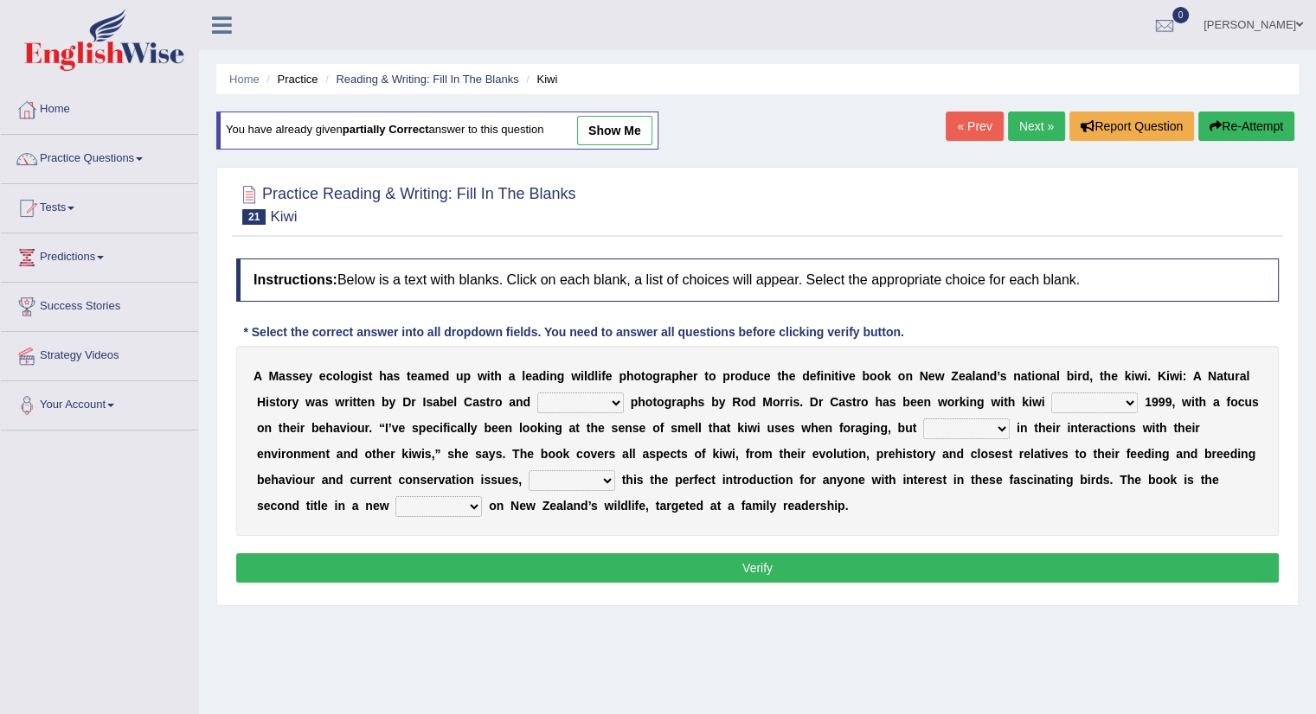
click at [618, 400] on select "taken brought featured crept" at bounding box center [580, 403] width 86 height 21
select select "featured"
click at [537, 393] on select "taken brought featured crept" at bounding box center [580, 403] width 86 height 21
click at [1129, 396] on select "at with before since" at bounding box center [1094, 403] width 86 height 21
select select "since"
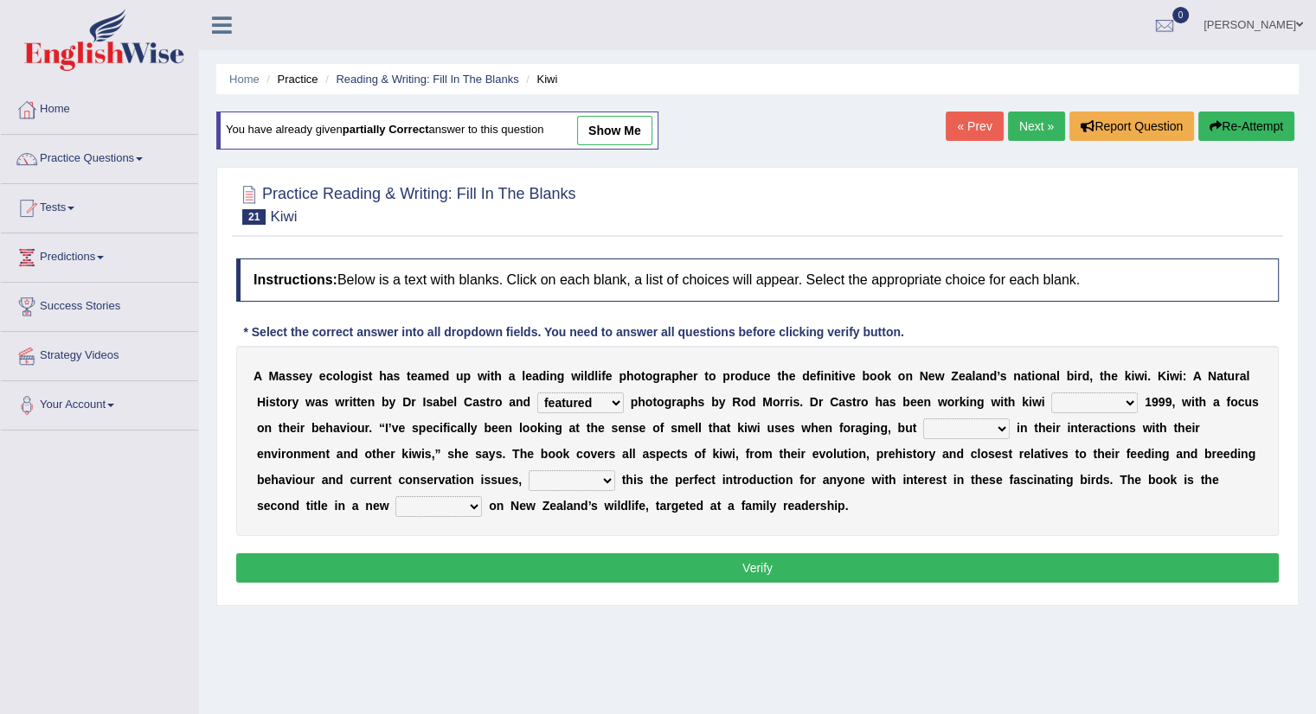
click at [1051, 393] on select "at with before since" at bounding box center [1094, 403] width 86 height 21
click at [1004, 426] on select "also and hence therefore" at bounding box center [966, 429] width 86 height 21
select select "also"
click at [923, 419] on select "also and hence therefore" at bounding box center [966, 429] width 86 height 21
click at [615, 480] on b at bounding box center [618, 480] width 7 height 14
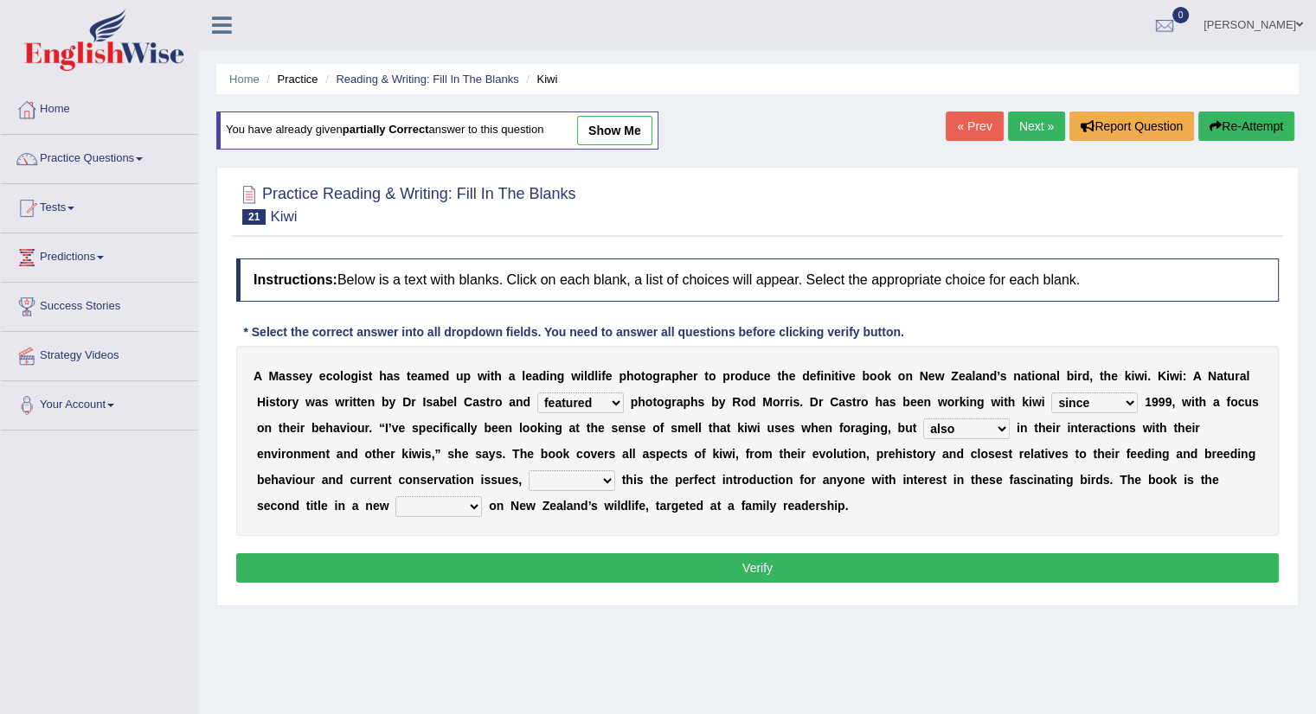
click at [606, 474] on select "taking thinking making calling" at bounding box center [571, 481] width 86 height 21
select select "making"
click at [528, 471] on select "taking thinking making calling" at bounding box center [571, 481] width 86 height 21
click at [474, 503] on select "wedge series tokens groups" at bounding box center [438, 506] width 86 height 21
select select "series"
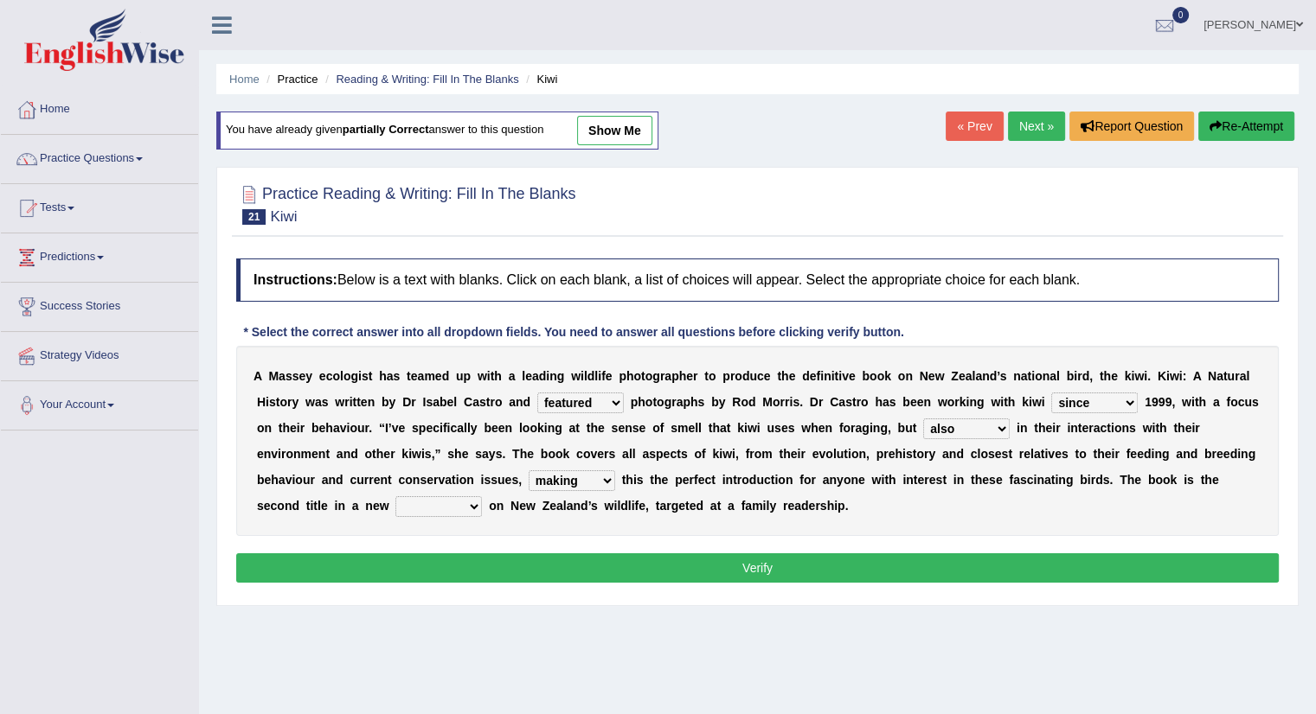
click at [395, 496] on select "wedge series tokens groups" at bounding box center [438, 506] width 86 height 21
click at [792, 562] on button "Verify" at bounding box center [757, 568] width 1042 height 29
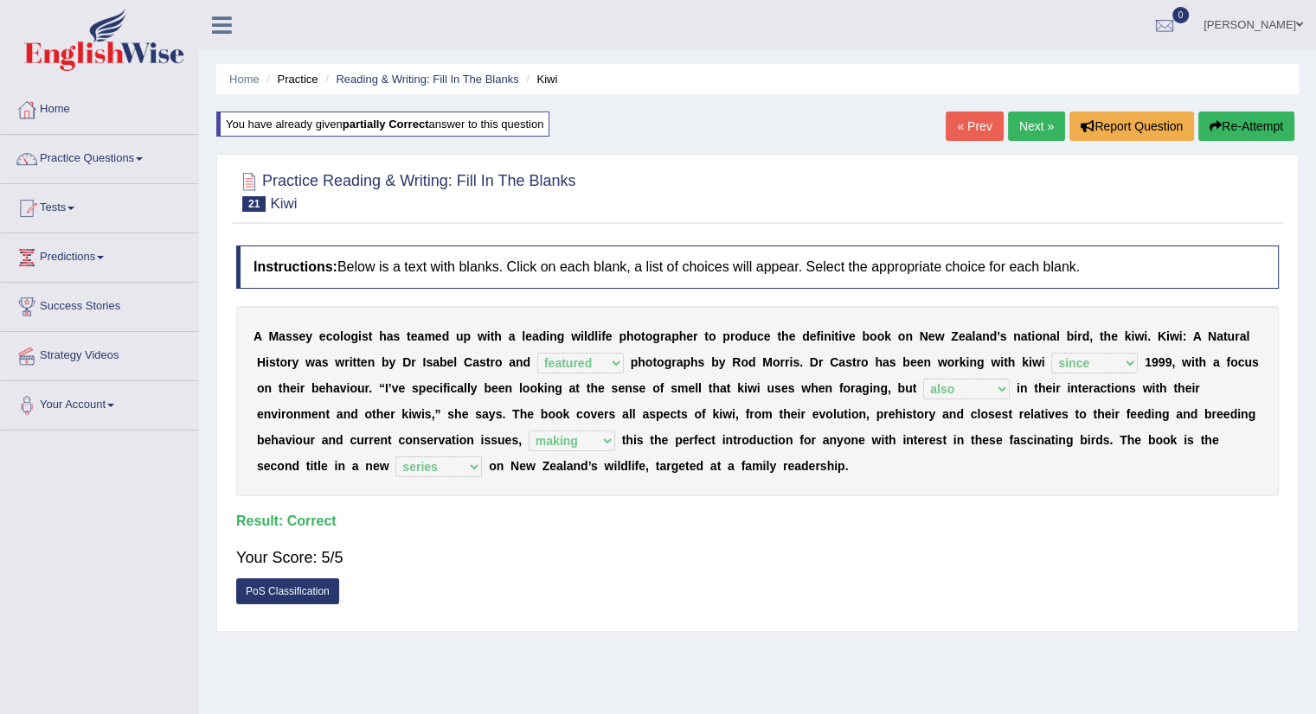
click at [1028, 131] on link "Next »" at bounding box center [1036, 126] width 57 height 29
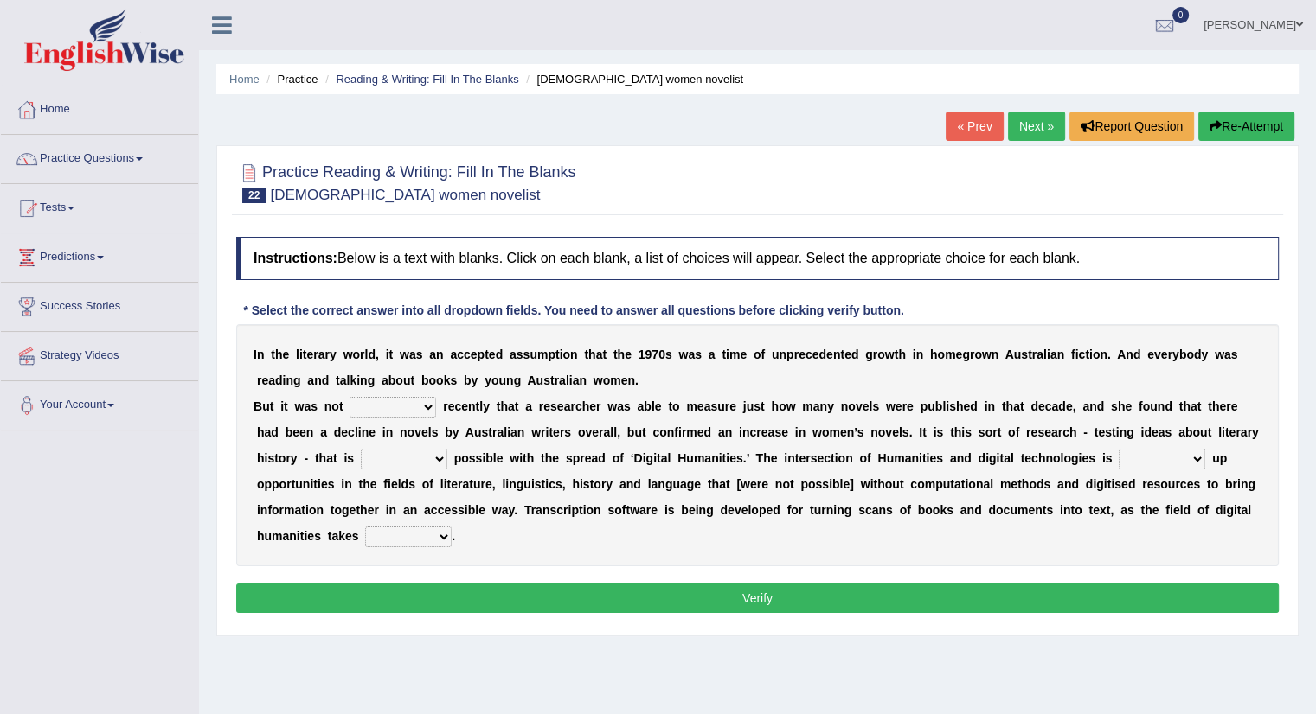
click at [421, 400] on select "still until rested done" at bounding box center [392, 407] width 86 height 21
click at [349, 397] on select "still until rested done" at bounding box center [392, 407] width 86 height 21
click at [426, 405] on select "still until rested done" at bounding box center [392, 407] width 86 height 21
select select "done"
click at [349, 397] on select "still until rested done" at bounding box center [392, 407] width 86 height 21
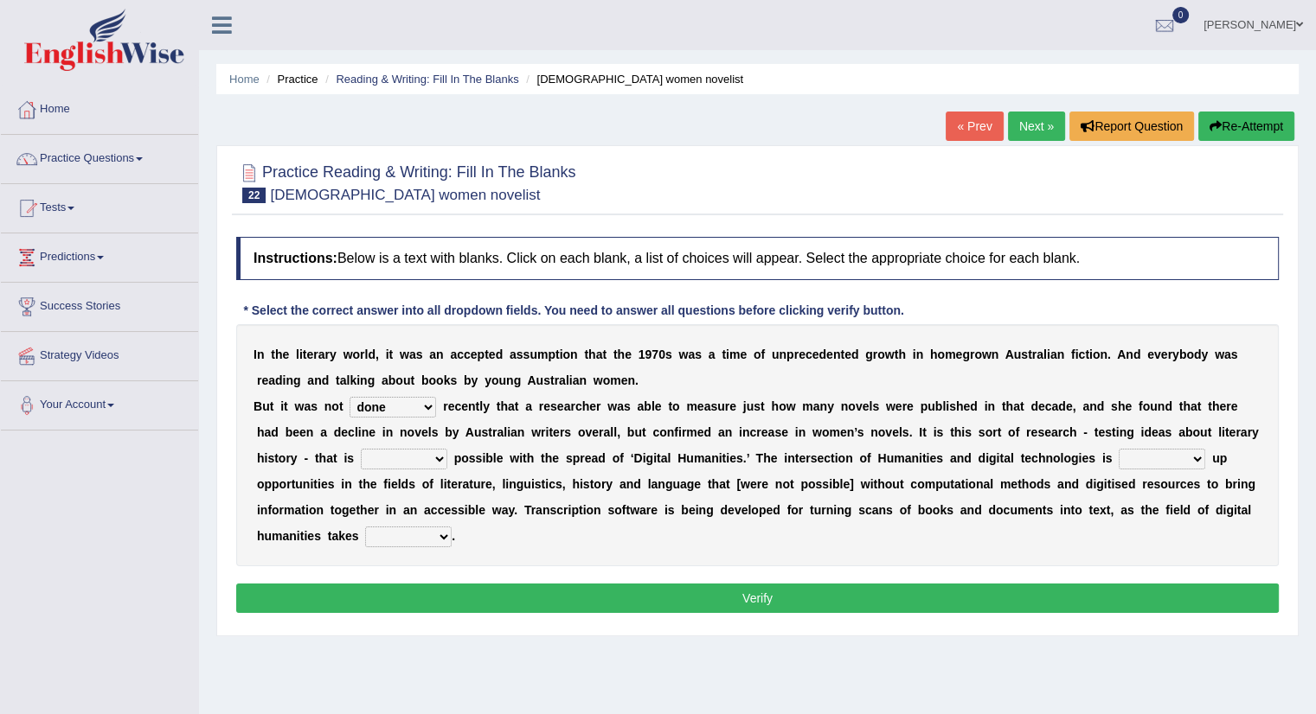
click at [437, 453] on select "getting growing staying becoming" at bounding box center [404, 459] width 86 height 21
select select "becoming"
click at [361, 449] on select "getting growing staying becoming" at bounding box center [404, 459] width 86 height 21
click at [434, 458] on select "getting growing staying becoming" at bounding box center [404, 459] width 86 height 21
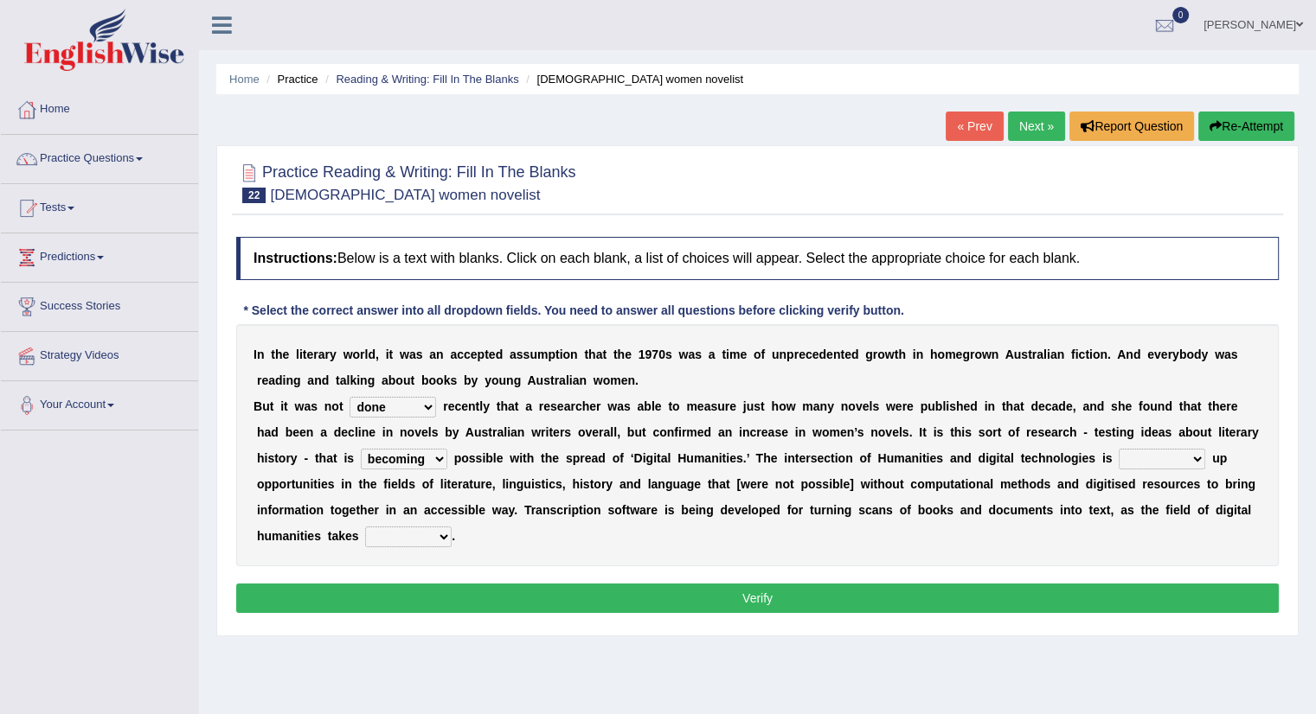
click at [1196, 456] on select "bringing showing accessing opening" at bounding box center [1161, 459] width 86 height 21
select select "bringing"
click at [1118, 449] on select "bringing showing accessing opening" at bounding box center [1161, 459] width 86 height 21
click at [442, 535] on select "up in off down" at bounding box center [408, 537] width 86 height 21
select select "in"
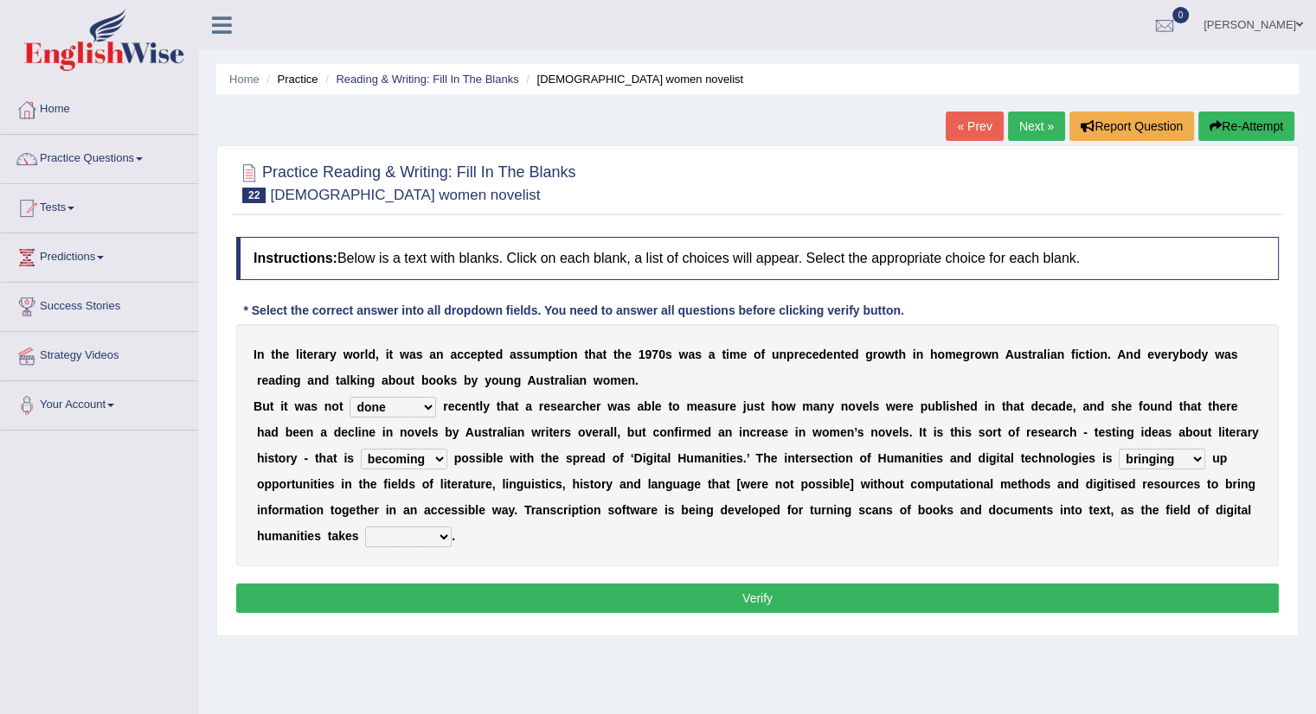
click at [365, 527] on select "up in off down" at bounding box center [408, 537] width 86 height 21
click at [945, 594] on button "Verify" at bounding box center [757, 598] width 1042 height 29
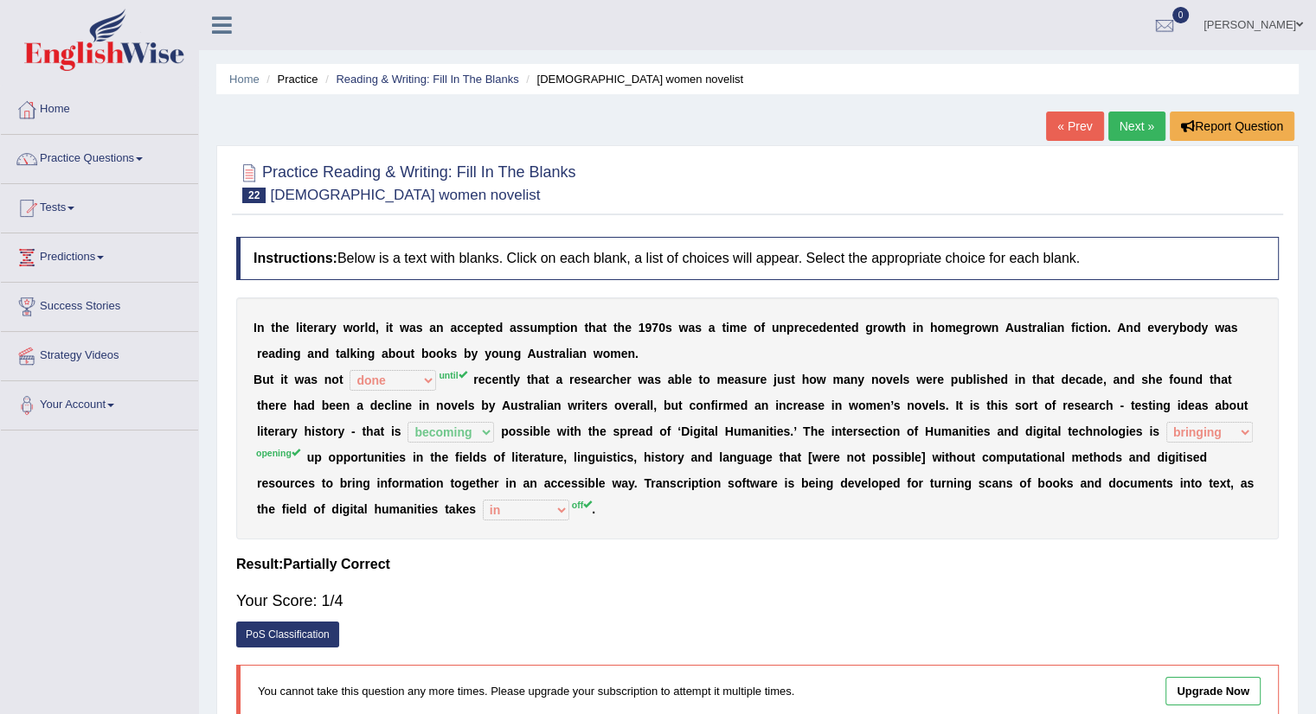
click at [1066, 122] on link "« Prev" at bounding box center [1074, 126] width 57 height 29
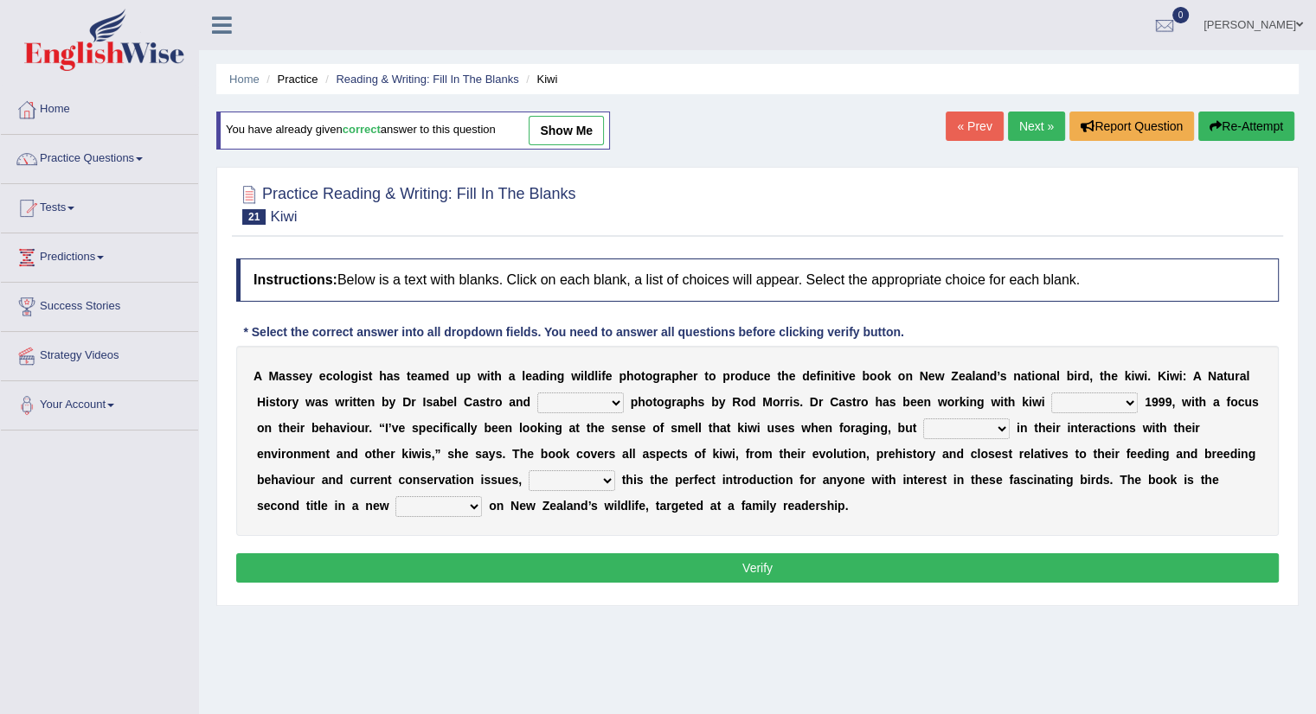
click at [1020, 125] on link "Next »" at bounding box center [1036, 126] width 57 height 29
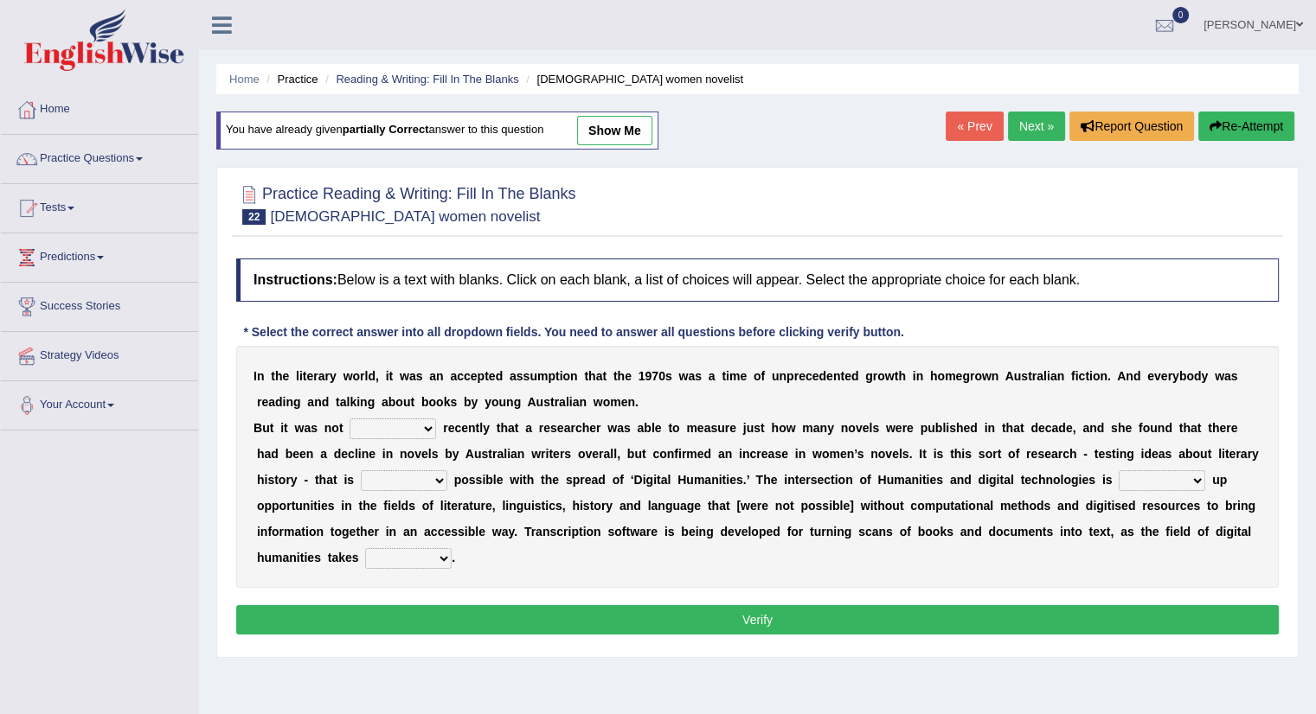
click at [427, 423] on select "still until rested done" at bounding box center [392, 429] width 86 height 21
select select "until"
click at [349, 419] on select "still until rested done" at bounding box center [392, 429] width 86 height 21
click at [437, 477] on select "getting growing staying becoming" at bounding box center [404, 481] width 86 height 21
select select "becoming"
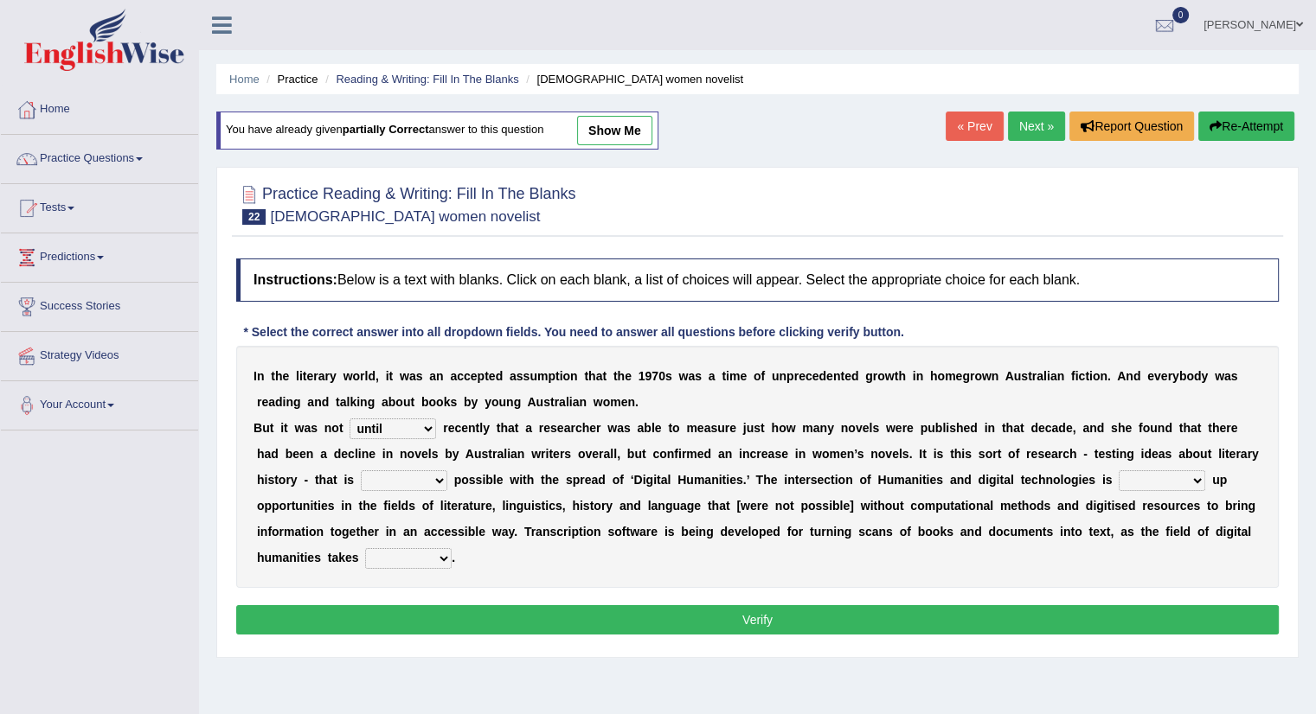
click at [361, 471] on select "getting growing staying becoming" at bounding box center [404, 481] width 86 height 21
click at [1194, 475] on select "bringing showing accessing opening" at bounding box center [1161, 481] width 86 height 21
select select "opening"
click at [1118, 471] on select "bringing showing accessing opening" at bounding box center [1161, 481] width 86 height 21
click at [445, 562] on select "up in off down" at bounding box center [408, 558] width 86 height 21
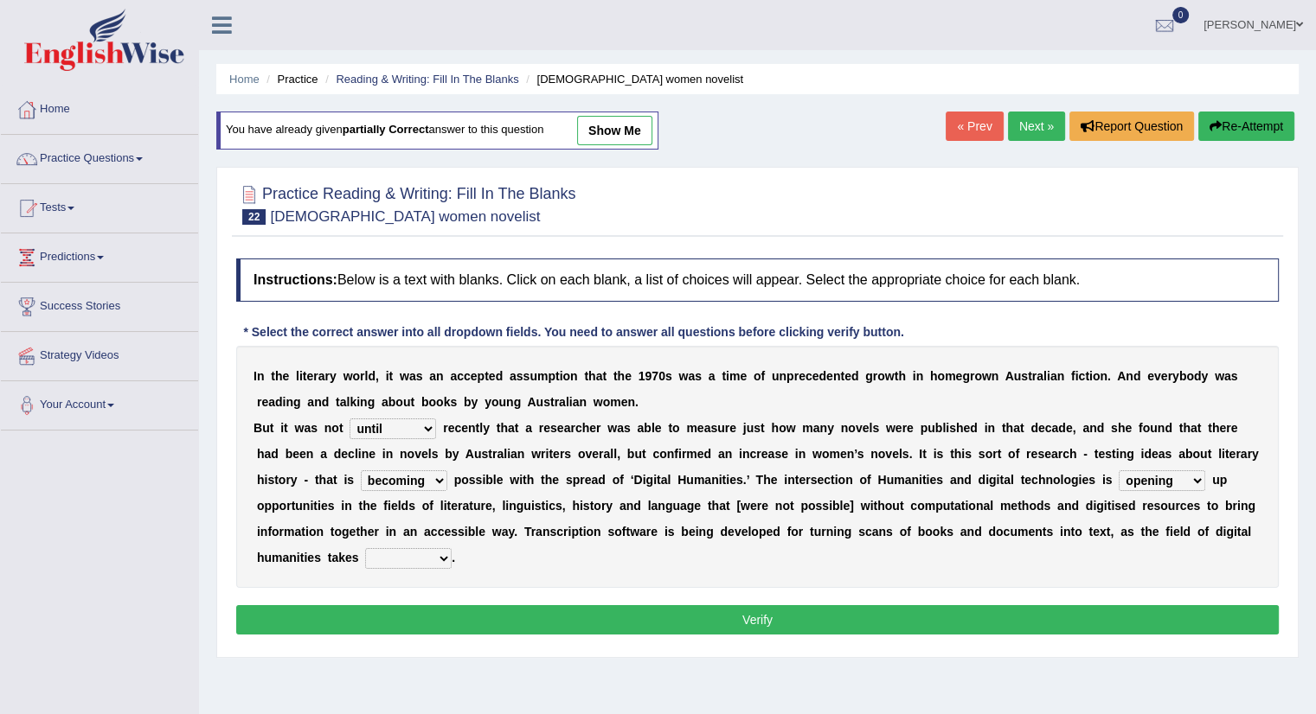
select select "in"
click at [365, 548] on select "up in off down" at bounding box center [408, 558] width 86 height 21
click at [764, 610] on button "Verify" at bounding box center [757, 619] width 1042 height 29
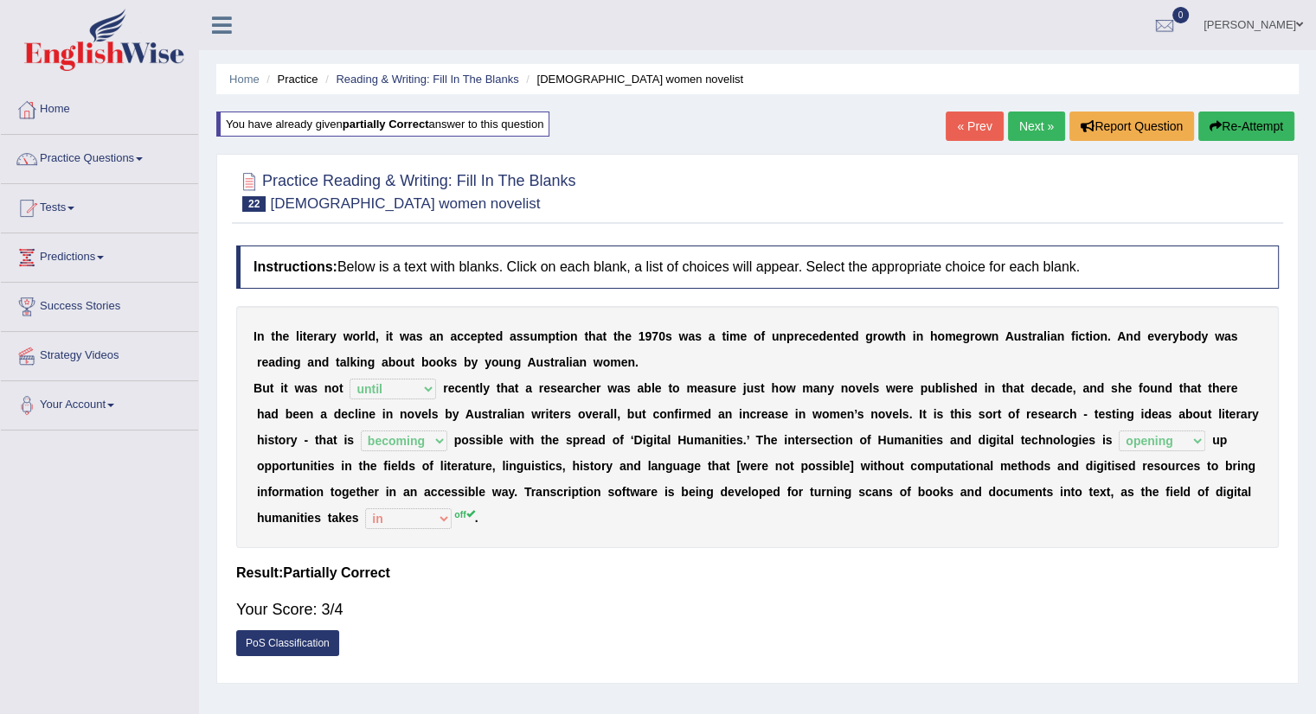
click at [1027, 126] on link "Next »" at bounding box center [1036, 126] width 57 height 29
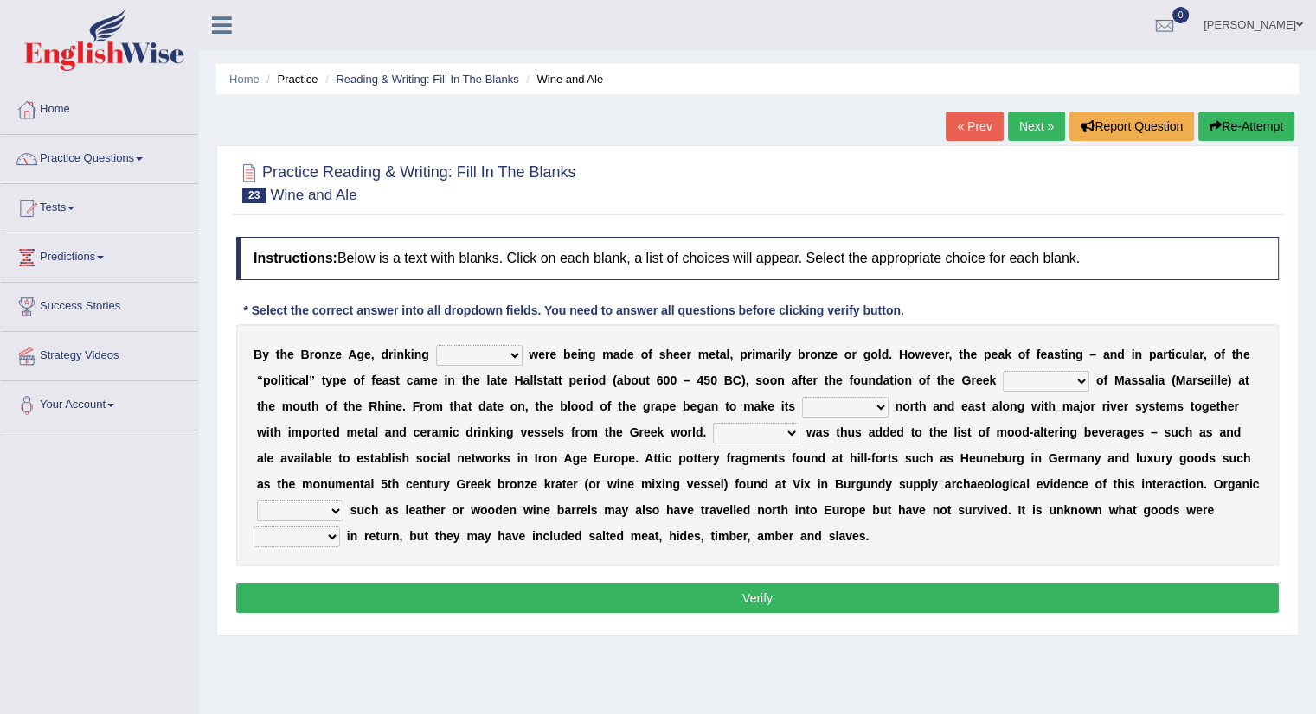
click at [517, 350] on select "things glasses vessels tassels" at bounding box center [479, 355] width 86 height 21
select select "glasses"
click at [436, 345] on select "things glasses vessels tassels" at bounding box center [479, 355] width 86 height 21
click at [1076, 378] on select "colony ambience places stories" at bounding box center [1045, 381] width 86 height 21
select select "colony"
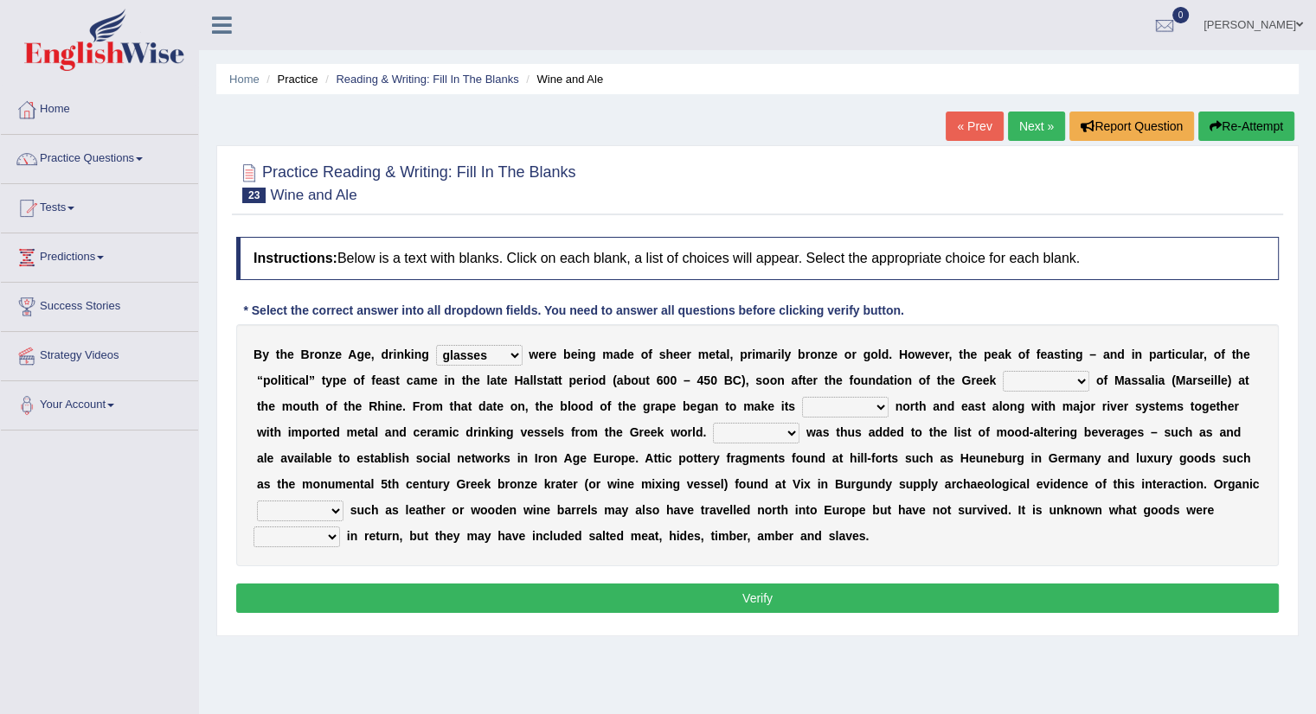
click at [1002, 371] on select "colony ambience places stories" at bounding box center [1045, 381] width 86 height 21
click at [1080, 381] on select "colony ambience places stories" at bounding box center [1045, 381] width 86 height 21
click at [882, 403] on select "stay way prey pray" at bounding box center [845, 407] width 86 height 21
select select "way"
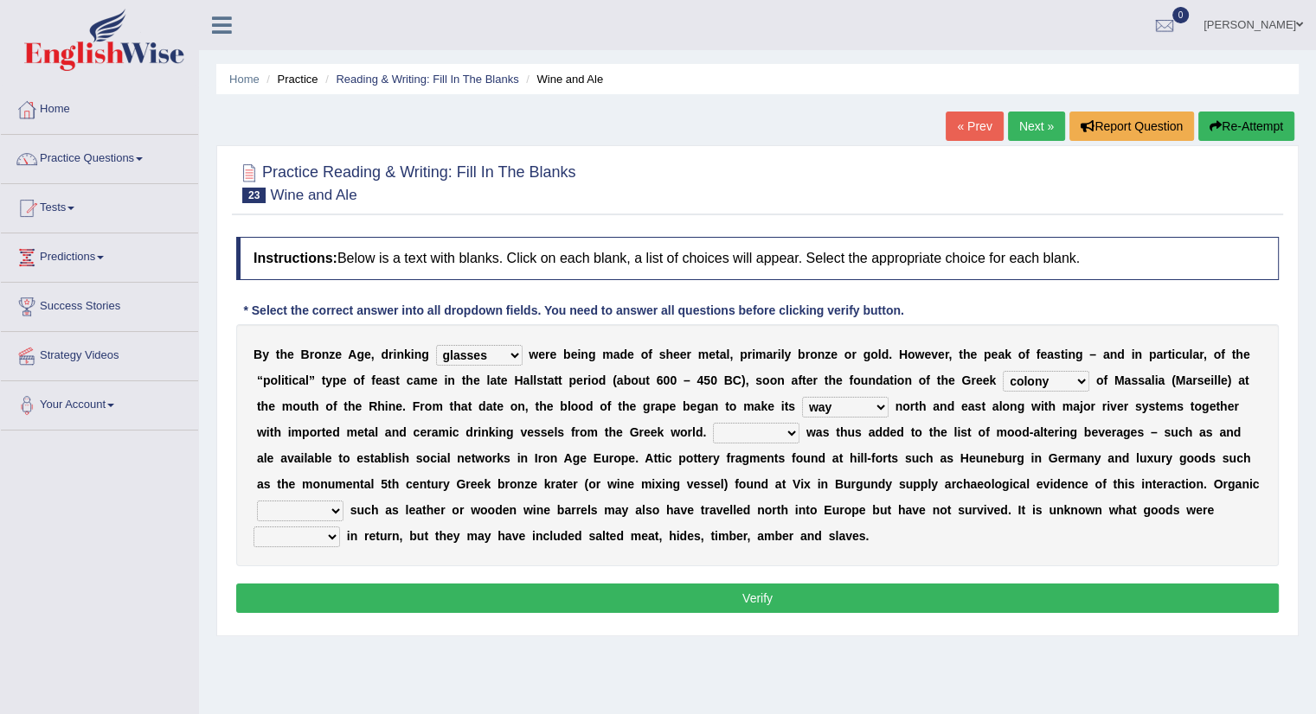
click at [802, 397] on select "stay way prey pray" at bounding box center [845, 407] width 86 height 21
click at [882, 402] on select "stay way prey pray" at bounding box center [845, 407] width 86 height 21
click at [788, 427] on select "Shine Rhime Lime Wine" at bounding box center [756, 433] width 86 height 21
select select "Wine"
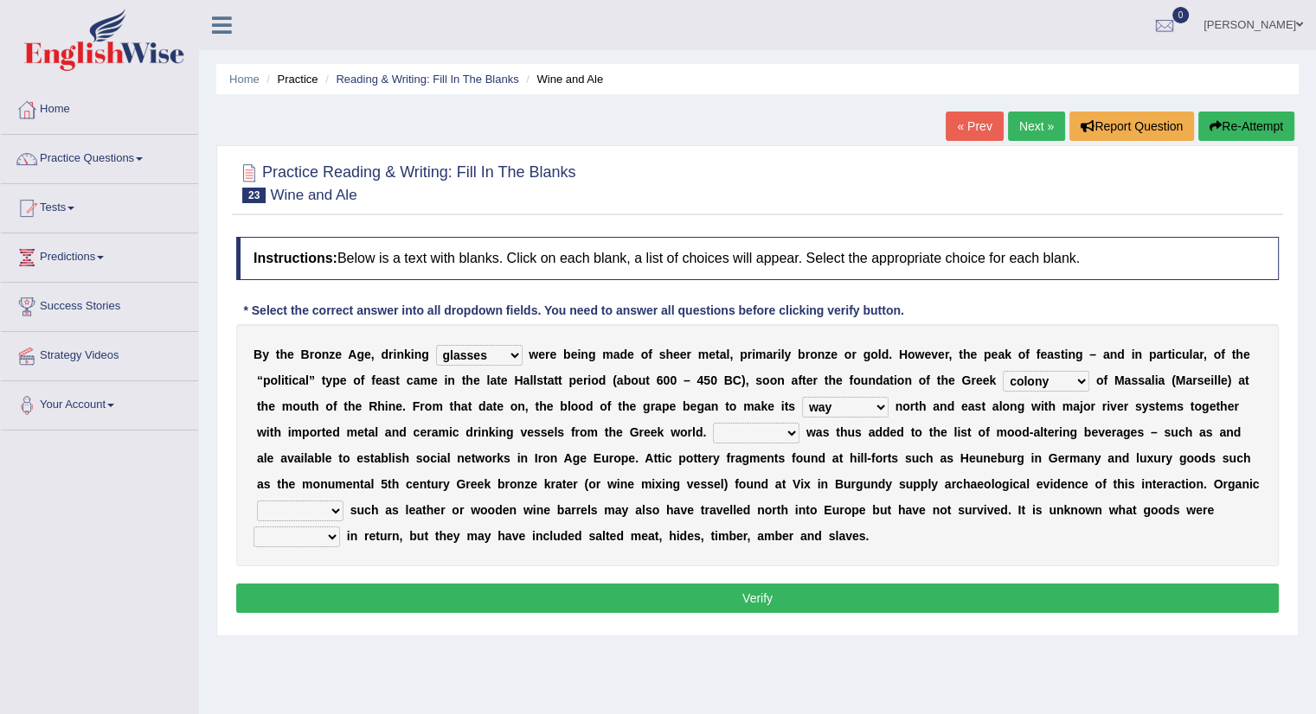
click at [713, 423] on select "Shine Rhime Lime Wine" at bounding box center [756, 433] width 86 height 21
click at [338, 509] on select "pouches containers bowls metals" at bounding box center [300, 511] width 86 height 21
click at [257, 501] on select "pouches containers bowls metals" at bounding box center [300, 511] width 86 height 21
click at [336, 534] on select "needed brought traded included" at bounding box center [296, 537] width 86 height 21
click at [336, 508] on select "pouches containers bowls metals" at bounding box center [300, 511] width 86 height 21
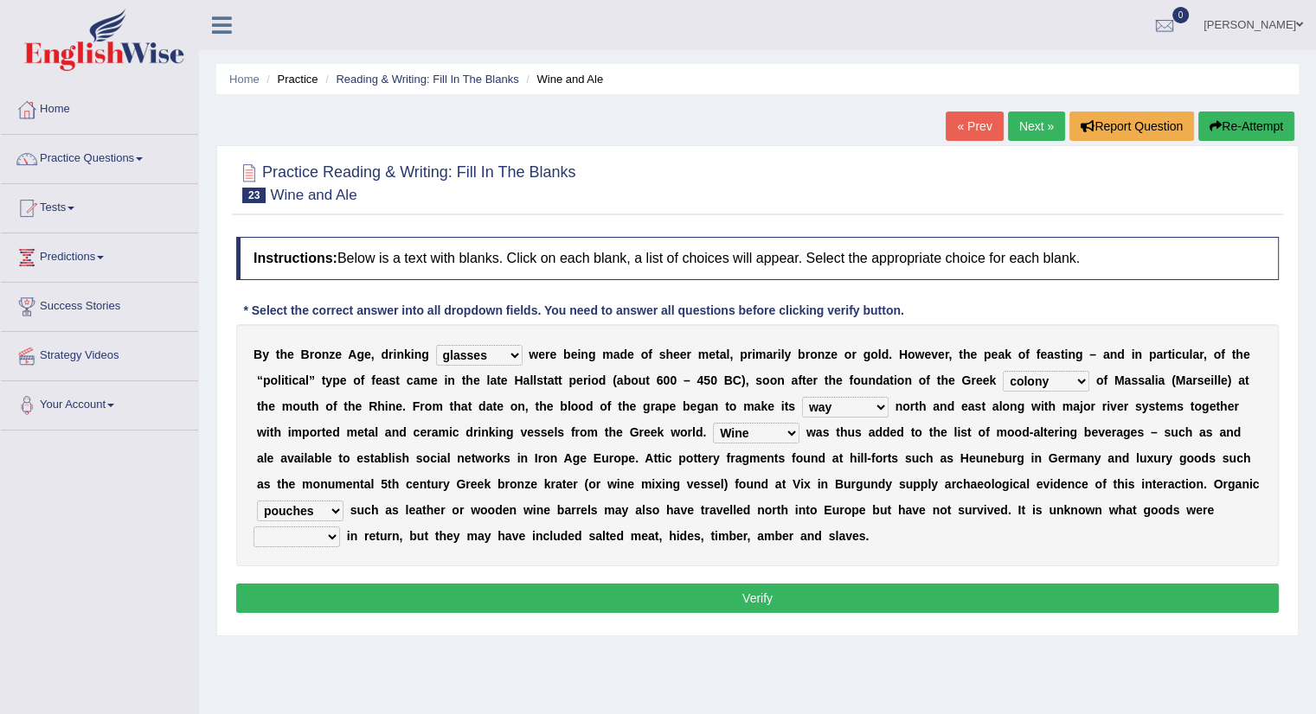
click at [257, 501] on select "pouches containers bowls metals" at bounding box center [300, 511] width 86 height 21
click at [332, 536] on select "needed brought traded included" at bounding box center [296, 537] width 86 height 21
click at [332, 503] on select "pouches containers bowls metals" at bounding box center [300, 511] width 86 height 21
select select "pouches"
click at [257, 501] on select "pouches containers bowls metals" at bounding box center [300, 511] width 86 height 21
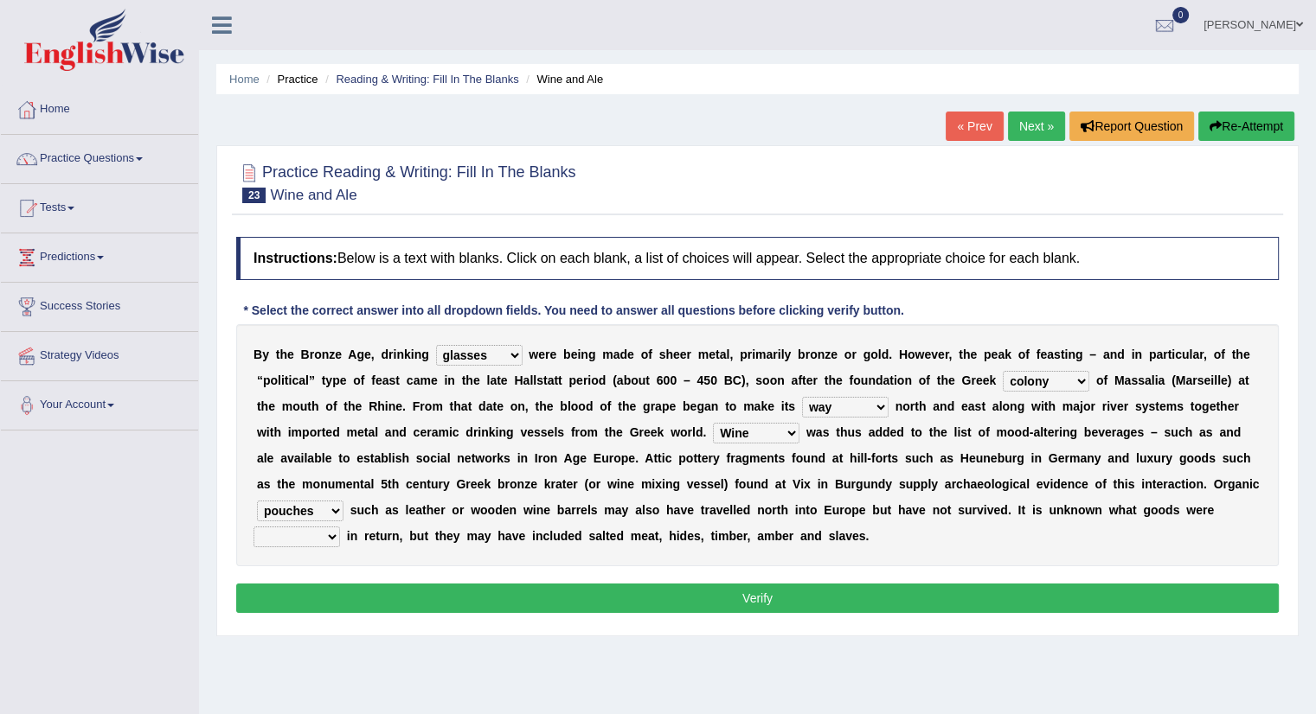
click at [330, 539] on select "needed brought traded included" at bounding box center [296, 537] width 86 height 21
select select "brought"
click at [253, 527] on select "needed brought traded included" at bounding box center [296, 537] width 86 height 21
click at [619, 598] on button "Verify" at bounding box center [757, 598] width 1042 height 29
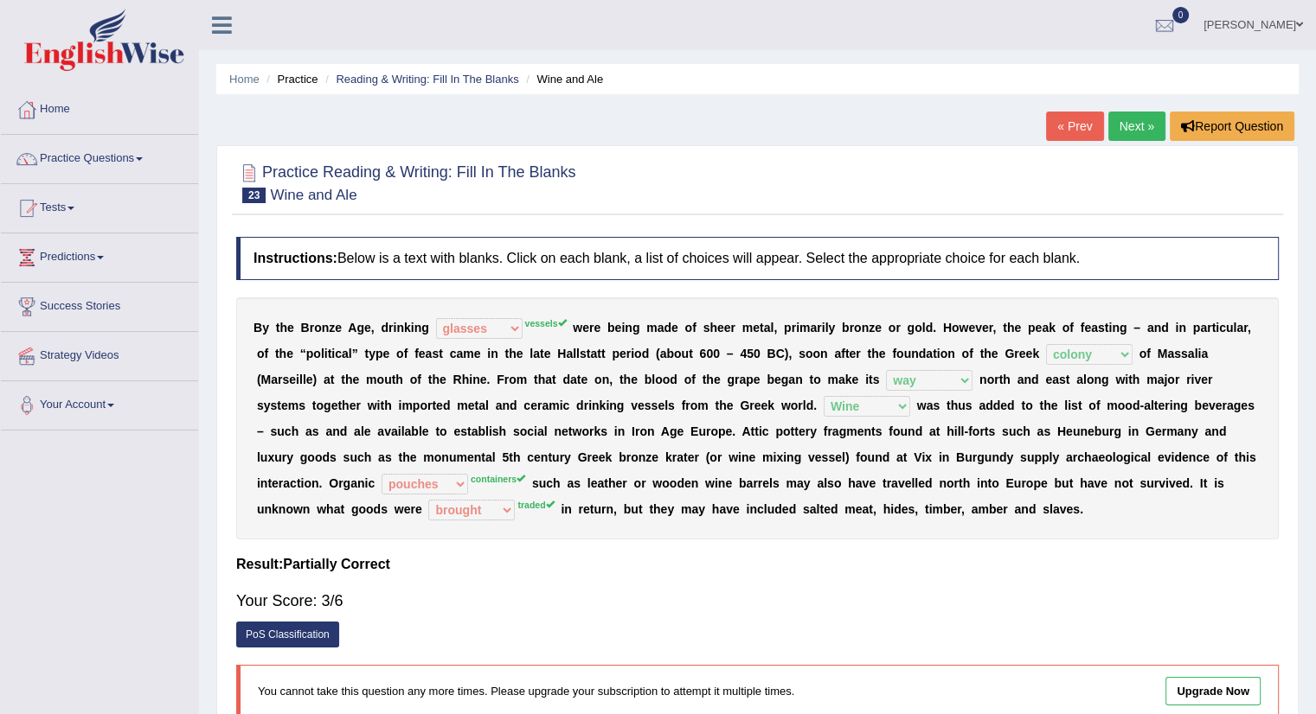
click at [1066, 118] on link "« Prev" at bounding box center [1074, 126] width 57 height 29
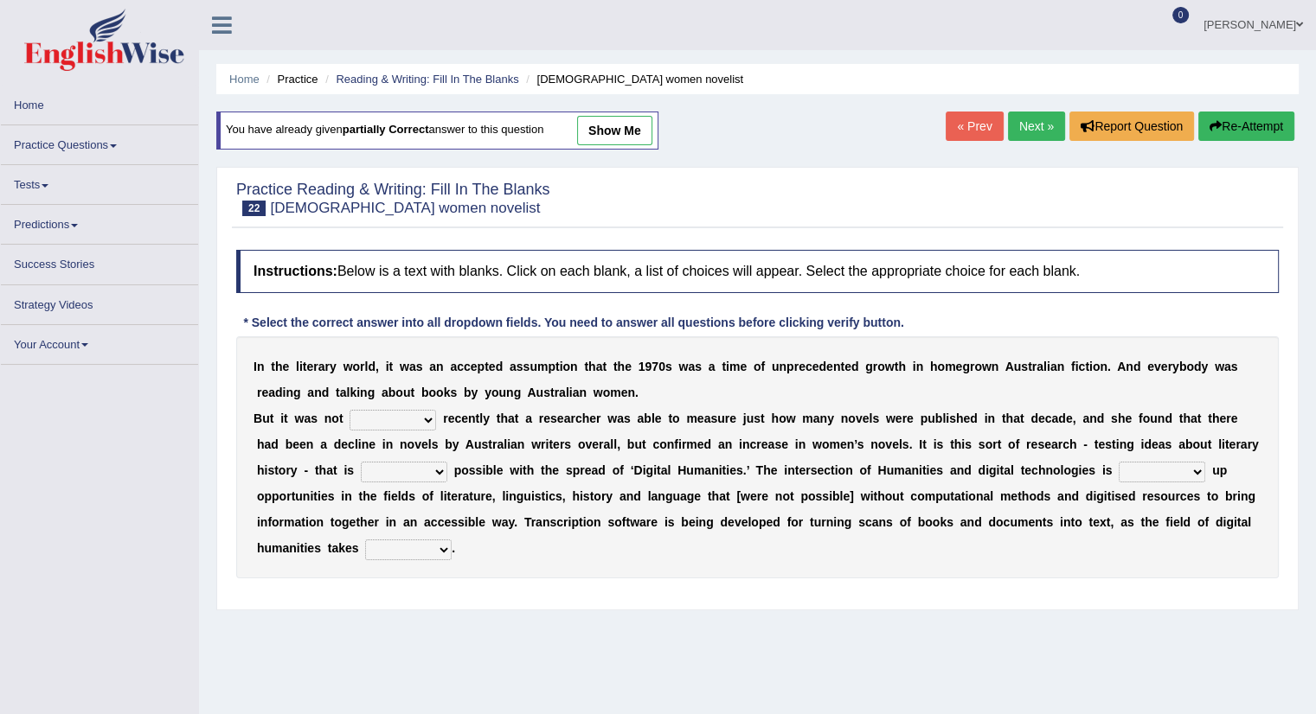
click at [1034, 125] on link "Next »" at bounding box center [1036, 126] width 57 height 29
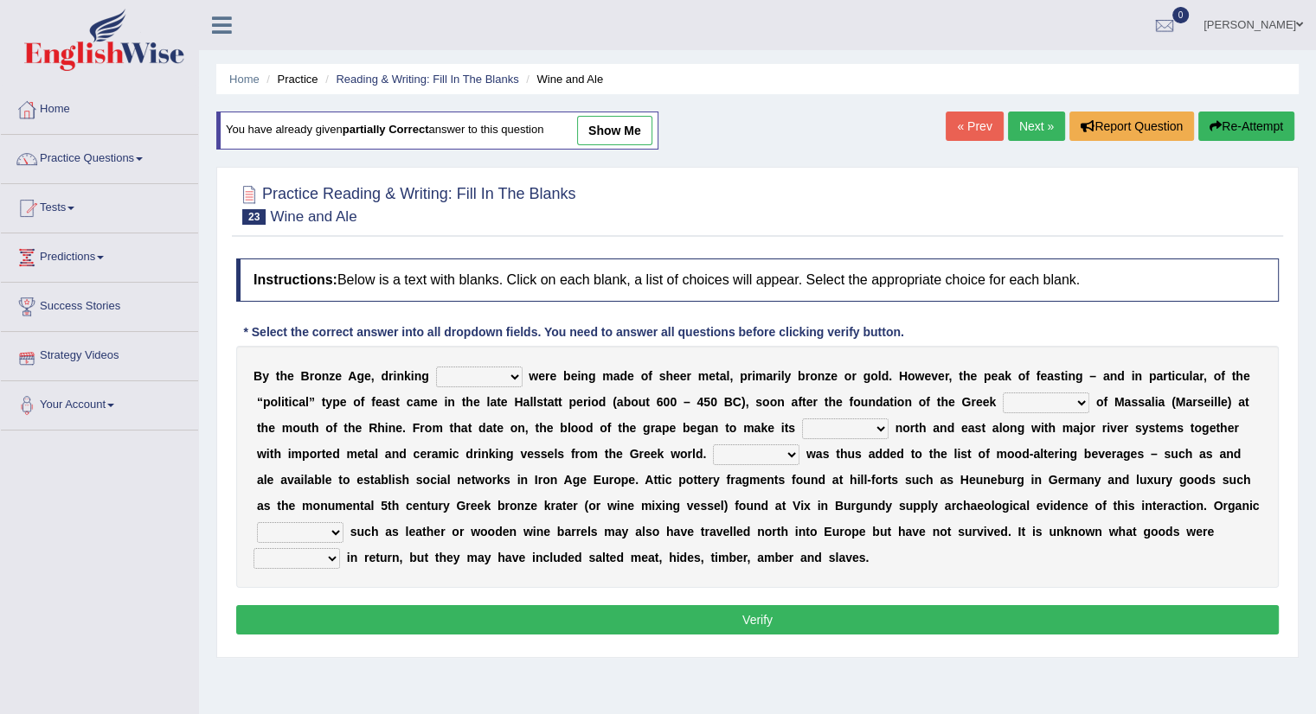
click at [512, 375] on select "things glasses vessels tassels" at bounding box center [479, 377] width 86 height 21
select select "vessels"
click at [436, 367] on select "things glasses vessels tassels" at bounding box center [479, 377] width 86 height 21
click at [1090, 389] on div "B y t h e B r o n z e A g e , d r i n k i n g things glasses vessels tassels w …" at bounding box center [757, 467] width 1042 height 242
click at [1082, 400] on select "colony ambience places stories" at bounding box center [1045, 403] width 86 height 21
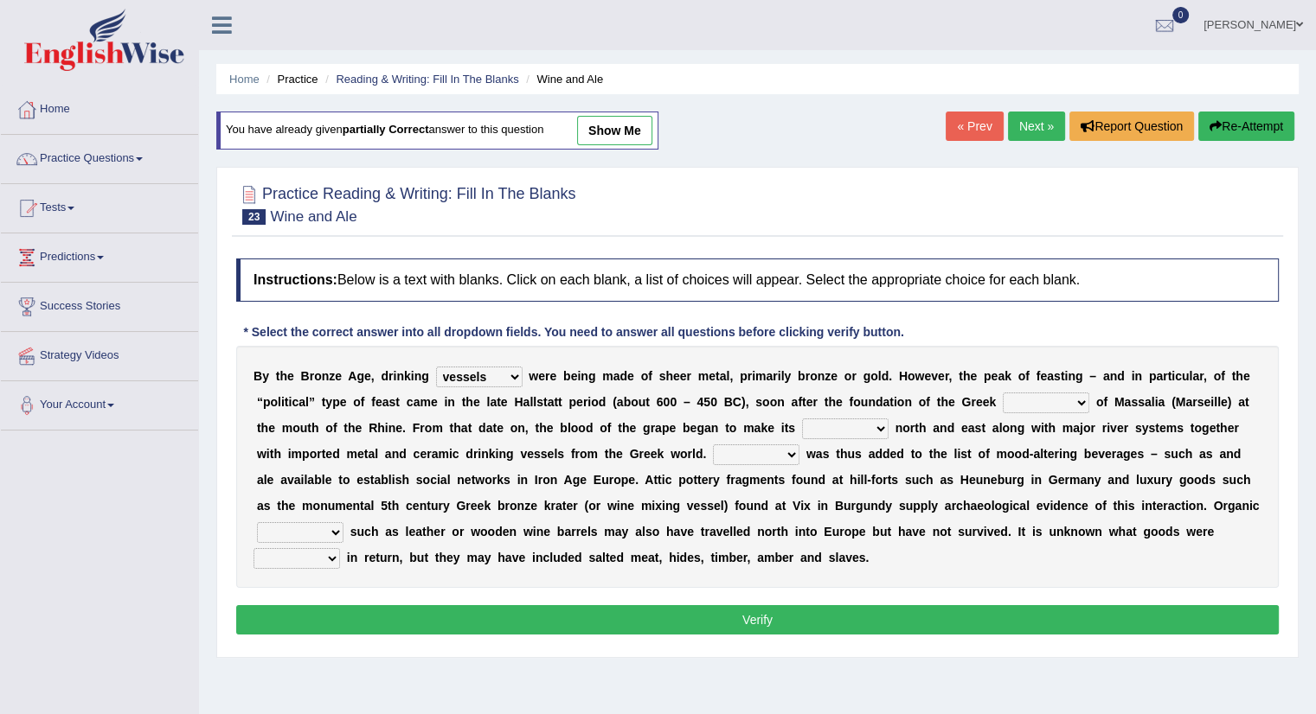
select select "colony"
click at [1002, 393] on select "colony ambience places stories" at bounding box center [1045, 403] width 86 height 21
click at [879, 423] on select "stay way prey pray" at bounding box center [845, 429] width 86 height 21
select select "way"
click at [802, 419] on select "stay way prey pray" at bounding box center [845, 429] width 86 height 21
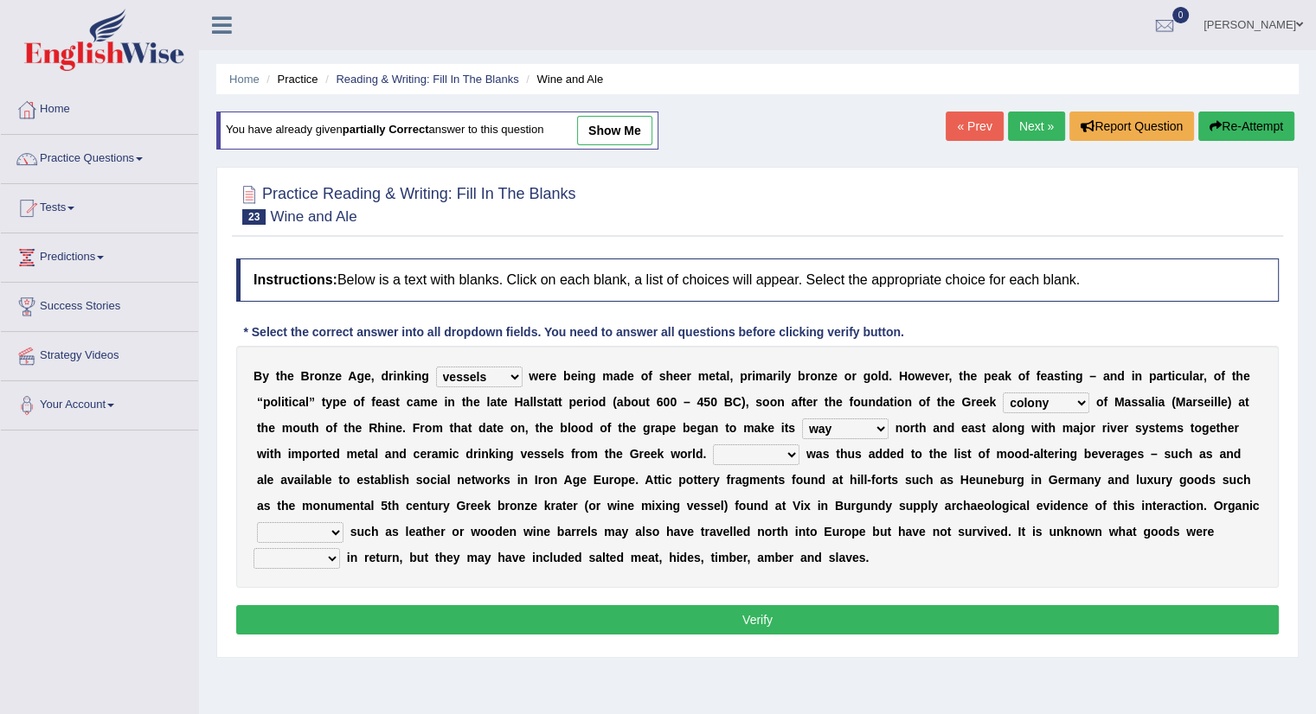
click at [793, 446] on select "Shine Rhime Lime Wine" at bounding box center [756, 455] width 86 height 21
select select "Wine"
click at [713, 445] on select "Shine Rhime Lime Wine" at bounding box center [756, 455] width 86 height 21
click at [343, 530] on b at bounding box center [346, 532] width 7 height 14
click at [337, 530] on select "pouches containers bowls metals" at bounding box center [300, 532] width 86 height 21
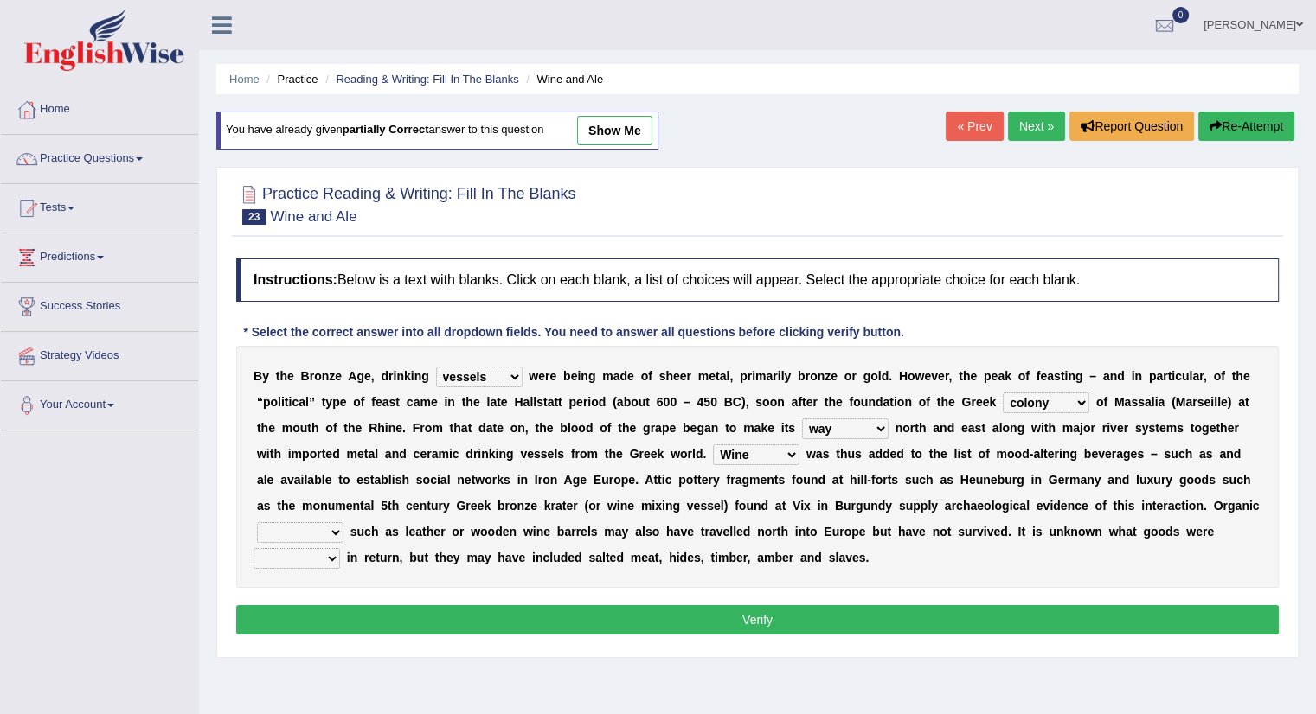
select select "containers"
click at [257, 522] on select "pouches containers bowls metals" at bounding box center [300, 532] width 86 height 21
click at [330, 551] on select "needed brought traded included" at bounding box center [296, 558] width 86 height 21
select select "traded"
click at [253, 548] on select "needed brought traded included" at bounding box center [296, 558] width 86 height 21
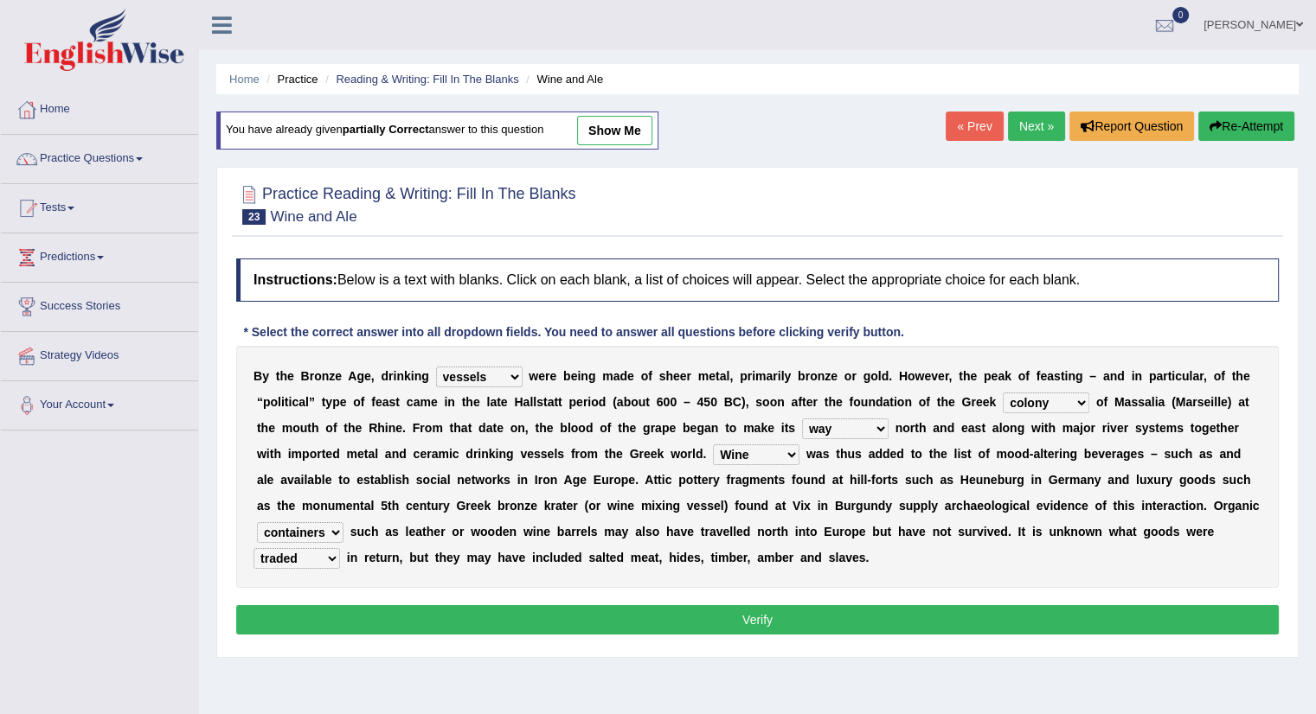
click at [774, 617] on button "Verify" at bounding box center [757, 619] width 1042 height 29
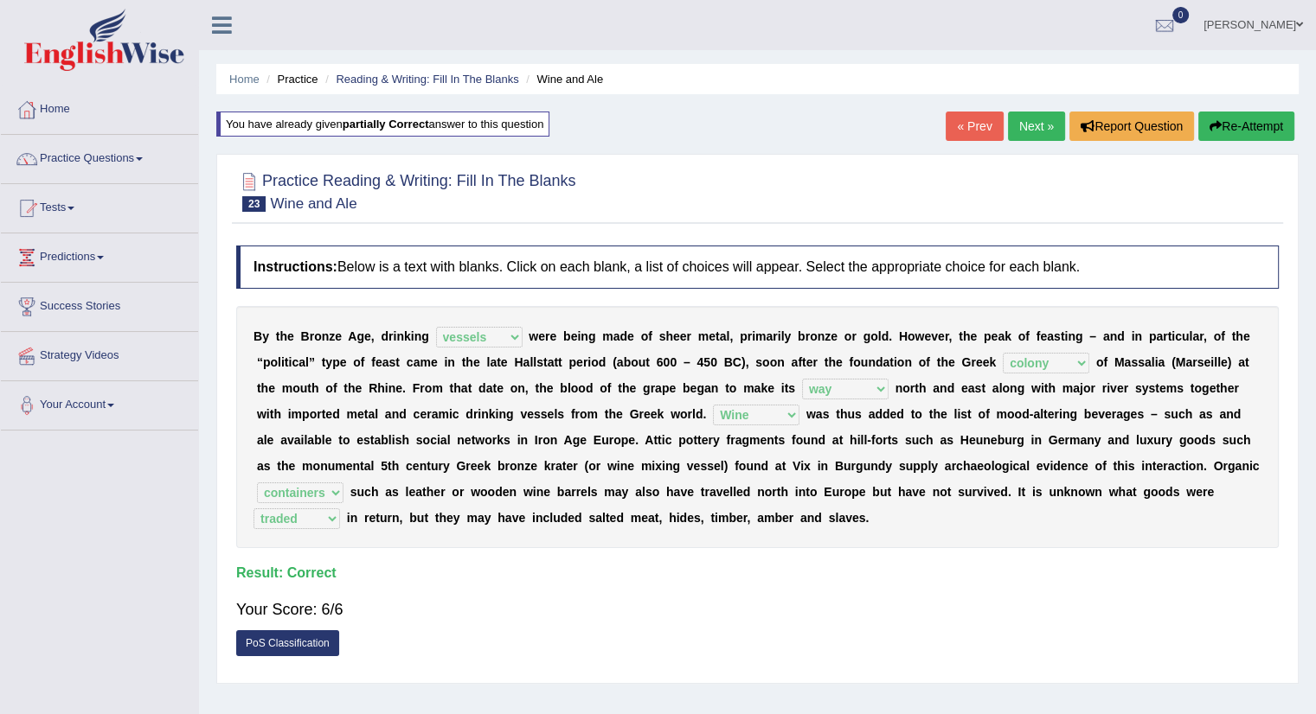
click at [1032, 129] on link "Next »" at bounding box center [1036, 126] width 57 height 29
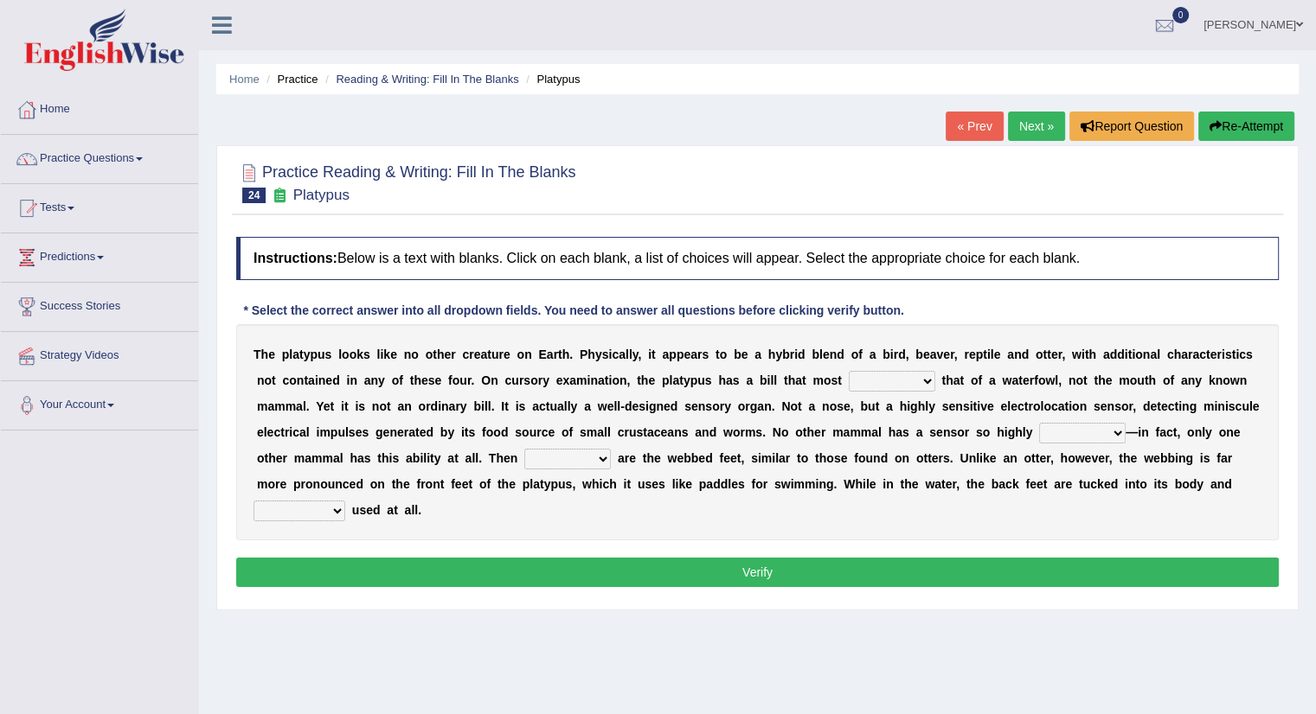
click at [925, 380] on select "say looks resembles likely" at bounding box center [891, 381] width 86 height 21
select select "likely"
click at [848, 371] on select "say looks resembles likely" at bounding box center [891, 381] width 86 height 21
click at [1112, 426] on select "installed developed pervasive dependent" at bounding box center [1082, 433] width 86 height 21
select select "developed"
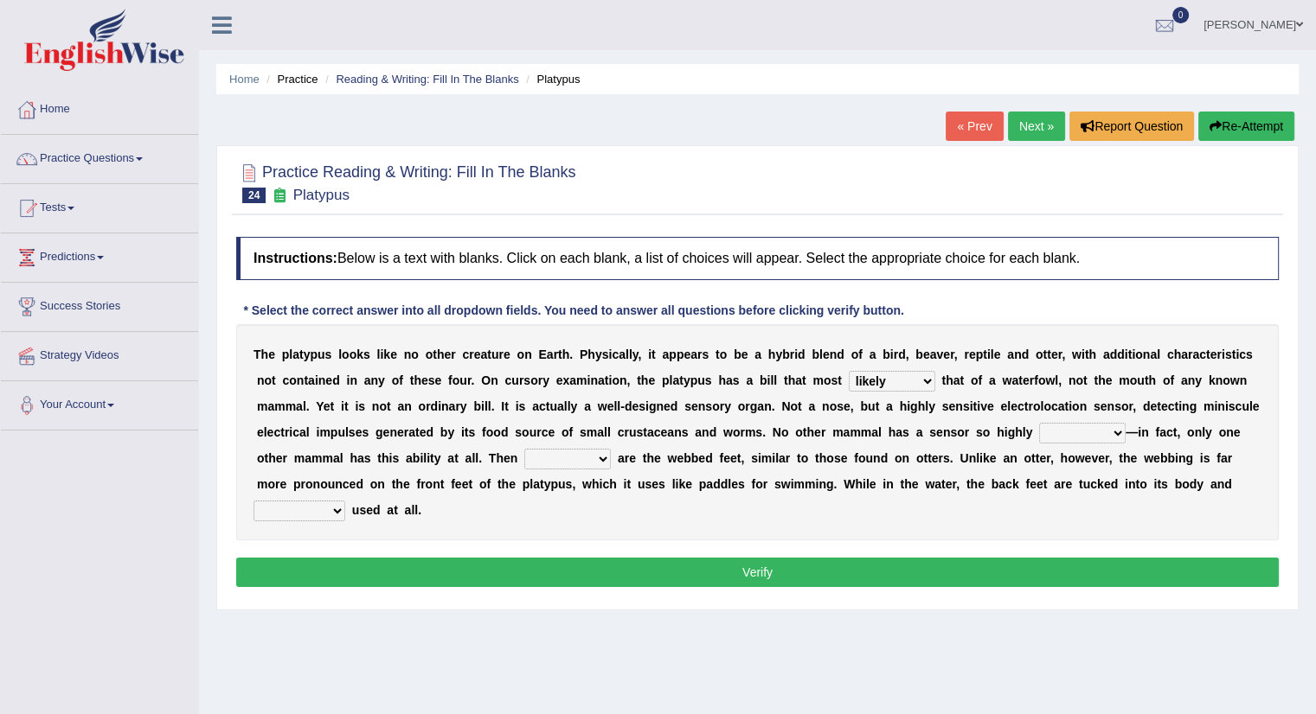
click at [1039, 423] on select "installed developed pervasive dependent" at bounding box center [1082, 433] width 86 height 21
click at [604, 452] on select "so as their there" at bounding box center [567, 459] width 86 height 21
select select "their"
click at [524, 449] on select "so as their there" at bounding box center [567, 459] width 86 height 21
click at [336, 509] on select "purportedly hardly legged lagged" at bounding box center [299, 511] width 92 height 21
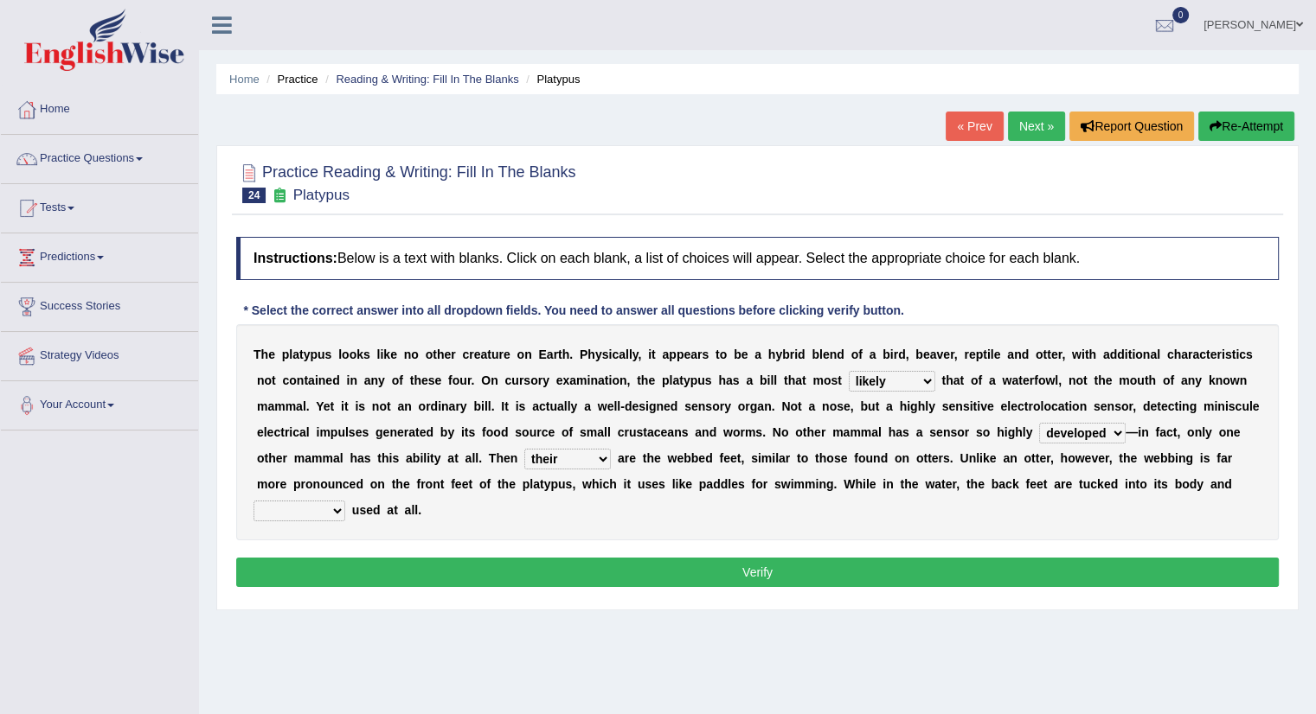
select select "legged"
click at [253, 501] on select "purportedly hardly legged lagged" at bounding box center [299, 511] width 92 height 21
click at [684, 569] on button "Verify" at bounding box center [757, 572] width 1042 height 29
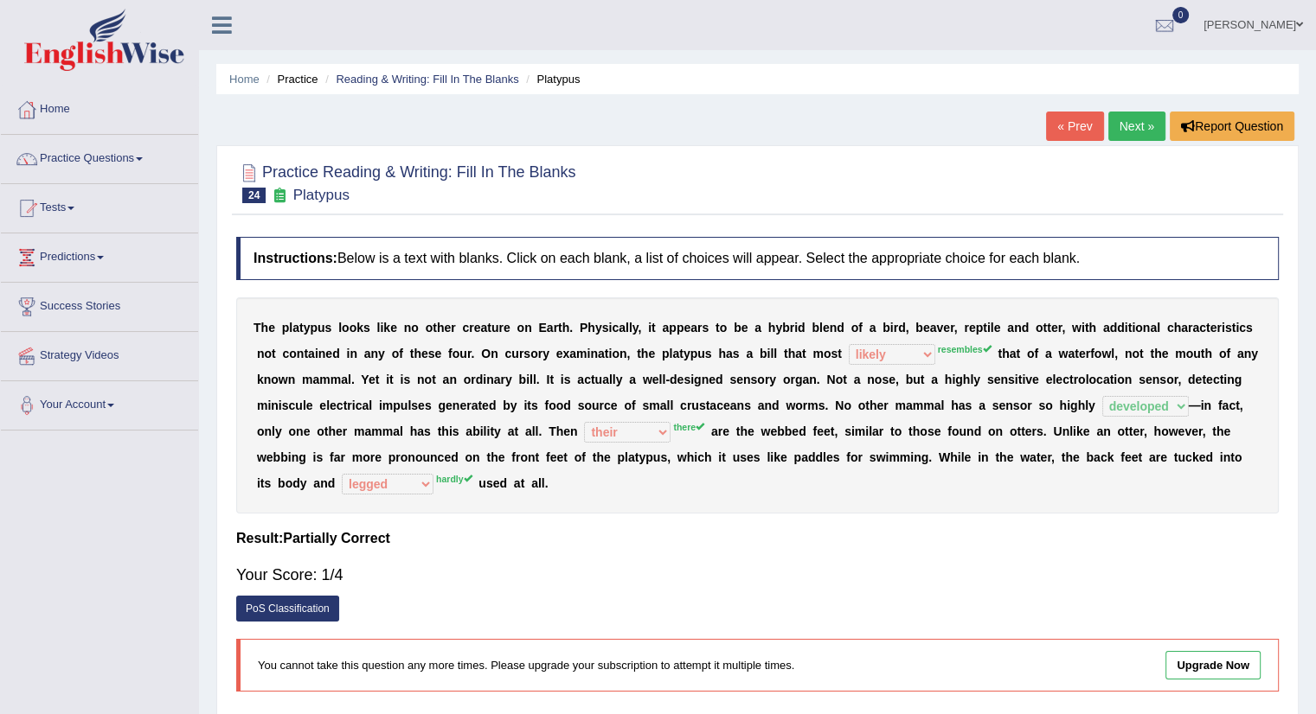
click at [1063, 127] on link "« Prev" at bounding box center [1074, 126] width 57 height 29
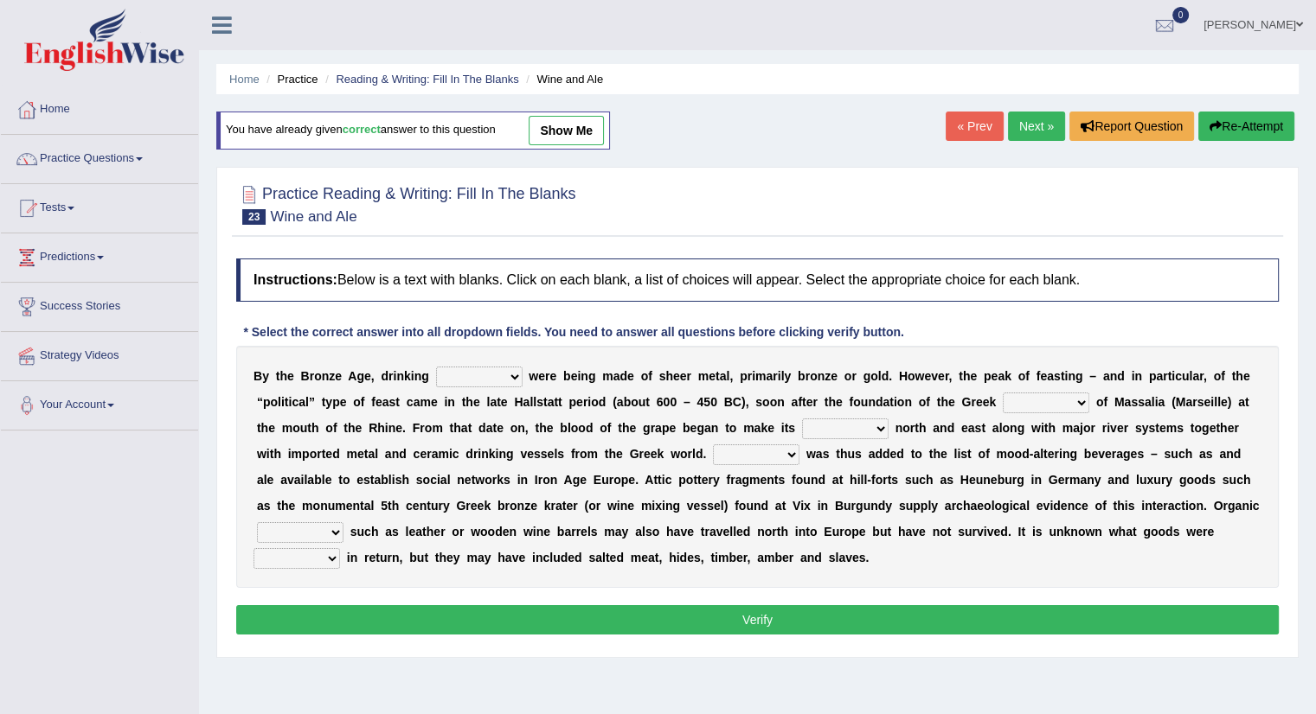
click at [1031, 122] on link "Next »" at bounding box center [1036, 126] width 57 height 29
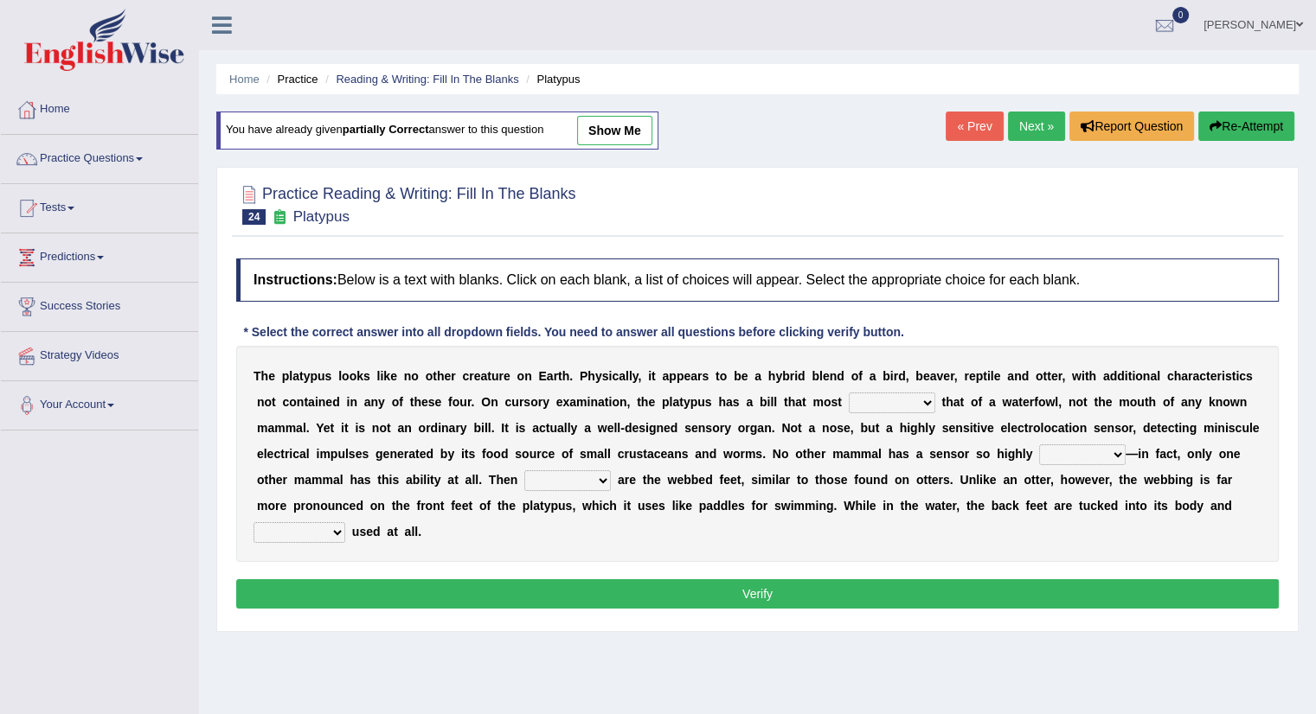
click at [922, 405] on select "say looks resembles likely" at bounding box center [891, 403] width 86 height 21
select select "resembles"
click at [848, 393] on select "say looks resembles likely" at bounding box center [891, 403] width 86 height 21
click at [1117, 451] on select "installed developed pervasive dependent" at bounding box center [1082, 455] width 86 height 21
select select "developed"
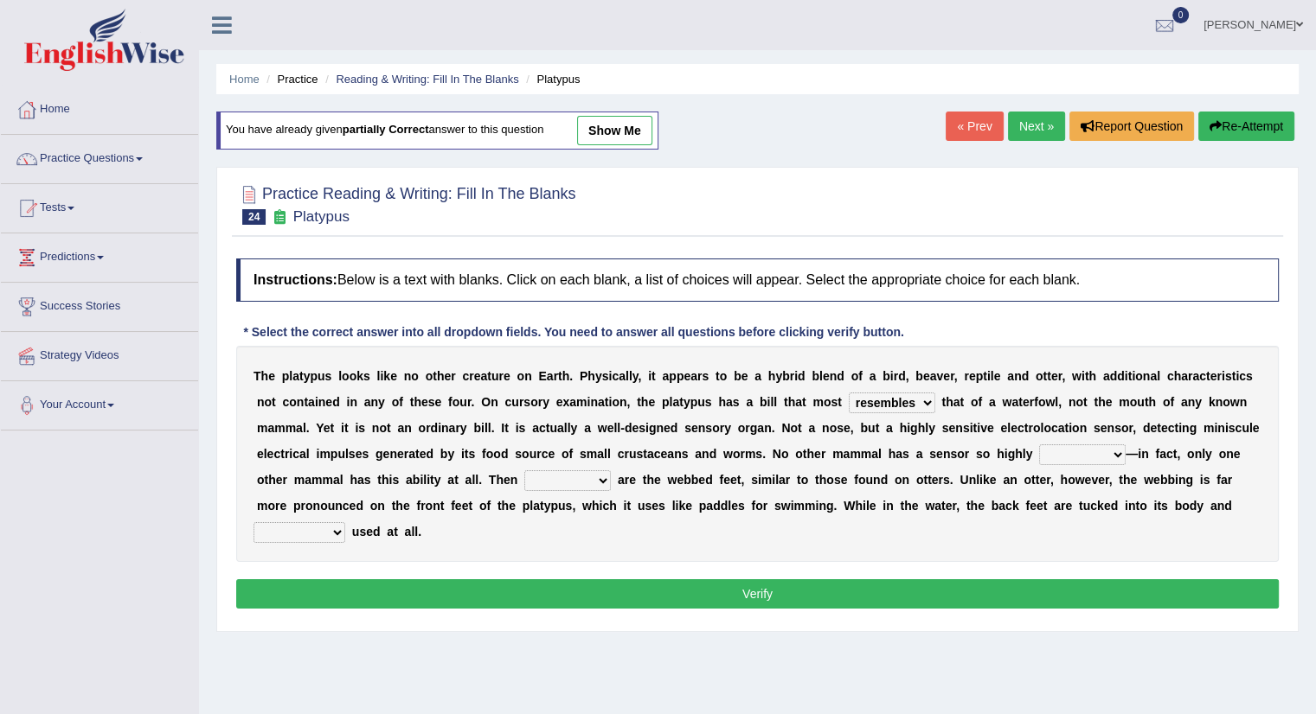
click at [1039, 445] on select "installed developed pervasive dependent" at bounding box center [1082, 455] width 86 height 21
click at [602, 482] on select "so as their there" at bounding box center [567, 481] width 86 height 21
select select "there"
click at [524, 471] on select "so as their there" at bounding box center [567, 481] width 86 height 21
click at [336, 526] on select "purportedly hardly legged lagged" at bounding box center [299, 532] width 92 height 21
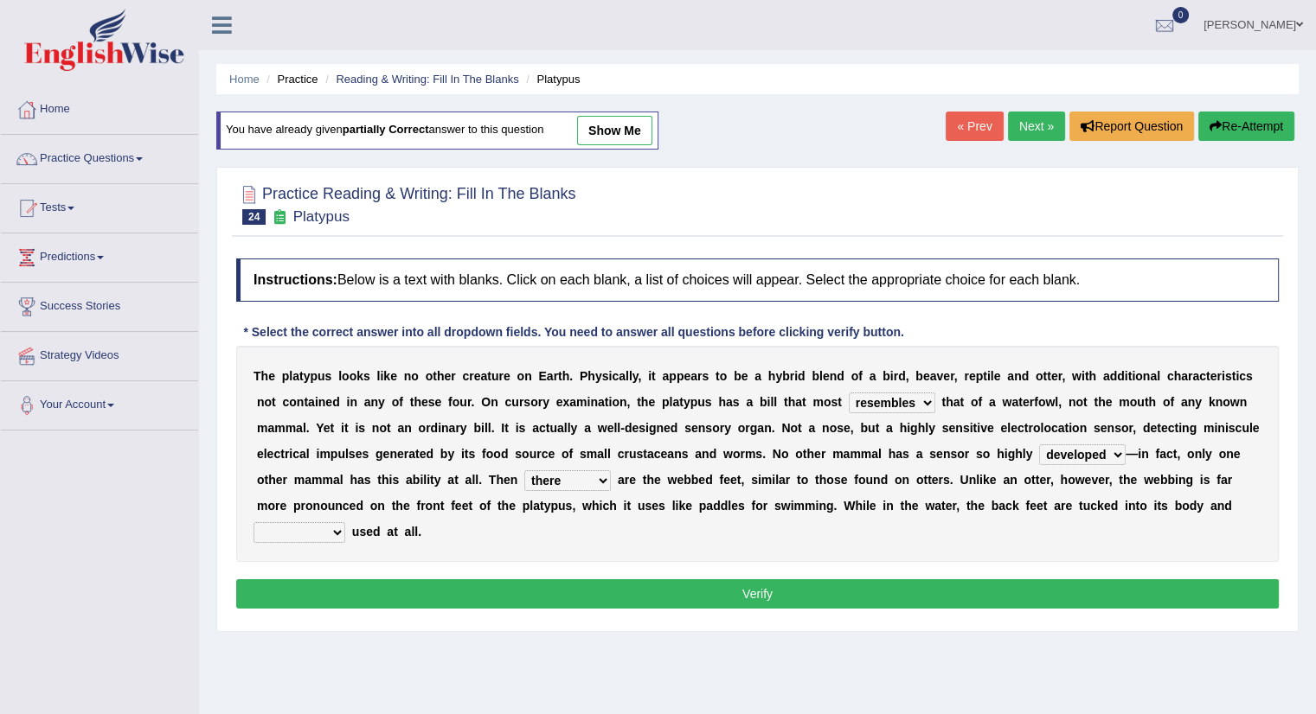
select select "hardly"
click at [253, 522] on select "purportedly hardly legged lagged" at bounding box center [299, 532] width 92 height 21
click at [810, 580] on button "Verify" at bounding box center [757, 594] width 1042 height 29
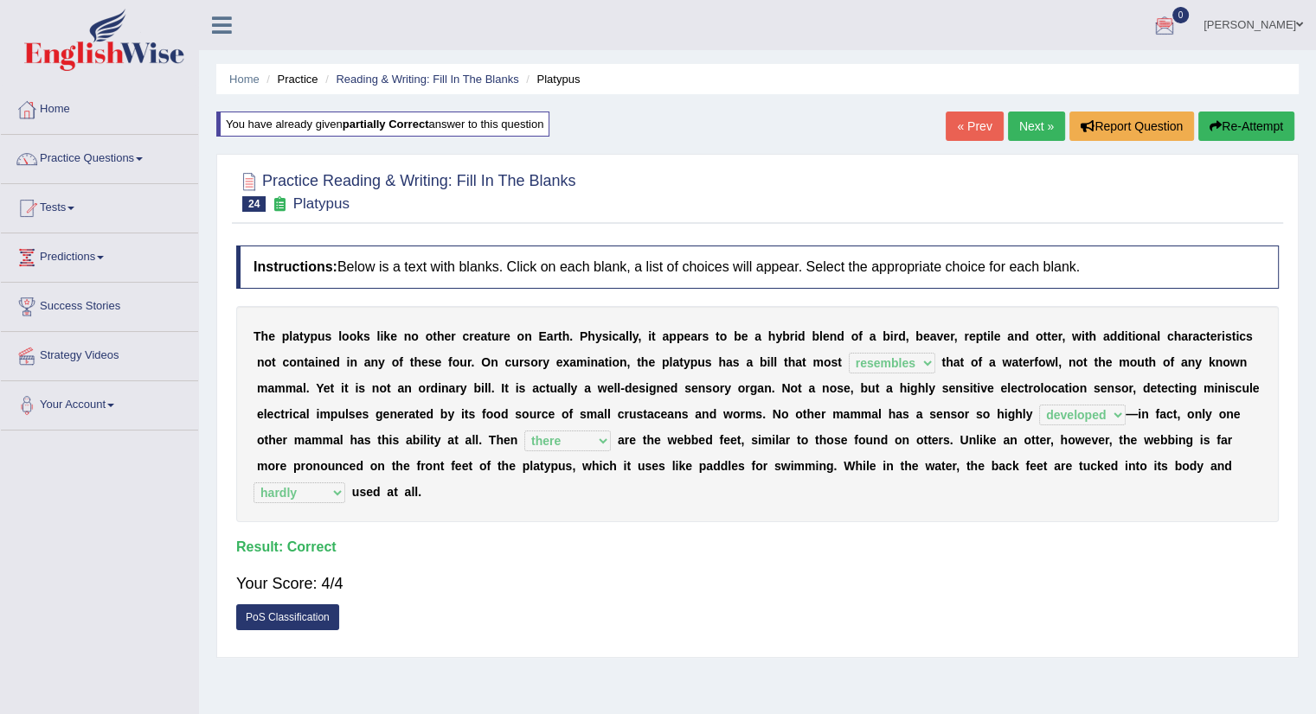
click at [1033, 128] on link "Next »" at bounding box center [1036, 126] width 57 height 29
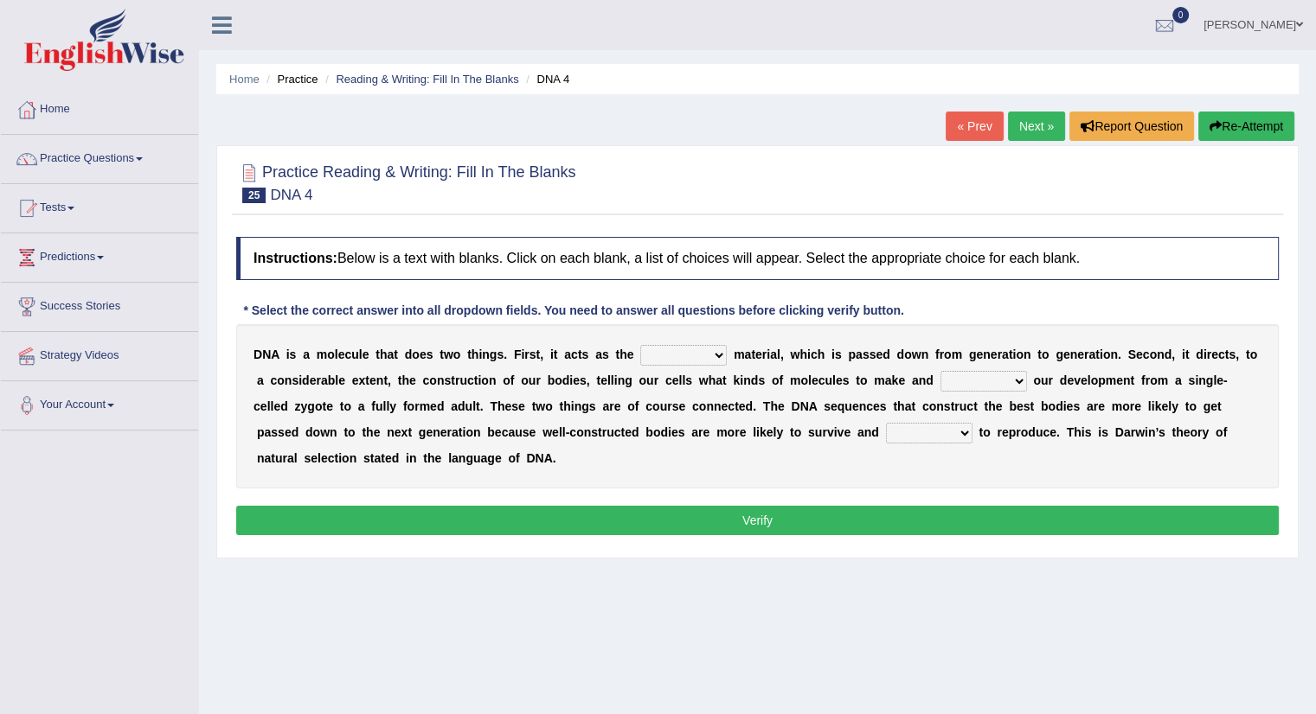
click at [716, 354] on select "bone crucial hereditary circular" at bounding box center [683, 355] width 86 height 21
select select "crucial"
click at [640, 345] on select "bone crucial hereditary circular" at bounding box center [683, 355] width 86 height 21
click at [720, 354] on select "bone crucial hereditary circular" at bounding box center [683, 355] width 86 height 21
click at [720, 357] on select "bone crucial hereditary circular" at bounding box center [683, 355] width 86 height 21
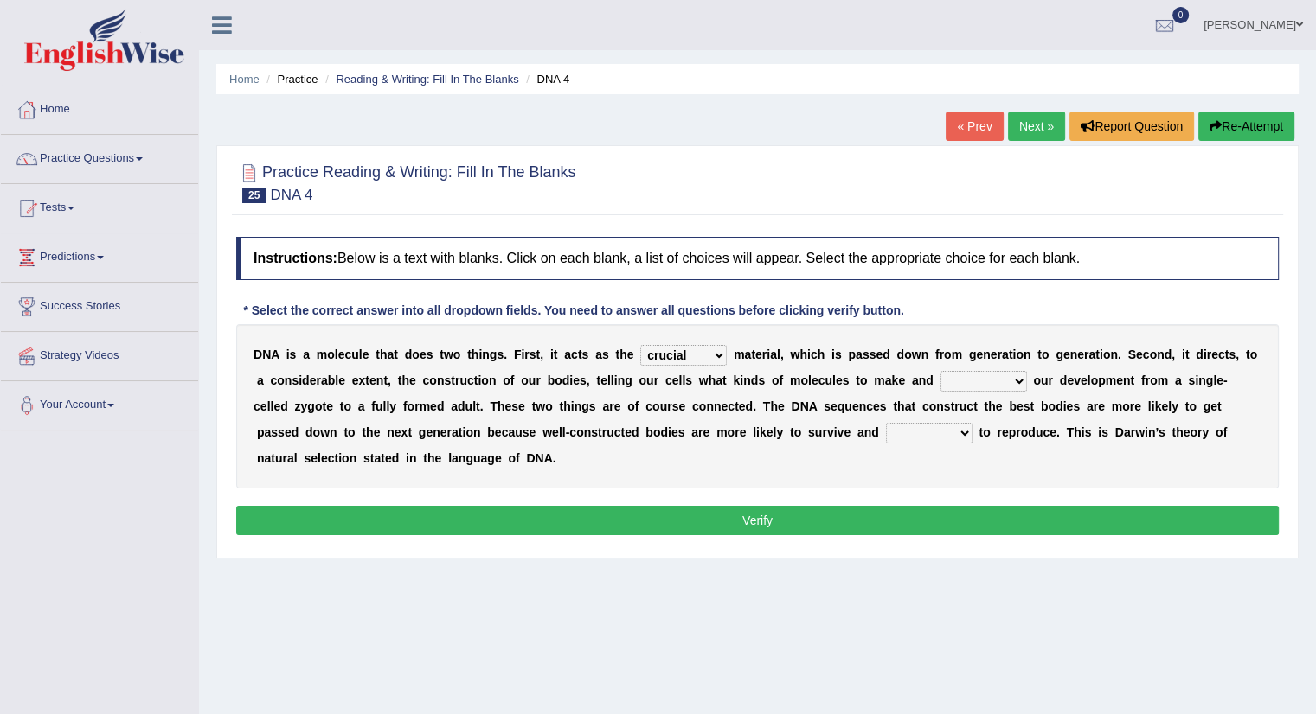
click at [1021, 377] on select "installing exploring writing guiding" at bounding box center [983, 381] width 86 height 21
select select "exploring"
click at [940, 371] on select "installing exploring writing guiding" at bounding box center [983, 381] width 86 height 21
click at [909, 437] on select "able thus easy so" at bounding box center [929, 433] width 86 height 21
select select "easy"
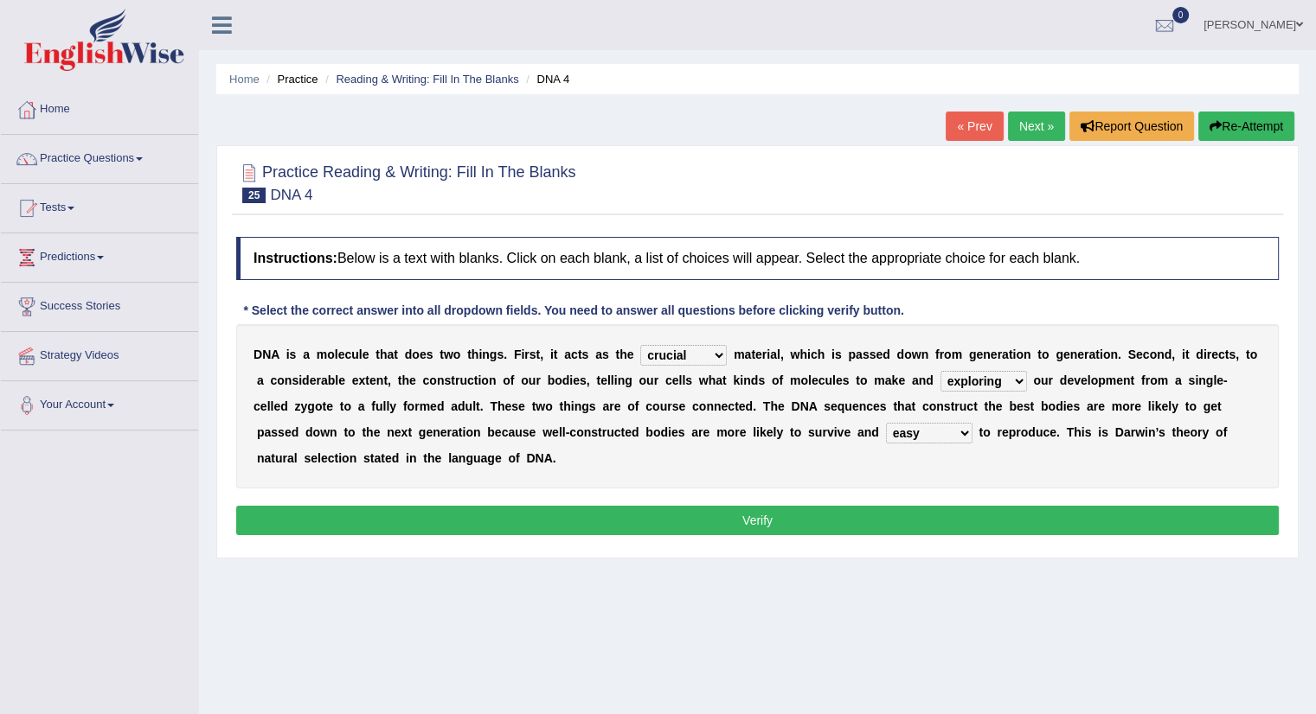
click at [886, 423] on select "able thus easy so" at bounding box center [929, 433] width 86 height 21
click at [774, 516] on button "Verify" at bounding box center [757, 520] width 1042 height 29
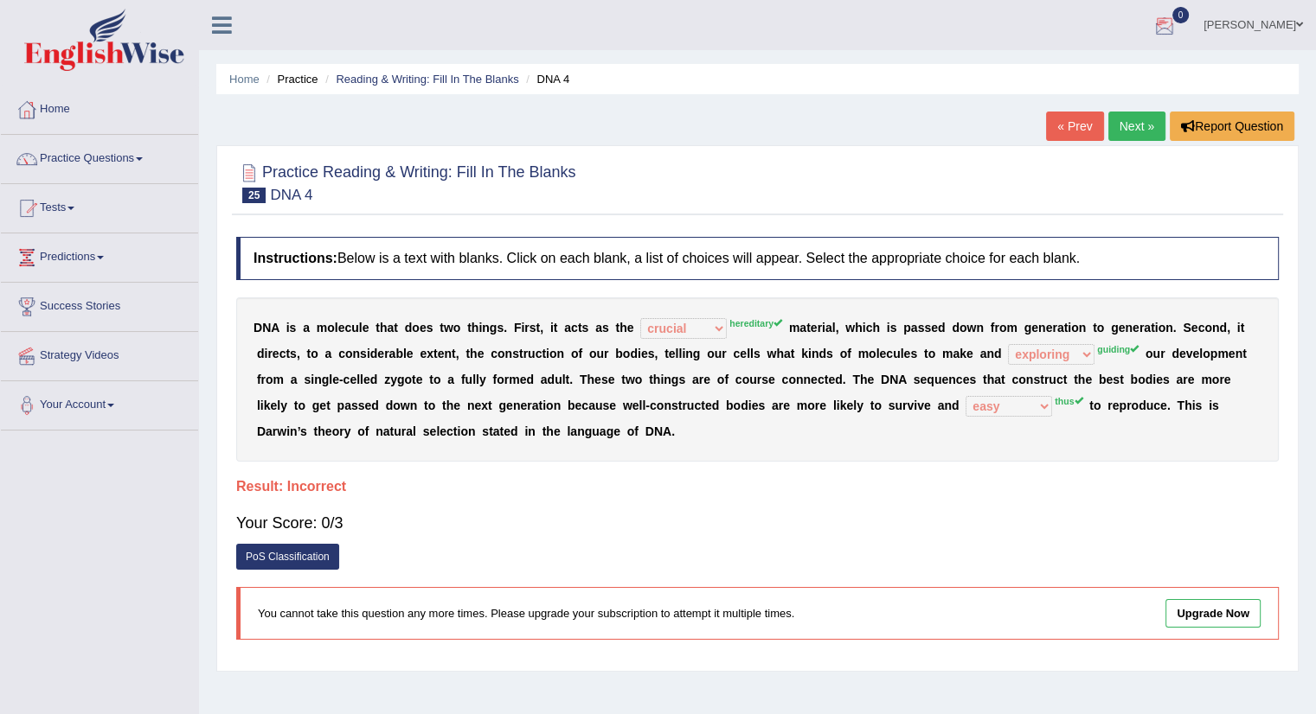
click at [1067, 129] on link "« Prev" at bounding box center [1074, 126] width 57 height 29
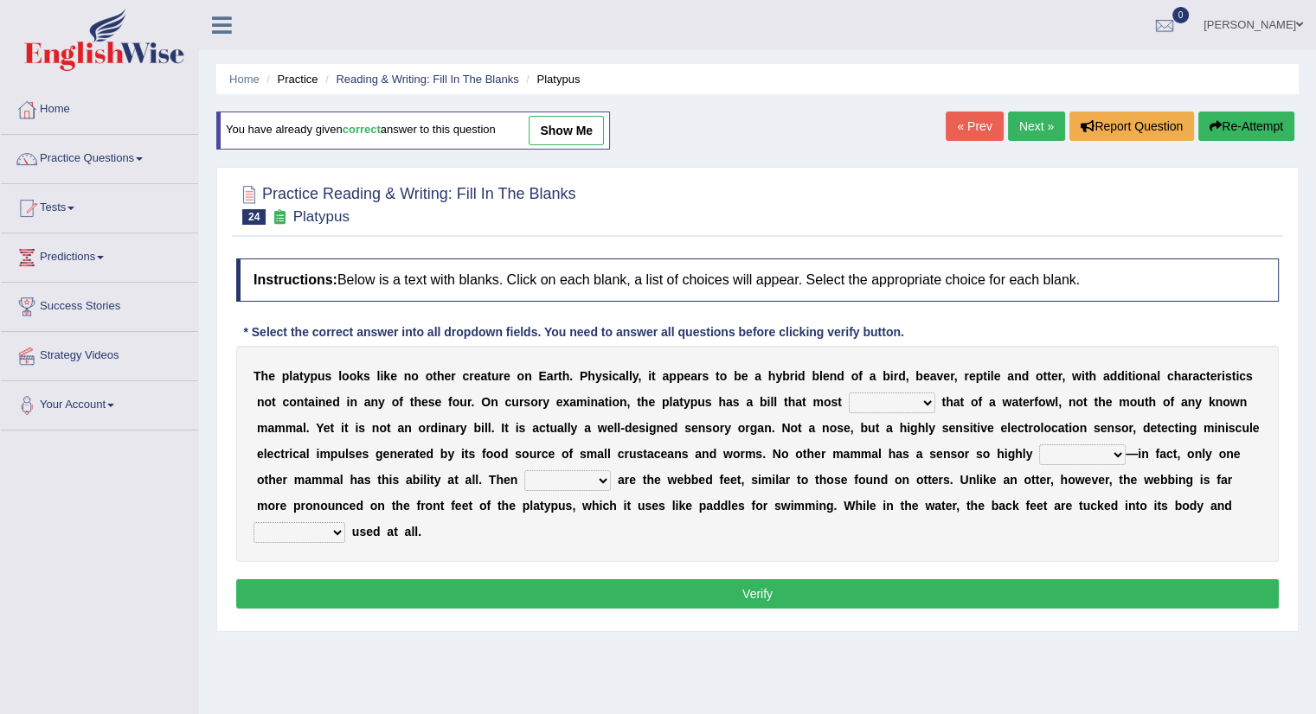
click at [1028, 112] on link "Next »" at bounding box center [1036, 126] width 57 height 29
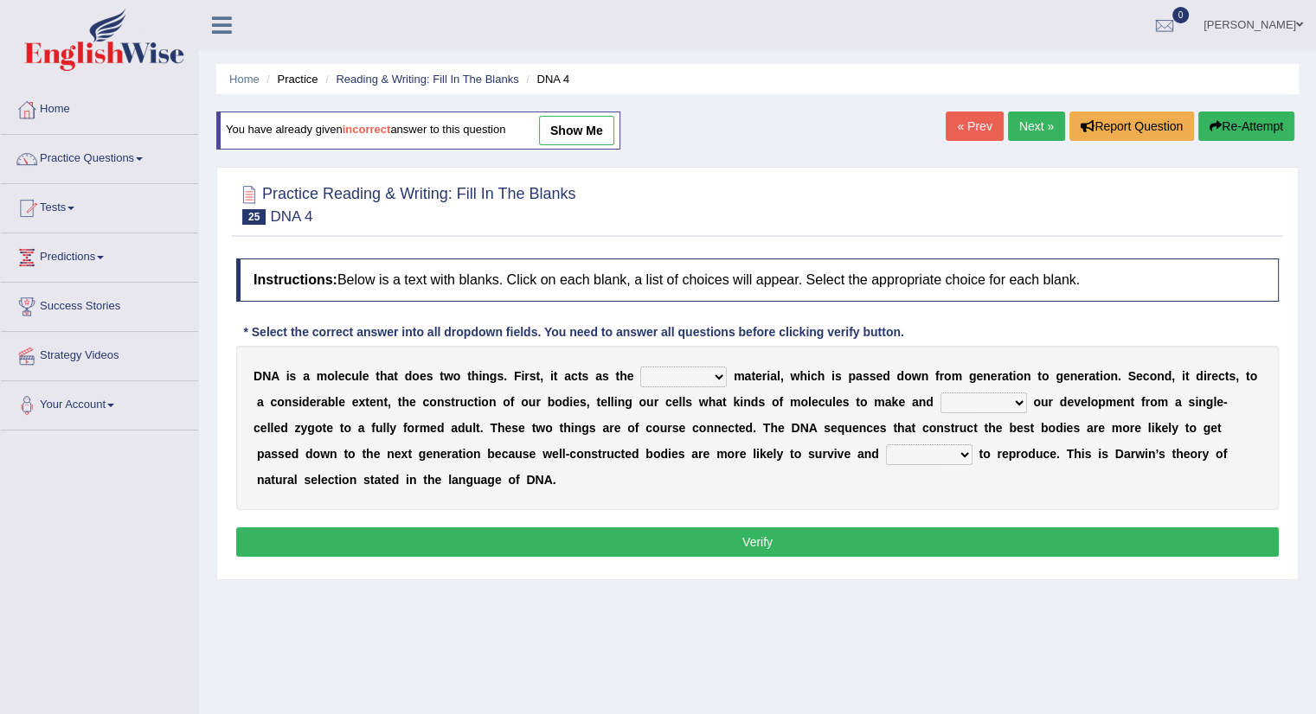
click at [721, 368] on select "bone crucial hereditary circular" at bounding box center [683, 377] width 86 height 21
select select "hereditary"
click at [640, 367] on select "bone crucial hereditary circular" at bounding box center [683, 377] width 86 height 21
click at [1021, 402] on select "installing exploring writing guiding" at bounding box center [983, 403] width 86 height 21
select select "guiding"
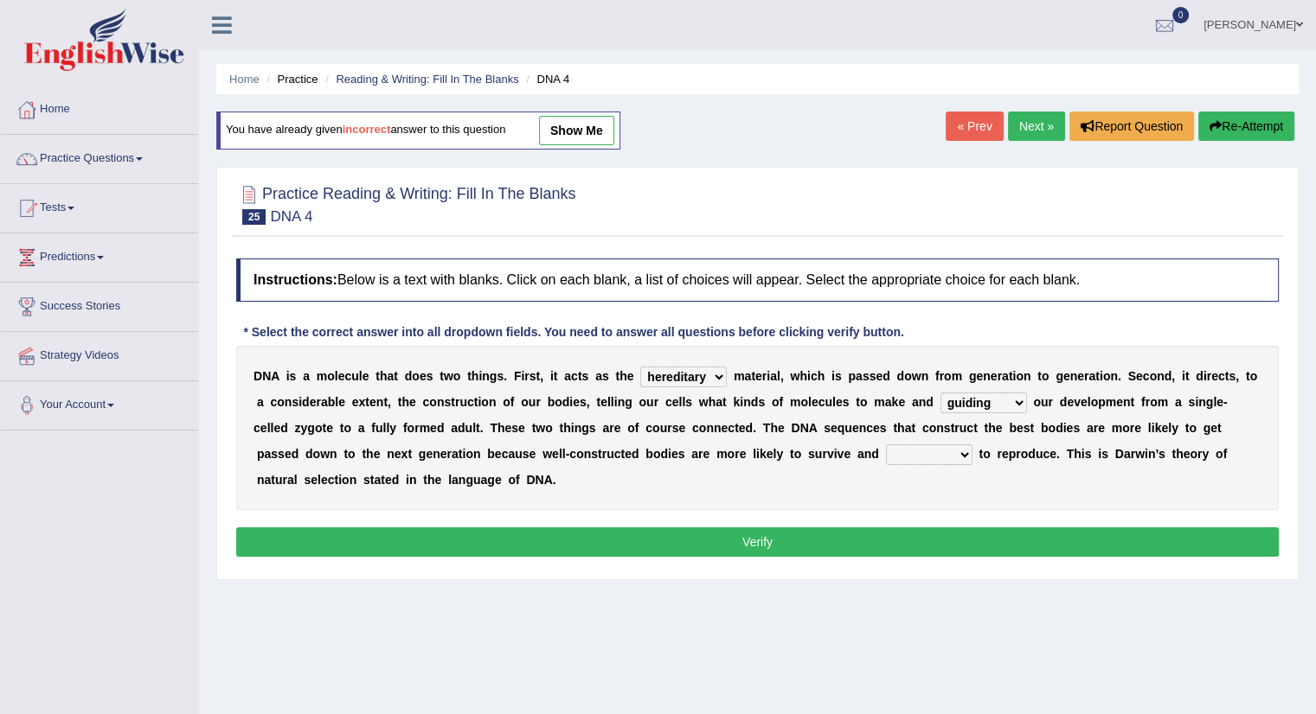
click at [940, 393] on select "installing exploring writing guiding" at bounding box center [983, 403] width 86 height 21
drag, startPoint x: 901, startPoint y: 445, endPoint x: 919, endPoint y: 448, distance: 18.3
click at [902, 445] on select "able thus easy so" at bounding box center [929, 455] width 86 height 21
select select "thus"
click at [886, 445] on select "able thus easy so" at bounding box center [929, 455] width 86 height 21
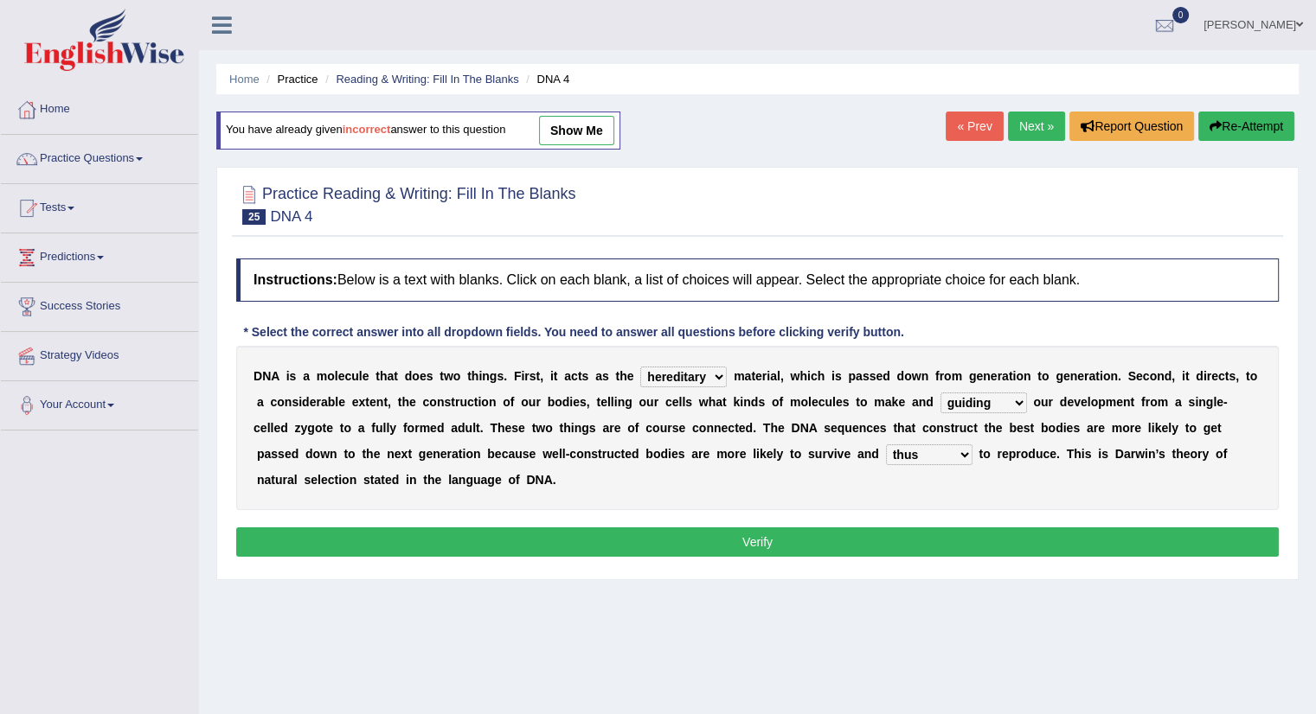
click at [800, 537] on button "Verify" at bounding box center [757, 542] width 1042 height 29
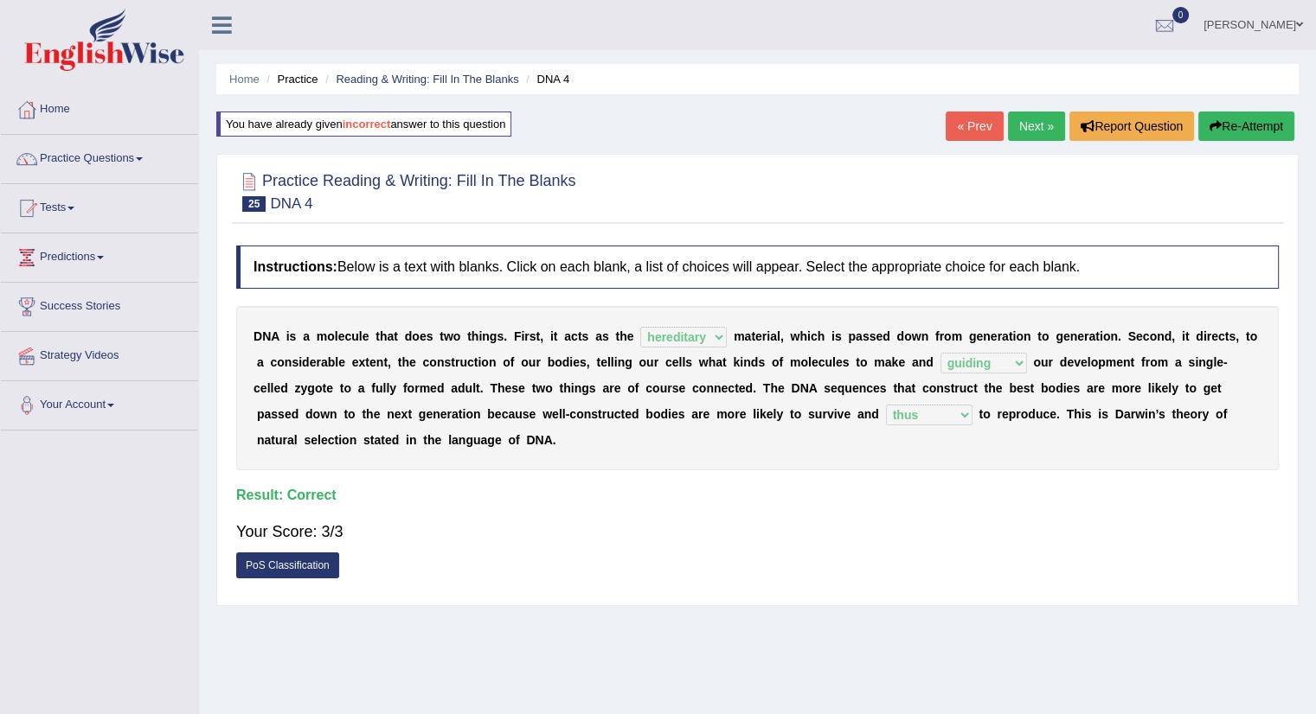
click at [1026, 125] on link "Next »" at bounding box center [1036, 126] width 57 height 29
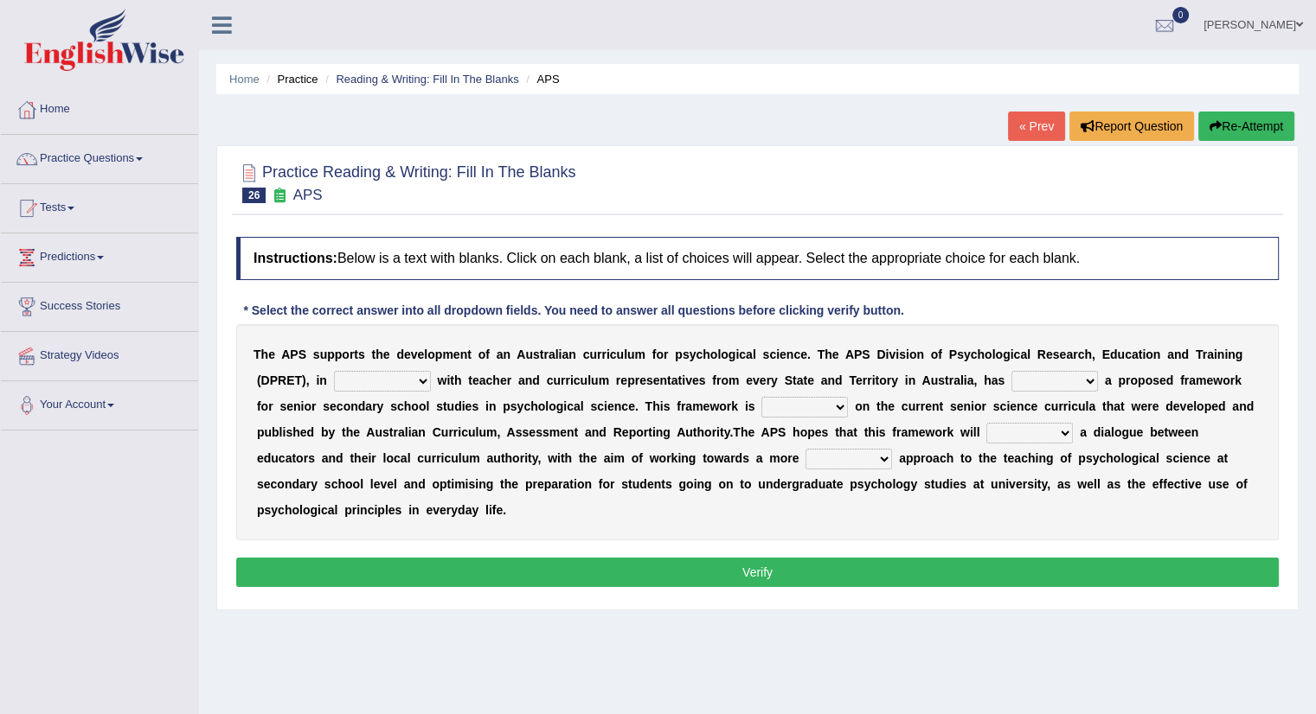
drag, startPoint x: 412, startPoint y: 375, endPoint x: 422, endPoint y: 385, distance: 14.7
click at [412, 375] on select "aspiration assumption consultation connotation" at bounding box center [382, 381] width 97 height 21
select select "consultation"
click at [334, 371] on select "aspiration assumption consultation connotation" at bounding box center [382, 381] width 97 height 21
click at [1086, 375] on select "deride denied demanded developed" at bounding box center [1054, 381] width 86 height 21
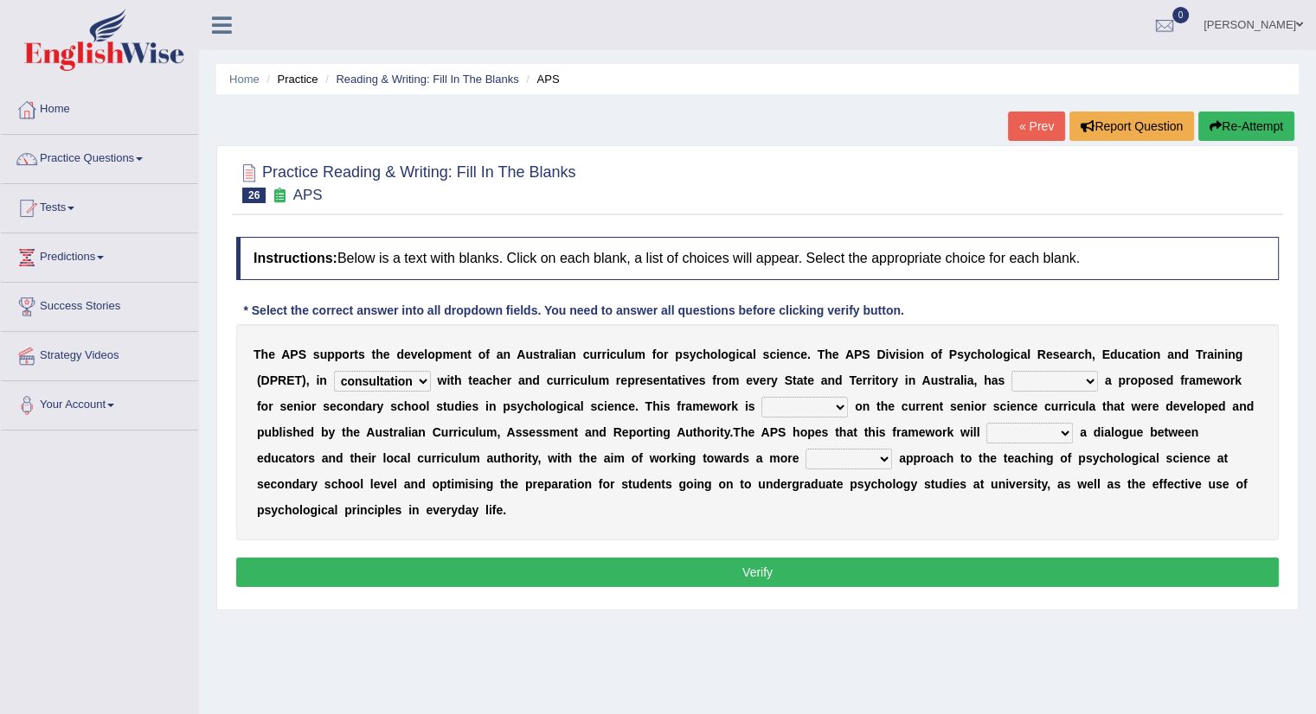
click at [426, 371] on select "aspiration assumption consultation connotation" at bounding box center [382, 381] width 97 height 21
click at [1088, 371] on select "deride denied demanded developed" at bounding box center [1054, 381] width 86 height 21
select select "developed"
click at [1011, 371] on select "deride denied demanded developed" at bounding box center [1054, 381] width 86 height 21
click at [843, 404] on select "modelling meddling modelled meddled" at bounding box center [804, 407] width 86 height 21
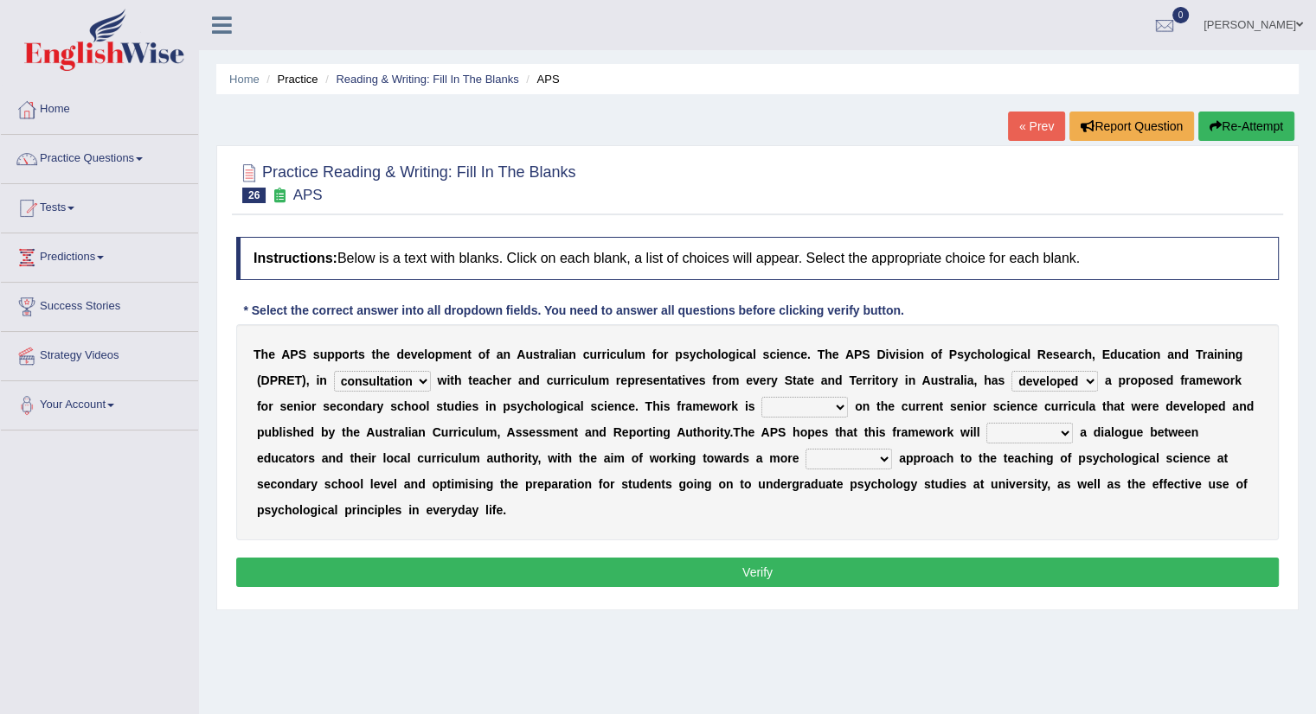
select select "modelled"
click at [761, 397] on select "modelling meddling modelled meddled" at bounding box center [804, 407] width 86 height 21
click at [1066, 426] on select "facilitate facilitates facilitating facilitated" at bounding box center [1029, 433] width 86 height 21
select select "facilitate"
click at [986, 423] on select "facilitate facilitates facilitating facilitated" at bounding box center [1029, 433] width 86 height 21
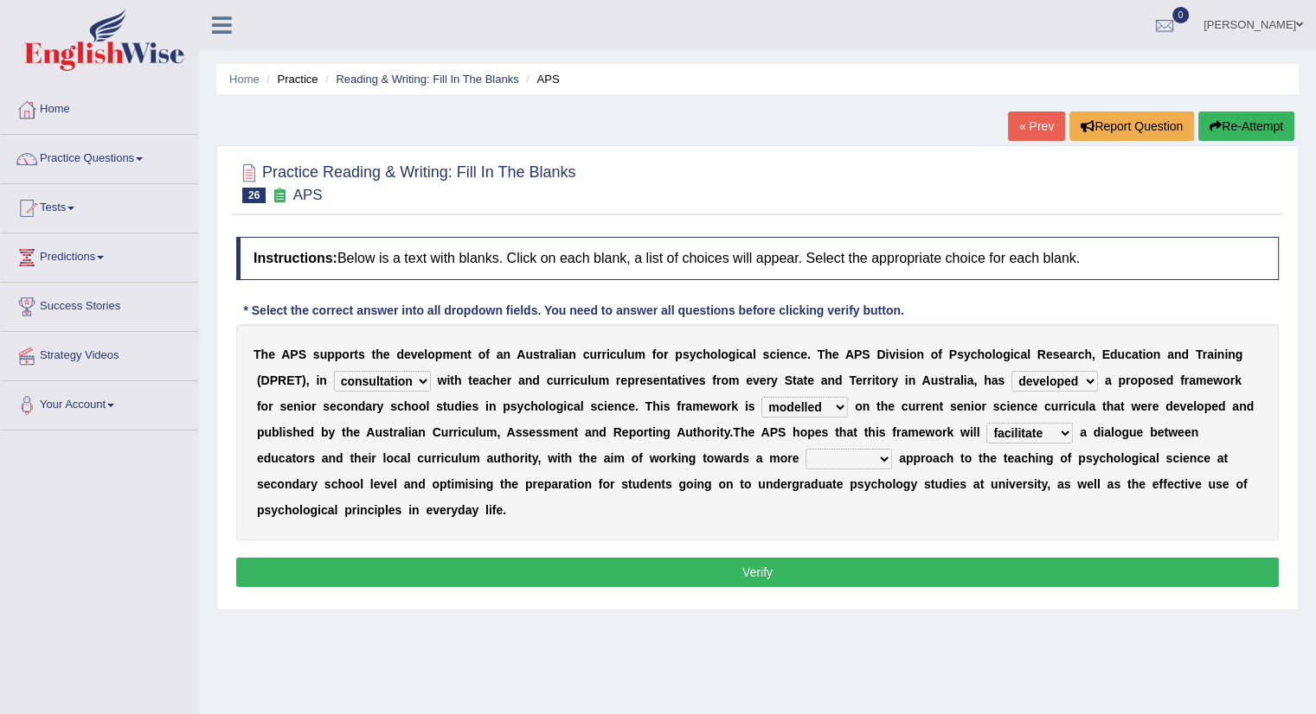
click at [885, 451] on select "lenient abrasive consistent disruptive" at bounding box center [848, 459] width 86 height 21
select select "consistent"
click at [805, 449] on select "lenient abrasive consistent disruptive" at bounding box center [848, 459] width 86 height 21
click at [809, 567] on button "Verify" at bounding box center [757, 572] width 1042 height 29
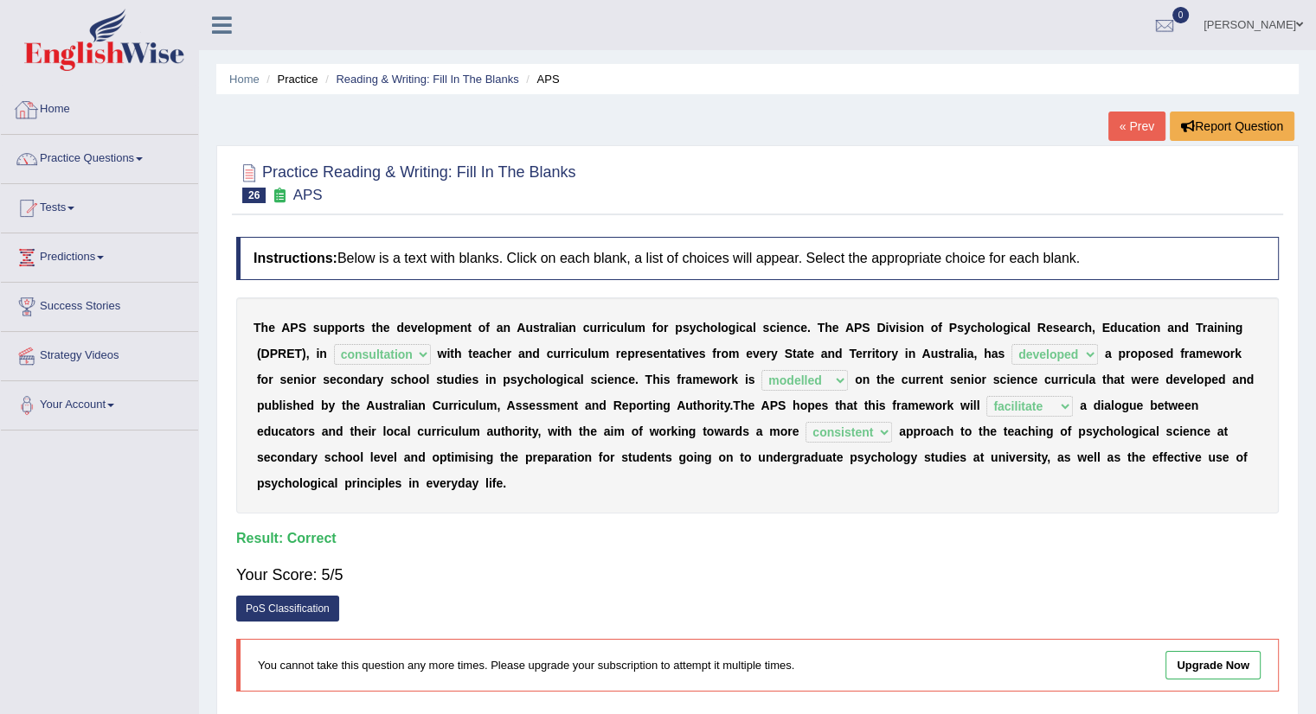
click at [61, 112] on link "Home" at bounding box center [99, 107] width 197 height 43
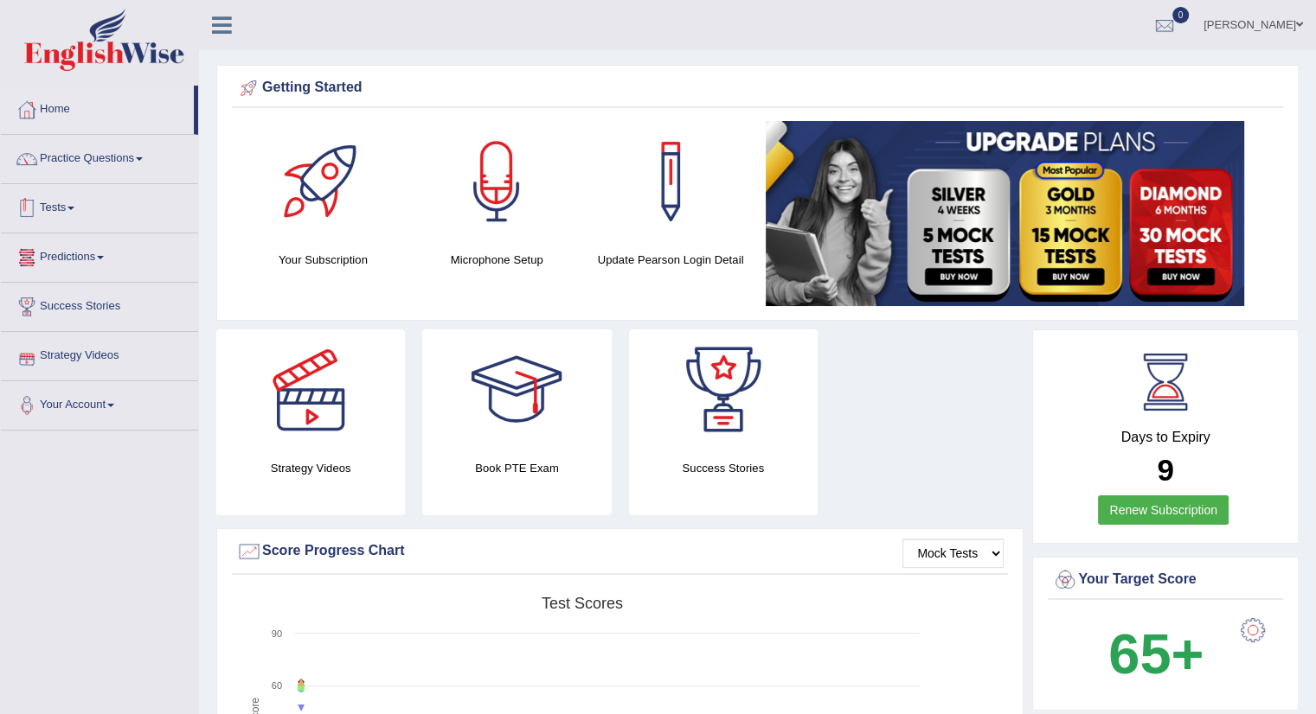
click at [76, 211] on link "Tests" at bounding box center [99, 205] width 197 height 43
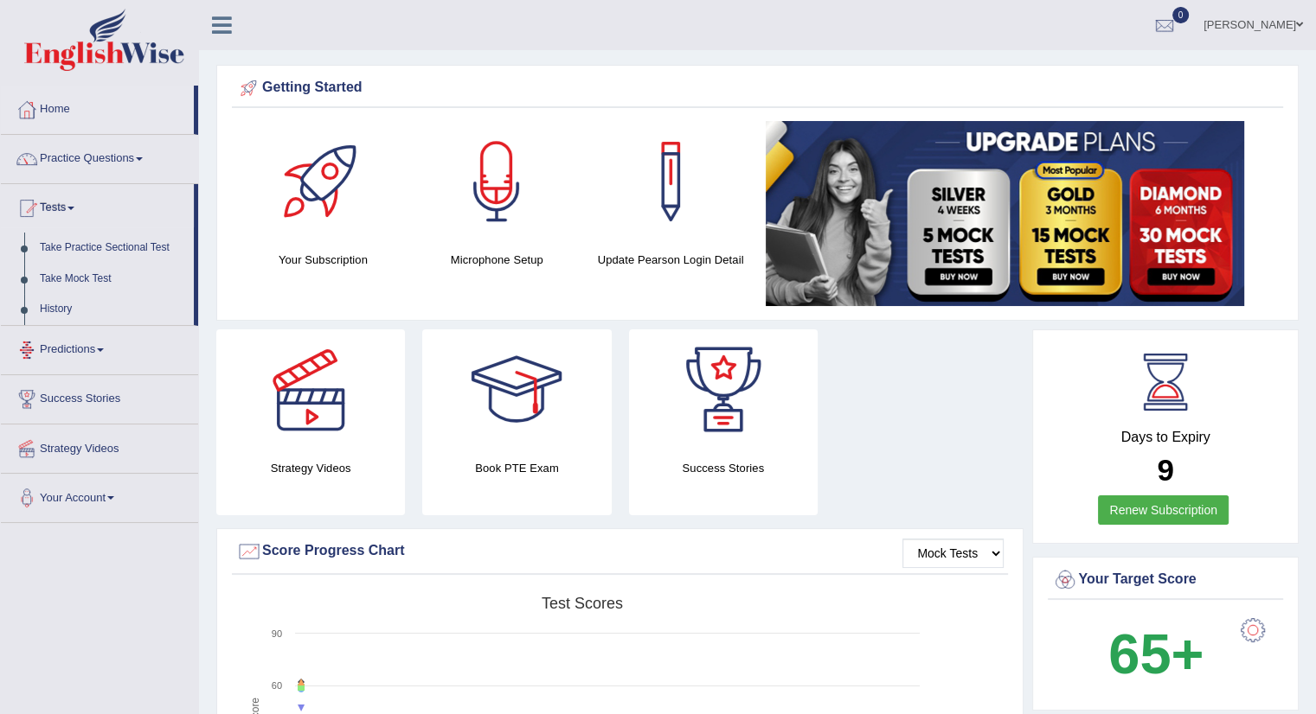
click at [100, 347] on link "Predictions" at bounding box center [99, 347] width 197 height 43
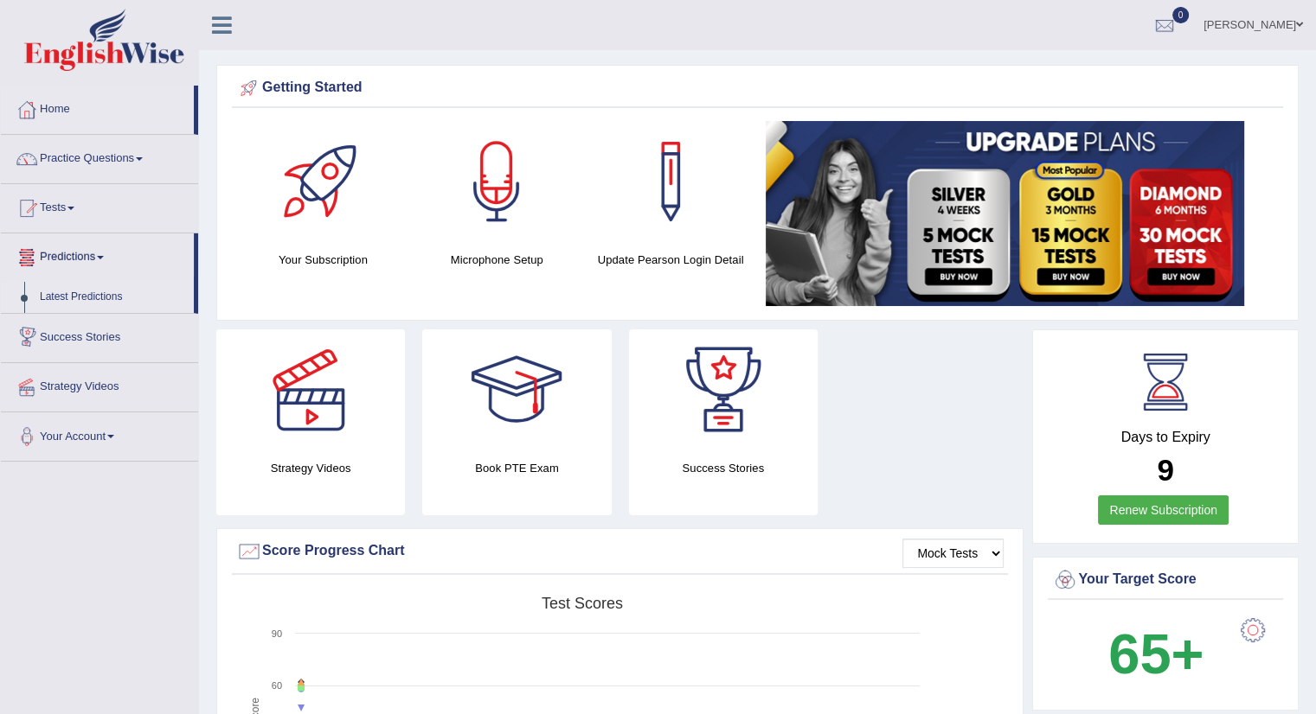
click at [80, 291] on link "Latest Predictions" at bounding box center [113, 297] width 162 height 31
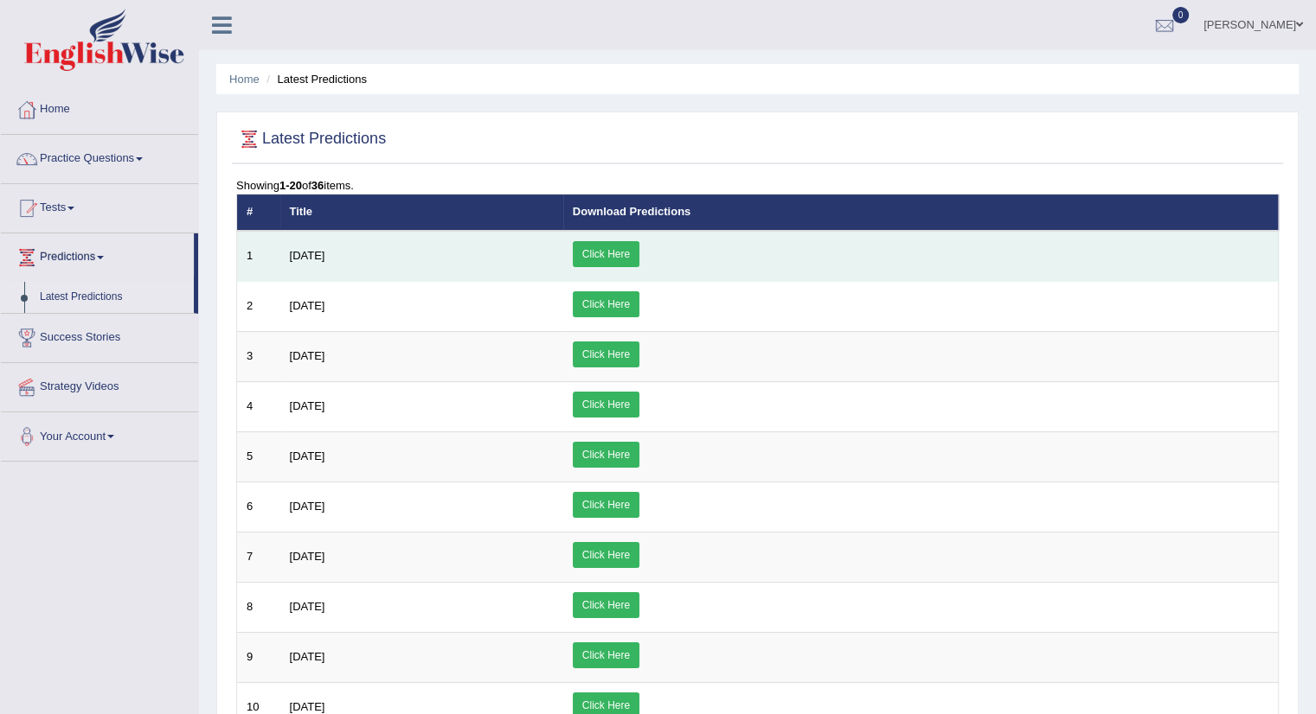
click at [639, 246] on link "Click Here" at bounding box center [606, 254] width 67 height 26
